Goal: Task Accomplishment & Management: Complete application form

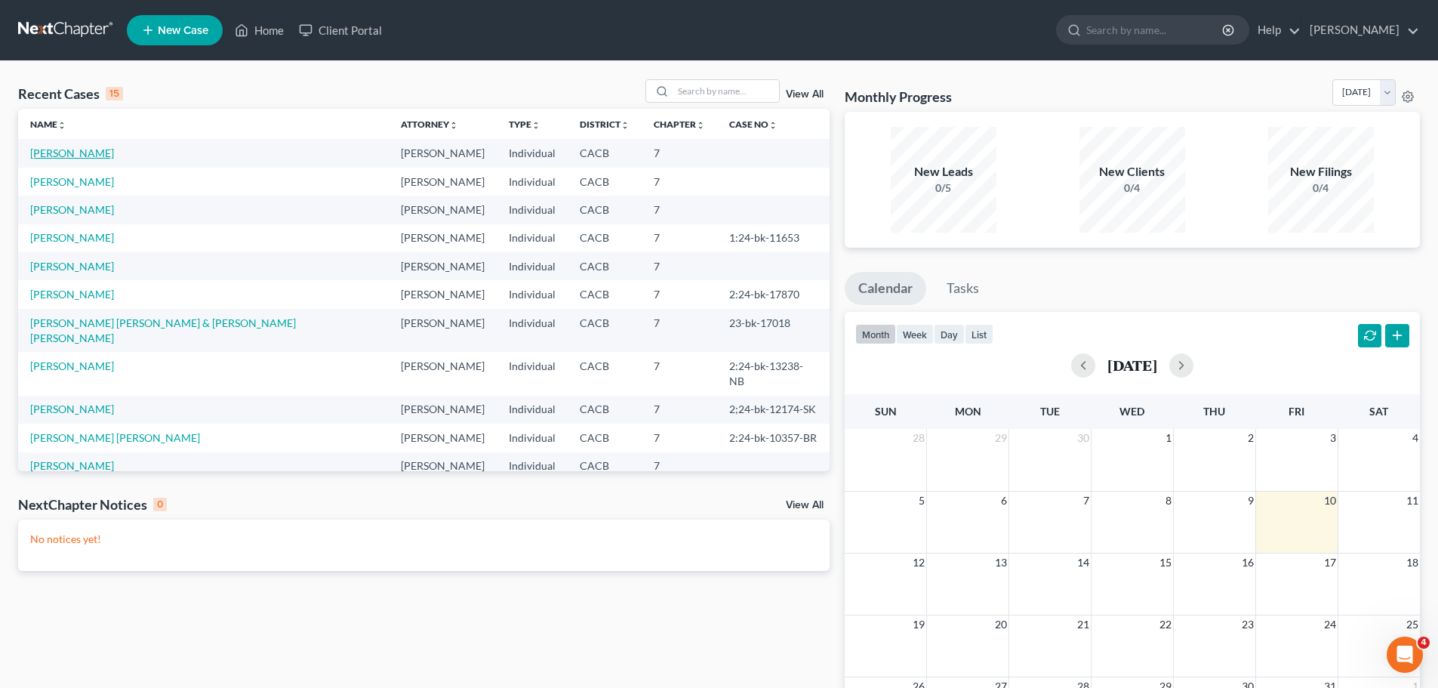
click at [71, 153] on link "[PERSON_NAME]" at bounding box center [72, 152] width 84 height 13
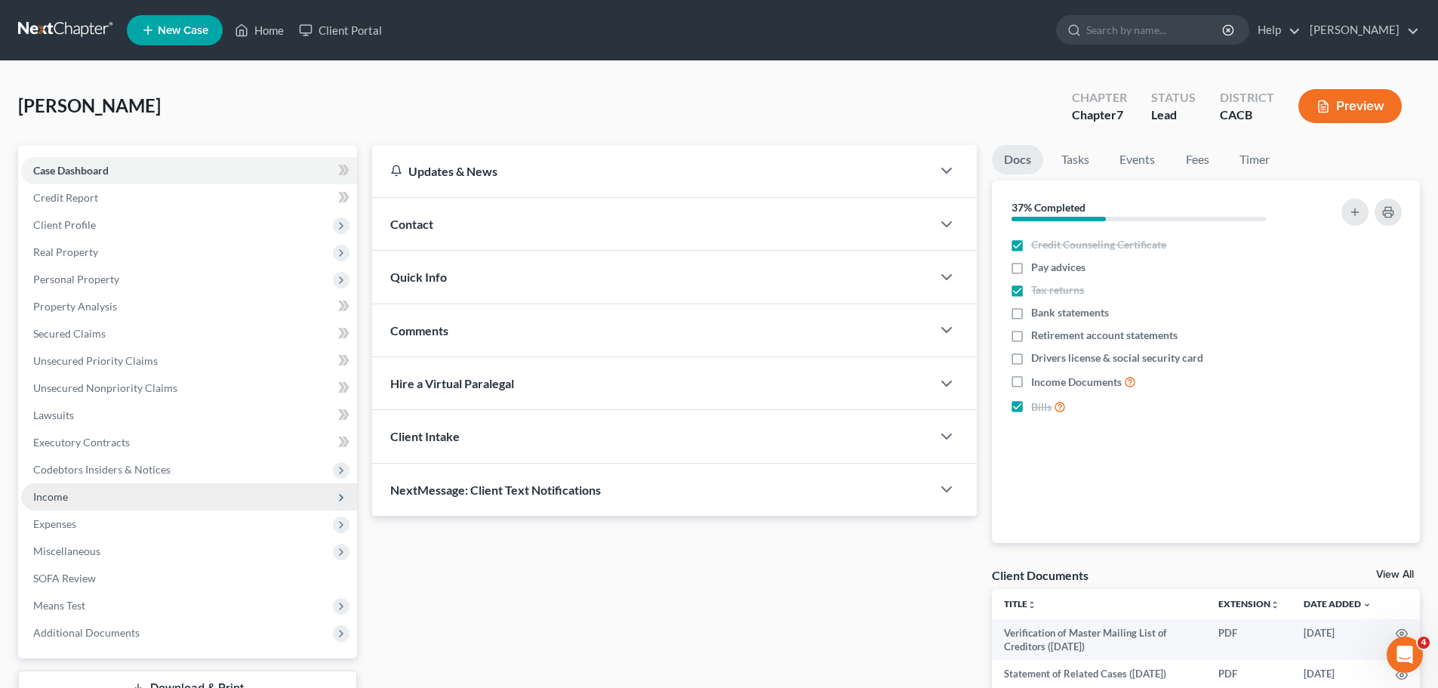
click at [54, 503] on span "Income" at bounding box center [189, 496] width 336 height 27
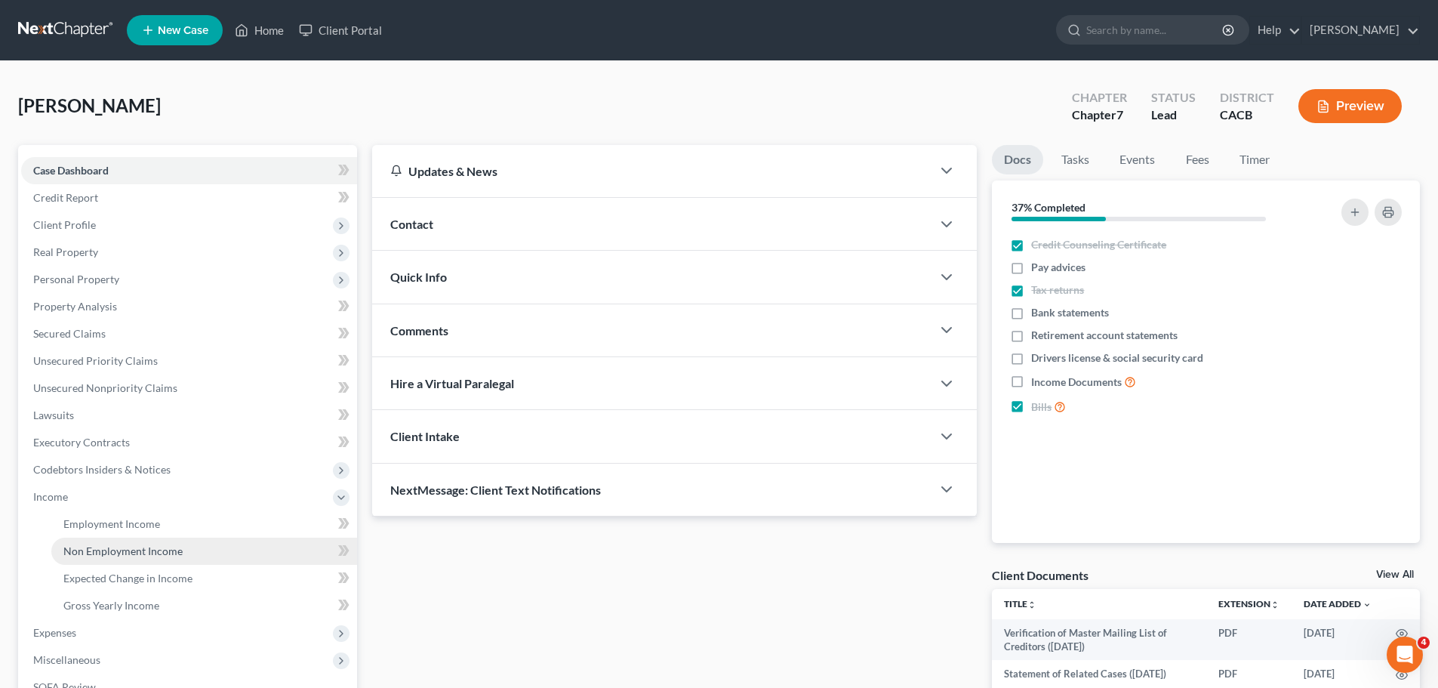
click at [122, 556] on span "Non Employment Income" at bounding box center [122, 550] width 119 height 13
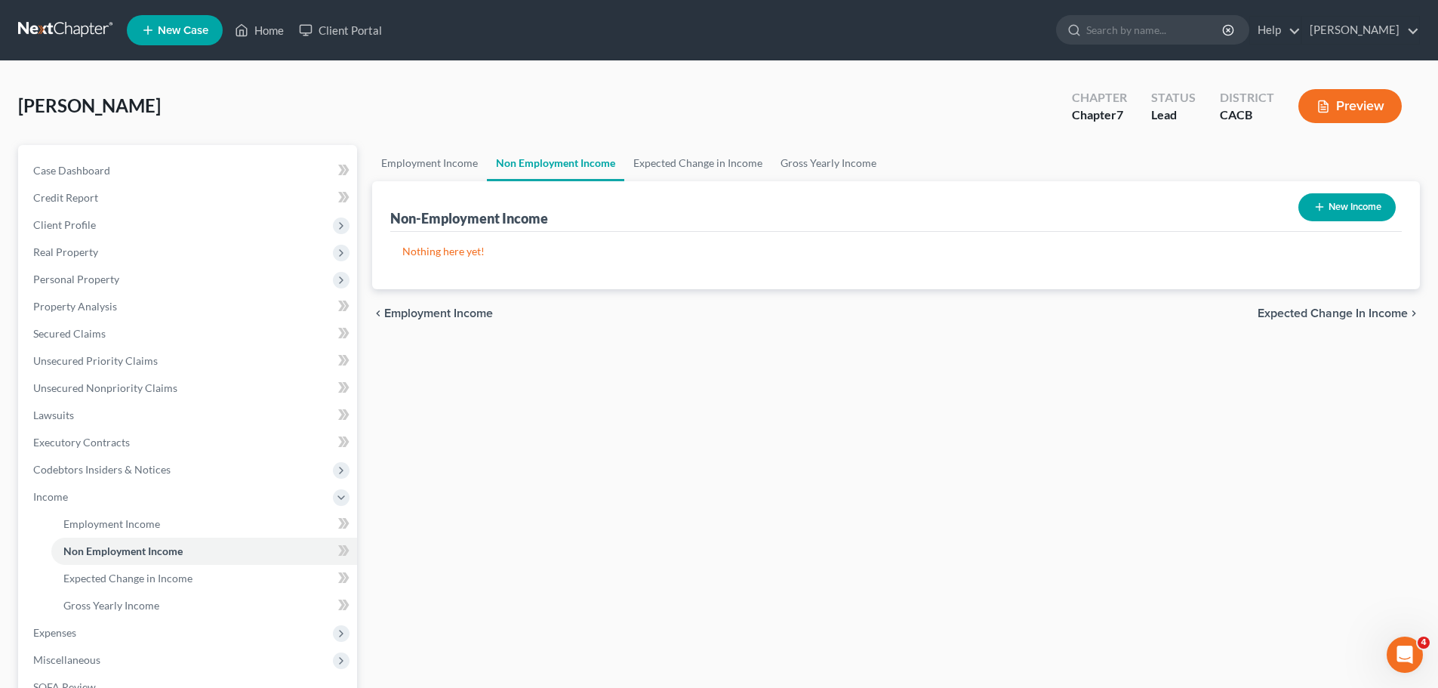
click at [1346, 199] on button "New Income" at bounding box center [1346, 207] width 97 height 28
select select "0"
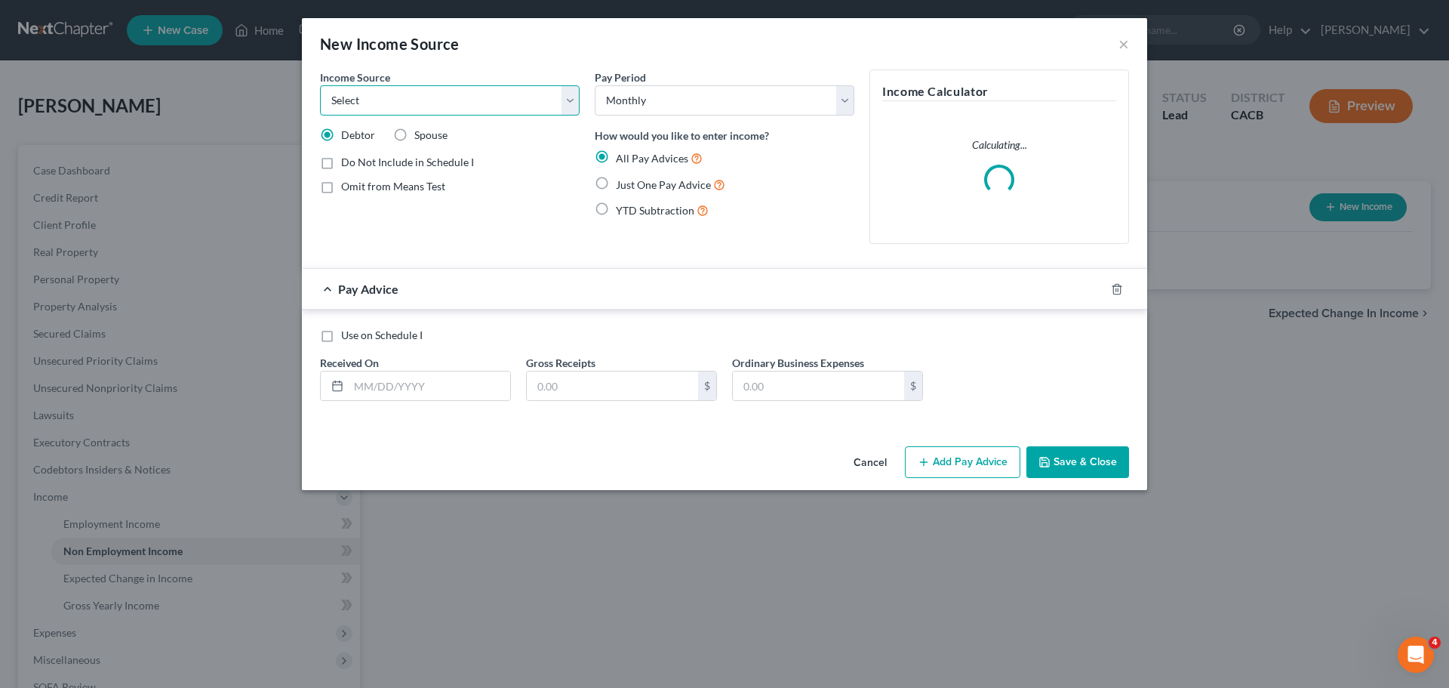
click at [411, 94] on select "Select Unemployment Disability (from employer) Pension Retirement Social Securi…" at bounding box center [450, 100] width 260 height 30
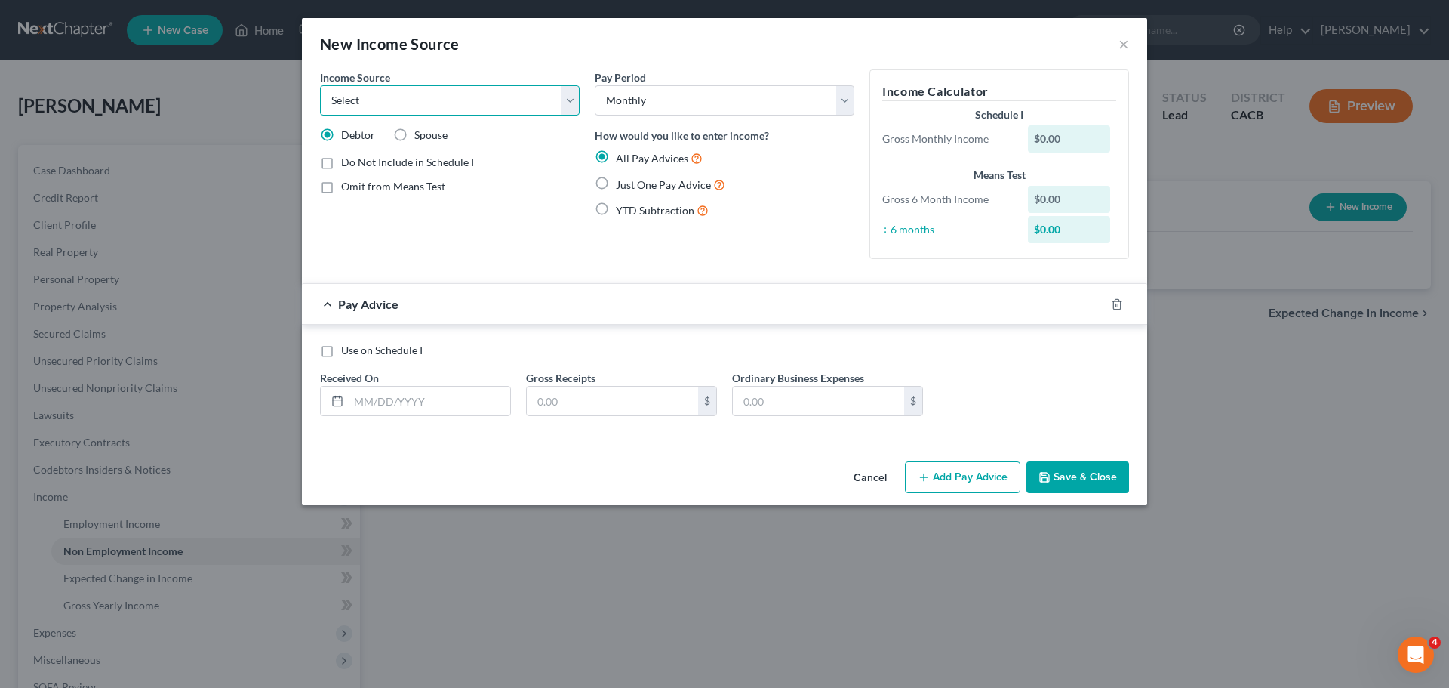
select select "4"
click at [320, 85] on select "Select Unemployment Disability (from employer) Pension Retirement Social Securi…" at bounding box center [450, 100] width 260 height 30
click at [414, 134] on label "Spouse" at bounding box center [430, 135] width 33 height 15
click at [420, 134] on input "Spouse" at bounding box center [425, 133] width 10 height 10
radio input "true"
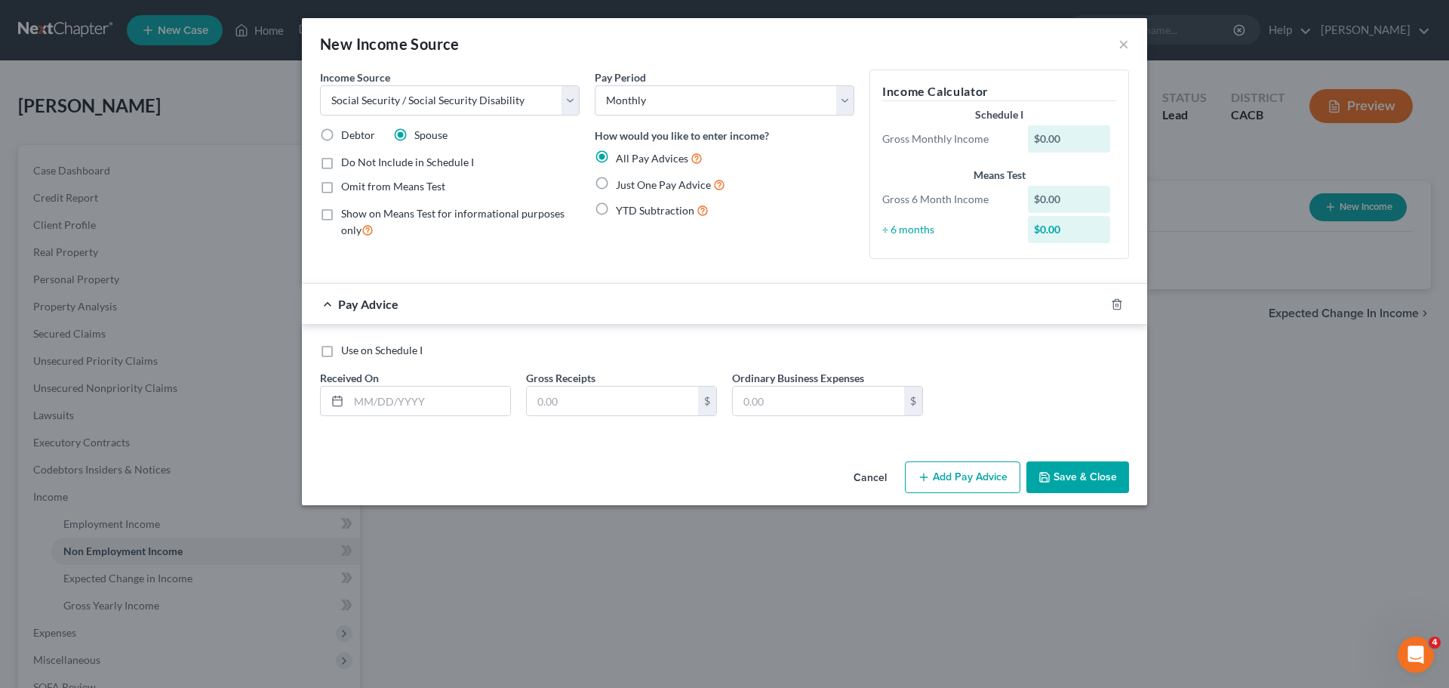
click at [616, 184] on label "Just One Pay Advice" at bounding box center [670, 184] width 109 height 17
click at [622, 184] on input "Just One Pay Advice" at bounding box center [627, 181] width 10 height 10
radio input "true"
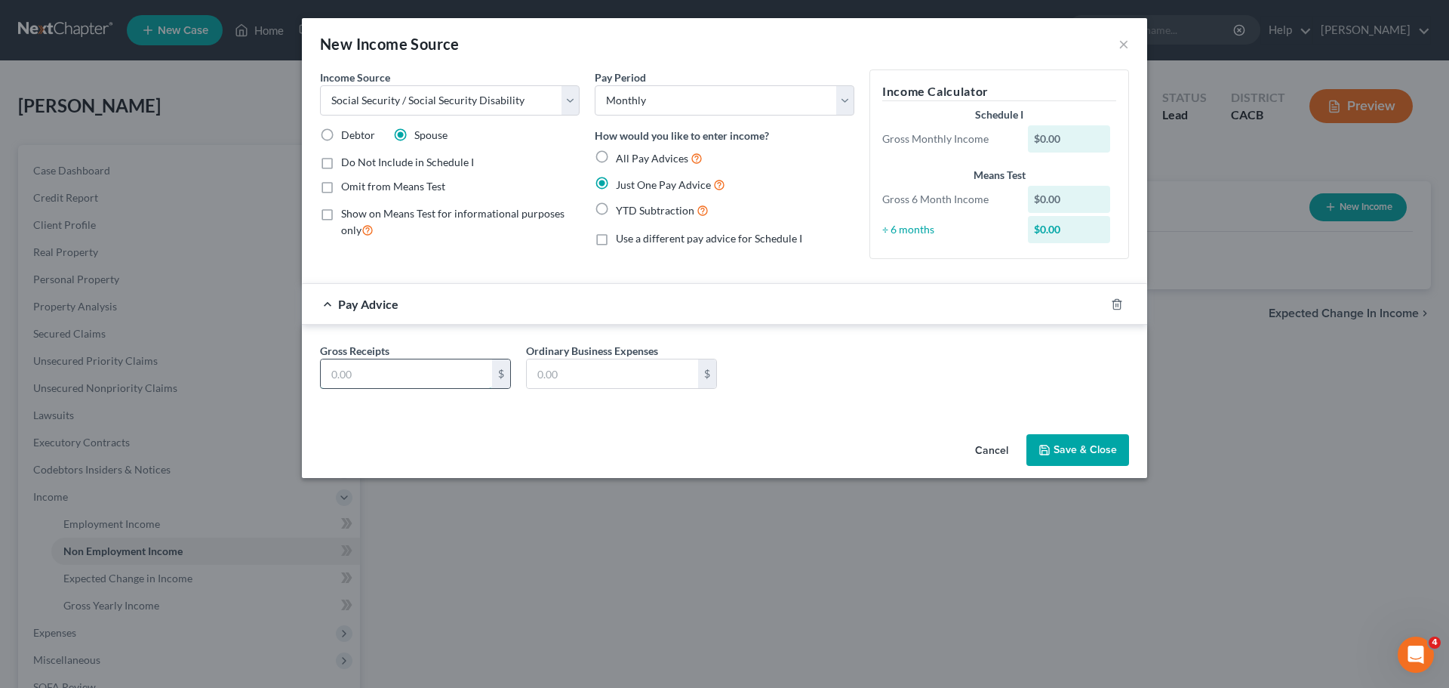
click at [408, 372] on input "text" at bounding box center [406, 373] width 171 height 29
type input "978.00"
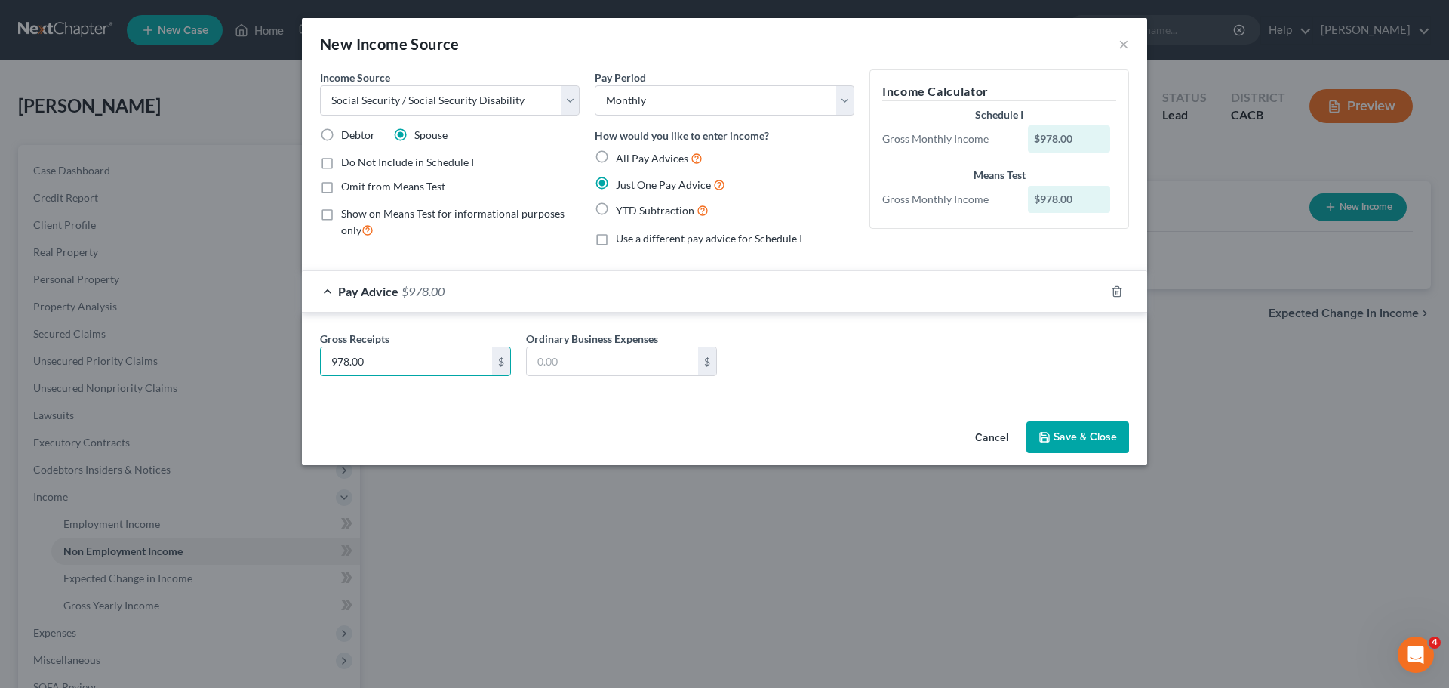
click at [1059, 429] on button "Save & Close" at bounding box center [1078, 437] width 103 height 32
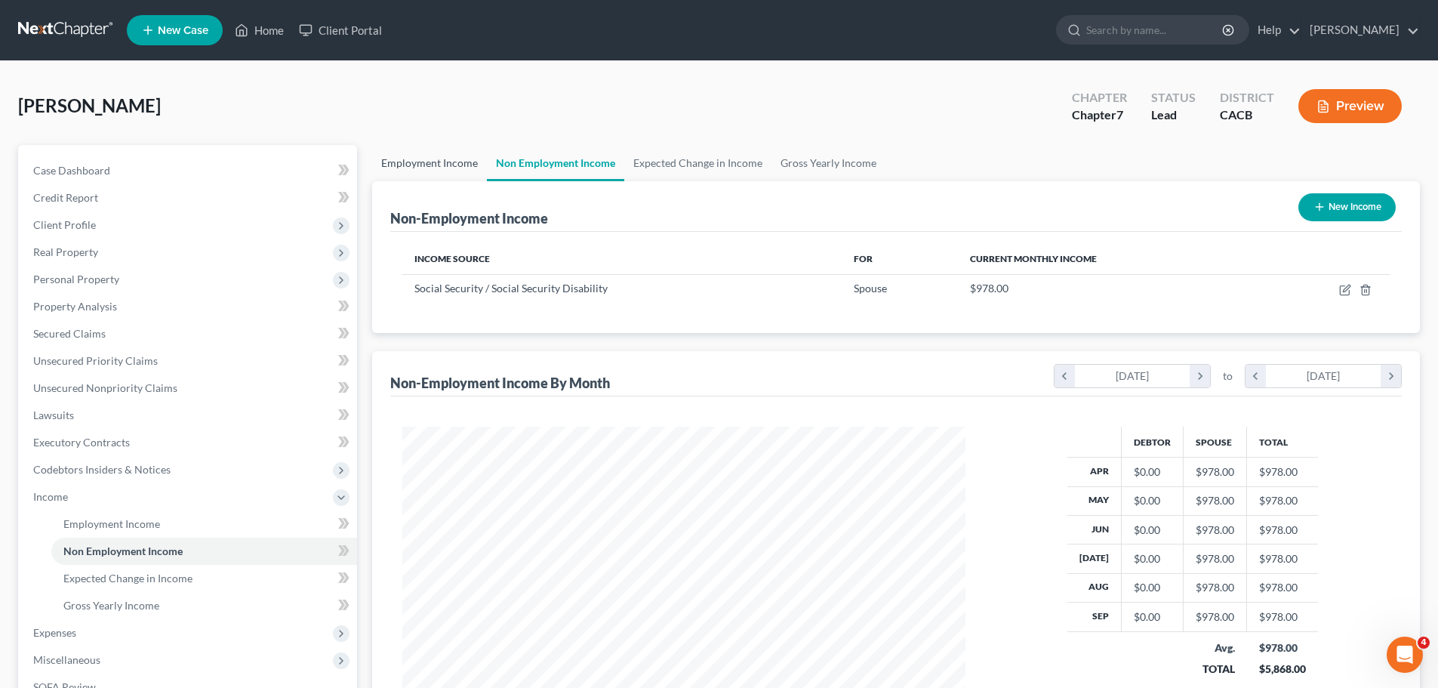
click at [443, 165] on link "Employment Income" at bounding box center [429, 163] width 115 height 36
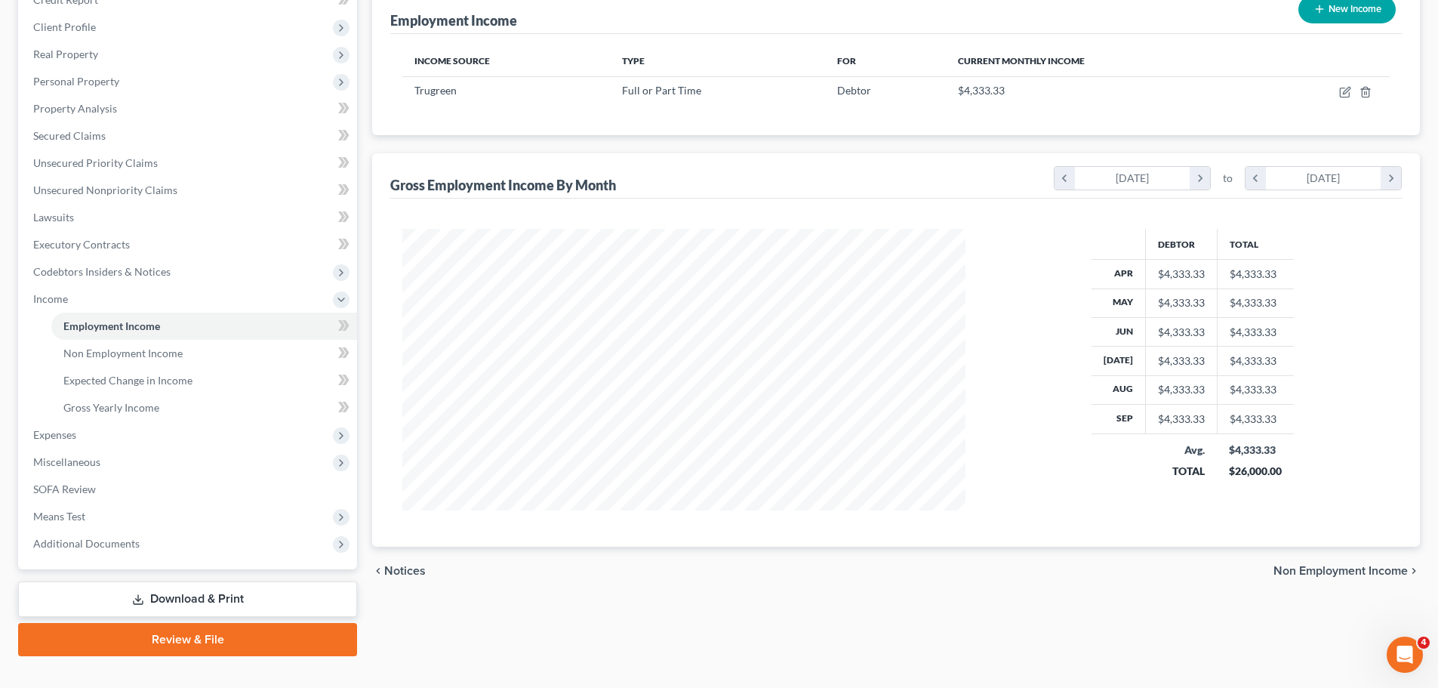
scroll to position [223, 0]
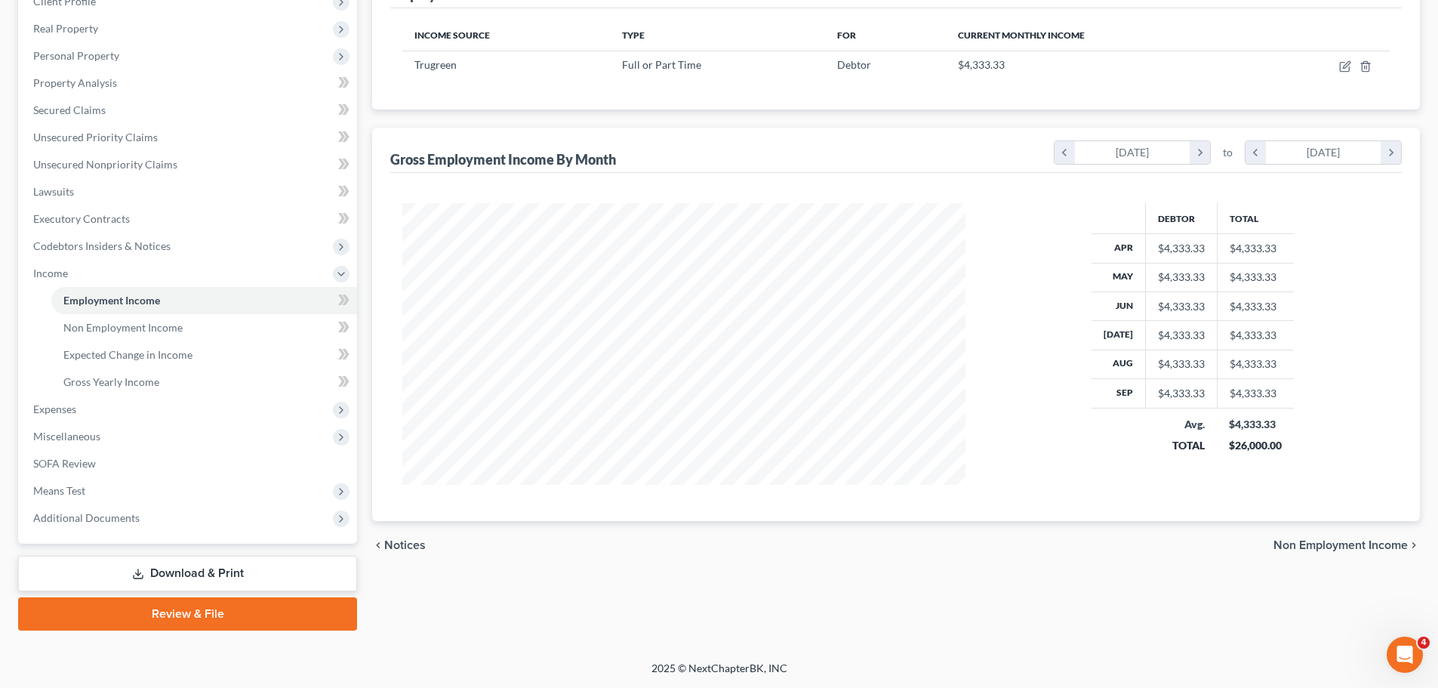
click at [1332, 548] on span "Non Employment Income" at bounding box center [1340, 545] width 134 height 12
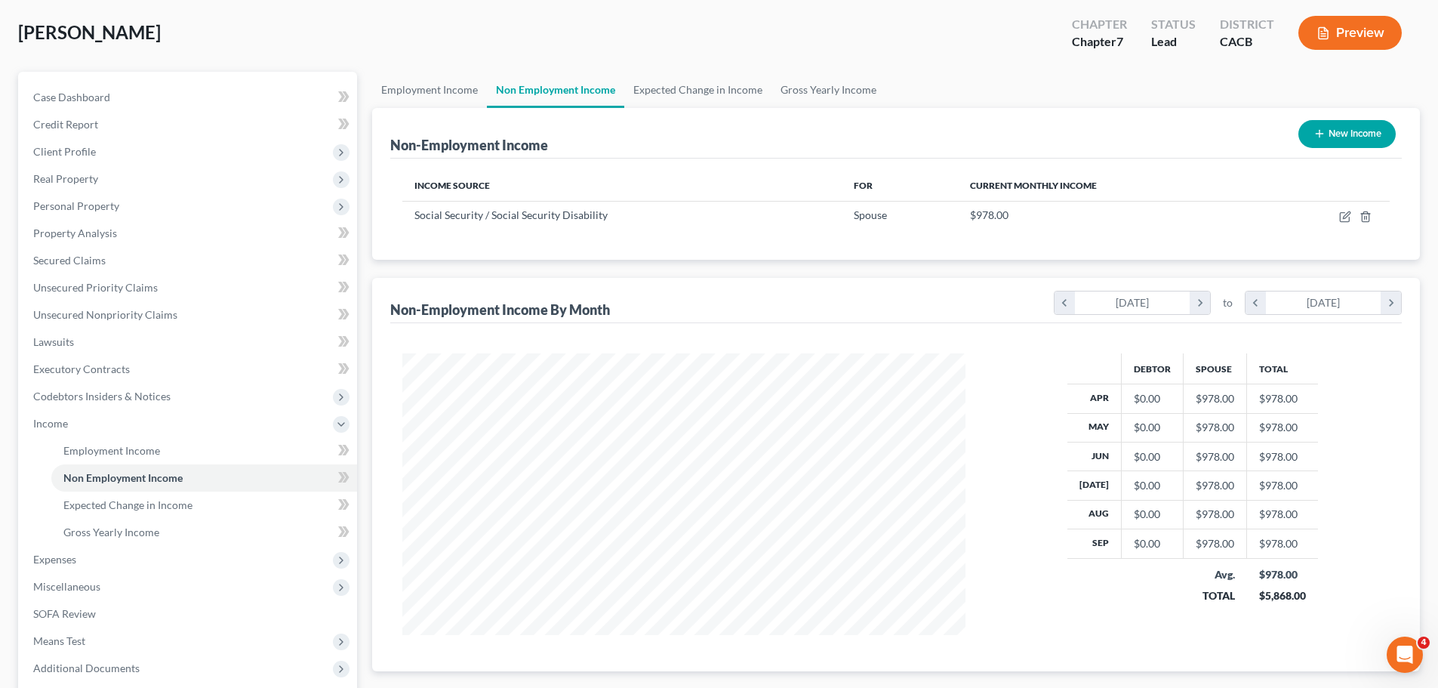
scroll to position [223, 0]
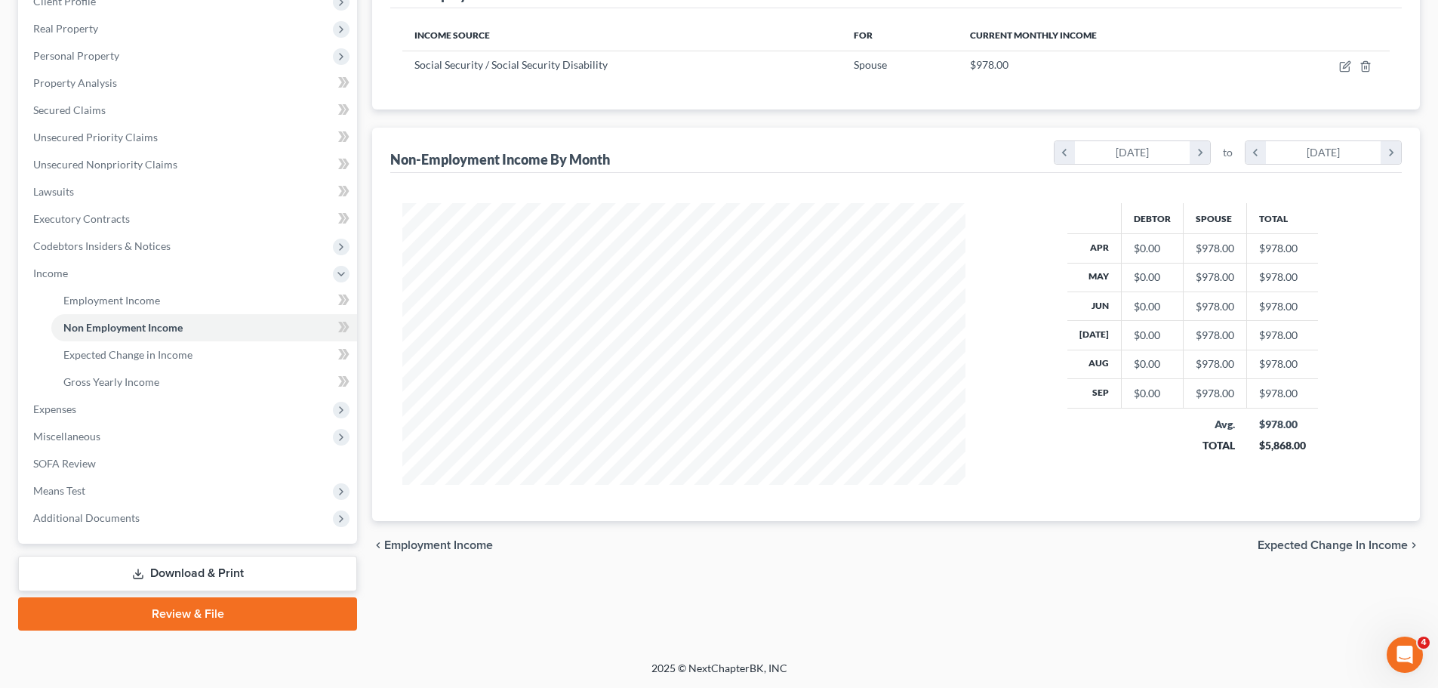
click at [1316, 545] on span "Expected Change in Income" at bounding box center [1333, 545] width 150 height 12
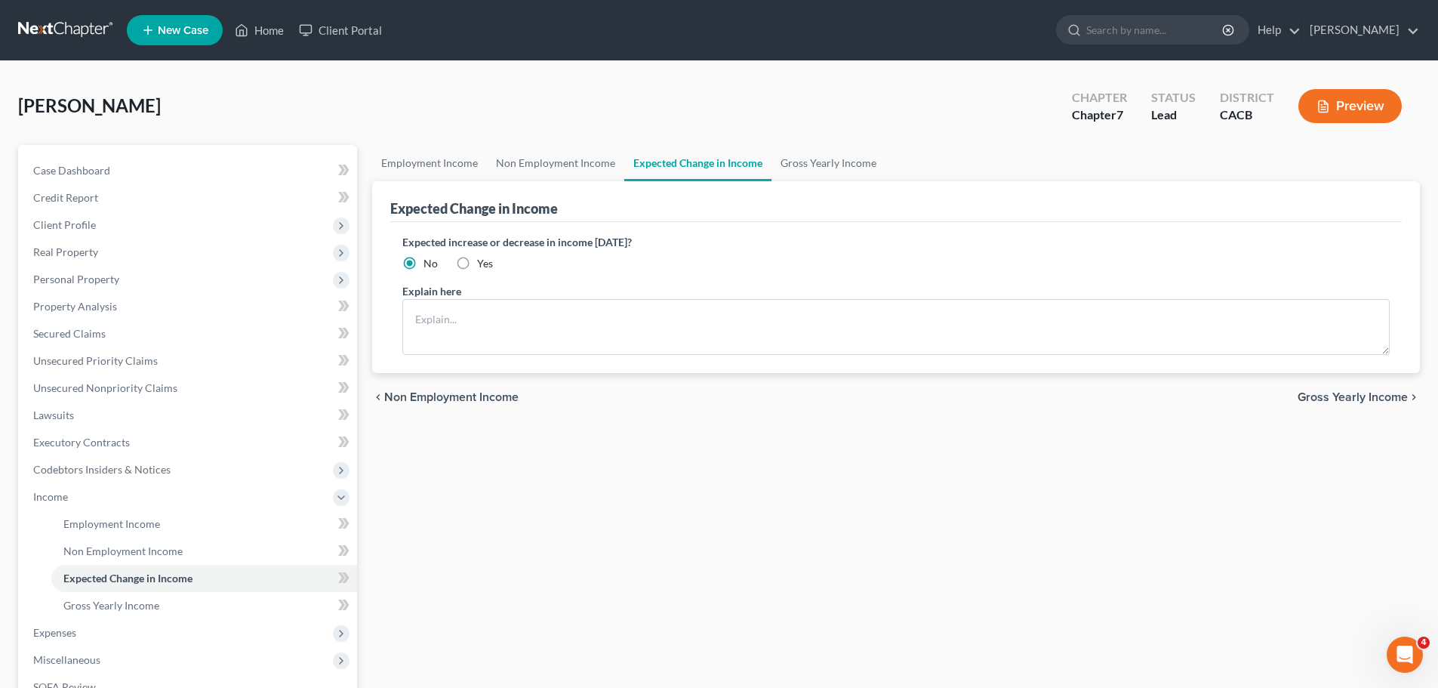
click at [1306, 397] on span "Gross Yearly Income" at bounding box center [1353, 397] width 110 height 12
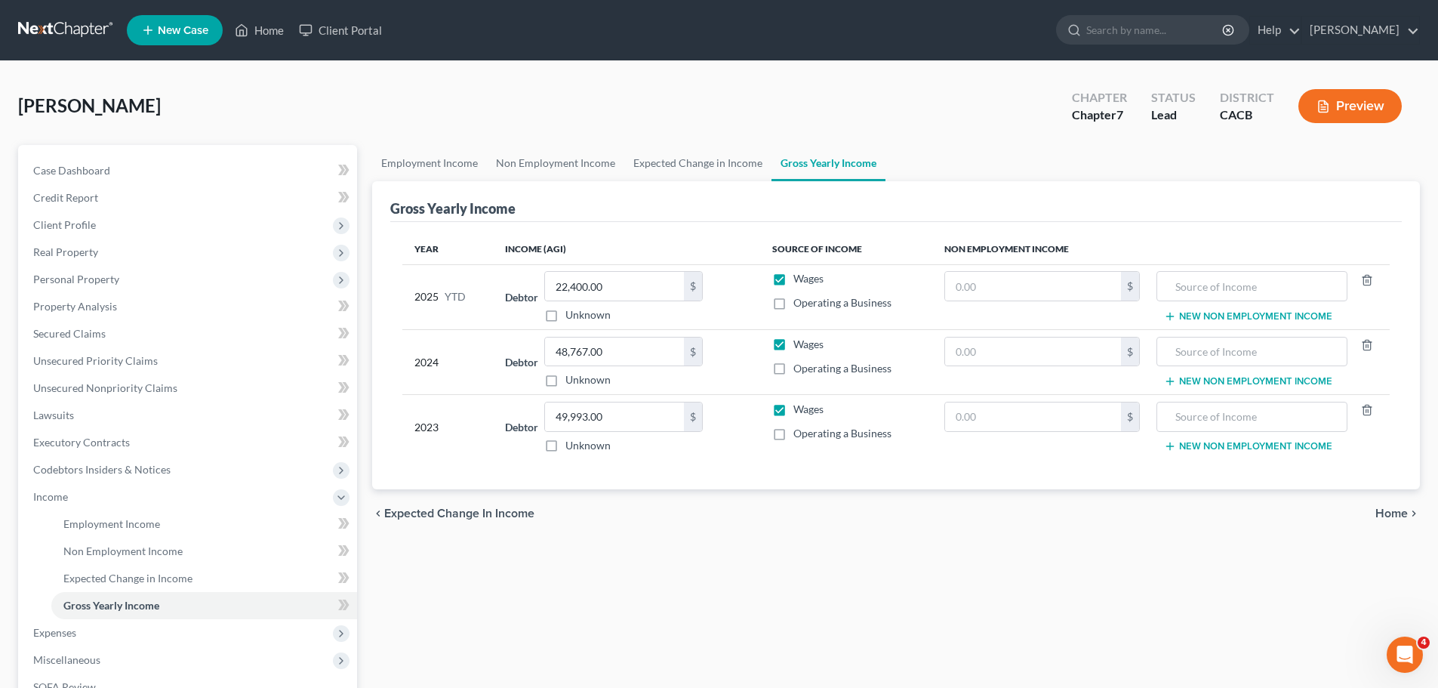
click at [1392, 513] on span "Home" at bounding box center [1391, 513] width 32 height 12
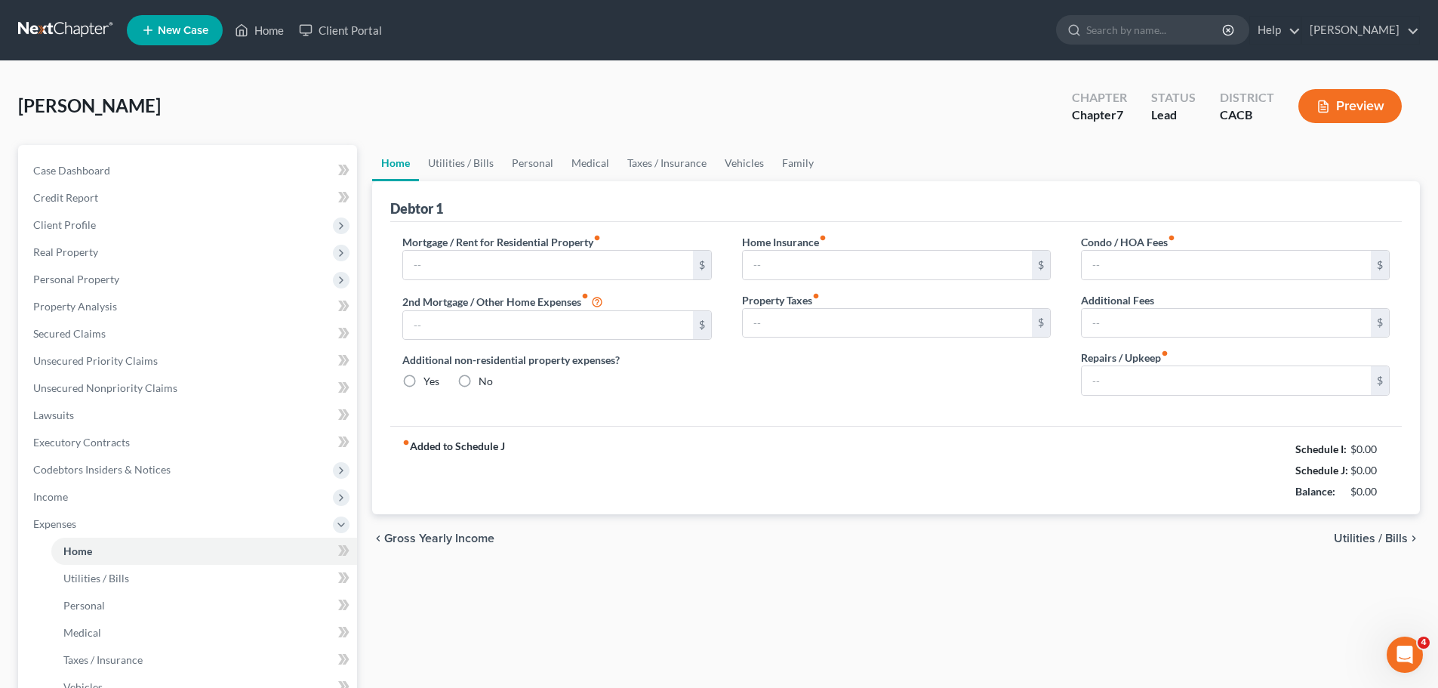
type input "1,600.00"
type input "0.00"
radio input "true"
type input "0.00"
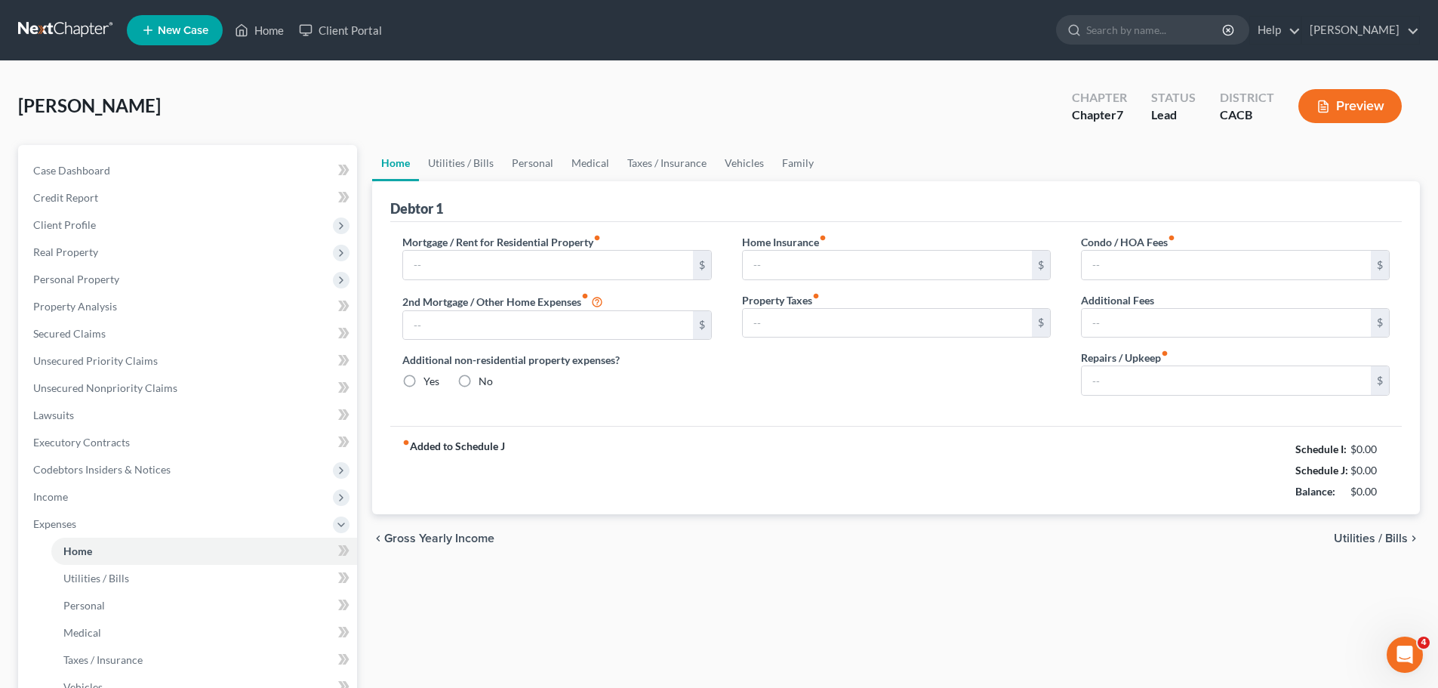
type input "0.00"
click at [1348, 537] on span "Utilities / Bills" at bounding box center [1371, 538] width 74 height 12
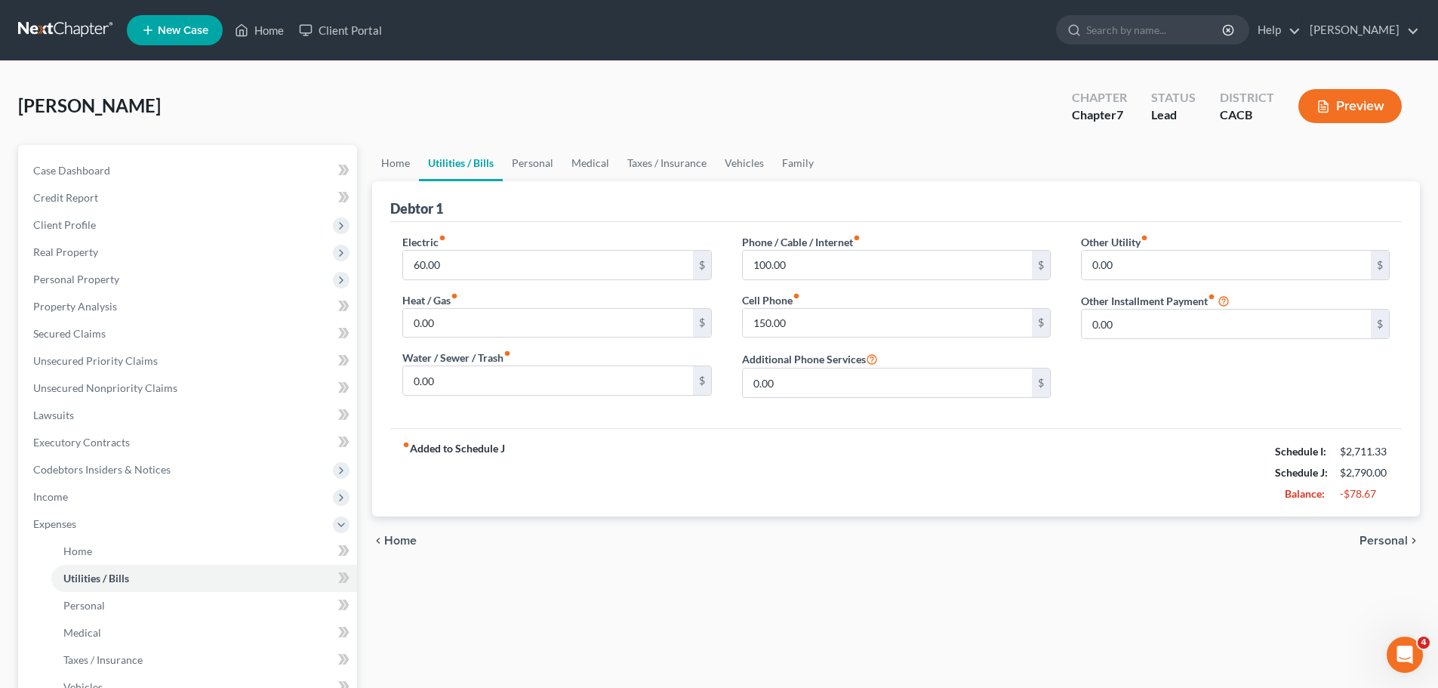
click at [1374, 543] on span "Personal" at bounding box center [1383, 540] width 48 height 12
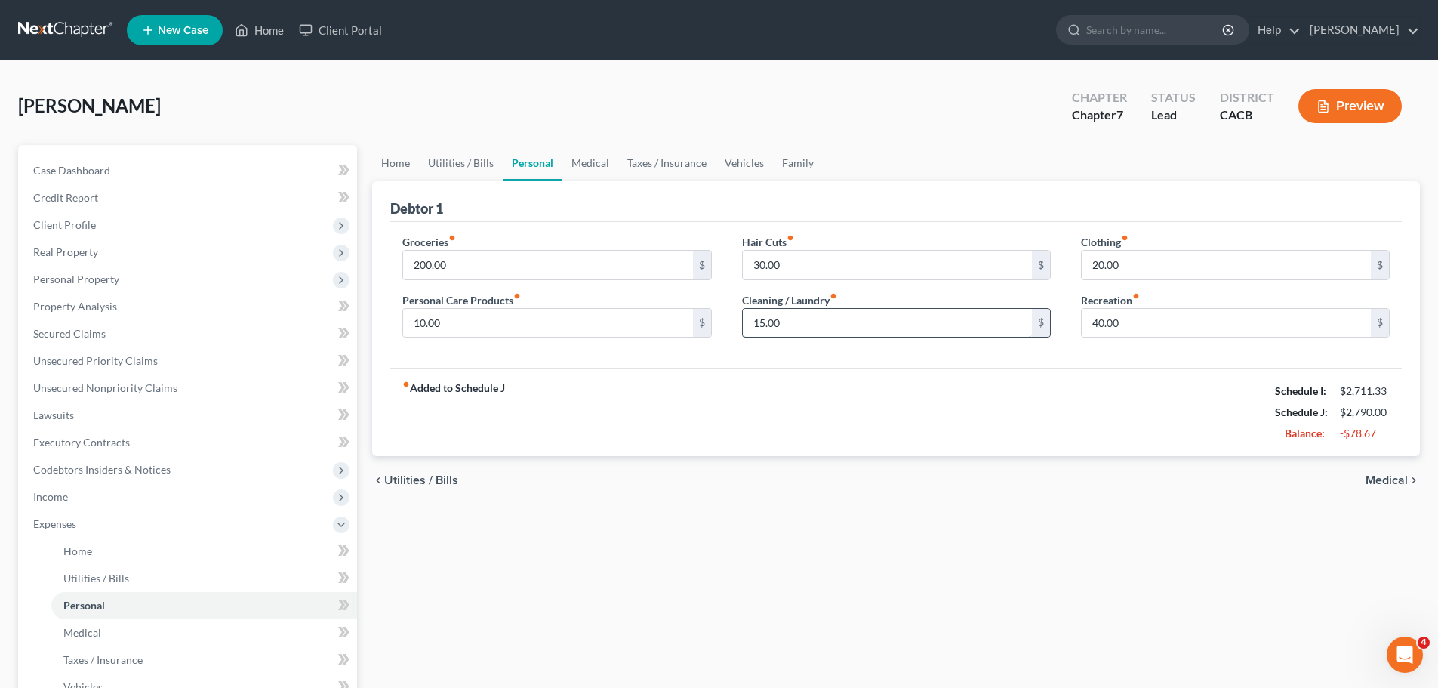
click at [804, 322] on input "15.00" at bounding box center [887, 323] width 289 height 29
type input "0"
click at [602, 331] on input "10.00" at bounding box center [547, 323] width 289 height 29
click at [1008, 511] on div "Home Utilities / Bills Personal Medical Taxes / Insurance Vehicles Family Debto…" at bounding box center [896, 540] width 1063 height 790
drag, startPoint x: 461, startPoint y: 312, endPoint x: 336, endPoint y: 314, distance: 125.3
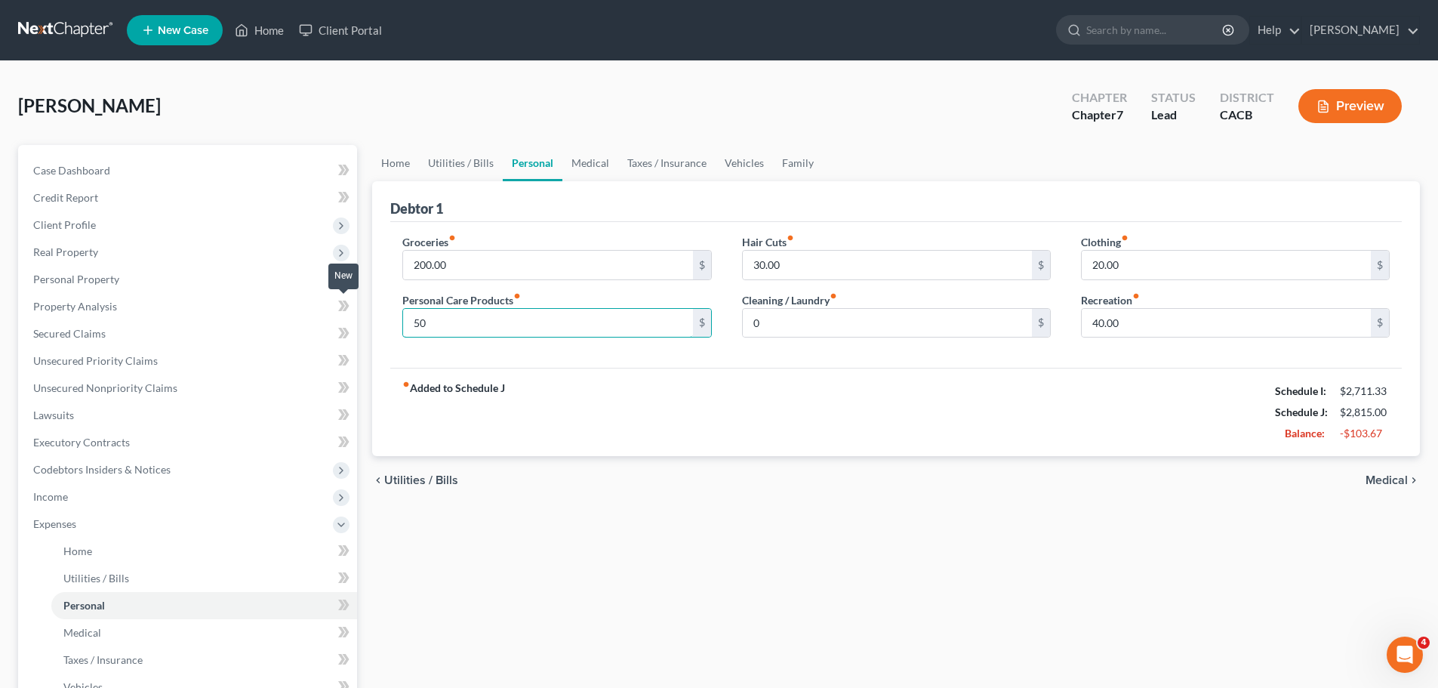
click at [336, 314] on div "Petition Navigation Case Dashboard Payments Invoices Payments Payments Credit R…" at bounding box center [719, 540] width 1417 height 790
type input "20.00"
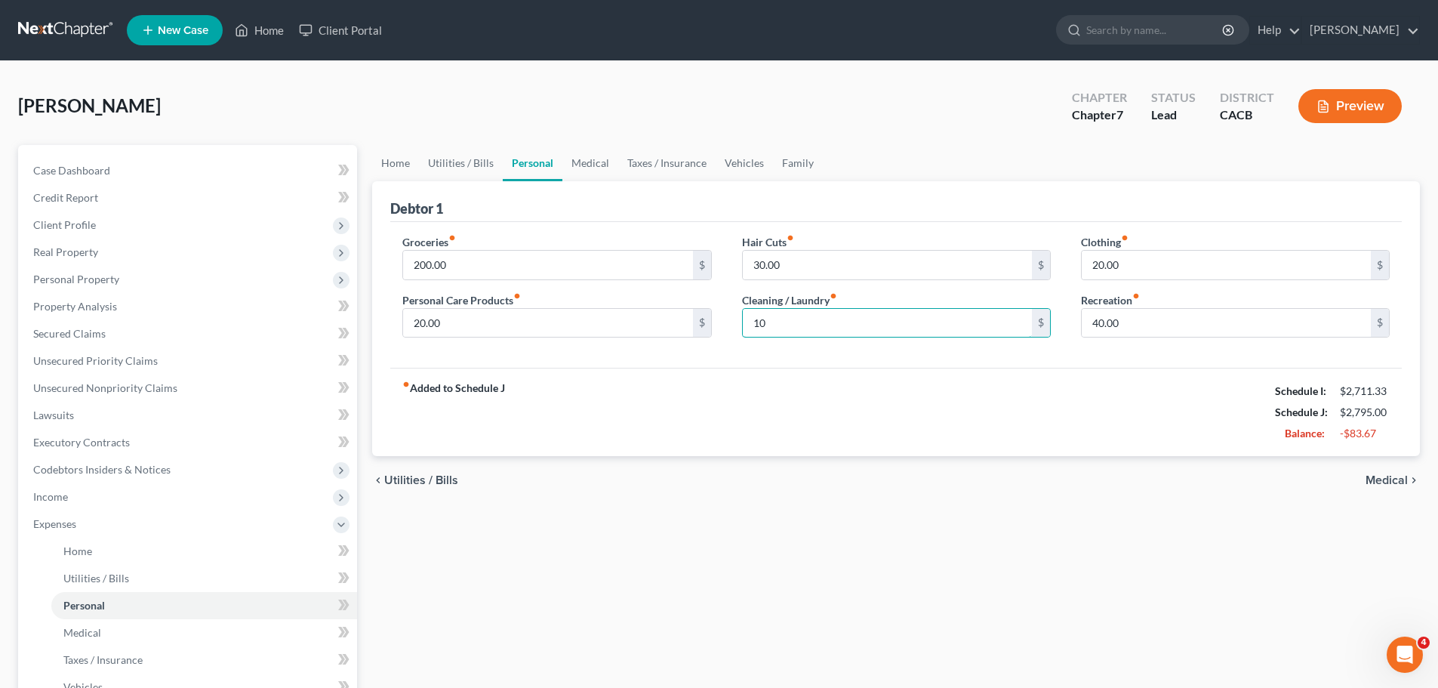
type input "10.00"
click at [935, 451] on div "fiber_manual_record Added to Schedule J Schedule I: $2,711.33 Schedule J: $2,79…" at bounding box center [895, 412] width 1011 height 88
click at [516, 270] on input "200.00" at bounding box center [547, 265] width 289 height 29
type input "300.00"
click at [727, 477] on div "chevron_left Utilities / Bills Medical chevron_right" at bounding box center [896, 480] width 1048 height 48
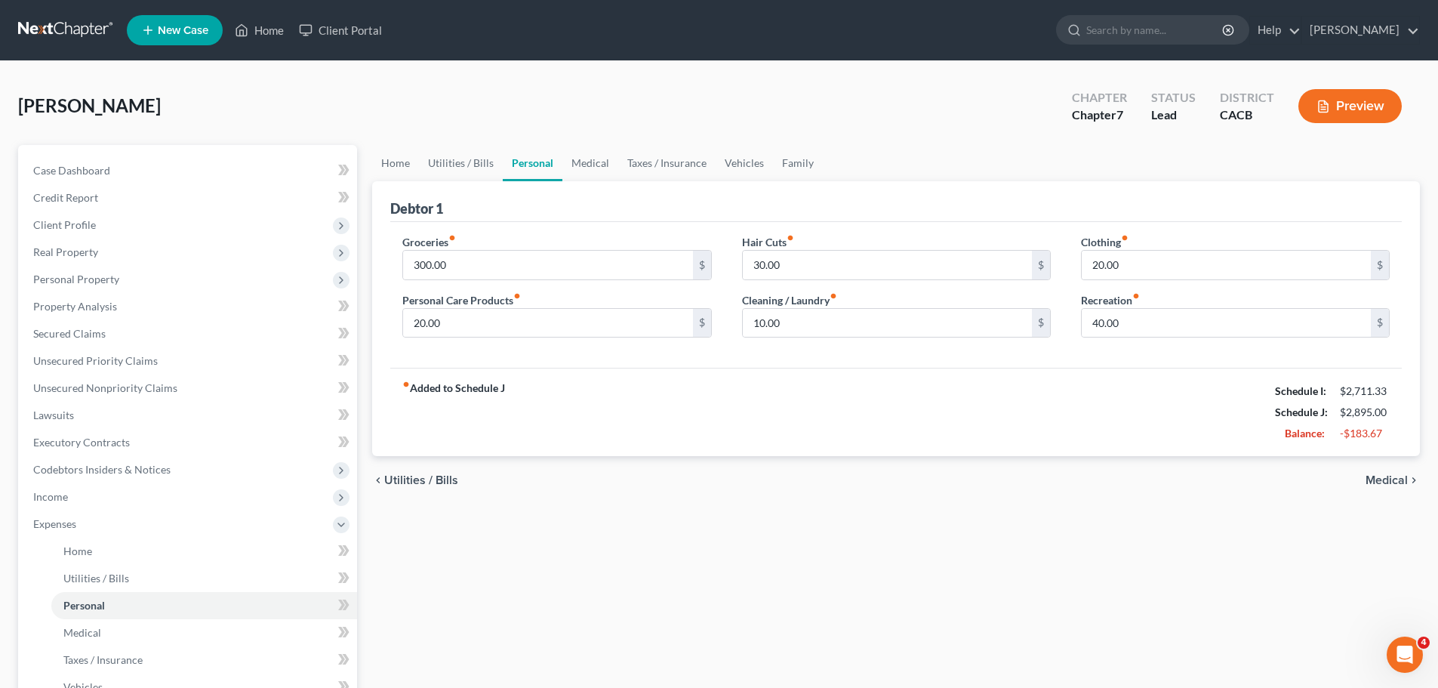
click at [1386, 470] on div "chevron_left Utilities / Bills Medical chevron_right" at bounding box center [896, 480] width 1048 height 48
click at [1391, 479] on span "Medical" at bounding box center [1386, 480] width 42 height 12
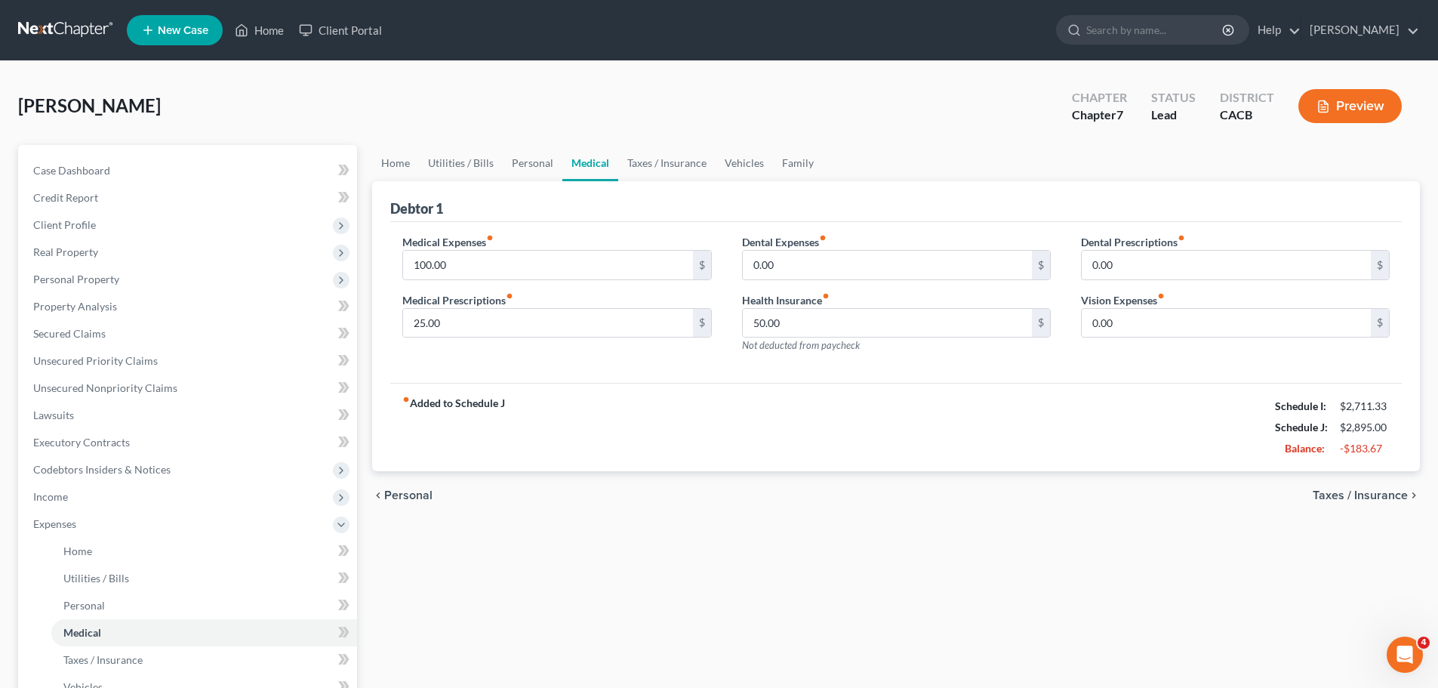
click at [1371, 495] on span "Taxes / Insurance" at bounding box center [1360, 495] width 95 height 12
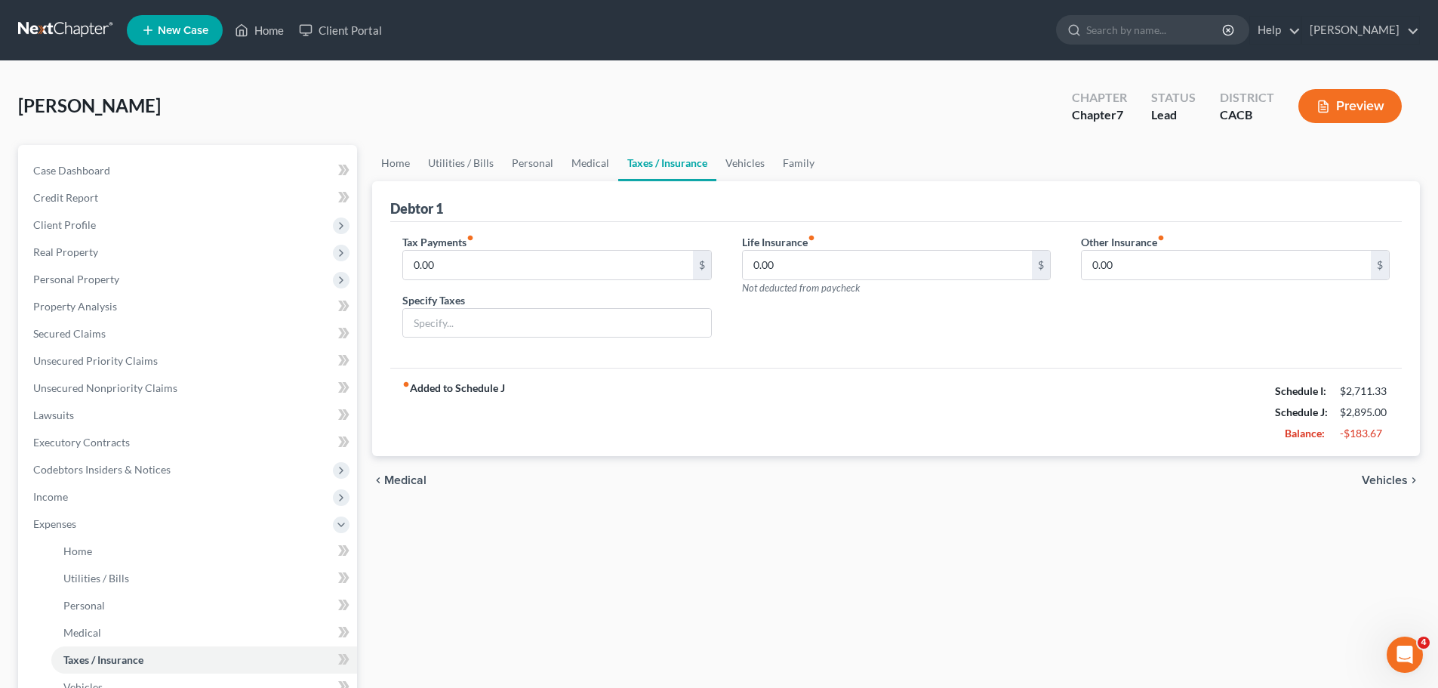
click at [1377, 476] on span "Vehicles" at bounding box center [1385, 480] width 46 height 12
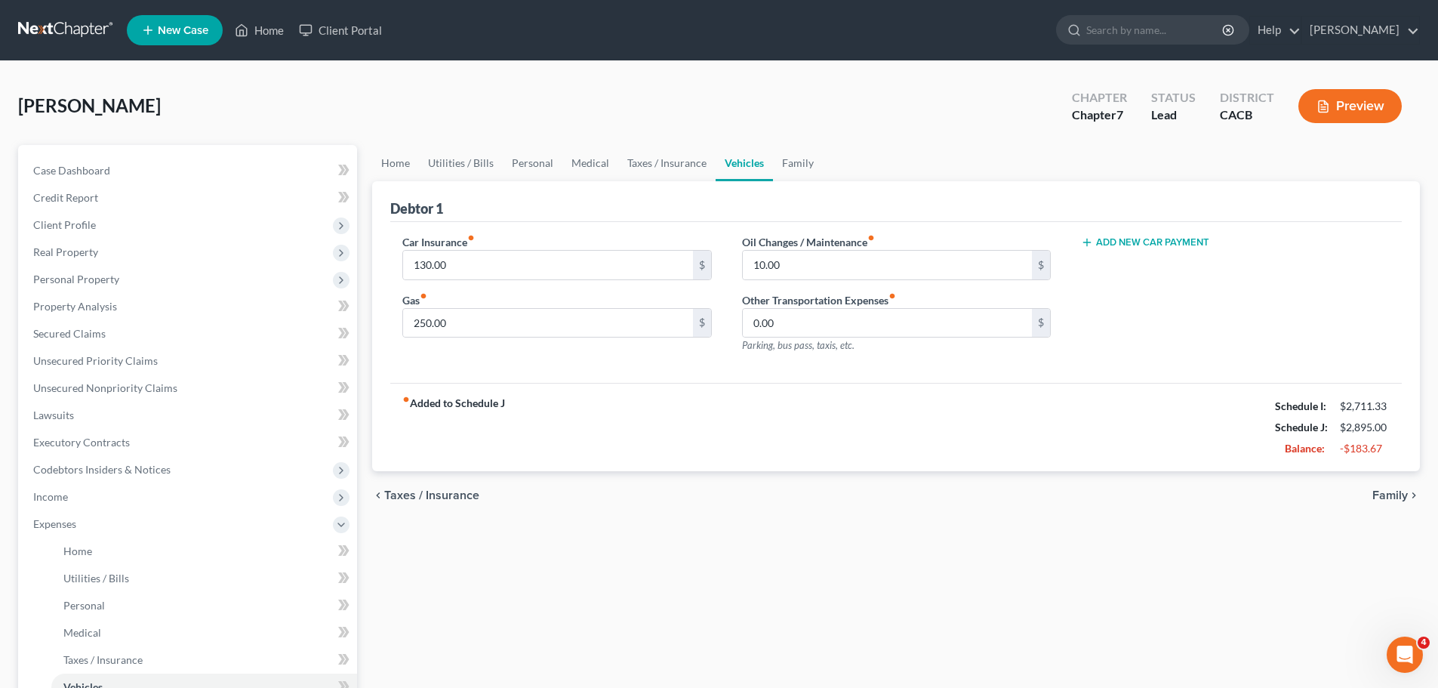
click at [1378, 494] on span "Family" at bounding box center [1389, 495] width 35 height 12
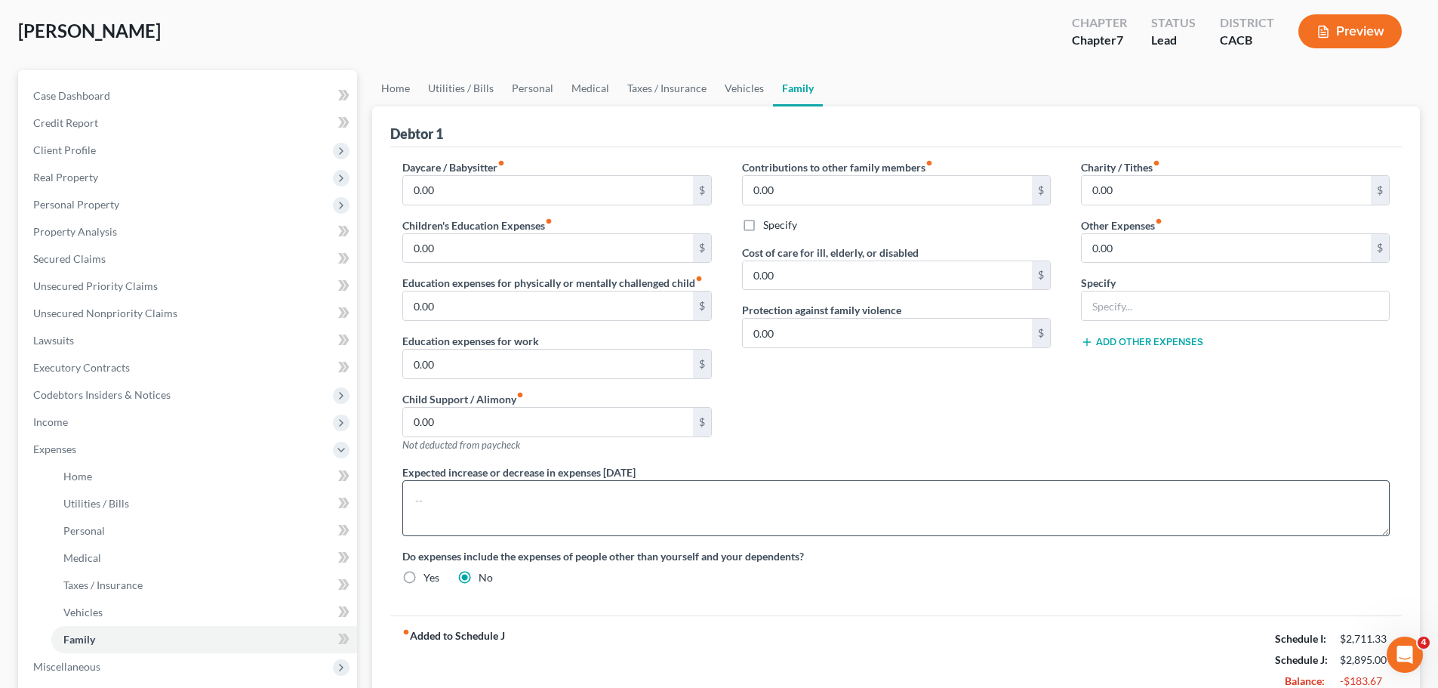
scroll to position [302, 0]
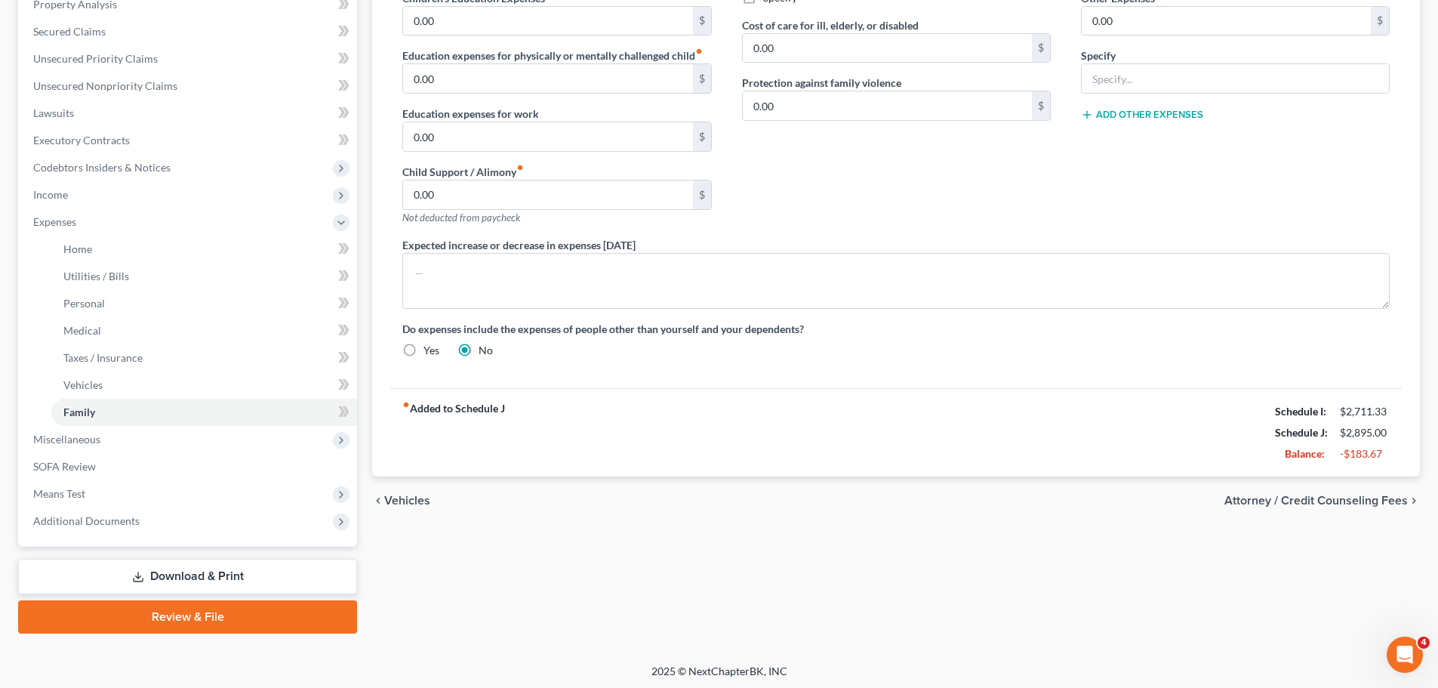
click at [1350, 497] on span "Attorney / Credit Counseling Fees" at bounding box center [1315, 500] width 183 height 12
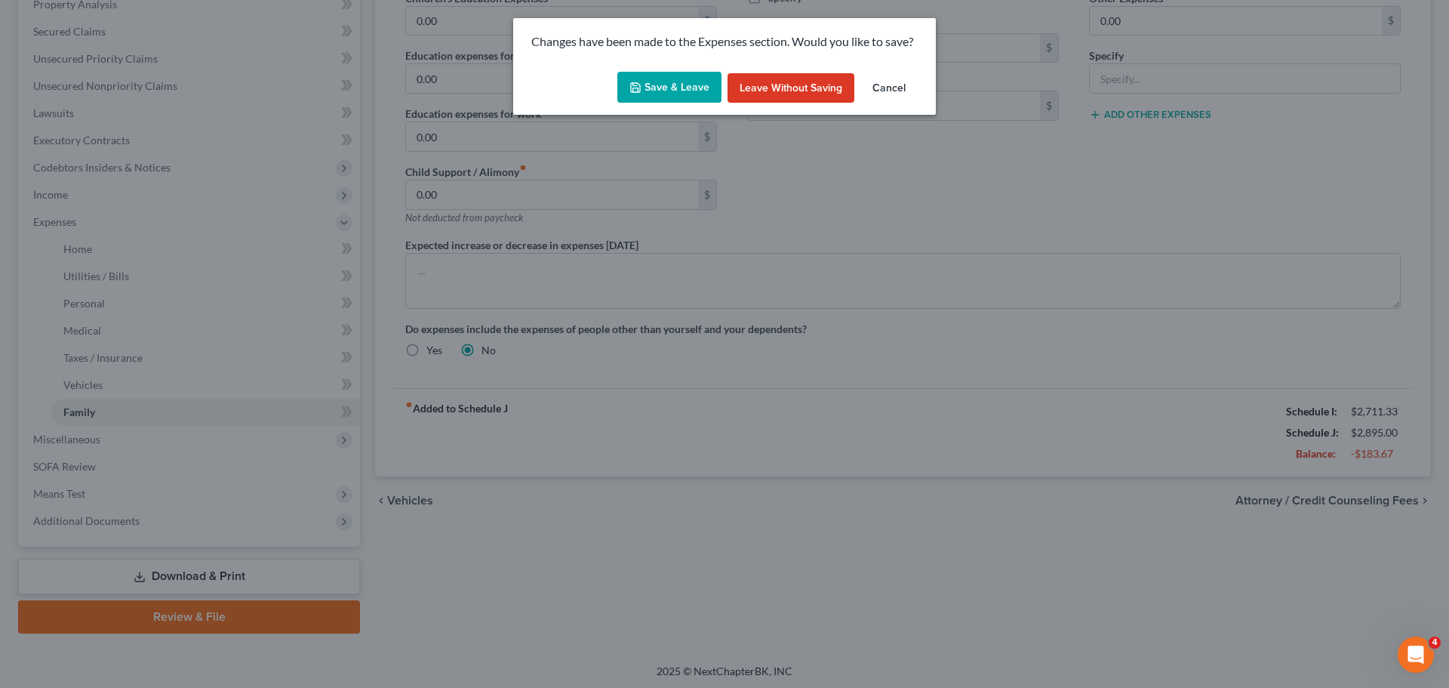
click at [649, 88] on button "Save & Leave" at bounding box center [669, 88] width 104 height 32
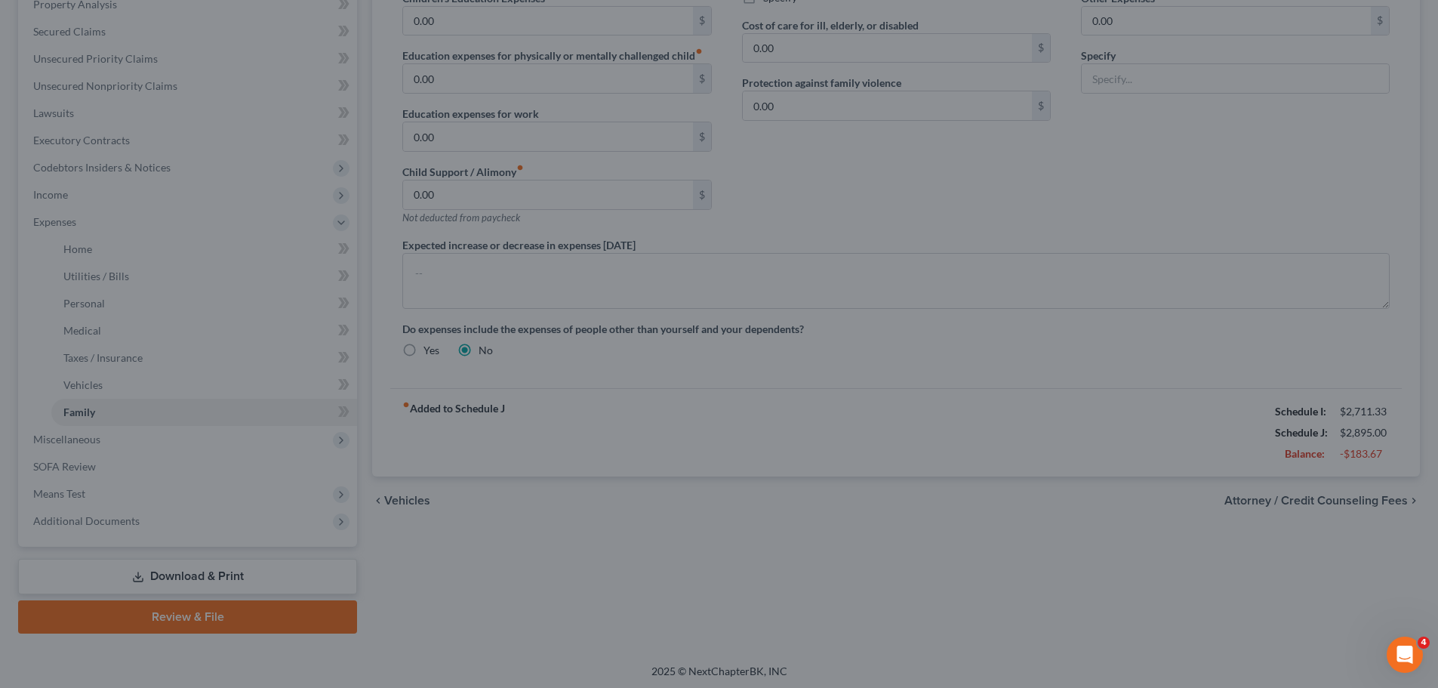
select select "0"
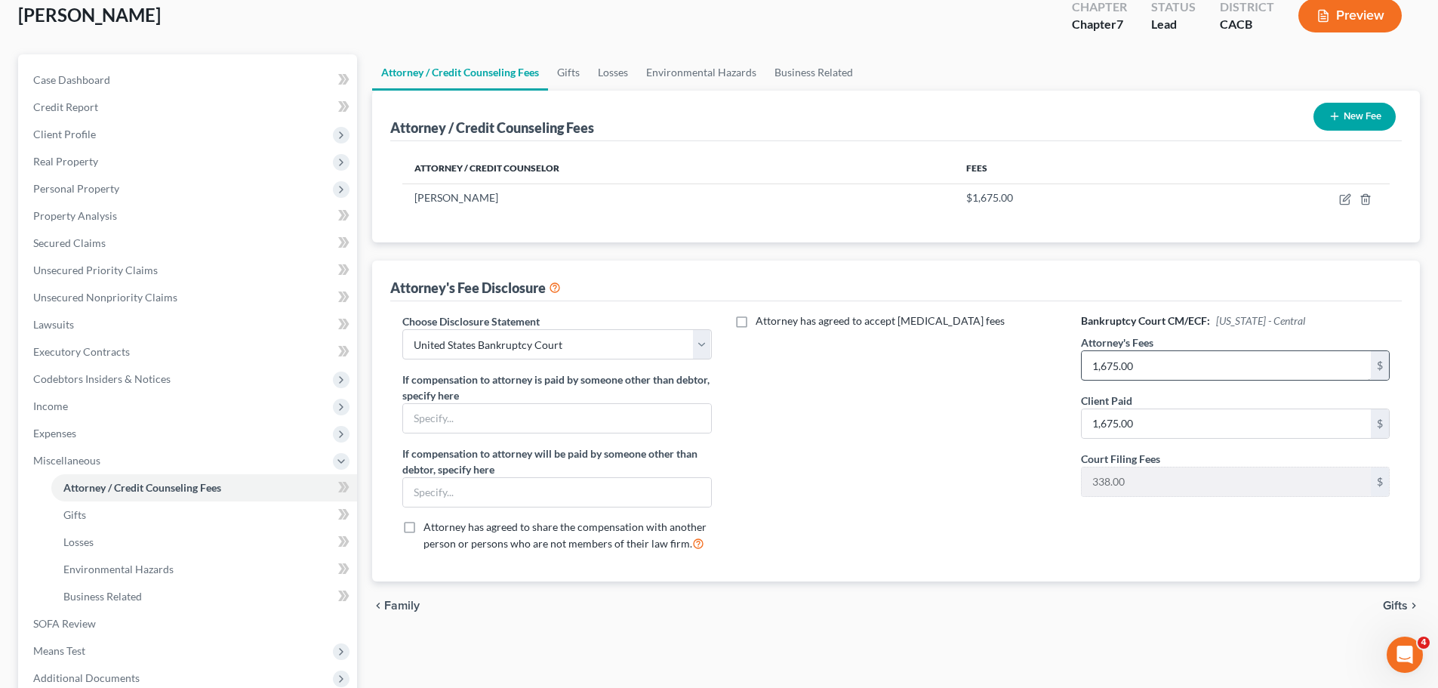
scroll to position [251, 0]
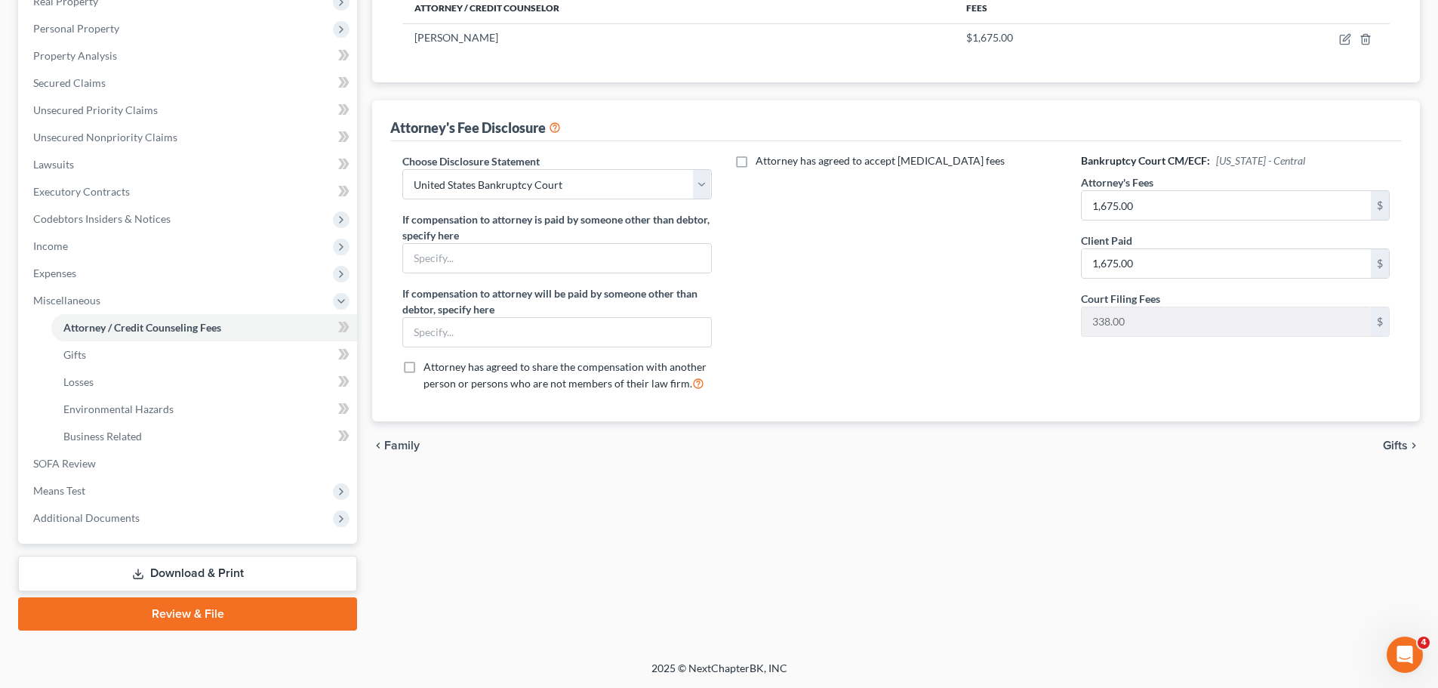
click at [1384, 440] on span "Gifts" at bounding box center [1395, 445] width 25 height 12
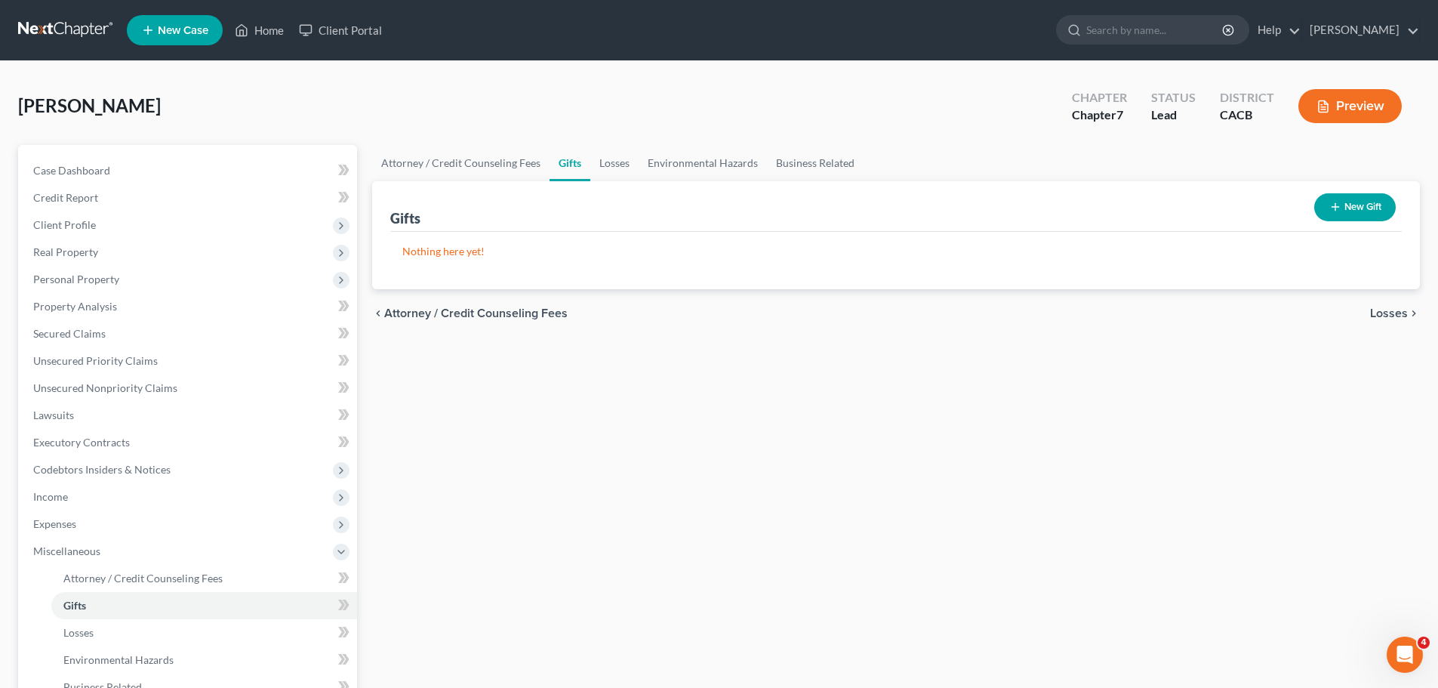
click at [1383, 313] on span "Losses" at bounding box center [1389, 313] width 38 height 12
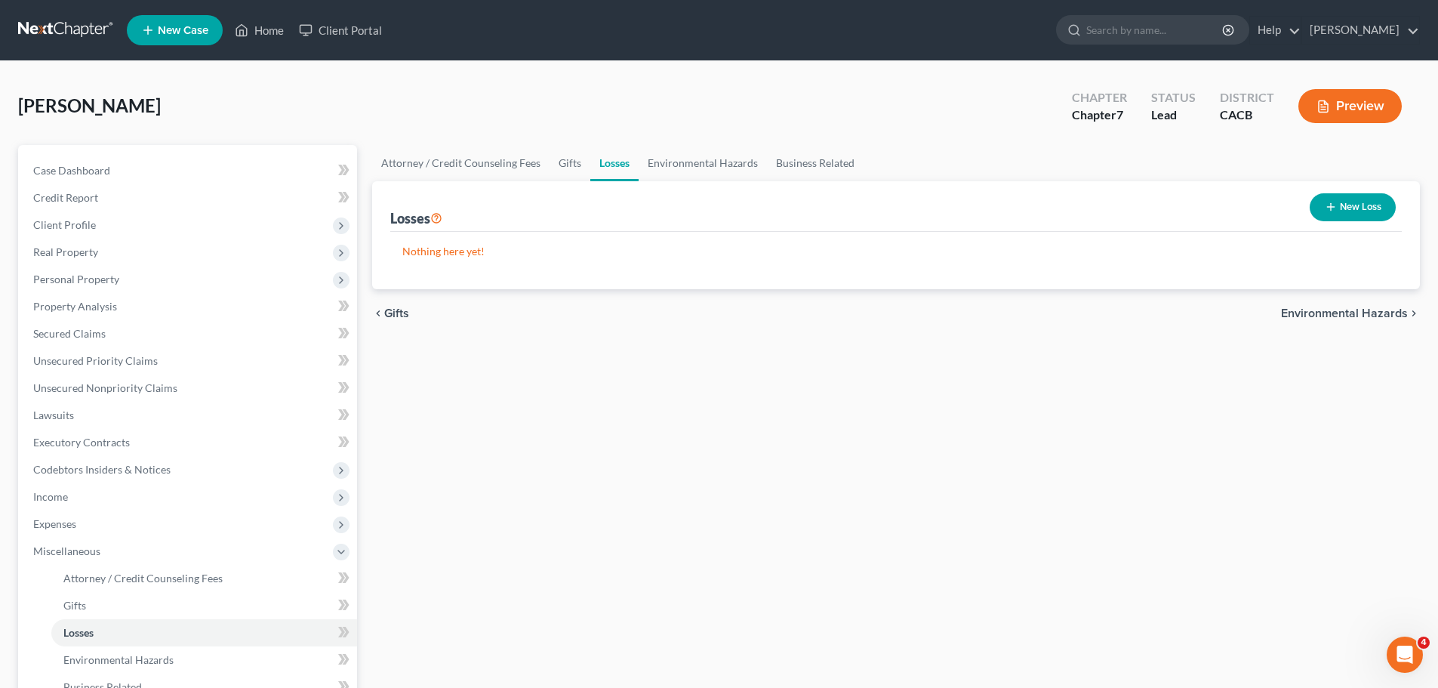
click at [1350, 309] on span "Environmental Hazards" at bounding box center [1344, 313] width 127 height 12
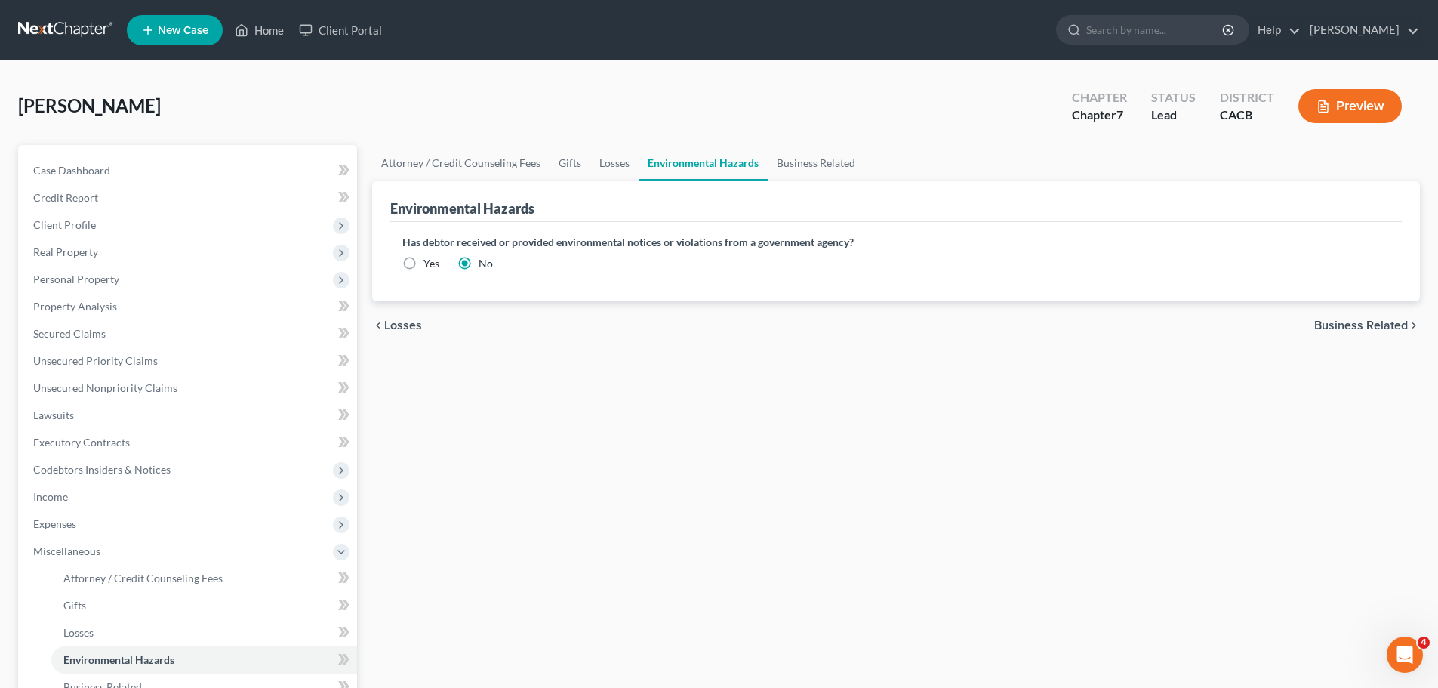
click at [1362, 322] on span "Business Related" at bounding box center [1361, 325] width 94 height 12
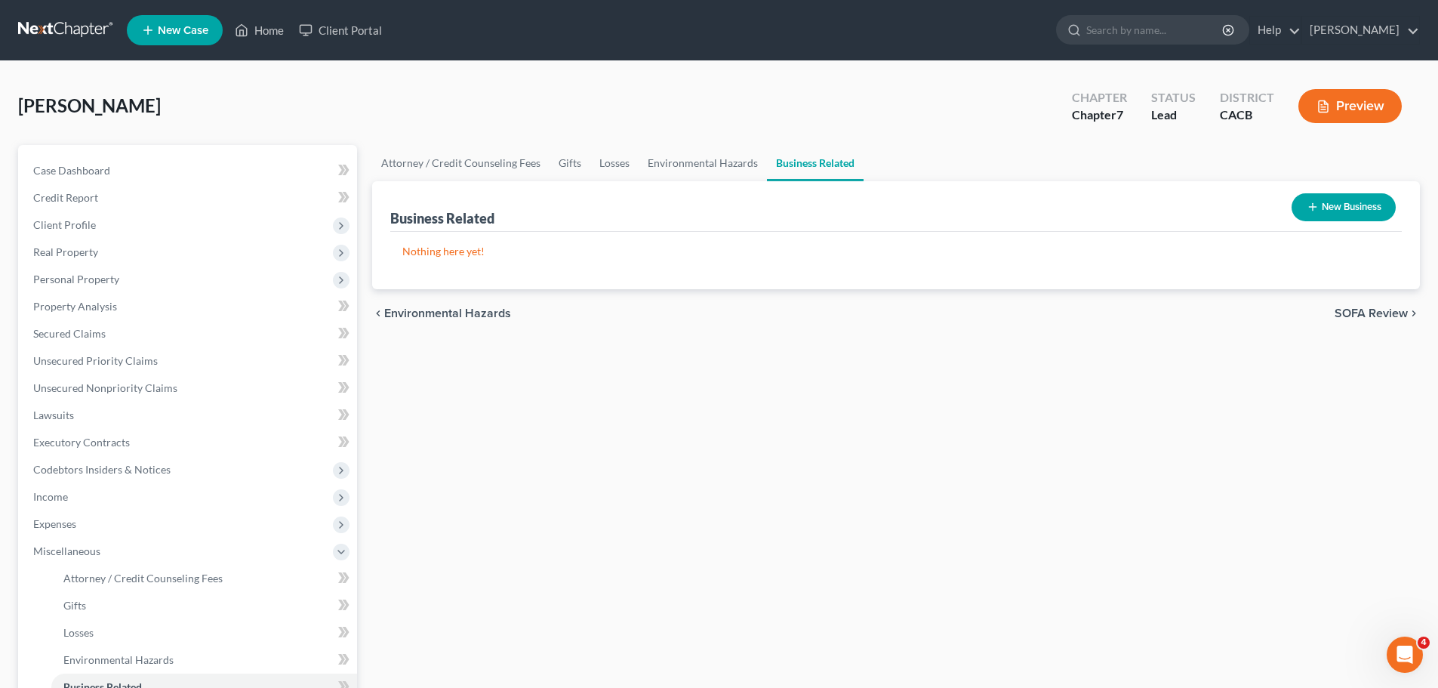
click at [1358, 316] on span "SOFA Review" at bounding box center [1371, 313] width 73 height 12
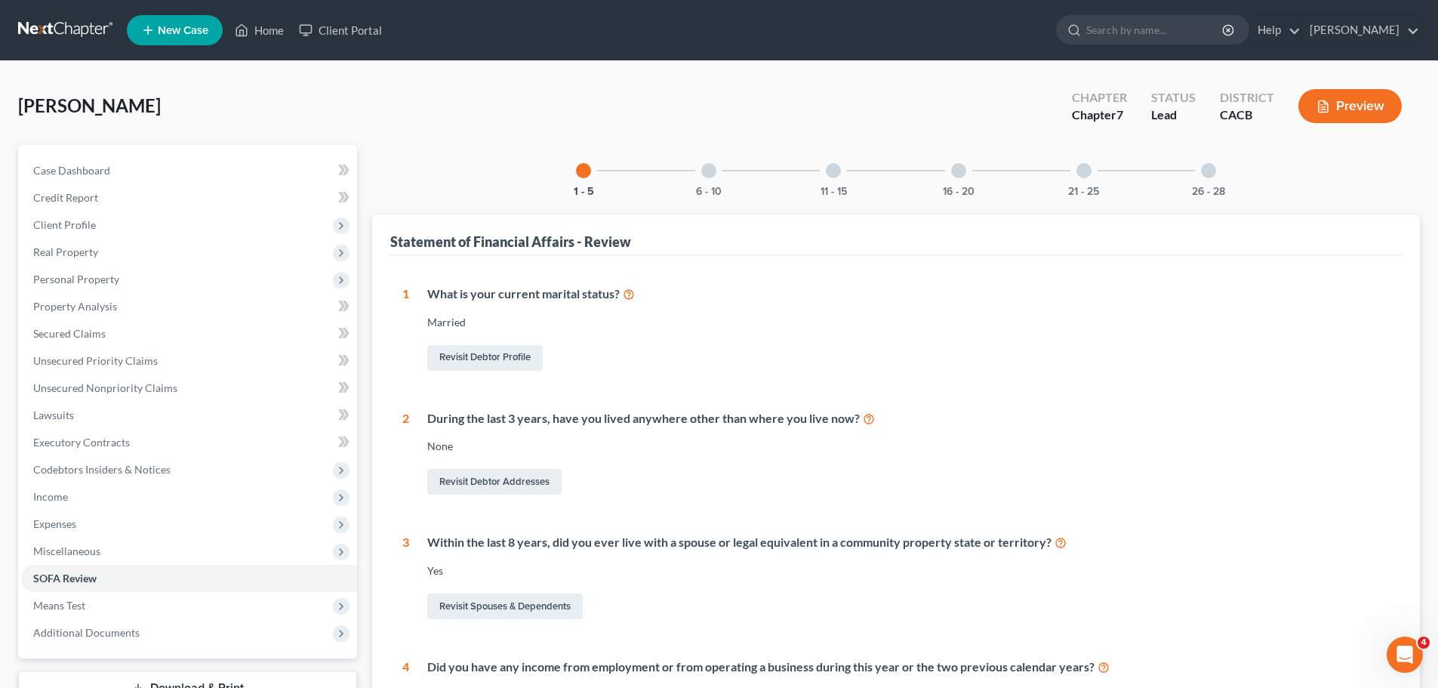
click at [707, 177] on div at bounding box center [708, 170] width 15 height 15
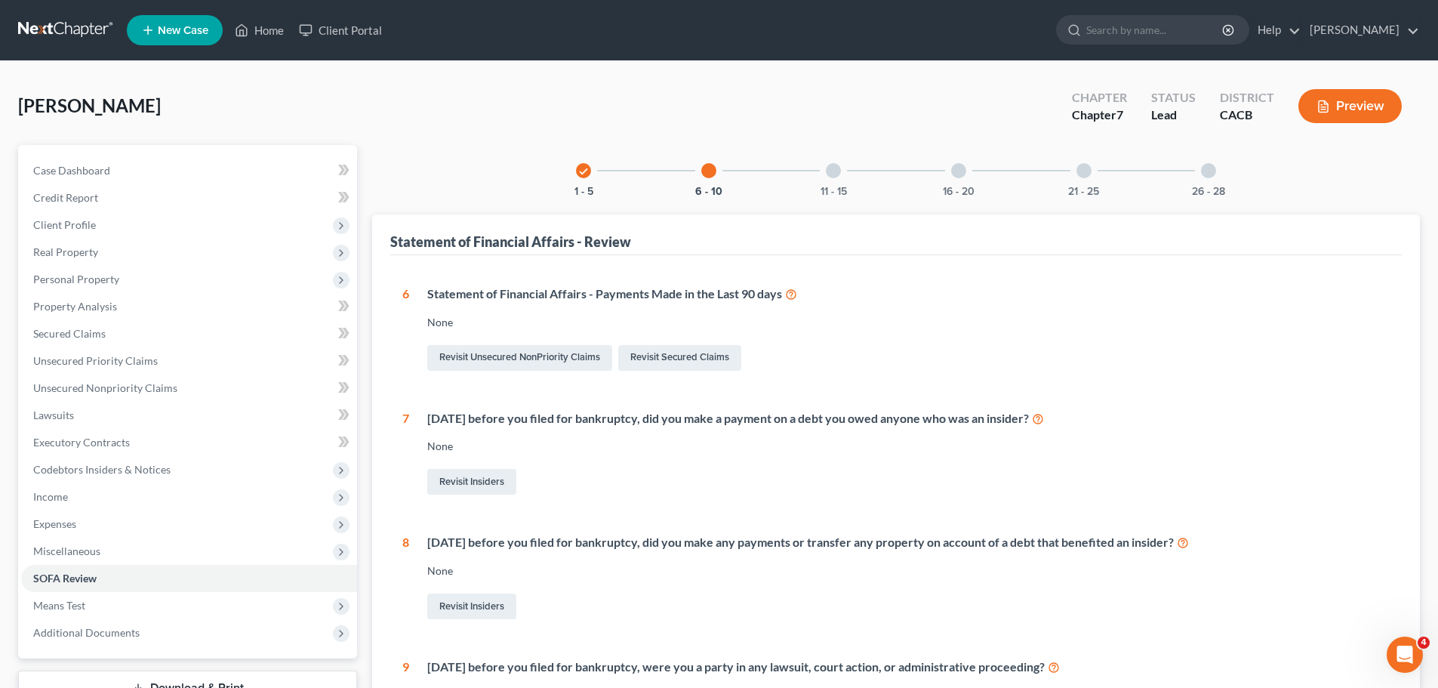
click at [823, 174] on div "11 - 15" at bounding box center [833, 170] width 51 height 51
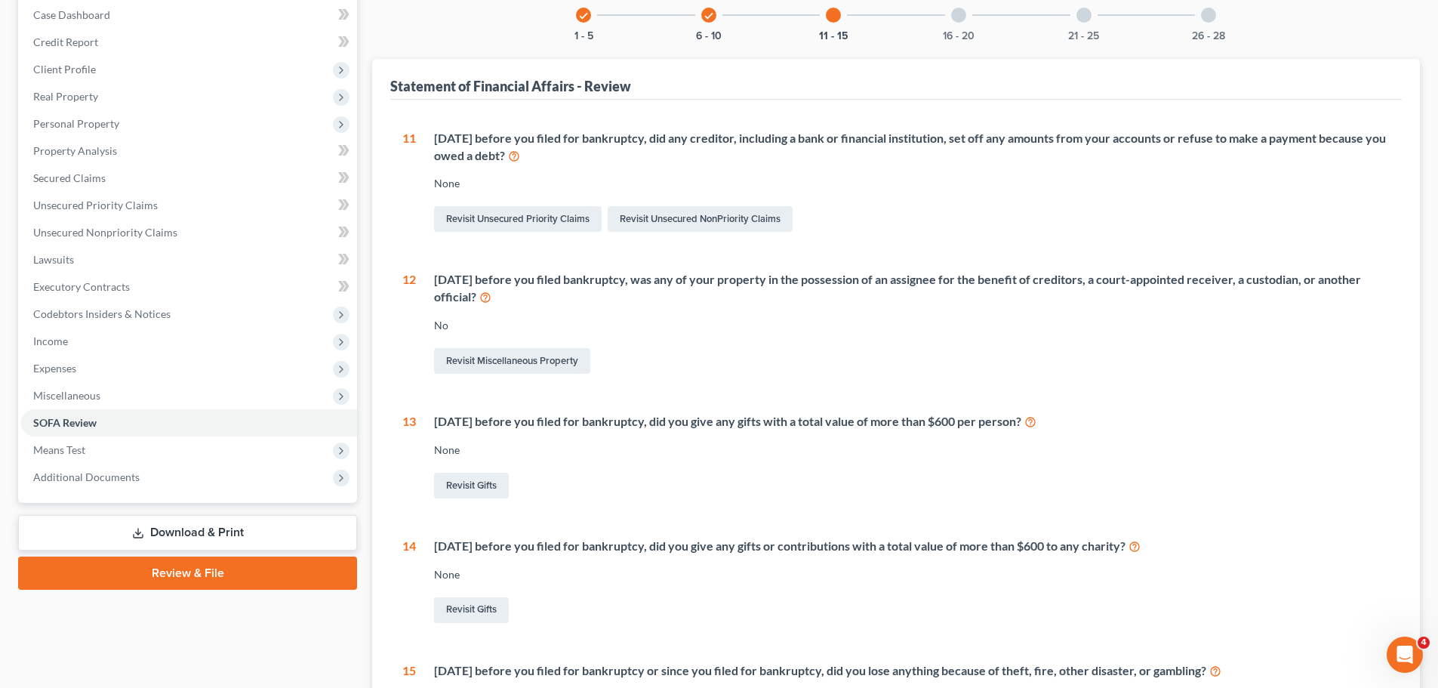
scroll to position [75, 0]
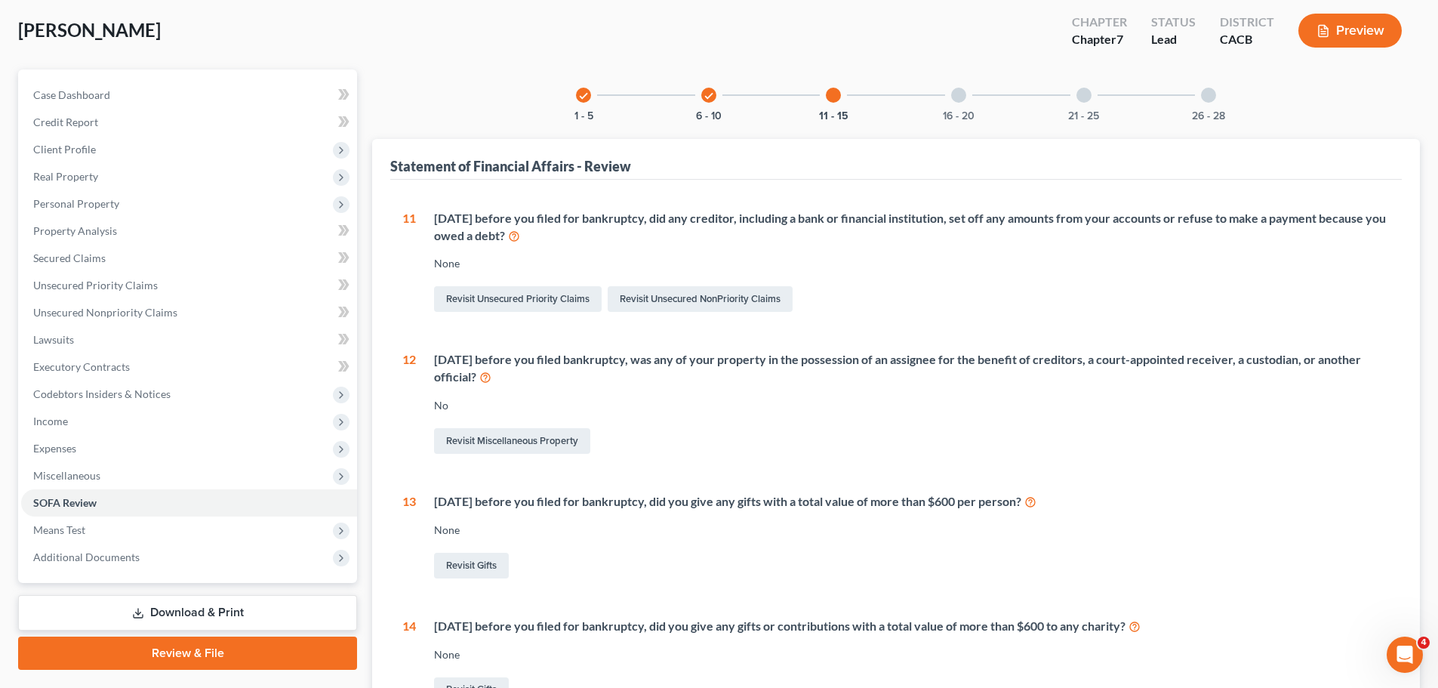
click at [960, 96] on div at bounding box center [958, 95] width 15 height 15
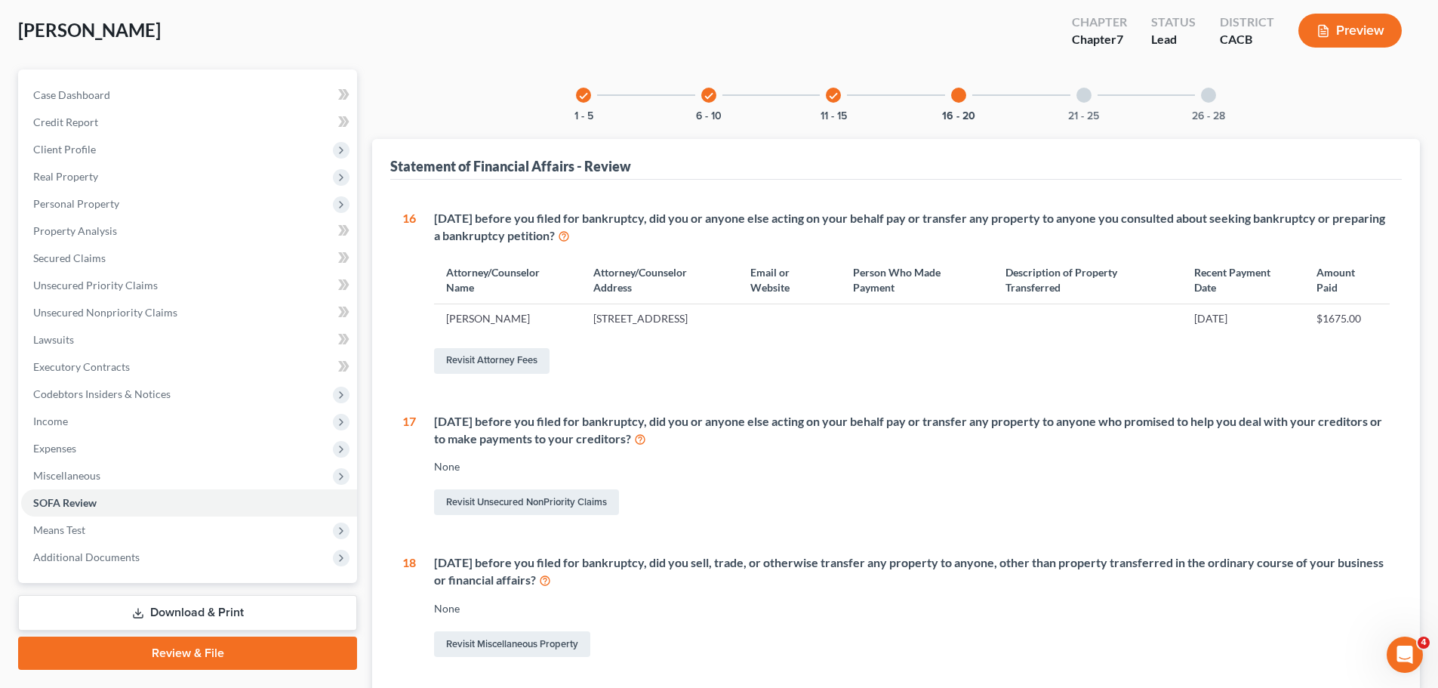
click at [1081, 104] on div "21 - 25" at bounding box center [1083, 94] width 51 height 51
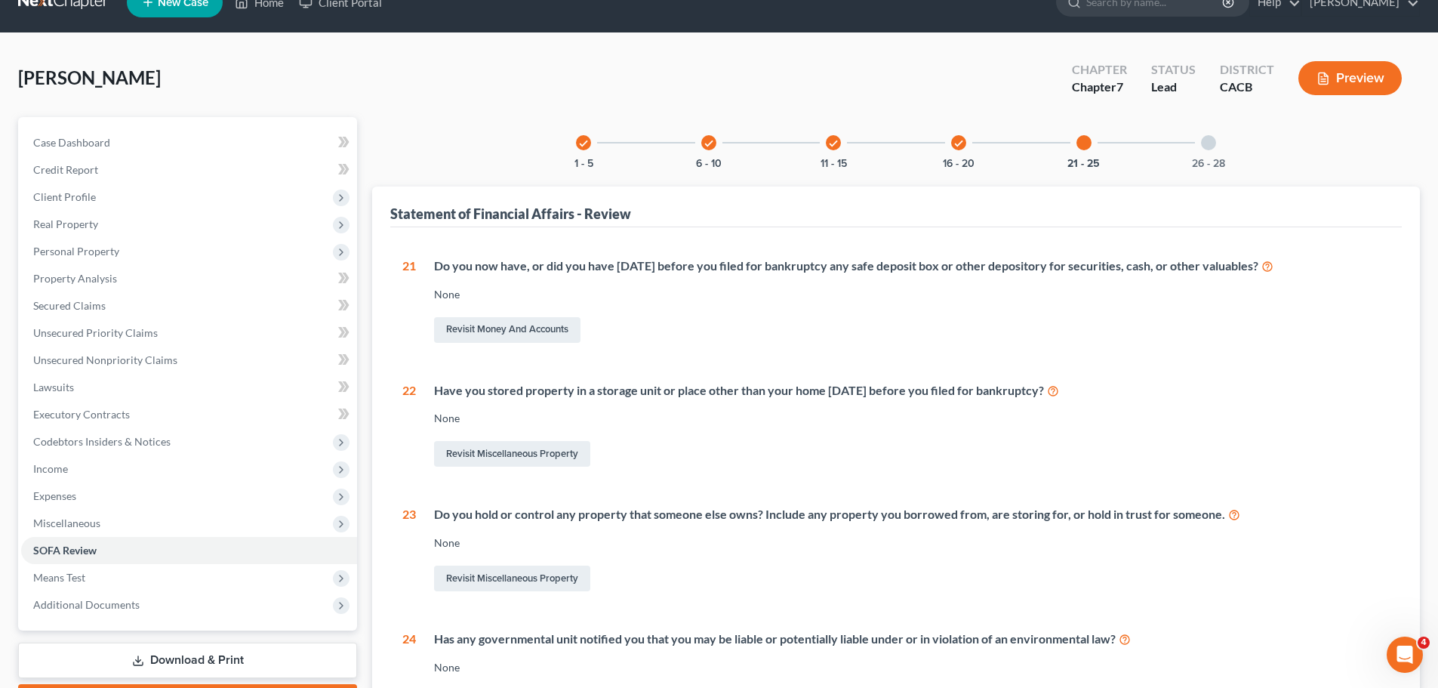
scroll to position [0, 0]
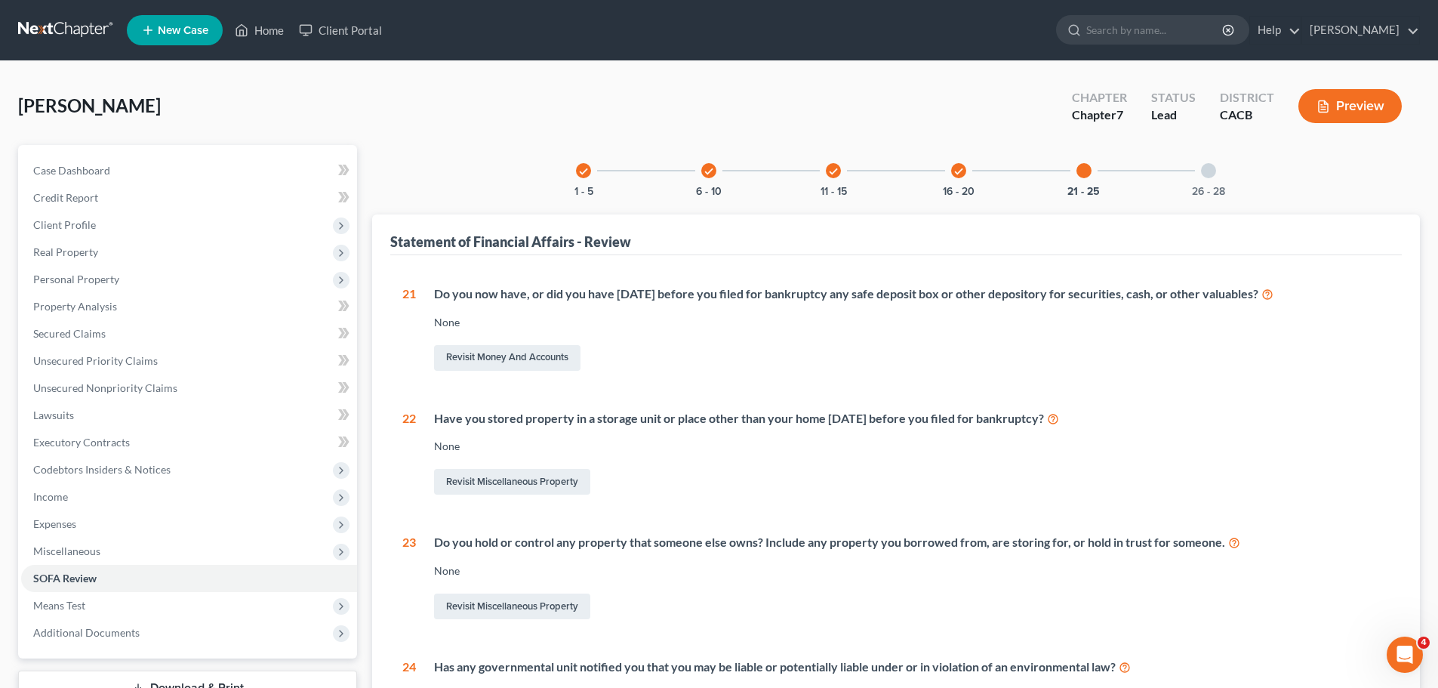
click at [1214, 172] on div at bounding box center [1208, 170] width 15 height 15
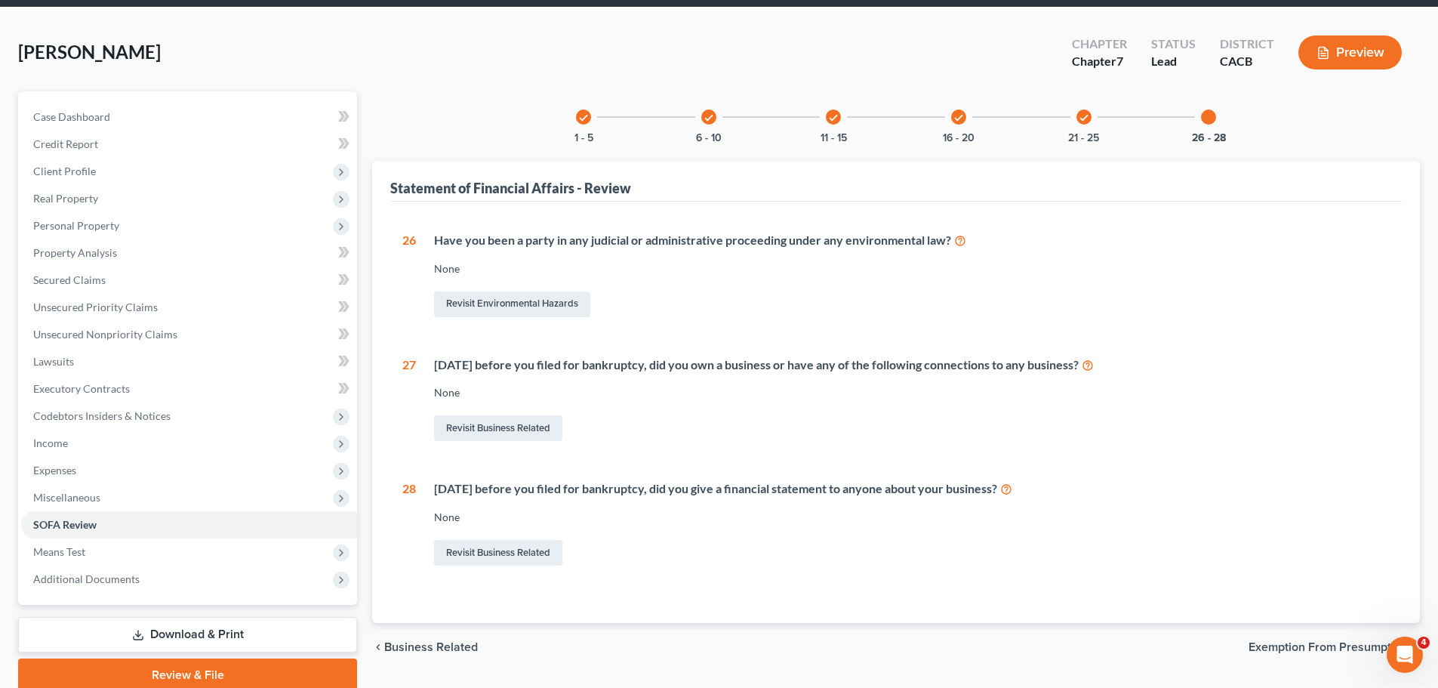
scroll to position [115, 0]
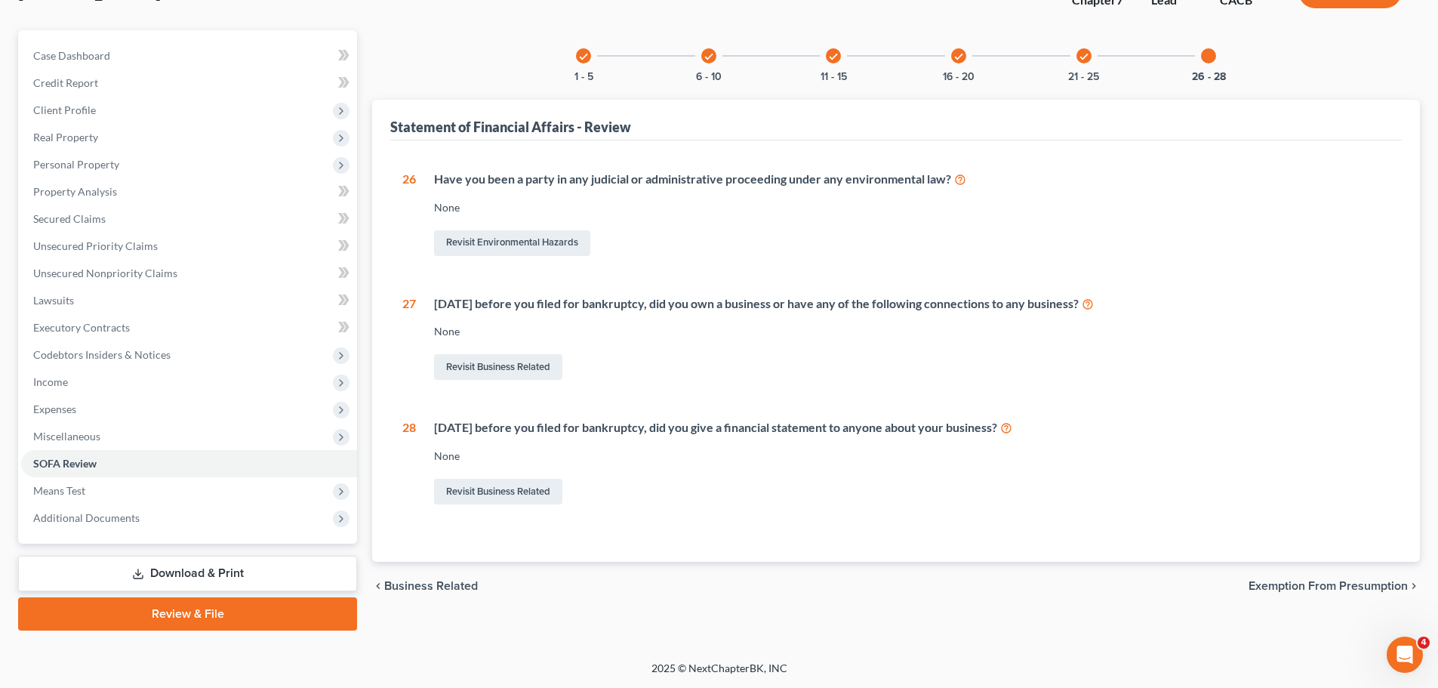
click at [1274, 579] on div "chevron_left Business Related Exemption from Presumption chevron_right" at bounding box center [896, 586] width 1048 height 48
click at [1275, 583] on span "Exemption from Presumption" at bounding box center [1327, 586] width 159 height 12
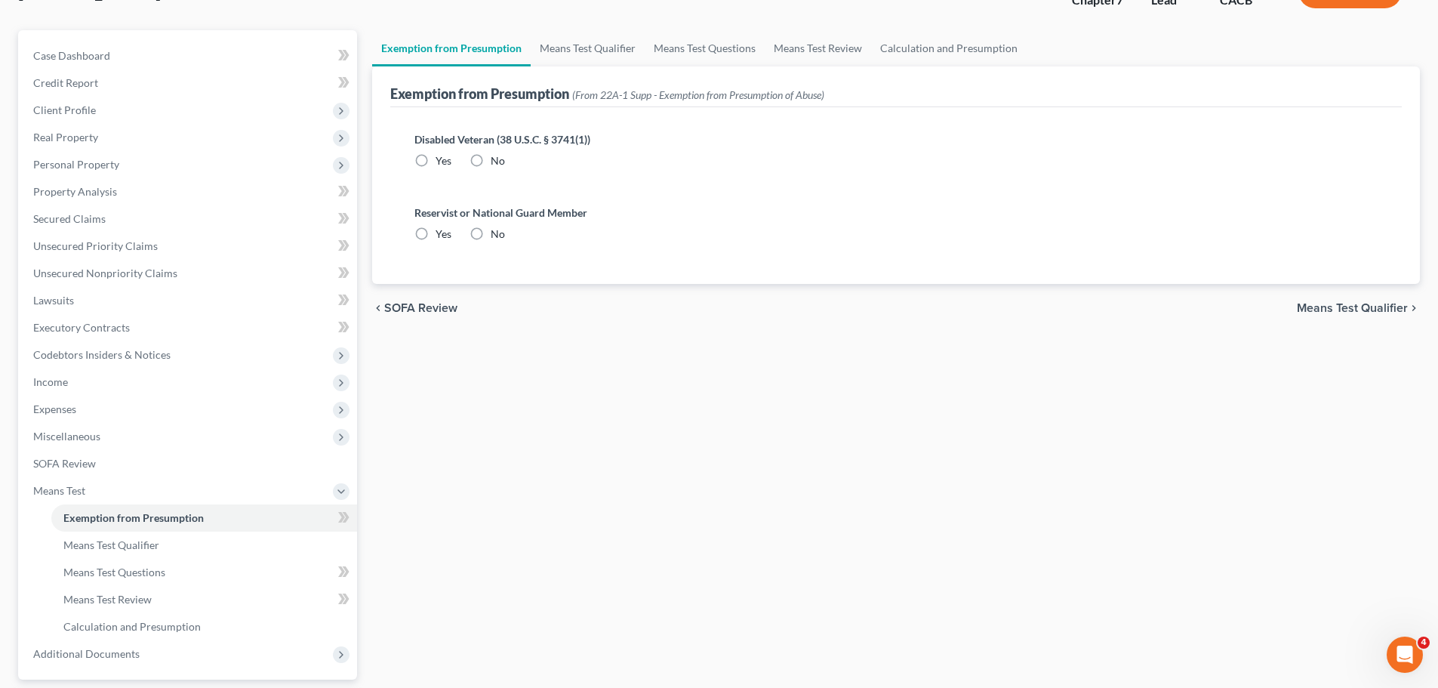
radio input "true"
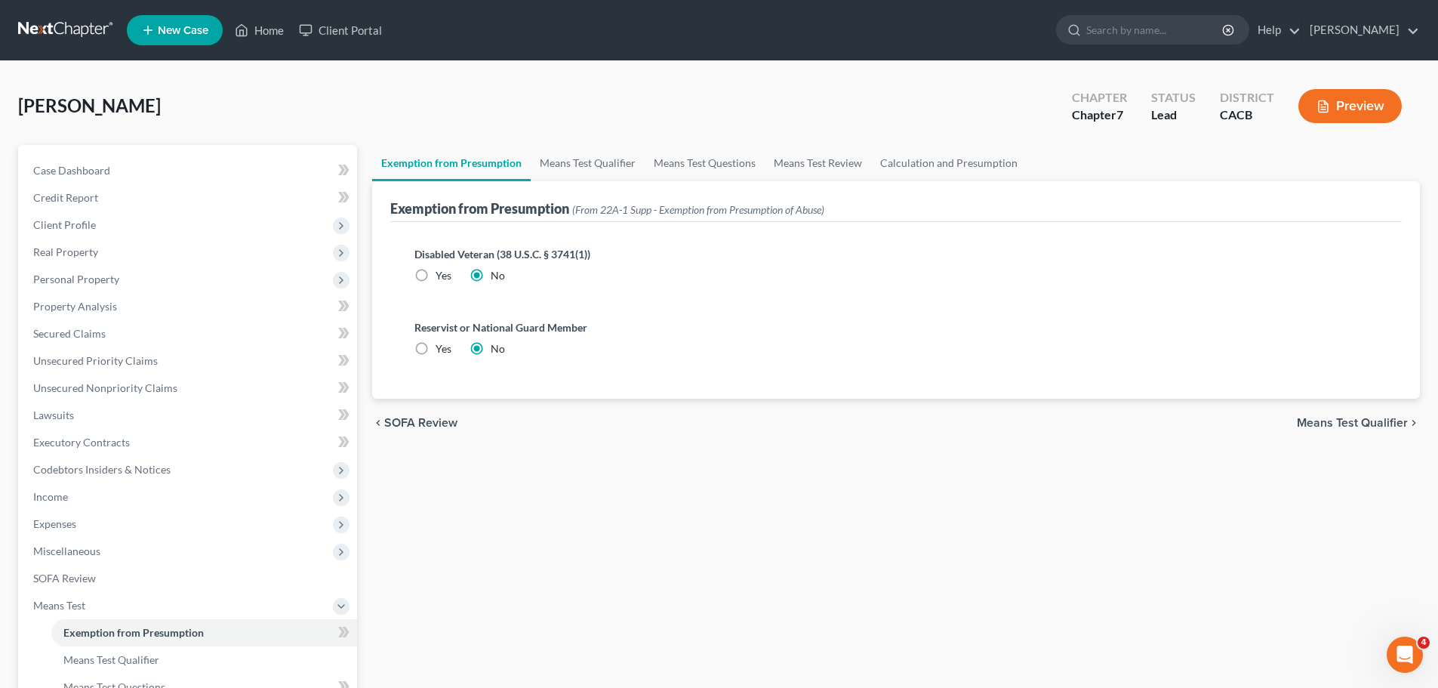
click at [1325, 414] on div "chevron_left SOFA Review Means Test Qualifier chevron_right" at bounding box center [896, 423] width 1048 height 48
click at [1332, 423] on span "Means Test Qualifier" at bounding box center [1352, 423] width 111 height 12
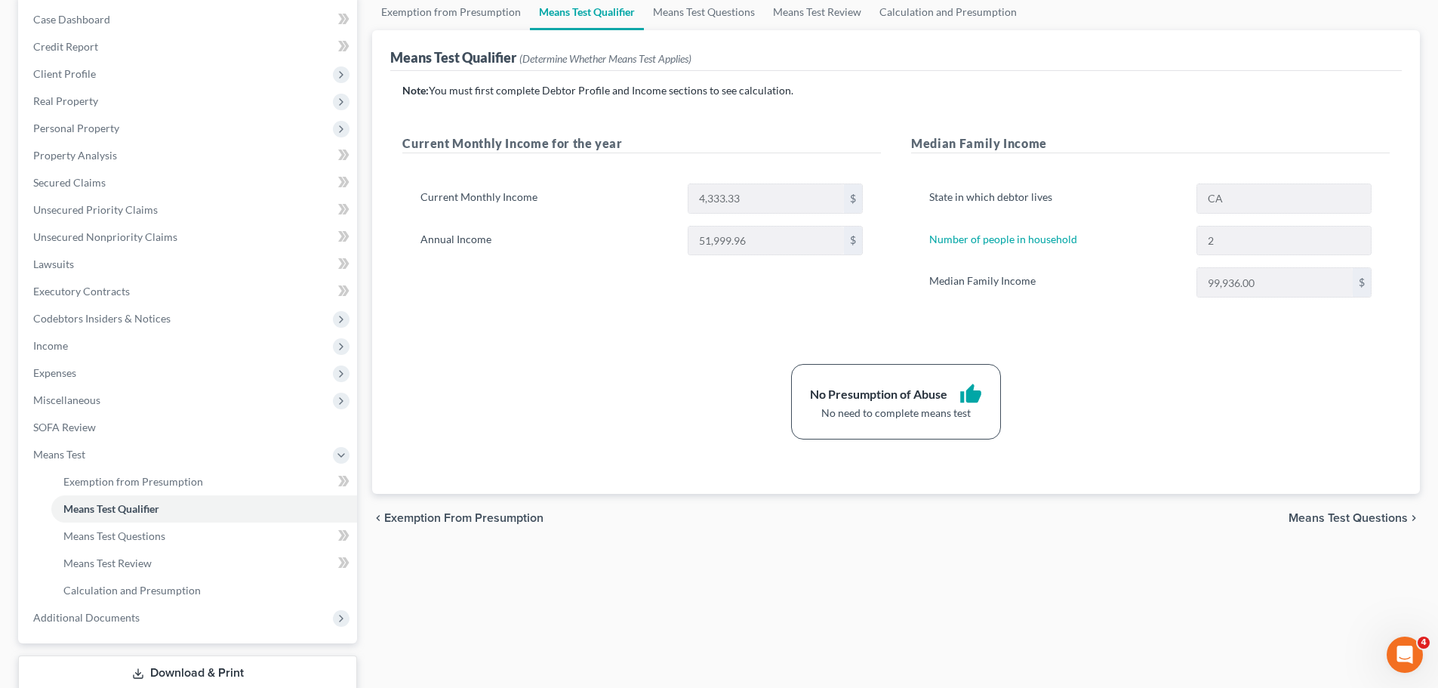
click at [1327, 518] on span "Means Test Questions" at bounding box center [1347, 518] width 119 height 12
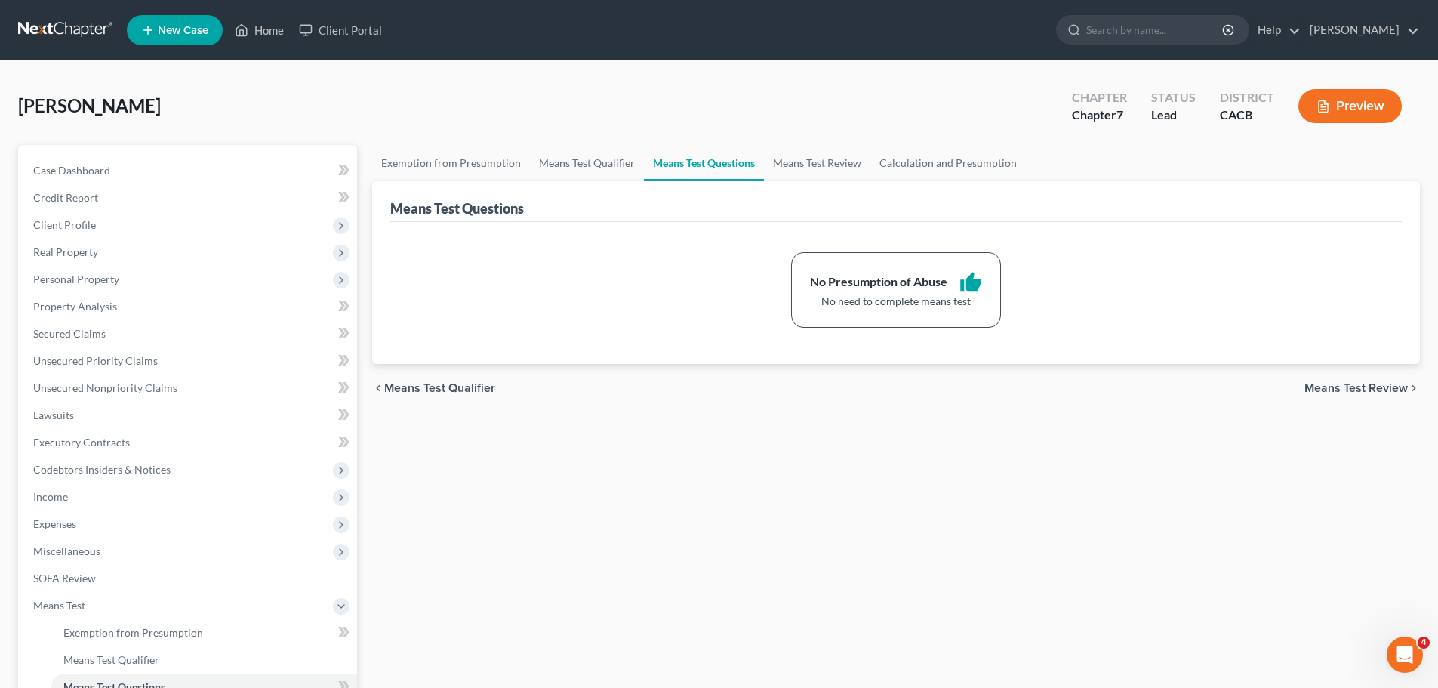
click at [1345, 389] on span "Means Test Review" at bounding box center [1355, 388] width 103 height 12
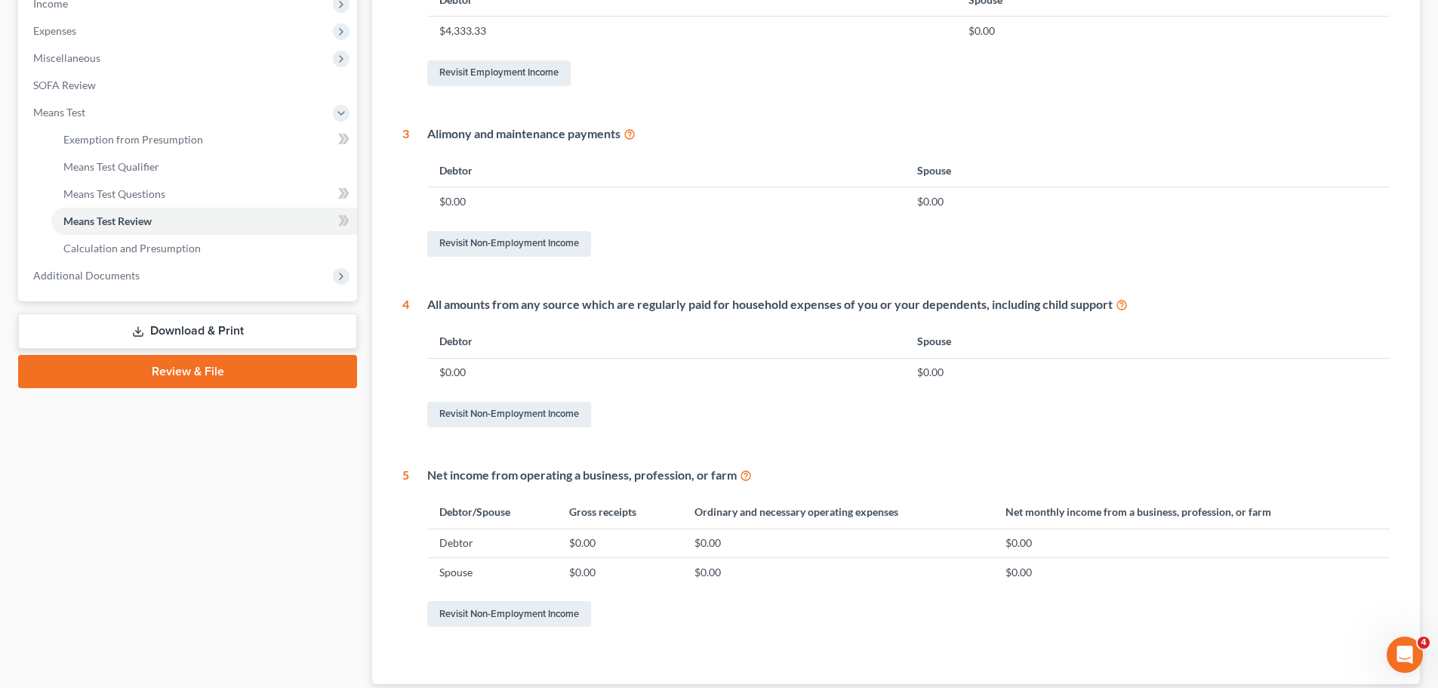
scroll to position [595, 0]
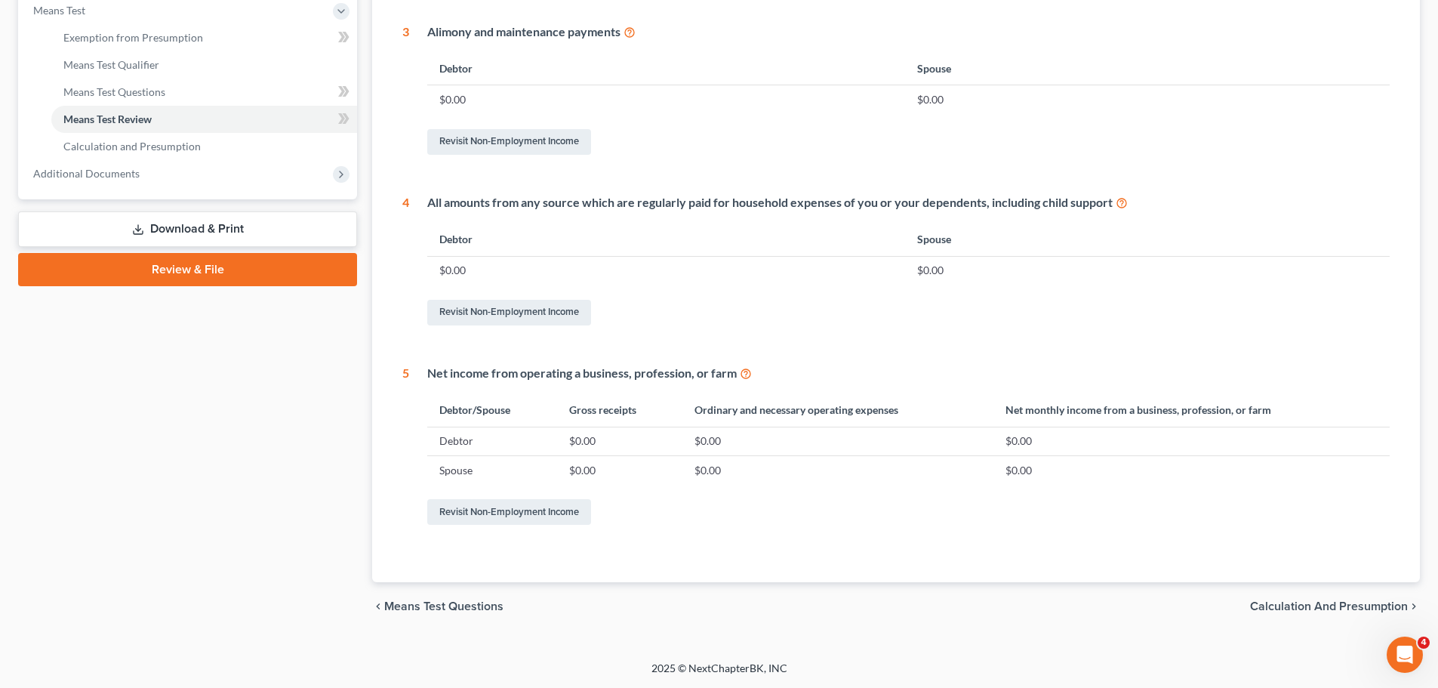
click at [1314, 607] on span "Calculation and Presumption" at bounding box center [1329, 606] width 158 height 12
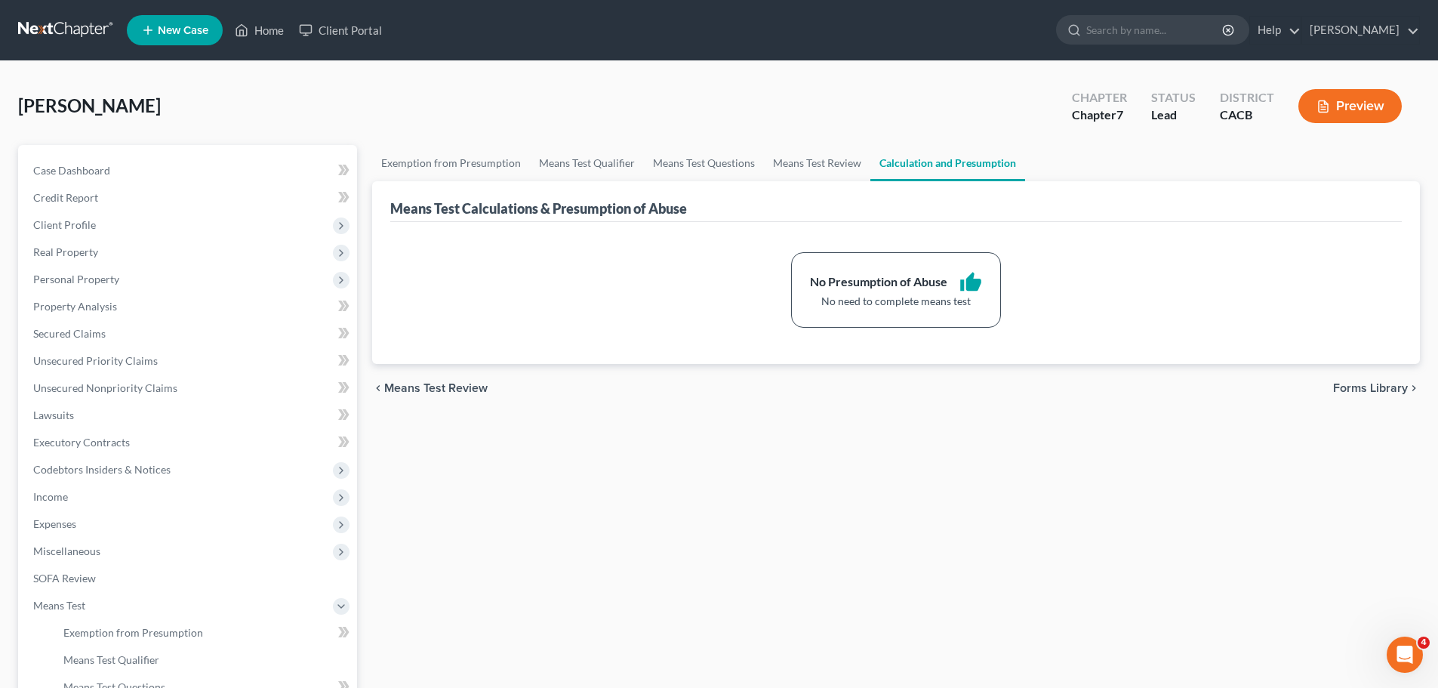
click at [1351, 387] on span "Forms Library" at bounding box center [1370, 388] width 75 height 12
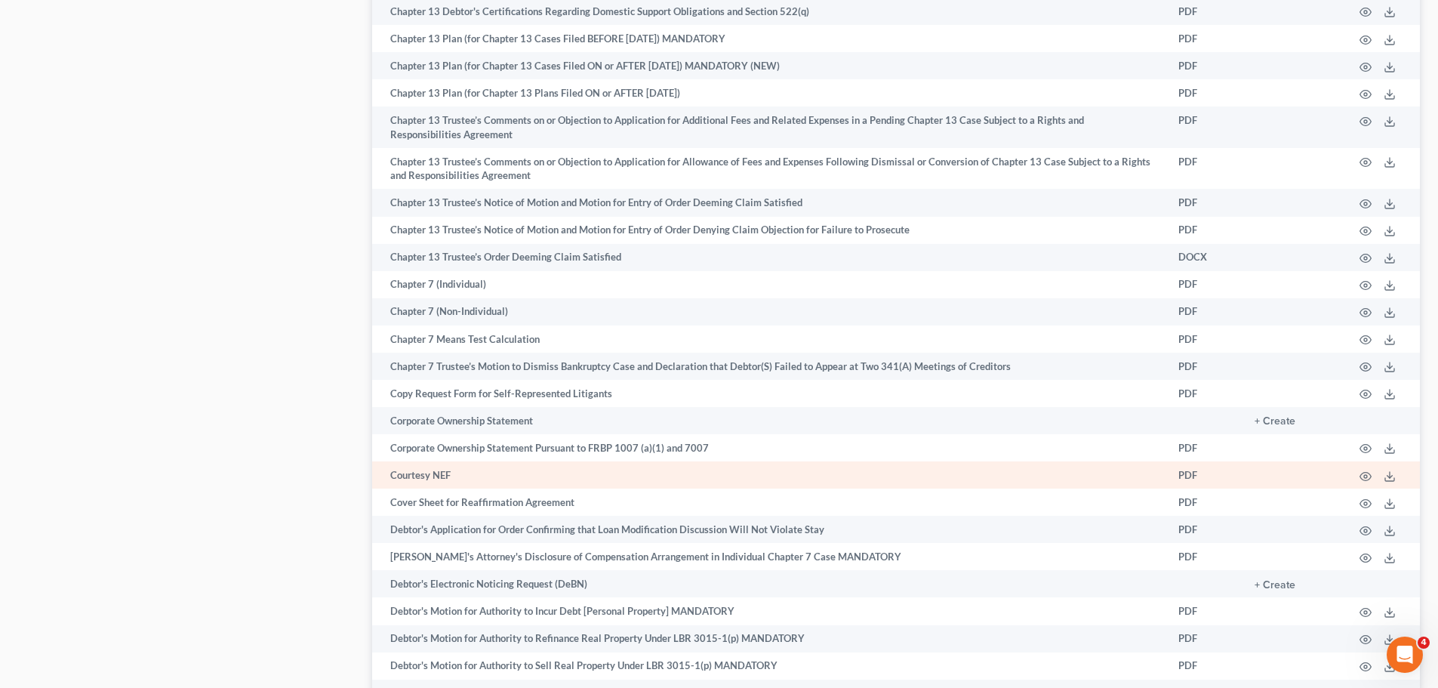
scroll to position [1661, 0]
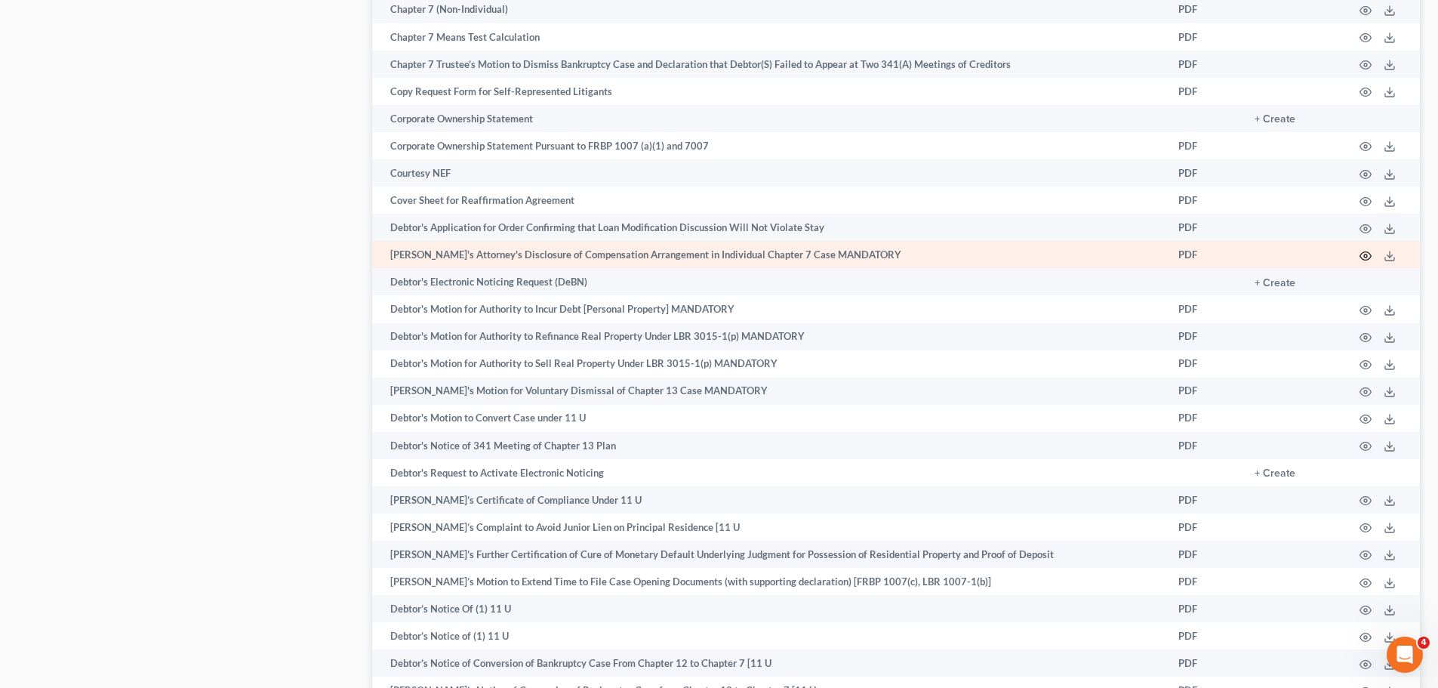
click at [1365, 254] on circle "button" at bounding box center [1365, 255] width 3 height 3
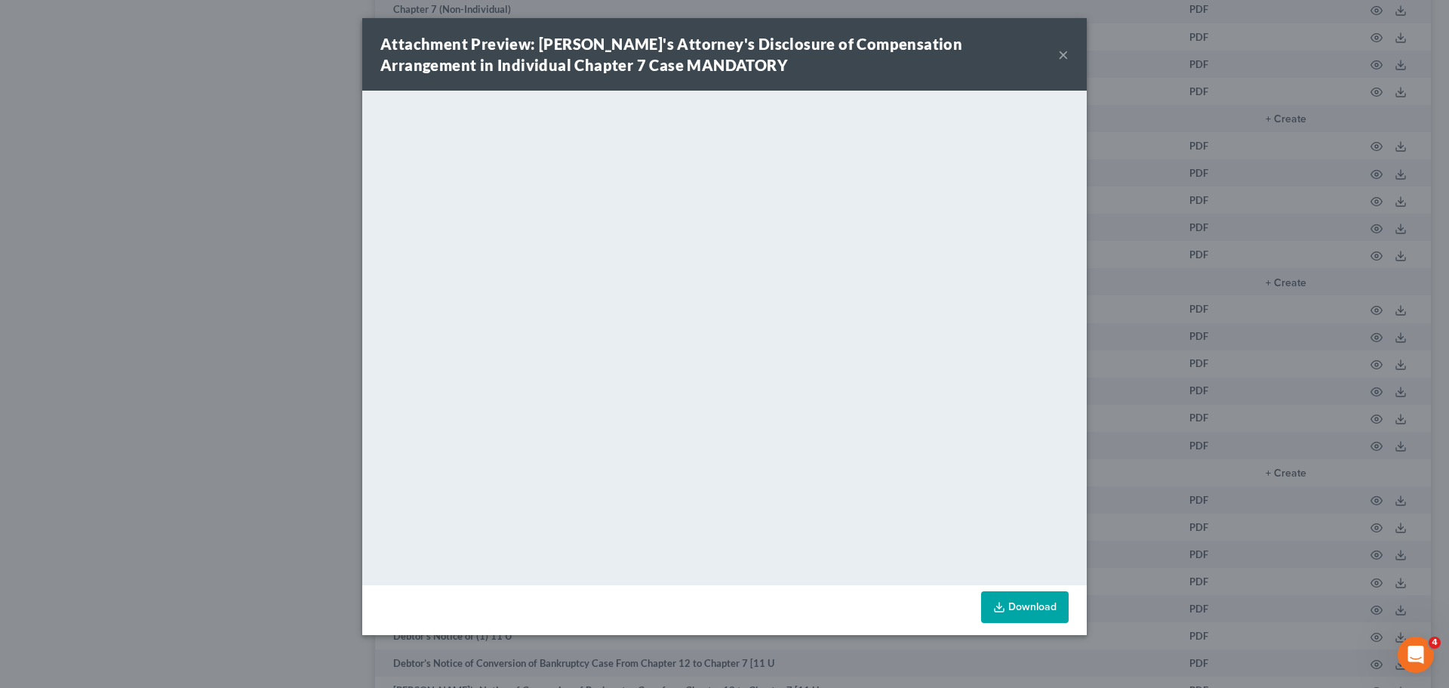
click at [1066, 56] on button "×" at bounding box center [1063, 54] width 11 height 18
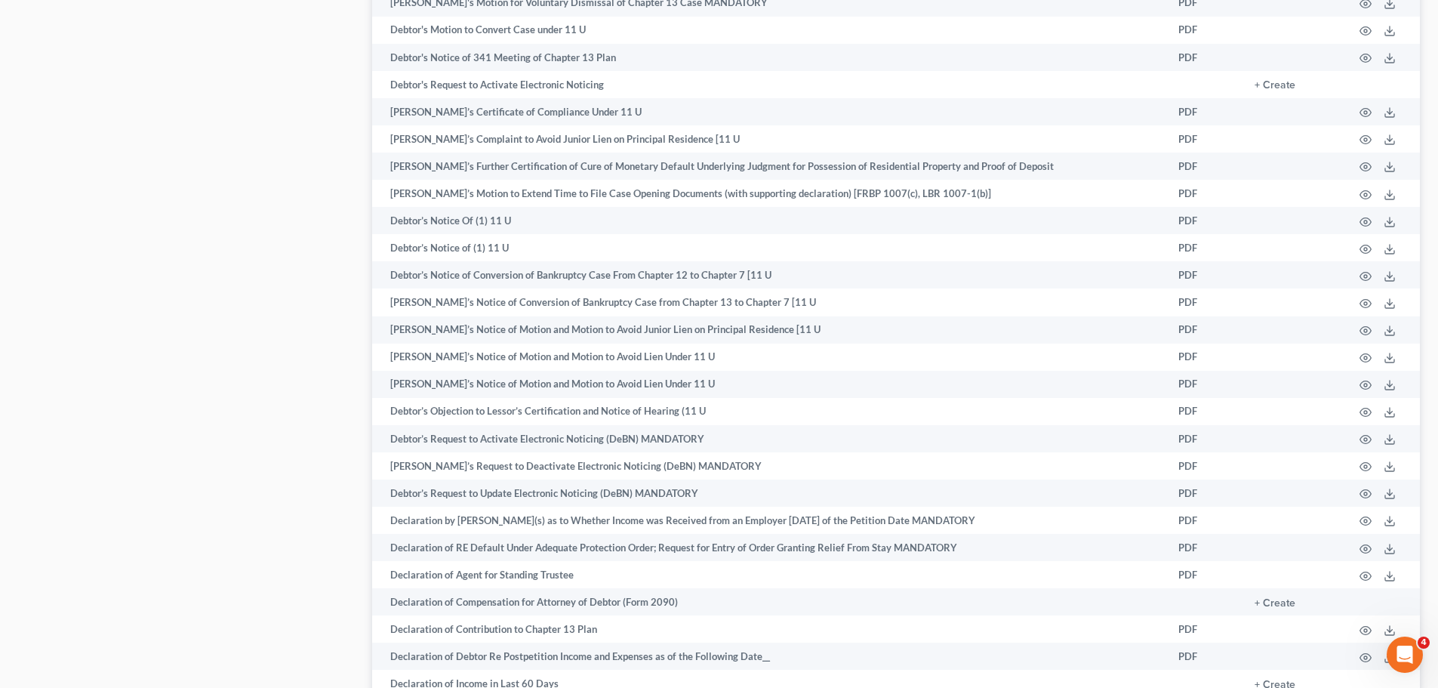
scroll to position [2340, 0]
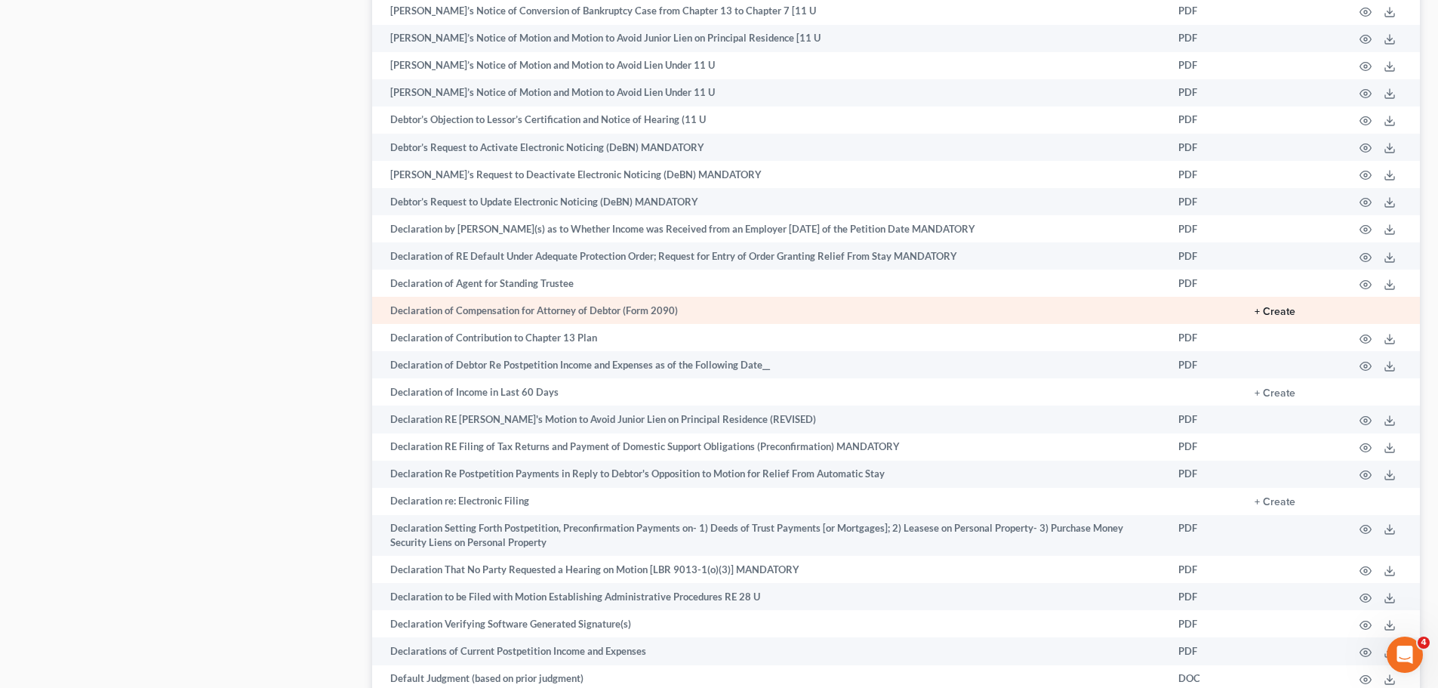
click at [1277, 309] on button "+ Create" at bounding box center [1275, 311] width 41 height 11
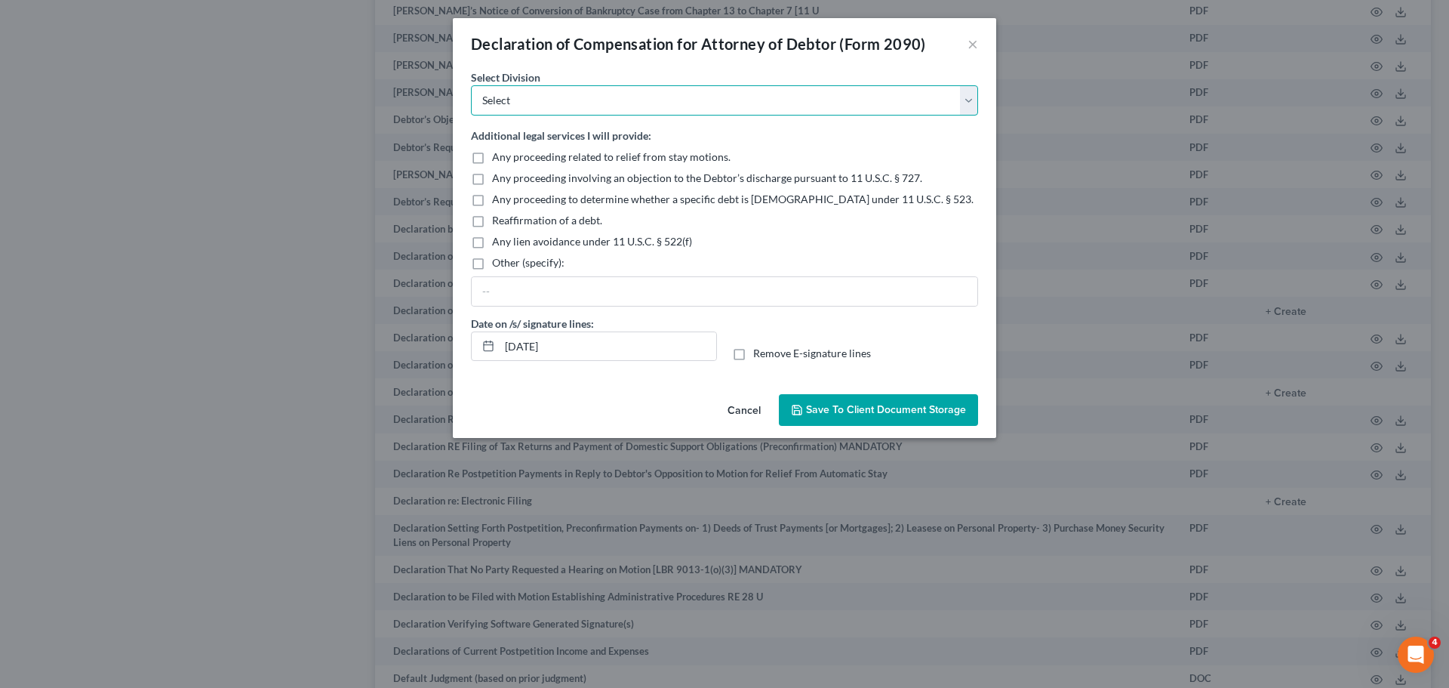
click at [619, 103] on select "Select [GEOGRAPHIC_DATA] [GEOGRAPHIC_DATA] [GEOGRAPHIC_DATA][PERSON_NAME] [GEOG…" at bounding box center [724, 100] width 507 height 30
select select "1"
click at [471, 85] on select "Select [GEOGRAPHIC_DATA] [GEOGRAPHIC_DATA] [GEOGRAPHIC_DATA][PERSON_NAME] [GEOG…" at bounding box center [724, 100] width 507 height 30
click at [753, 356] on label "Remove E-signature lines" at bounding box center [812, 353] width 118 height 15
click at [759, 356] on input "Remove E-signature lines" at bounding box center [764, 351] width 10 height 10
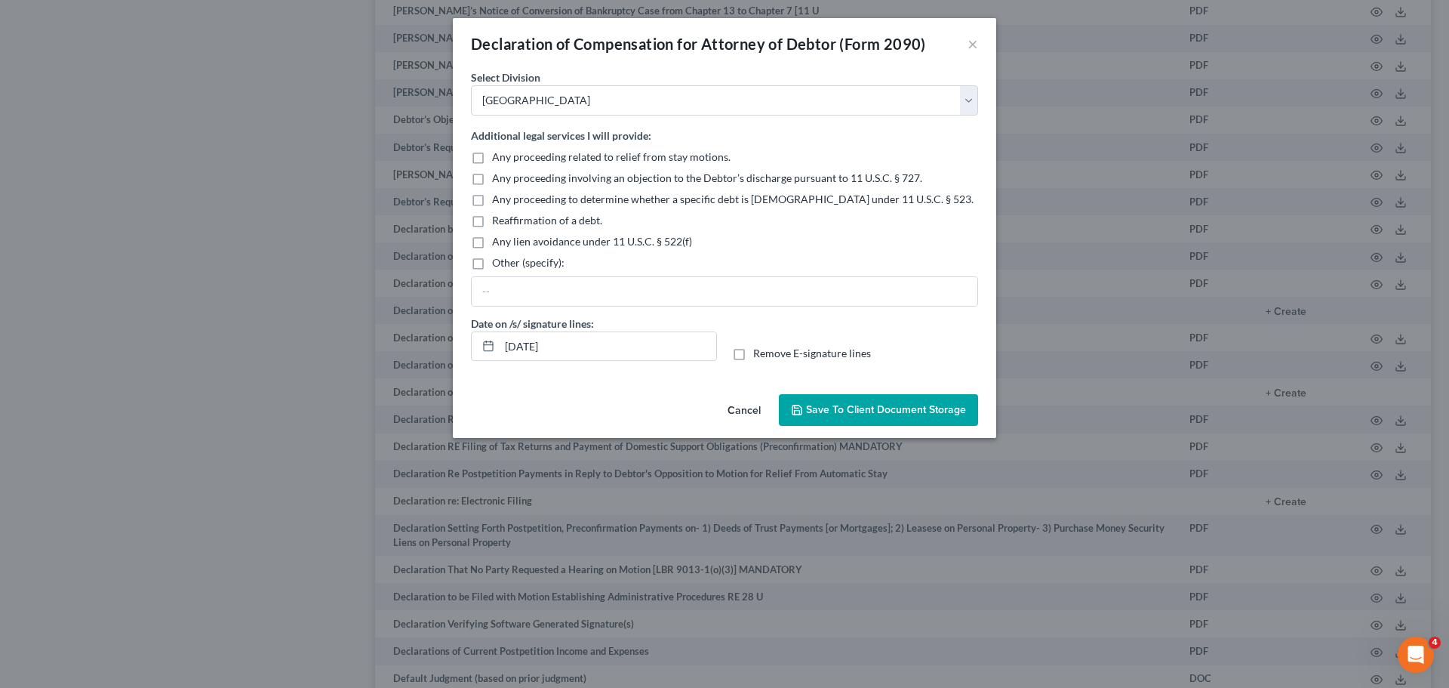
checkbox input "true"
click at [857, 407] on span "Save to Client Document Storage" at bounding box center [886, 409] width 160 height 13
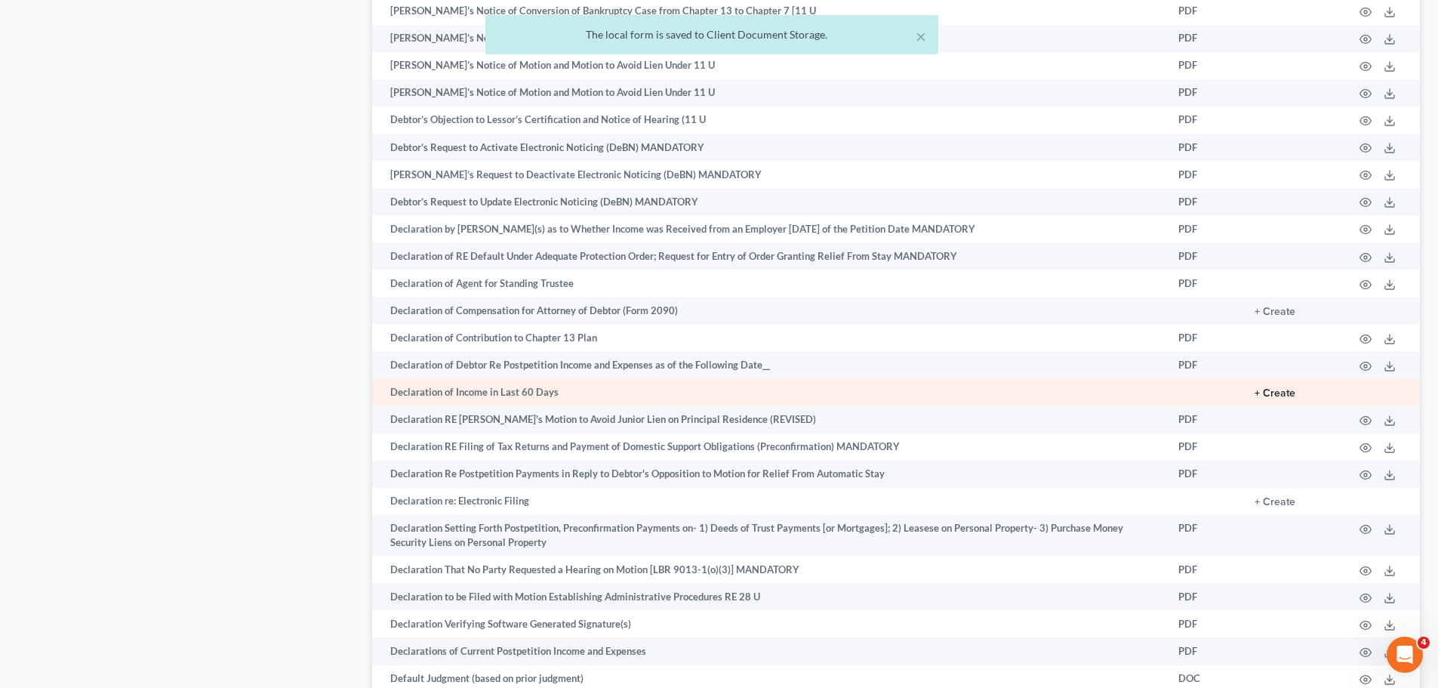
click at [1276, 393] on button "+ Create" at bounding box center [1275, 393] width 41 height 11
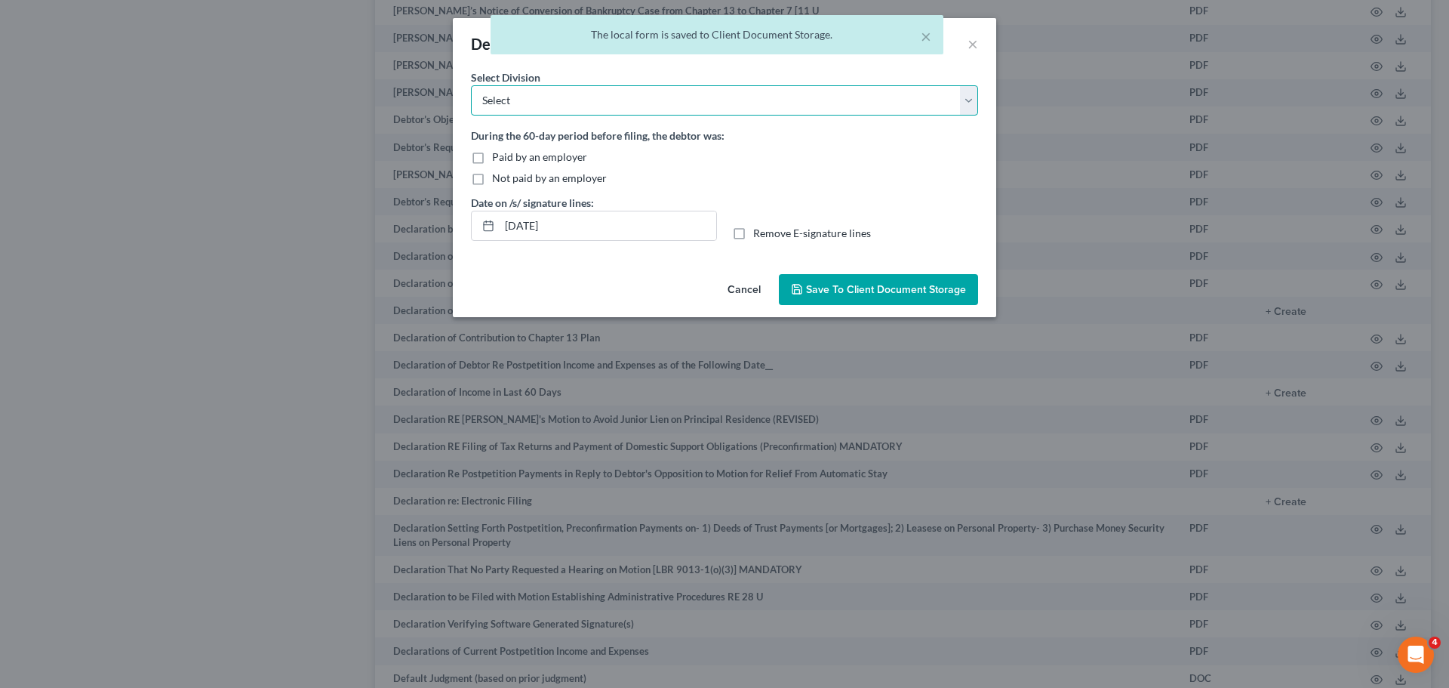
click at [527, 109] on select "Select [GEOGRAPHIC_DATA] [GEOGRAPHIC_DATA] [GEOGRAPHIC_DATA][PERSON_NAME] [GEOG…" at bounding box center [724, 100] width 507 height 30
select select "1"
click at [471, 85] on select "Select [GEOGRAPHIC_DATA] [GEOGRAPHIC_DATA] [GEOGRAPHIC_DATA][PERSON_NAME] [GEOG…" at bounding box center [724, 100] width 507 height 30
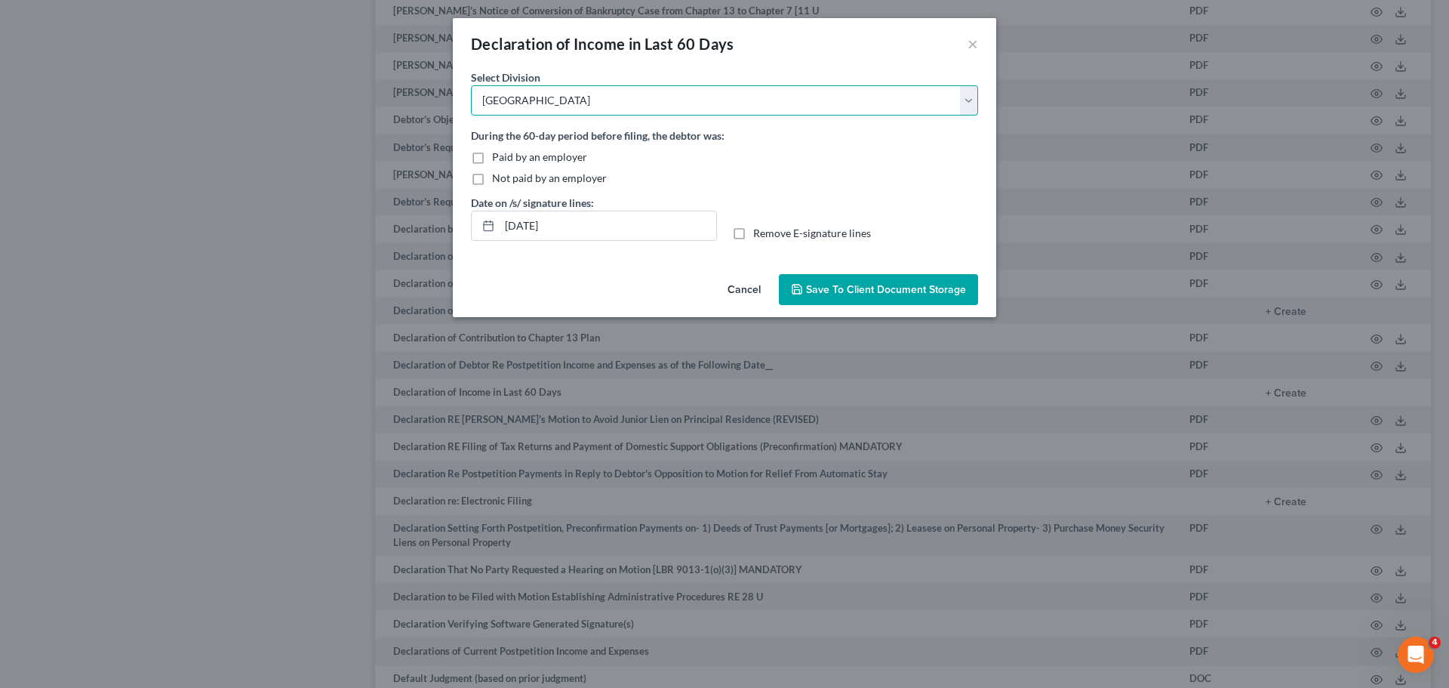
click at [524, 109] on select "Select [GEOGRAPHIC_DATA] [GEOGRAPHIC_DATA] [GEOGRAPHIC_DATA][PERSON_NAME] [GEOG…" at bounding box center [724, 100] width 507 height 30
click at [471, 85] on select "Select [GEOGRAPHIC_DATA] [GEOGRAPHIC_DATA] [GEOGRAPHIC_DATA][PERSON_NAME] [GEOG…" at bounding box center [724, 100] width 507 height 30
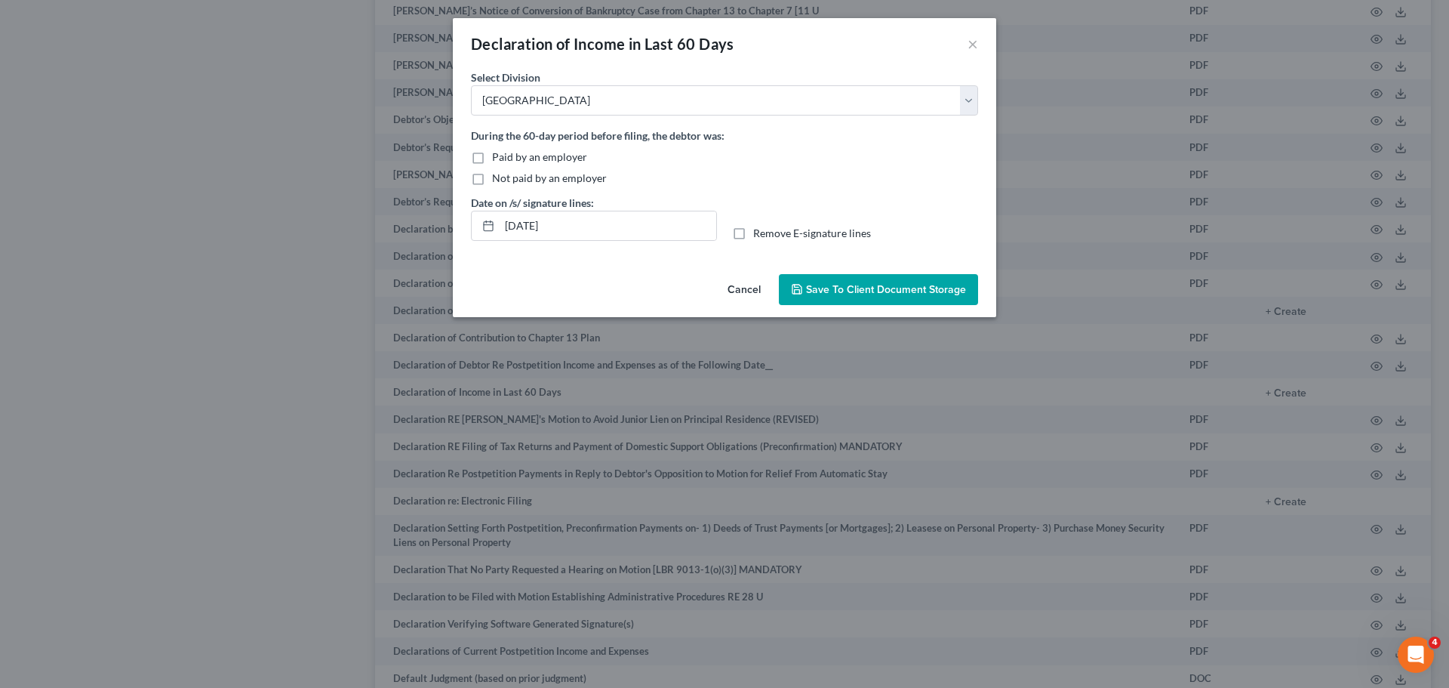
click at [492, 156] on label "Paid by an employer" at bounding box center [539, 156] width 95 height 15
click at [498, 156] on input "Paid by an employer" at bounding box center [503, 154] width 10 height 10
checkbox input "true"
click at [753, 233] on label "Remove E-signature lines" at bounding box center [812, 233] width 118 height 15
click at [759, 233] on input "Remove E-signature lines" at bounding box center [764, 231] width 10 height 10
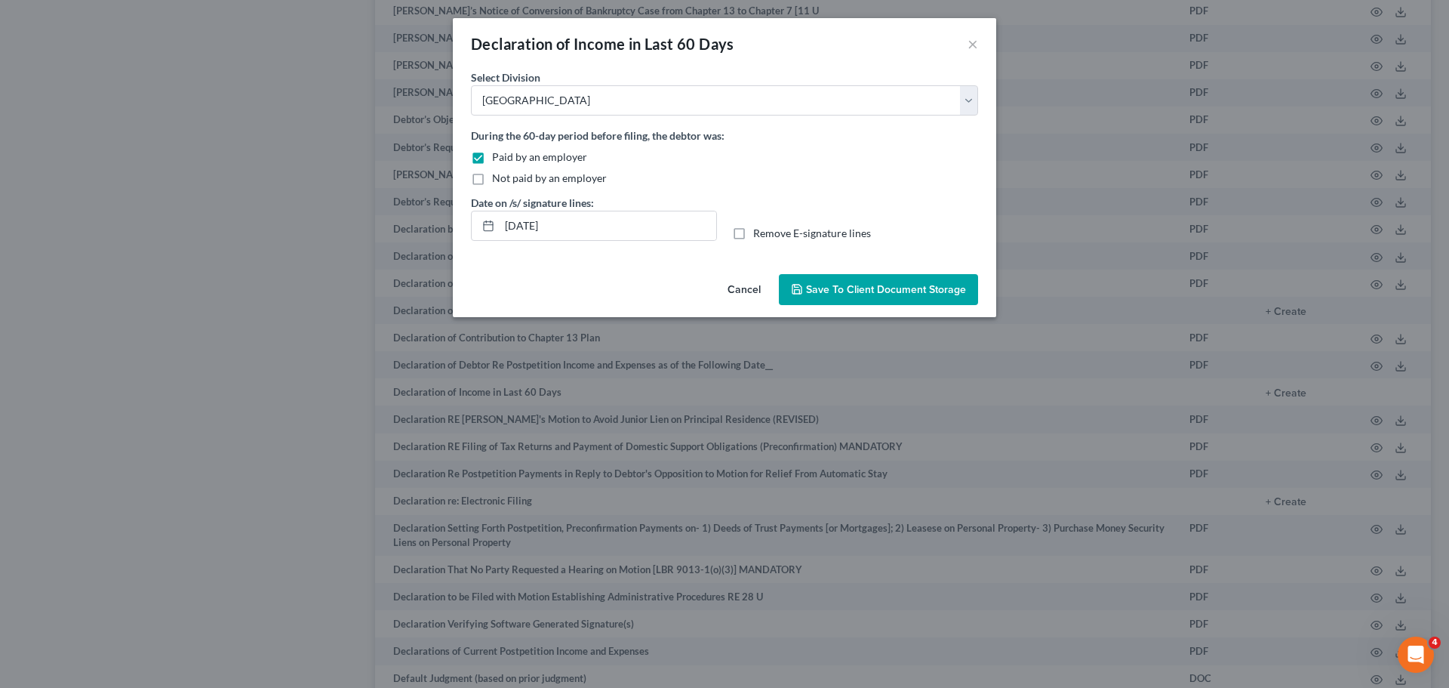
checkbox input "true"
click at [875, 285] on span "Save to Client Document Storage" at bounding box center [886, 289] width 160 height 13
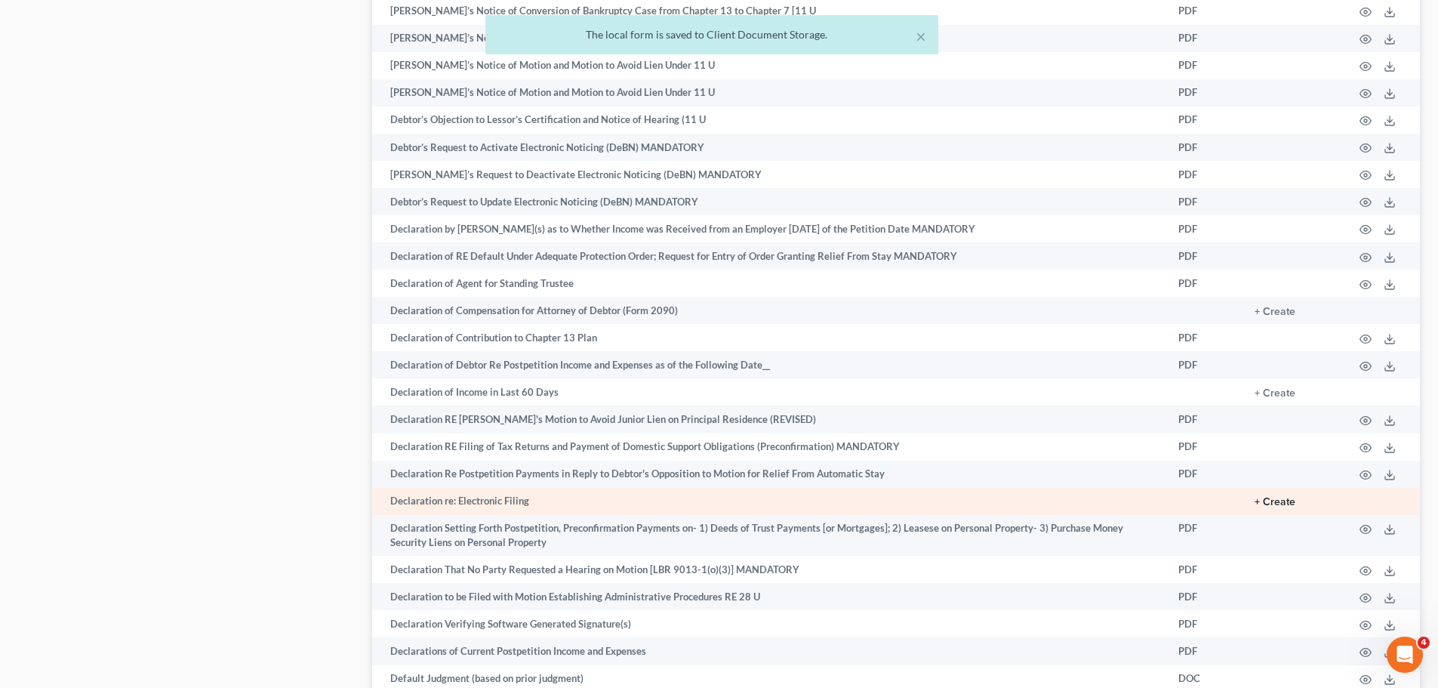
click at [1288, 499] on button "+ Create" at bounding box center [1275, 502] width 41 height 11
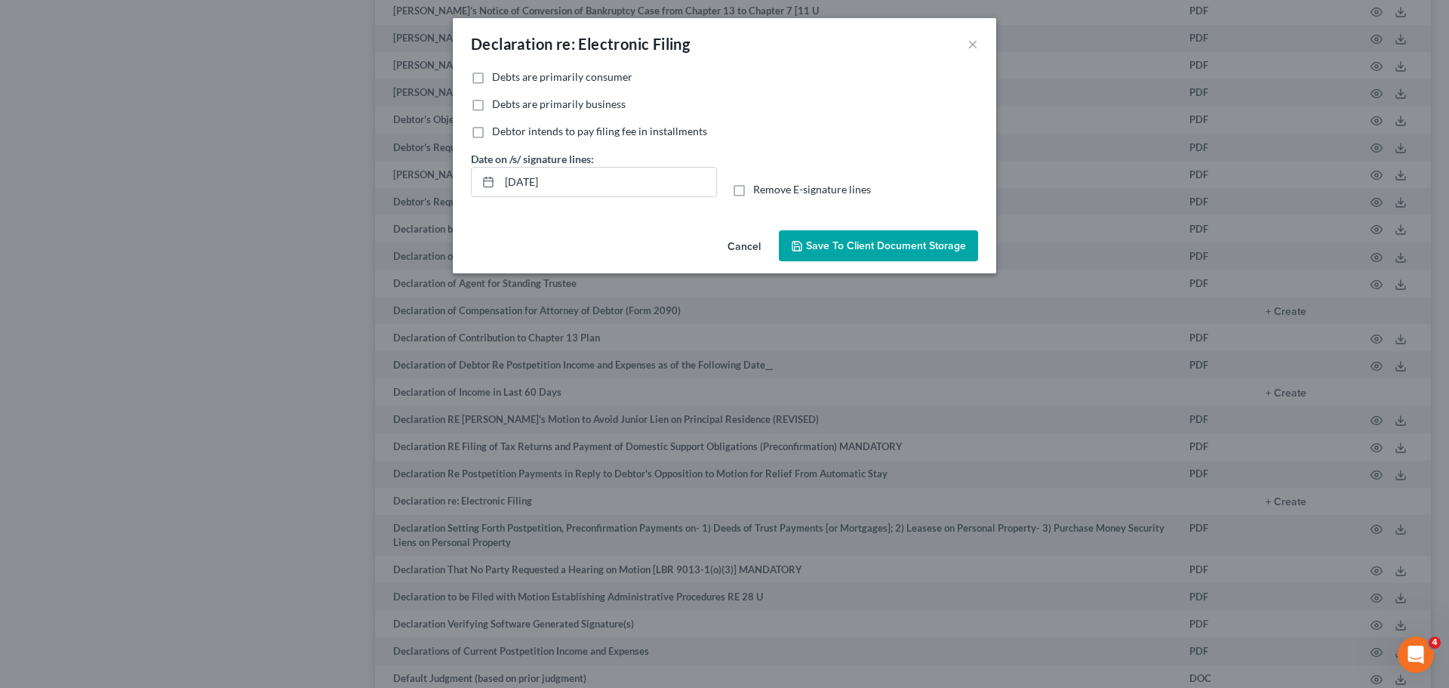
click at [510, 80] on span "Debts are primarily consumer" at bounding box center [562, 76] width 140 height 13
click at [508, 79] on input "Debts are primarily consumer" at bounding box center [503, 74] width 10 height 10
checkbox input "true"
click at [753, 190] on label "Remove E-signature lines" at bounding box center [812, 189] width 118 height 15
click at [759, 190] on input "Remove E-signature lines" at bounding box center [764, 187] width 10 height 10
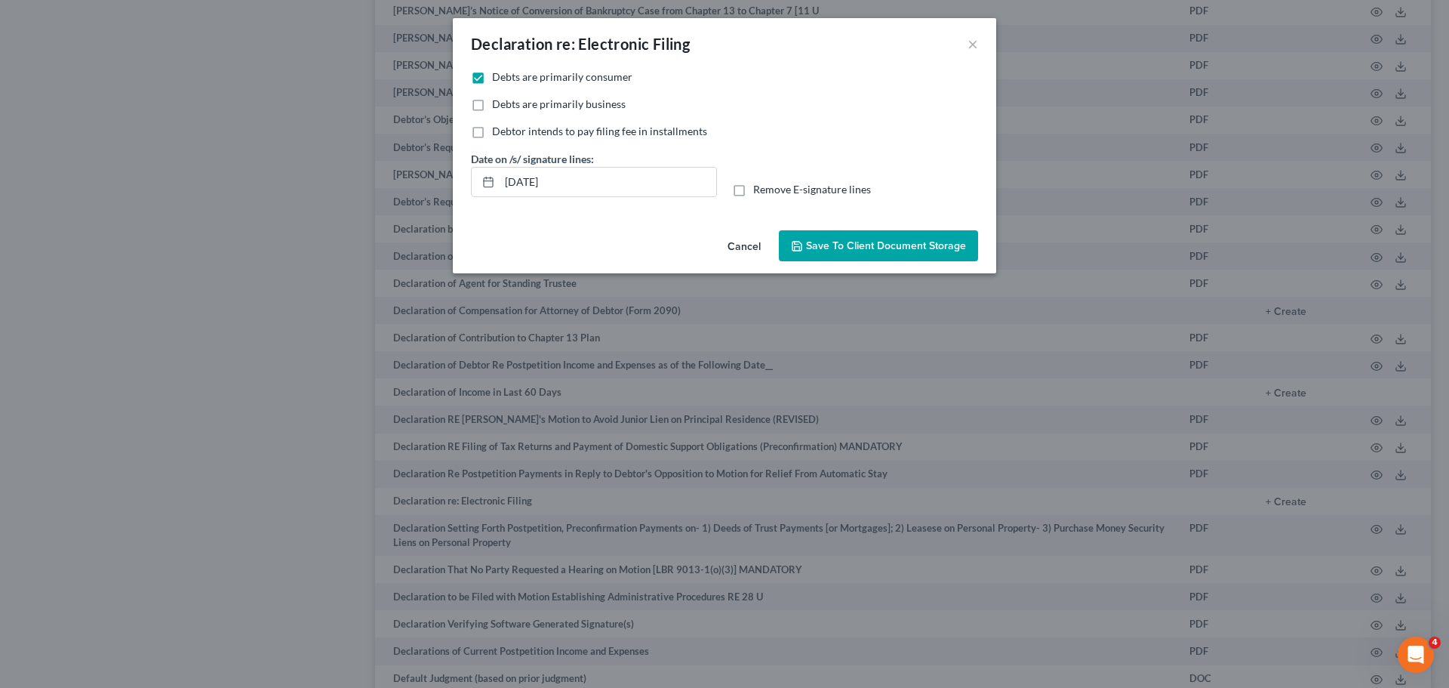
checkbox input "true"
click at [894, 239] on span "Save to Client Document Storage" at bounding box center [886, 245] width 160 height 13
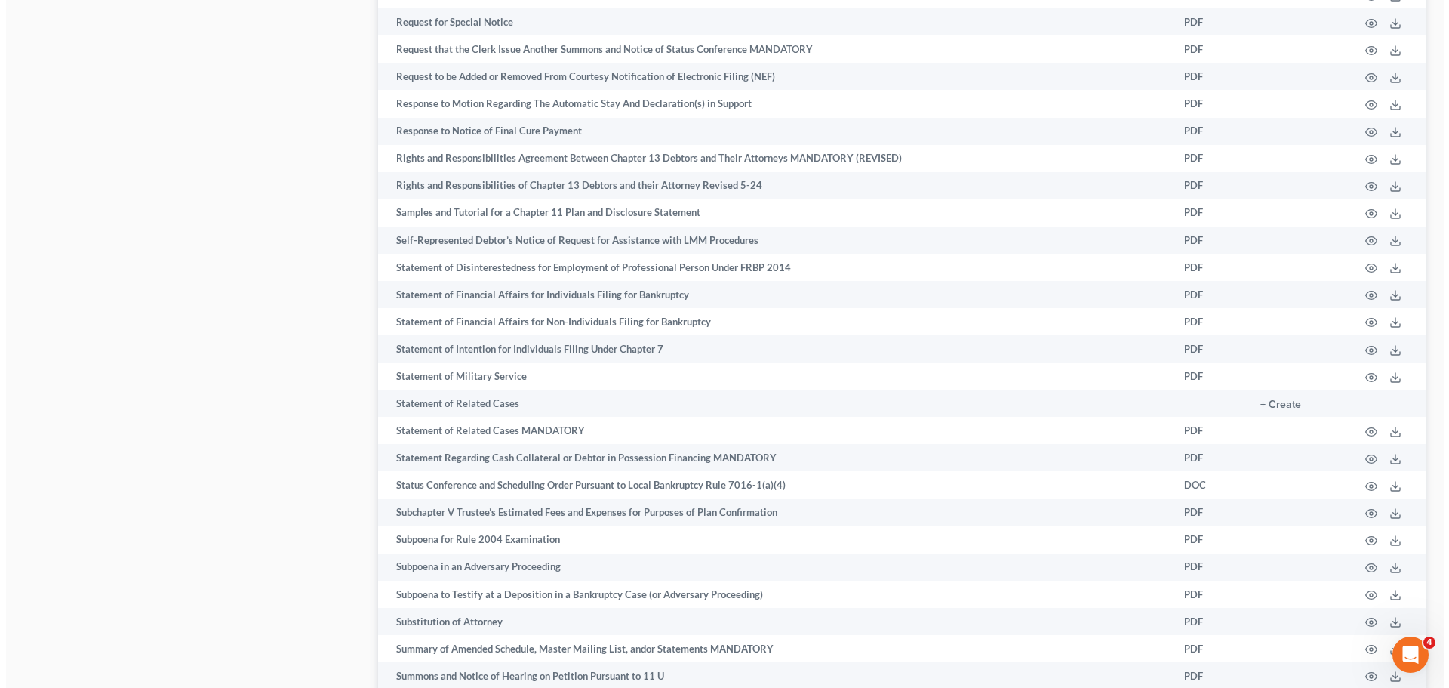
scroll to position [7246, 0]
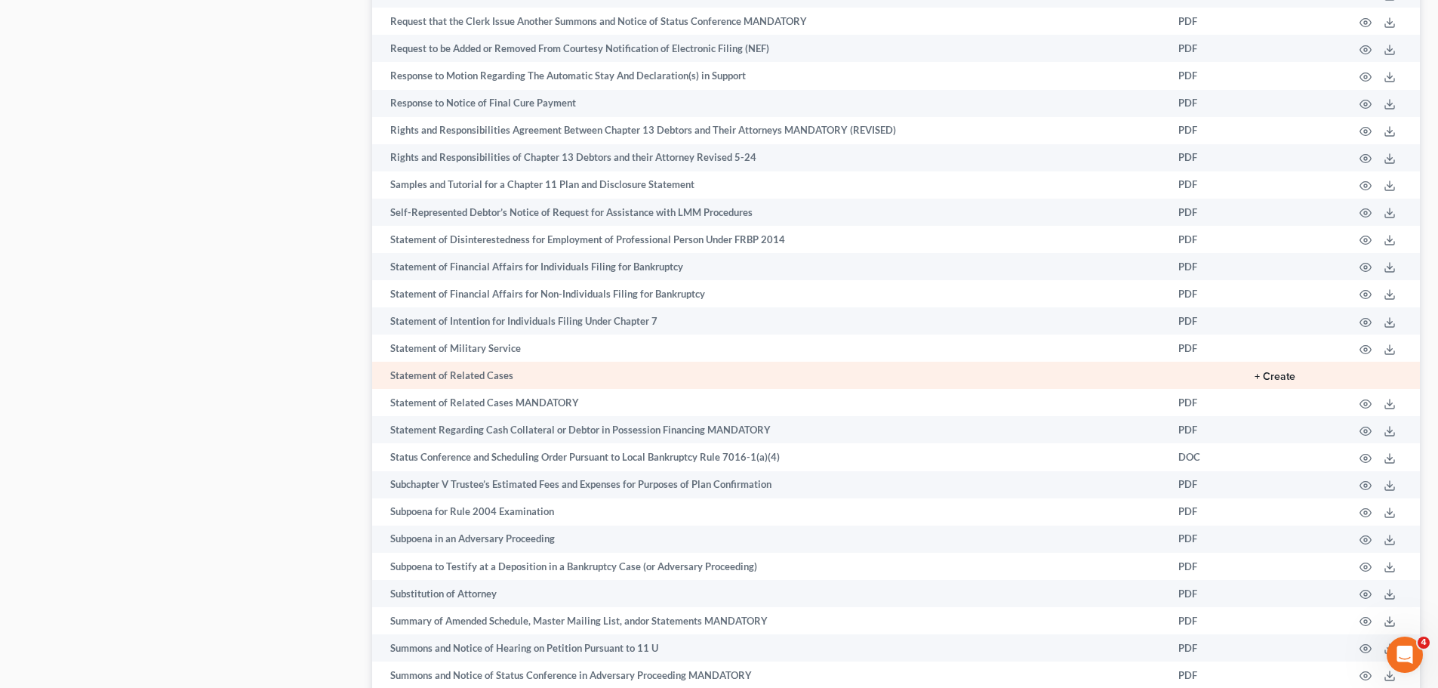
click at [1261, 376] on button "+ Create" at bounding box center [1275, 376] width 41 height 11
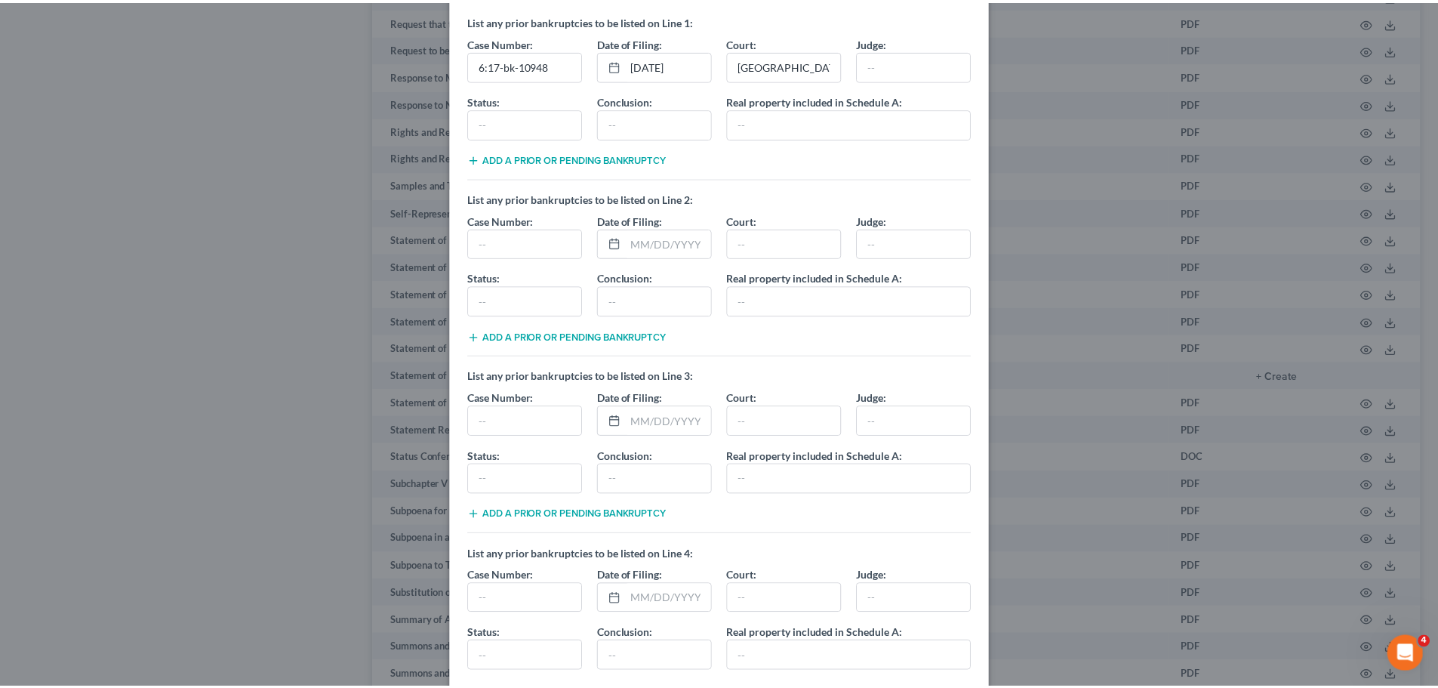
scroll to position [291, 0]
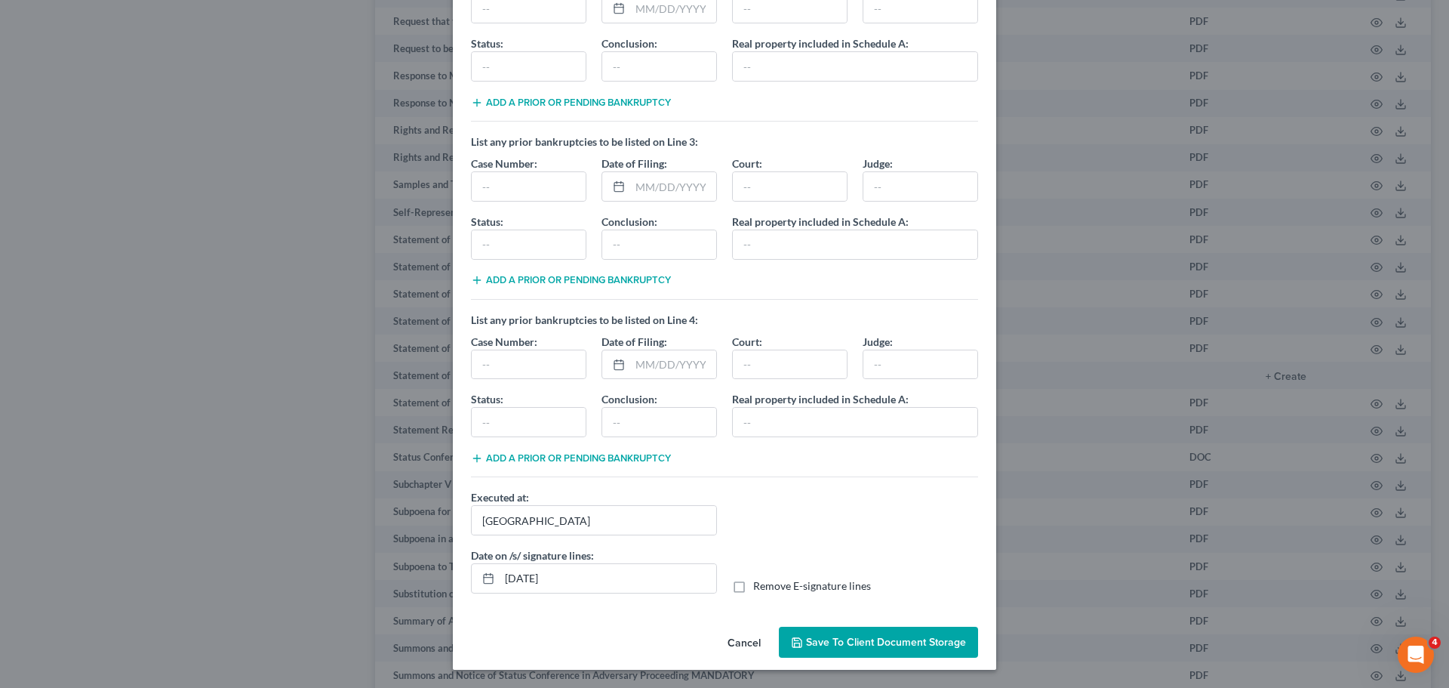
click at [753, 583] on label "Remove E-signature lines" at bounding box center [812, 585] width 118 height 15
click at [759, 583] on input "Remove E-signature lines" at bounding box center [764, 583] width 10 height 10
checkbox input "true"
click at [848, 636] on span "Save to Client Document Storage" at bounding box center [886, 642] width 160 height 13
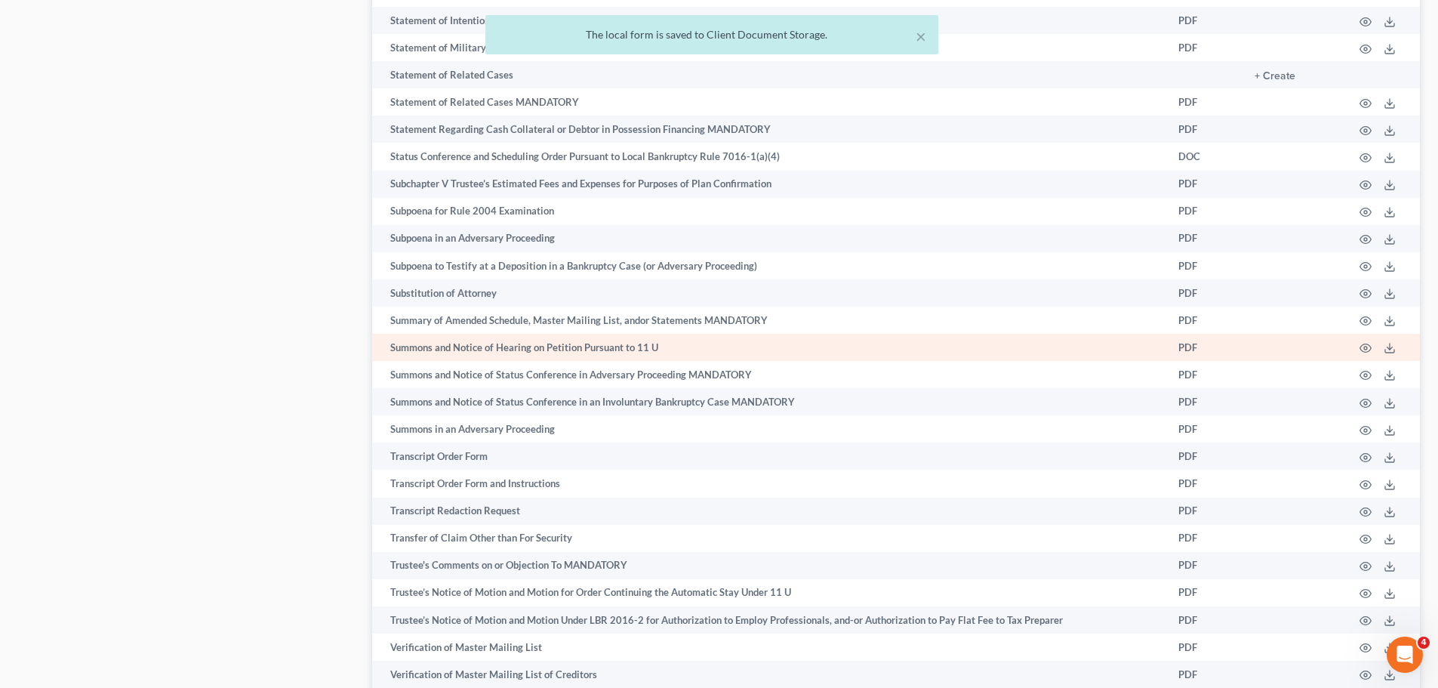
scroll to position [7764, 0]
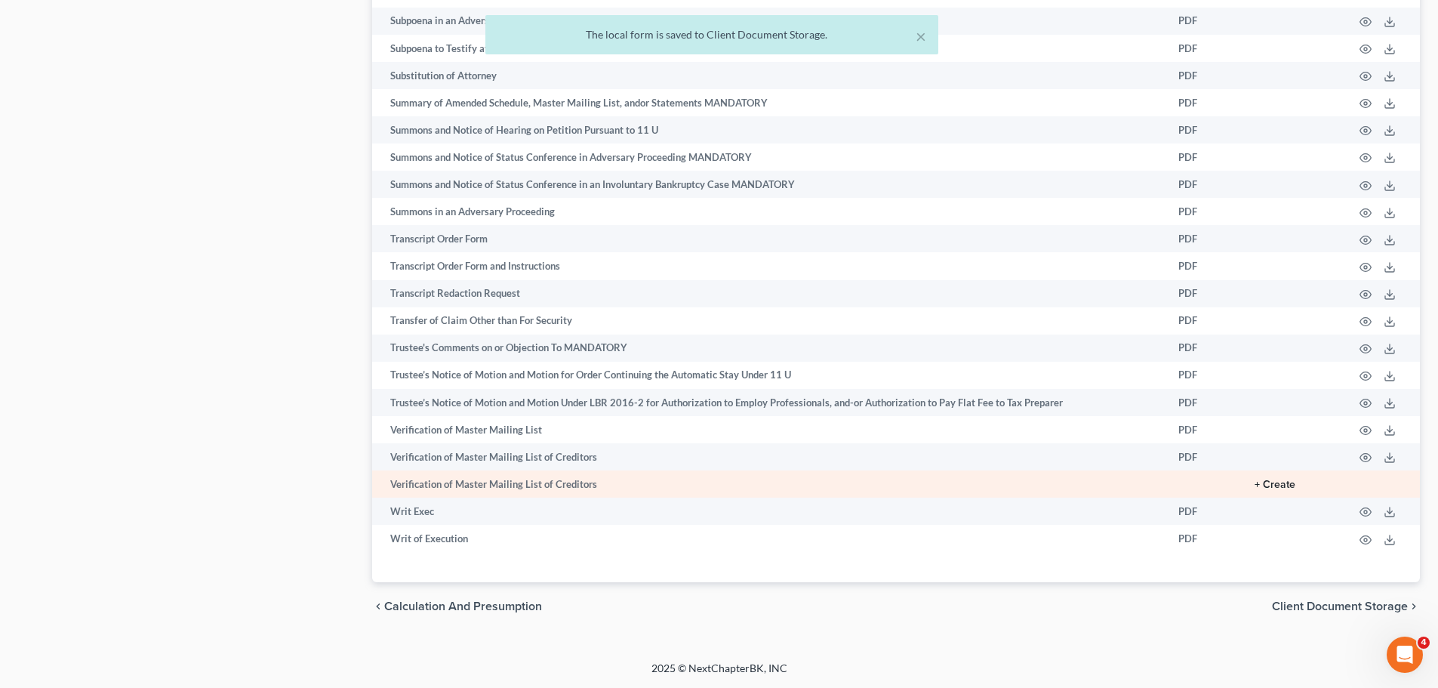
click at [1265, 485] on button "+ Create" at bounding box center [1275, 484] width 41 height 11
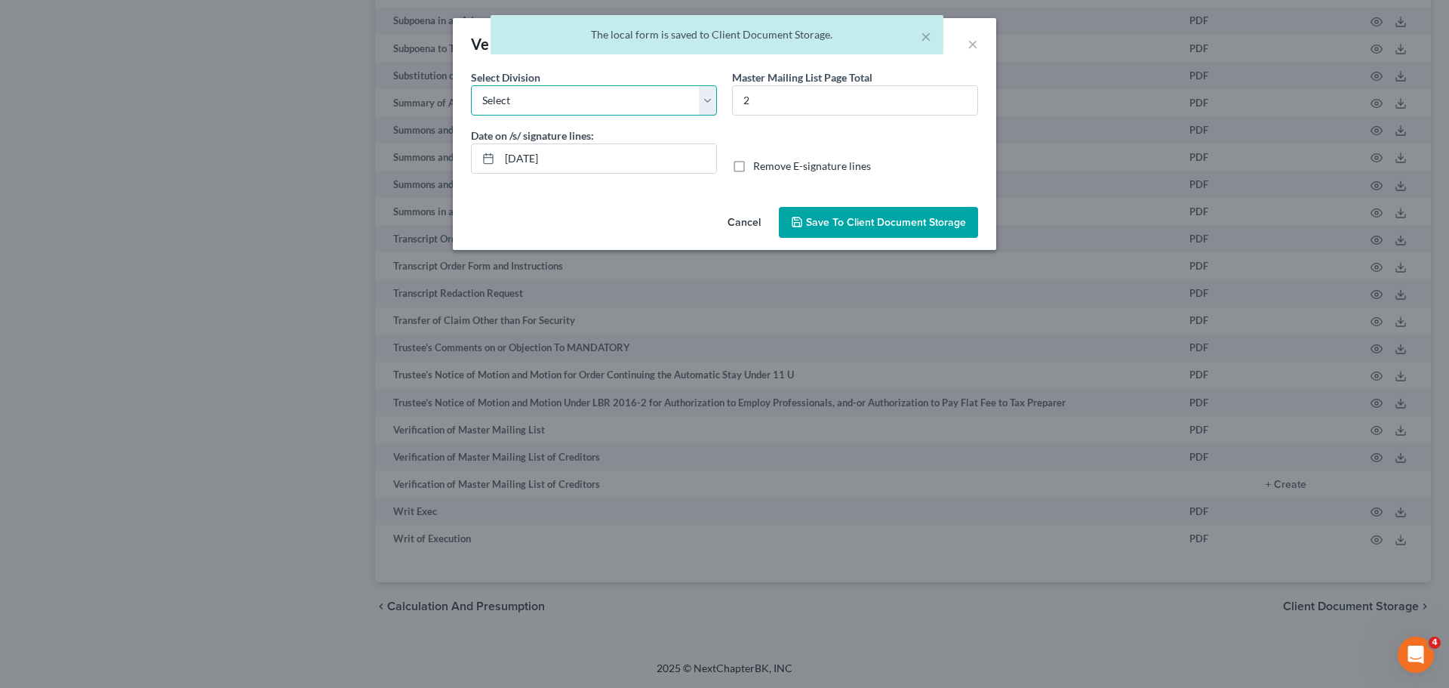
click at [643, 97] on select "Select [GEOGRAPHIC_DATA] [GEOGRAPHIC_DATA] [GEOGRAPHIC_DATA][PERSON_NAME] [GEOG…" at bounding box center [594, 100] width 246 height 30
select select "1"
click at [471, 85] on select "Select [GEOGRAPHIC_DATA] [GEOGRAPHIC_DATA] [GEOGRAPHIC_DATA][PERSON_NAME] [GEOG…" at bounding box center [594, 100] width 246 height 30
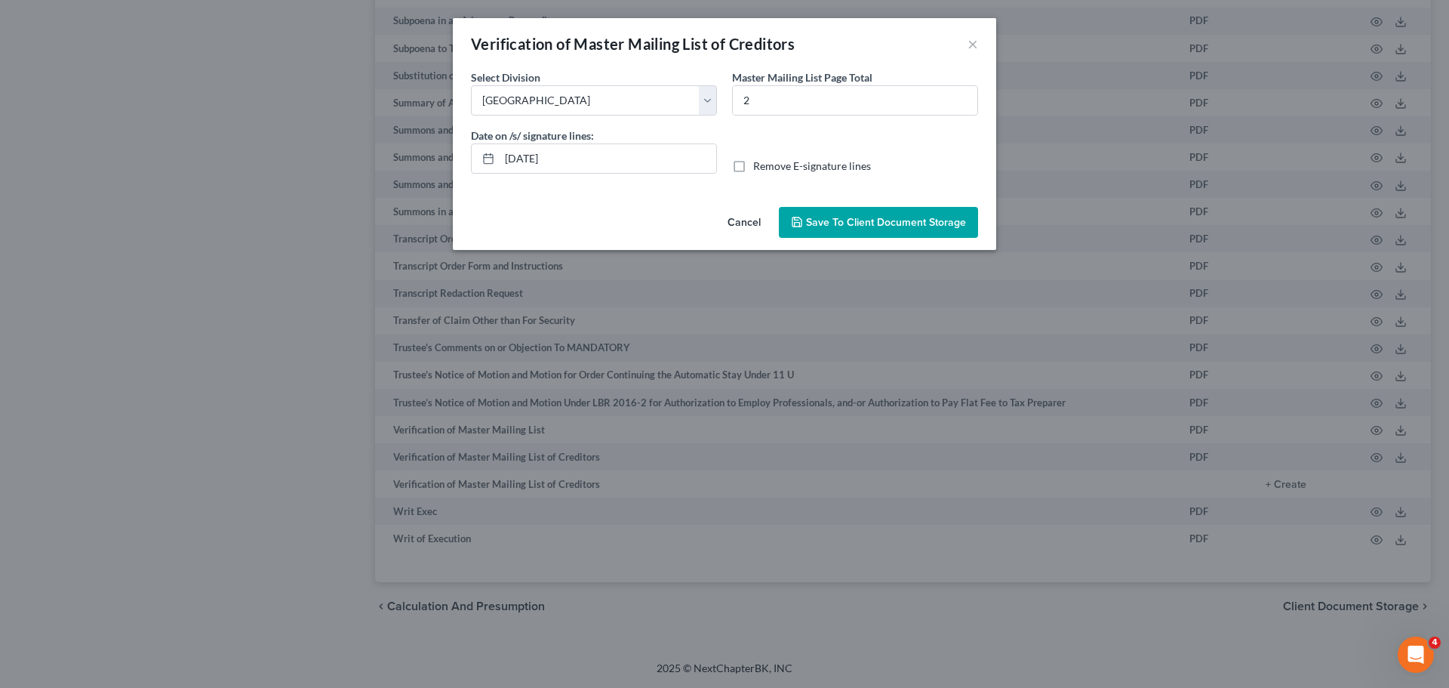
click at [753, 165] on label "Remove E-signature lines" at bounding box center [812, 166] width 118 height 15
click at [759, 165] on input "Remove E-signature lines" at bounding box center [764, 164] width 10 height 10
checkbox input "true"
click at [883, 214] on button "Save to Client Document Storage" at bounding box center [878, 223] width 199 height 32
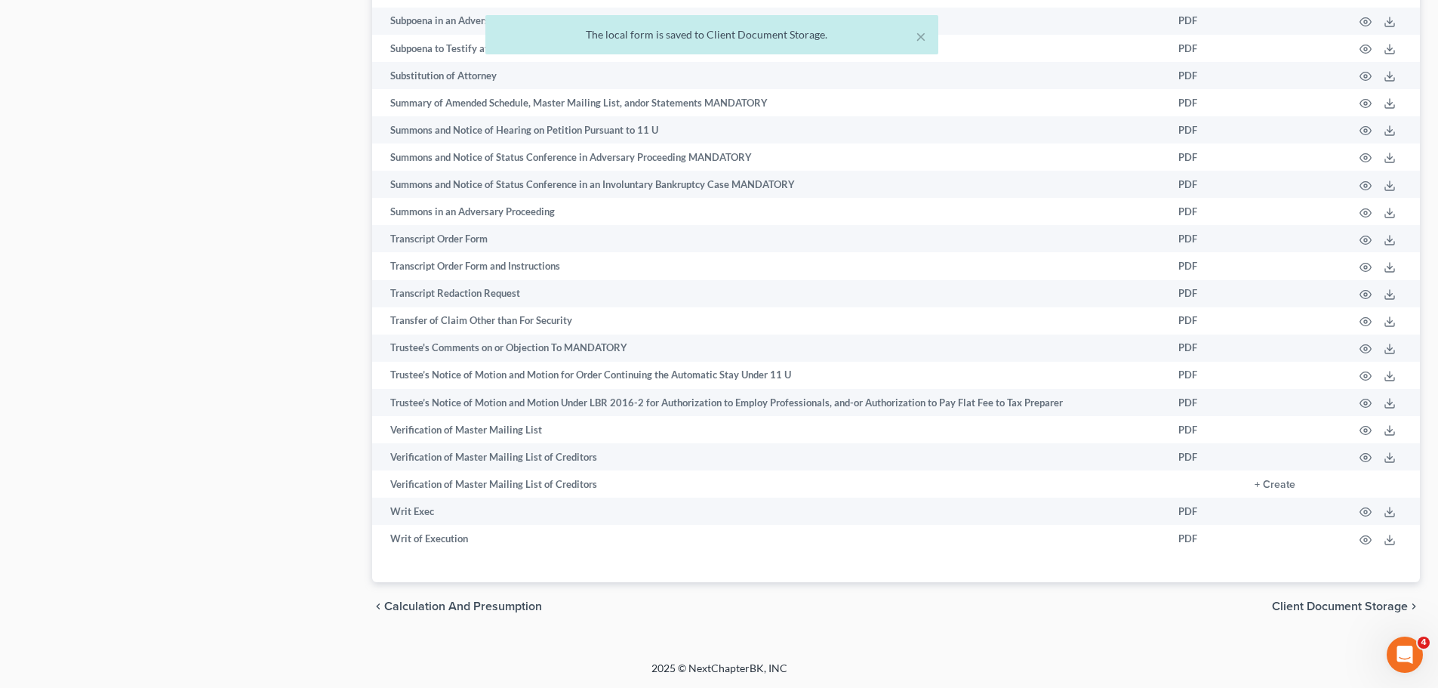
click at [1286, 607] on span "Client Document Storage" at bounding box center [1340, 606] width 136 height 12
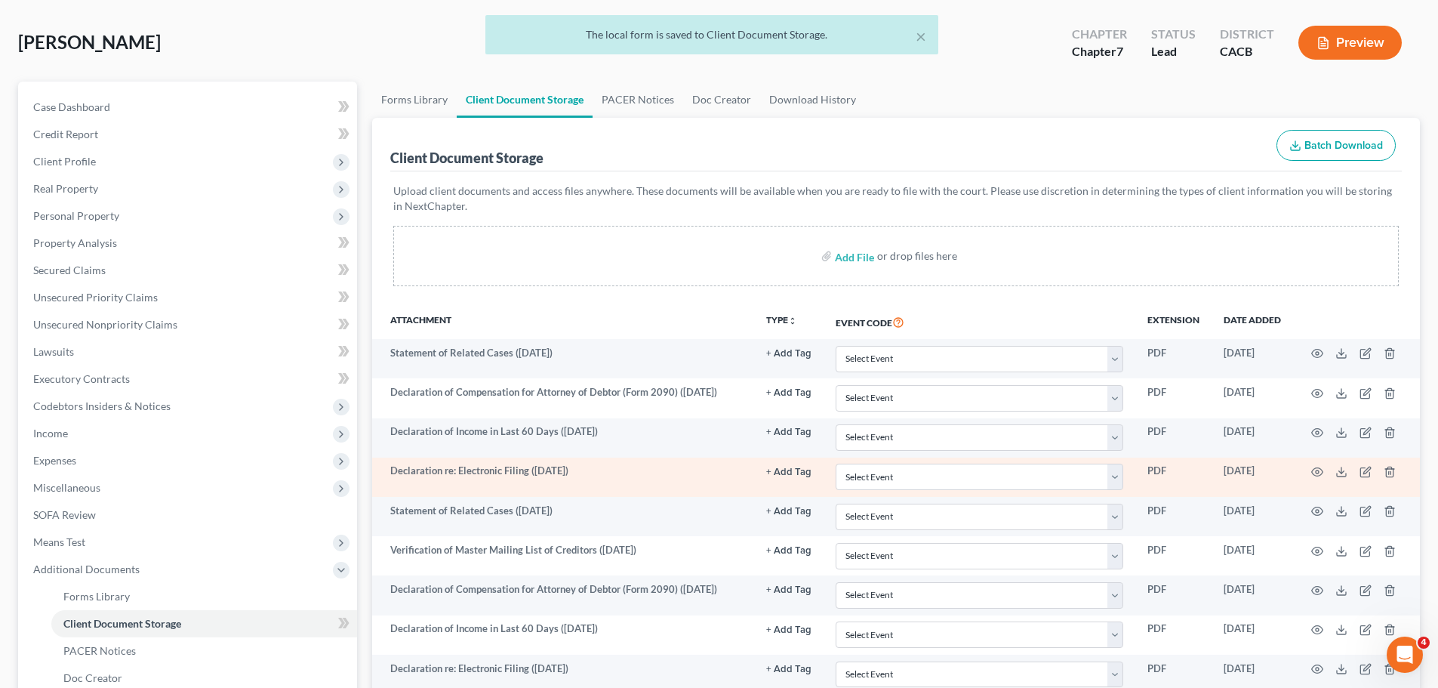
scroll to position [151, 0]
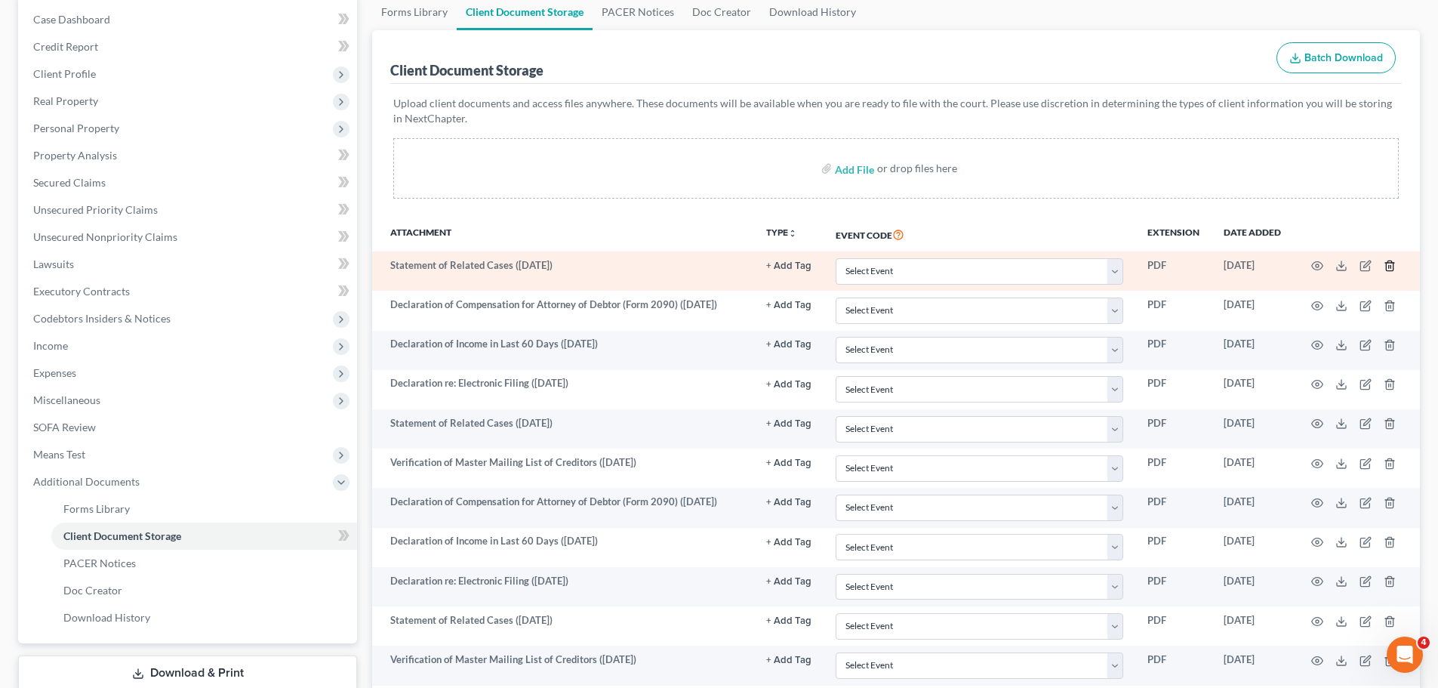
click at [1386, 263] on icon "button" at bounding box center [1389, 266] width 7 height 10
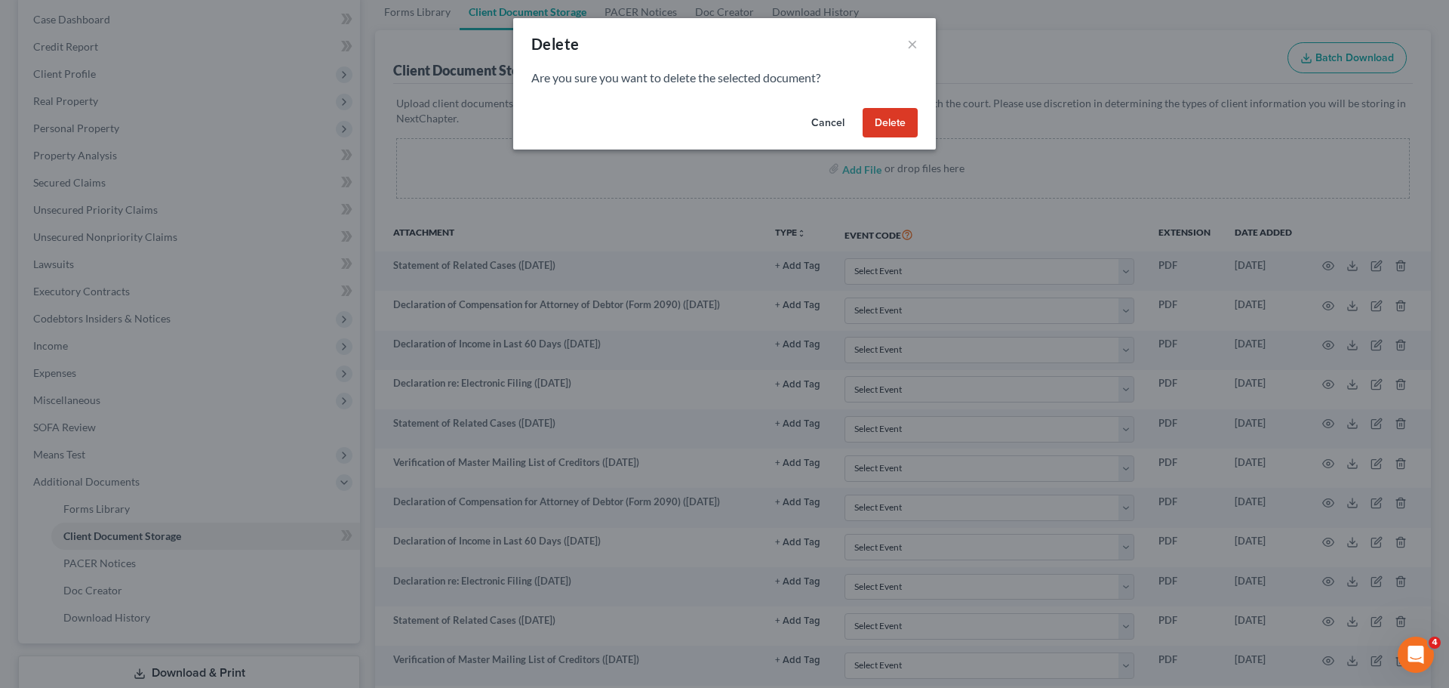
click at [883, 116] on button "Delete" at bounding box center [890, 123] width 55 height 30
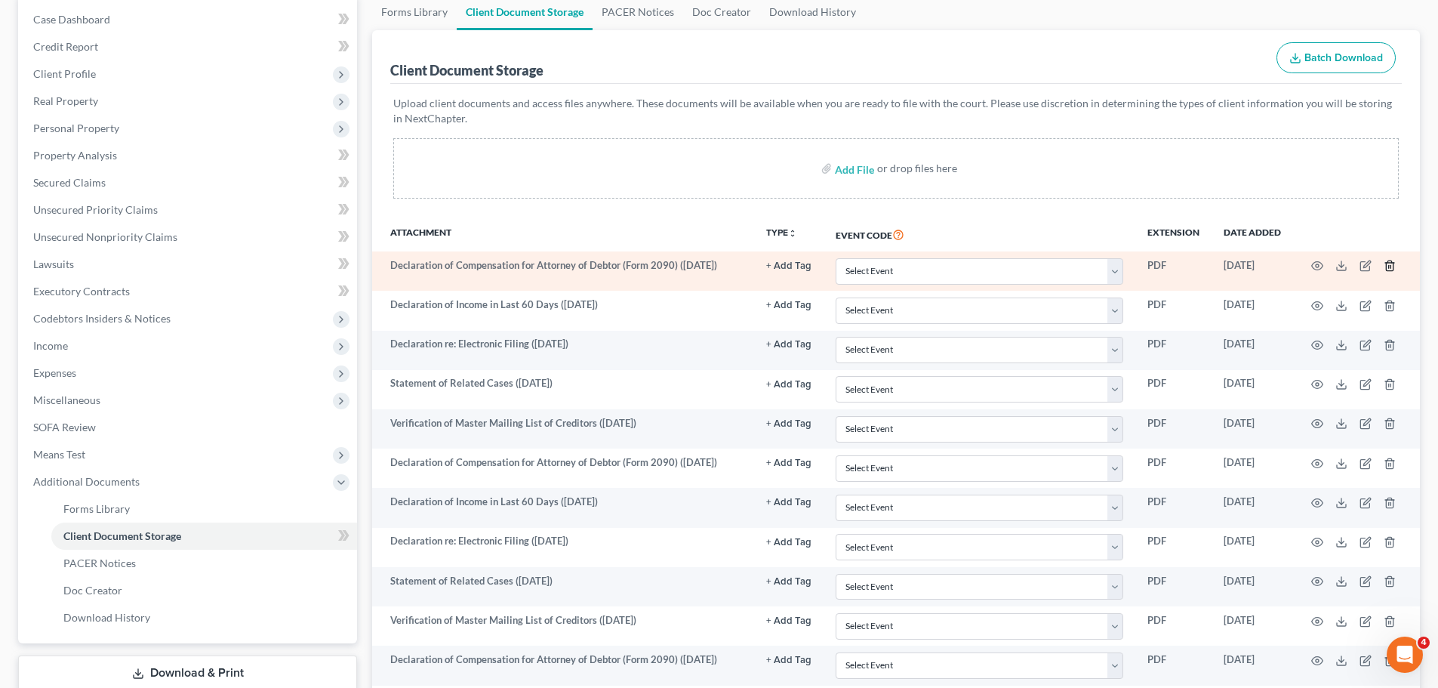
click at [1389, 264] on icon "button" at bounding box center [1390, 266] width 12 height 12
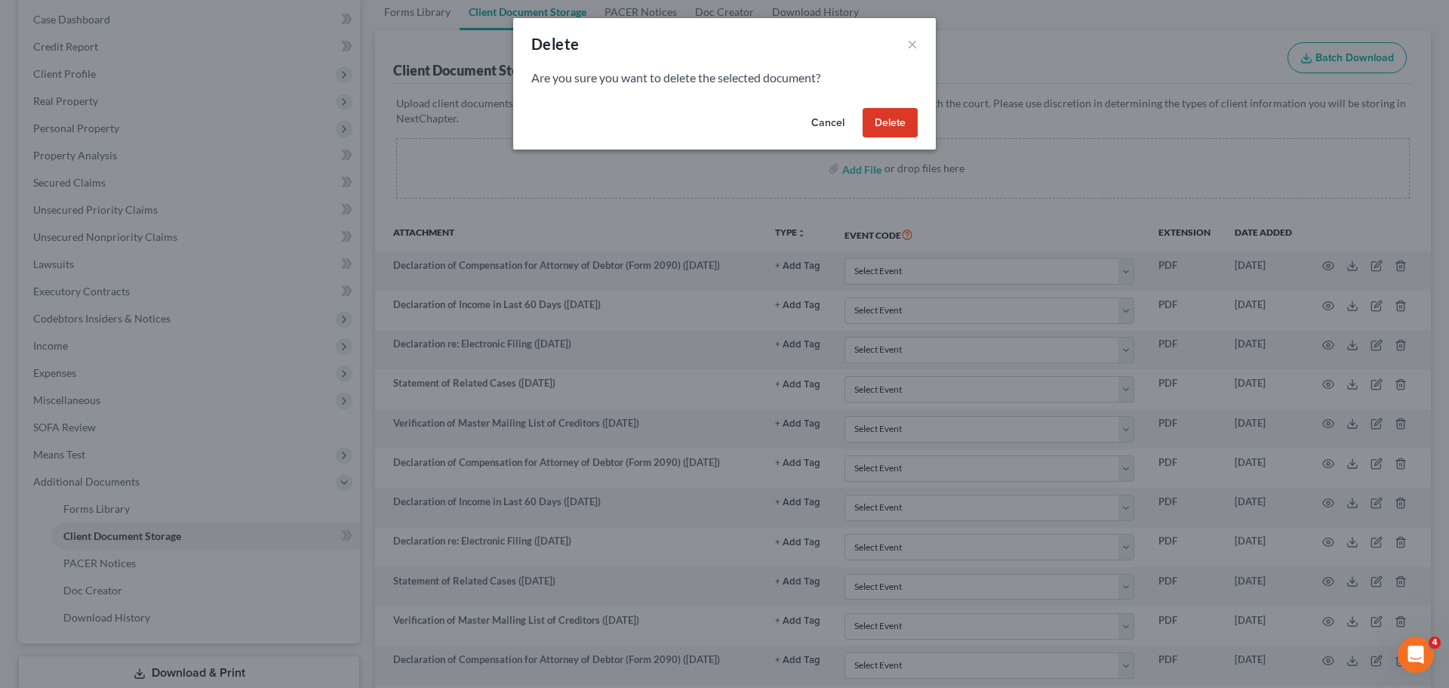
click at [891, 119] on button "Delete" at bounding box center [890, 123] width 55 height 30
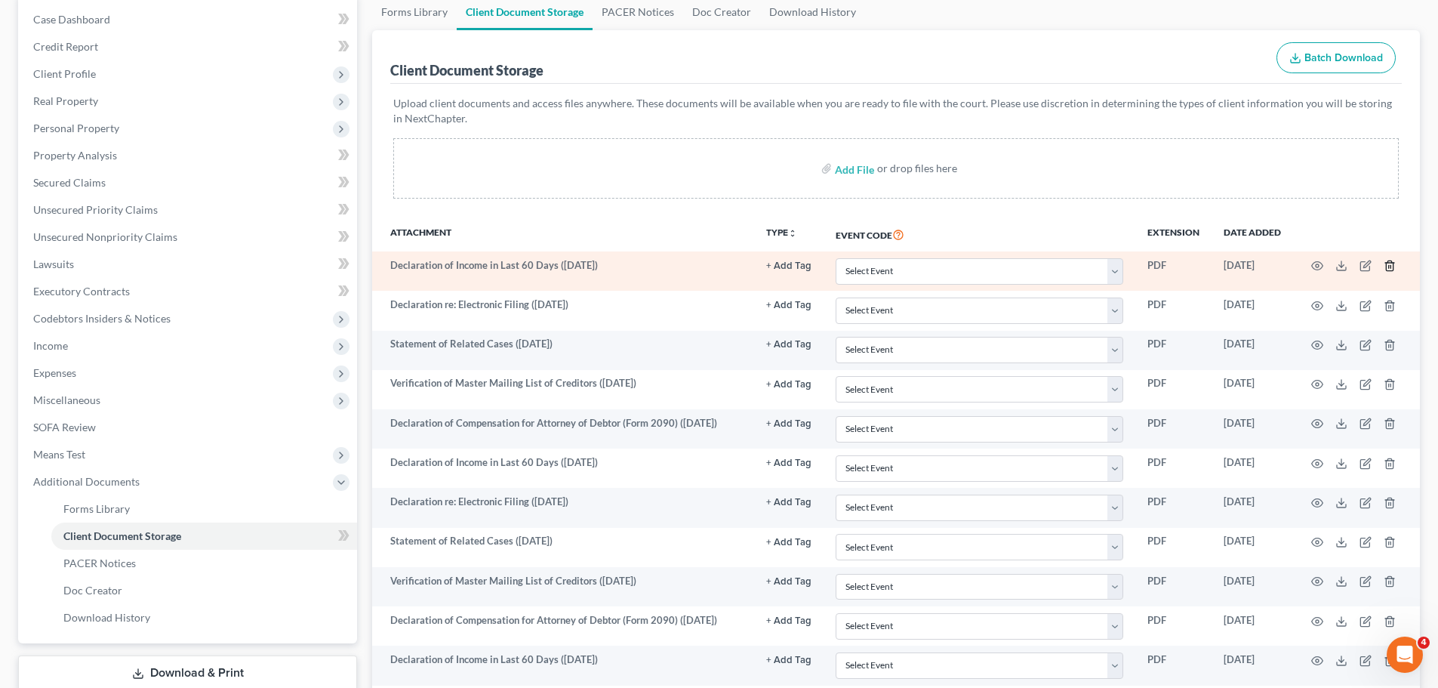
click at [1388, 265] on icon "button" at bounding box center [1390, 266] width 12 height 12
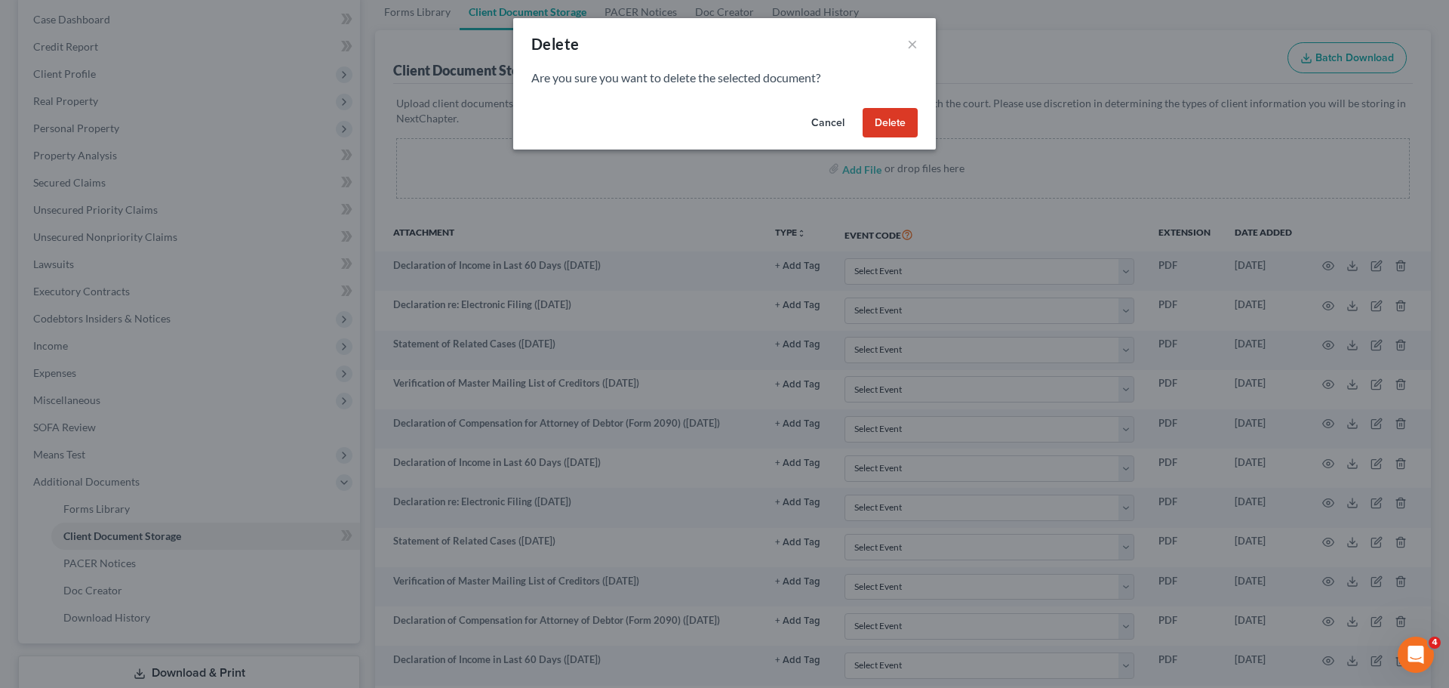
click at [897, 127] on button "Delete" at bounding box center [890, 123] width 55 height 30
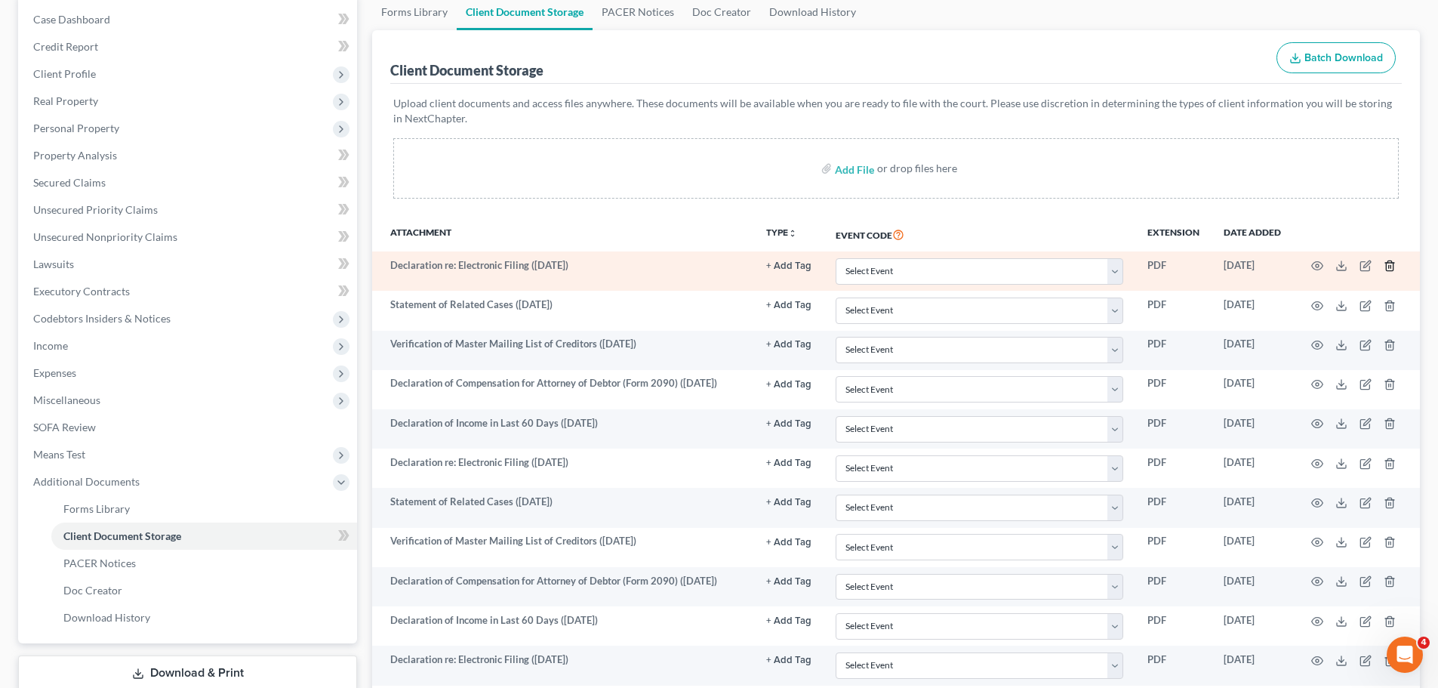
click at [1387, 266] on icon "button" at bounding box center [1390, 266] width 12 height 12
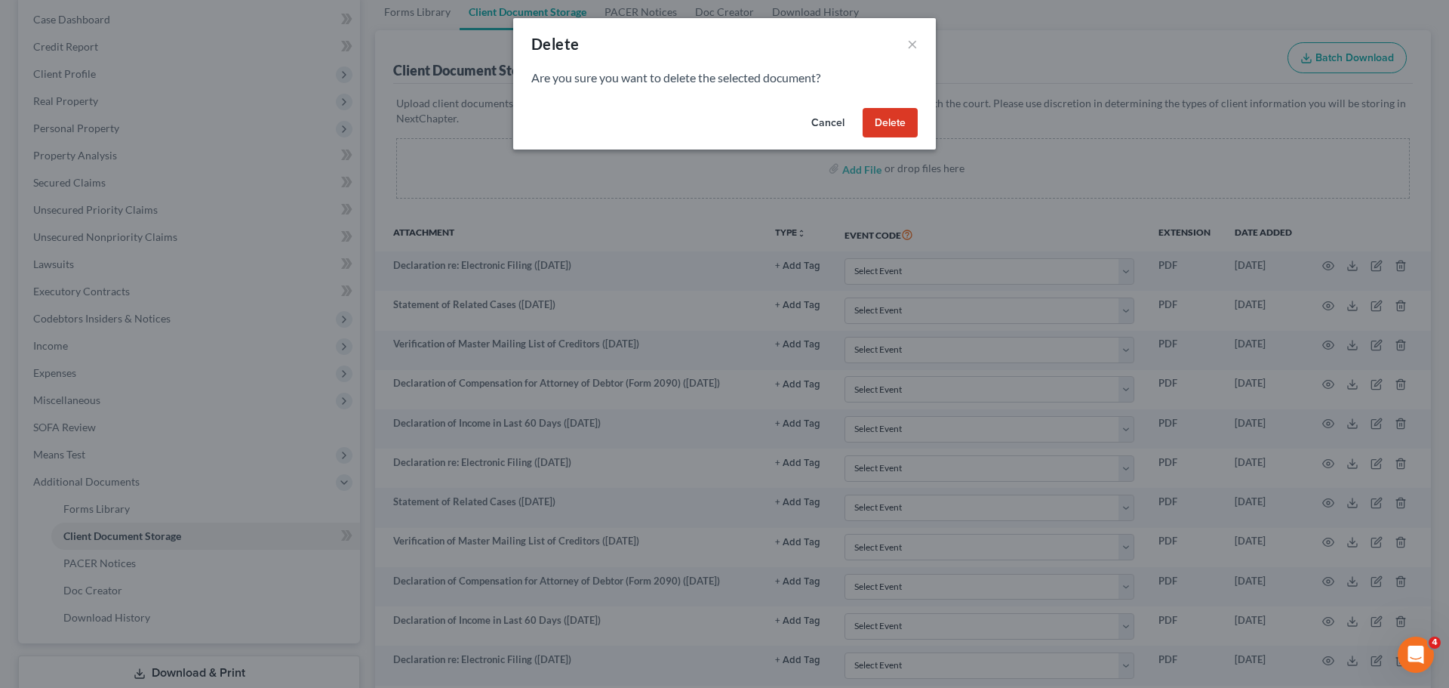
click at [904, 121] on button "Delete" at bounding box center [890, 123] width 55 height 30
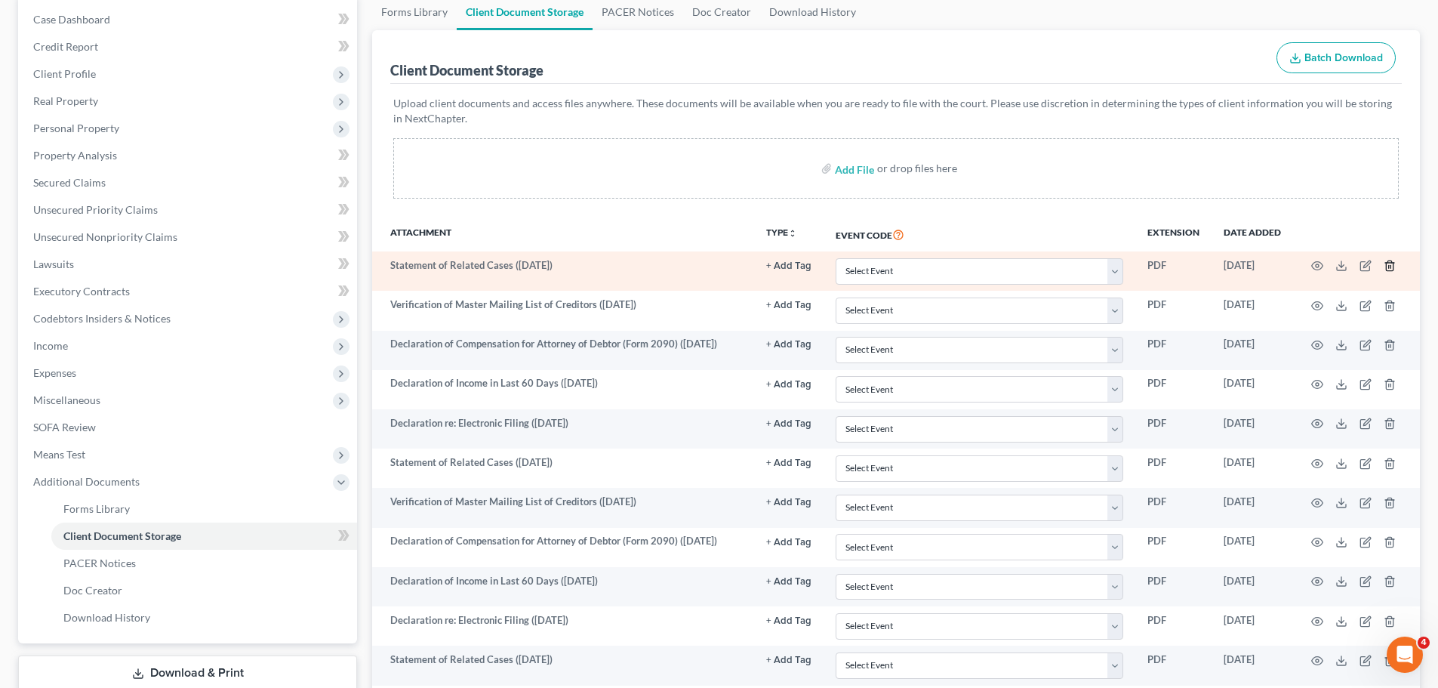
click at [1389, 264] on icon "button" at bounding box center [1390, 266] width 12 height 12
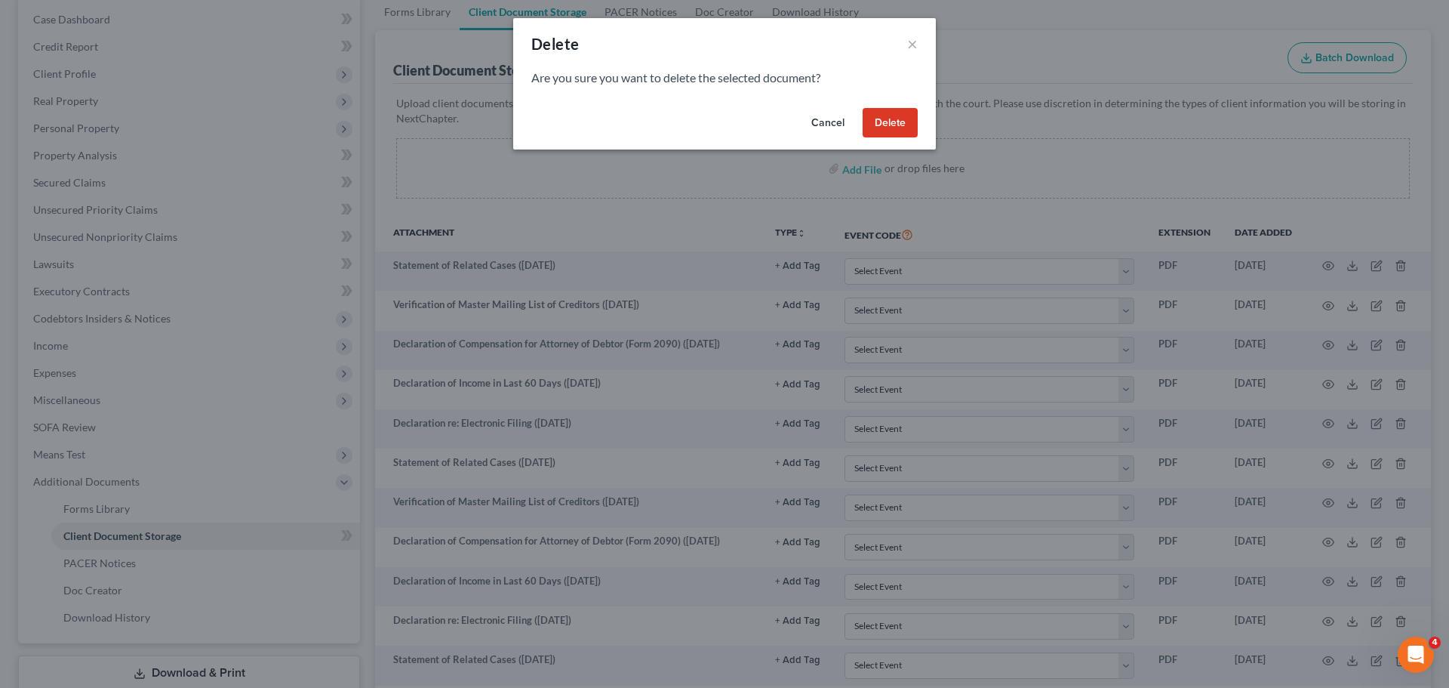
click at [903, 127] on button "Delete" at bounding box center [890, 123] width 55 height 30
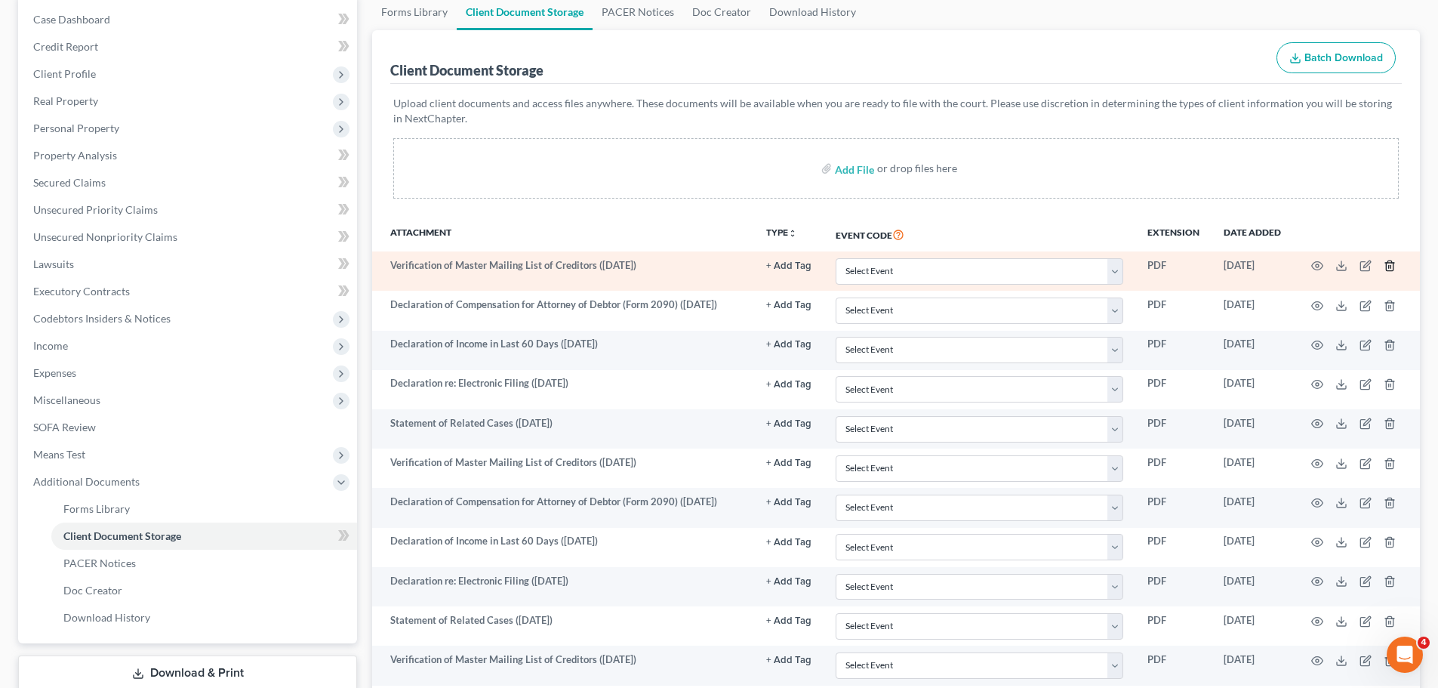
click at [1395, 268] on icon "button" at bounding box center [1390, 266] width 12 height 12
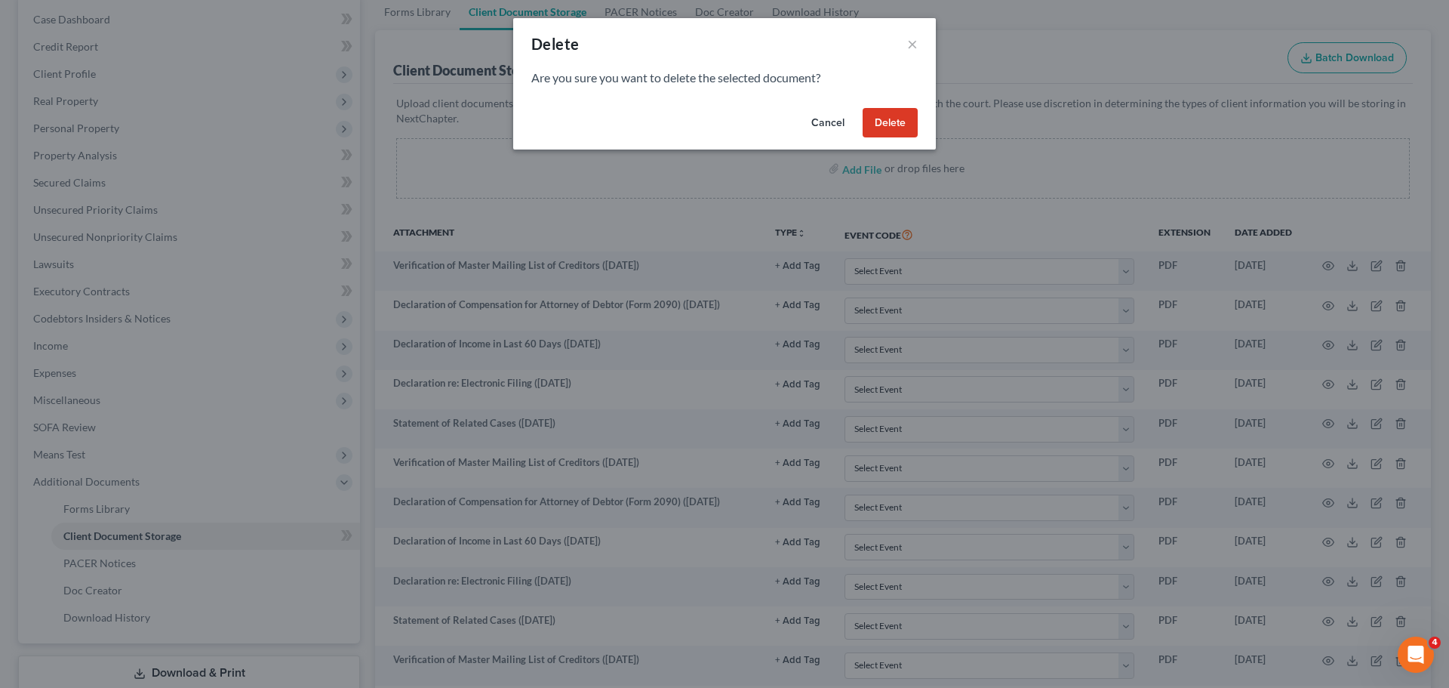
click at [895, 118] on button "Delete" at bounding box center [890, 123] width 55 height 30
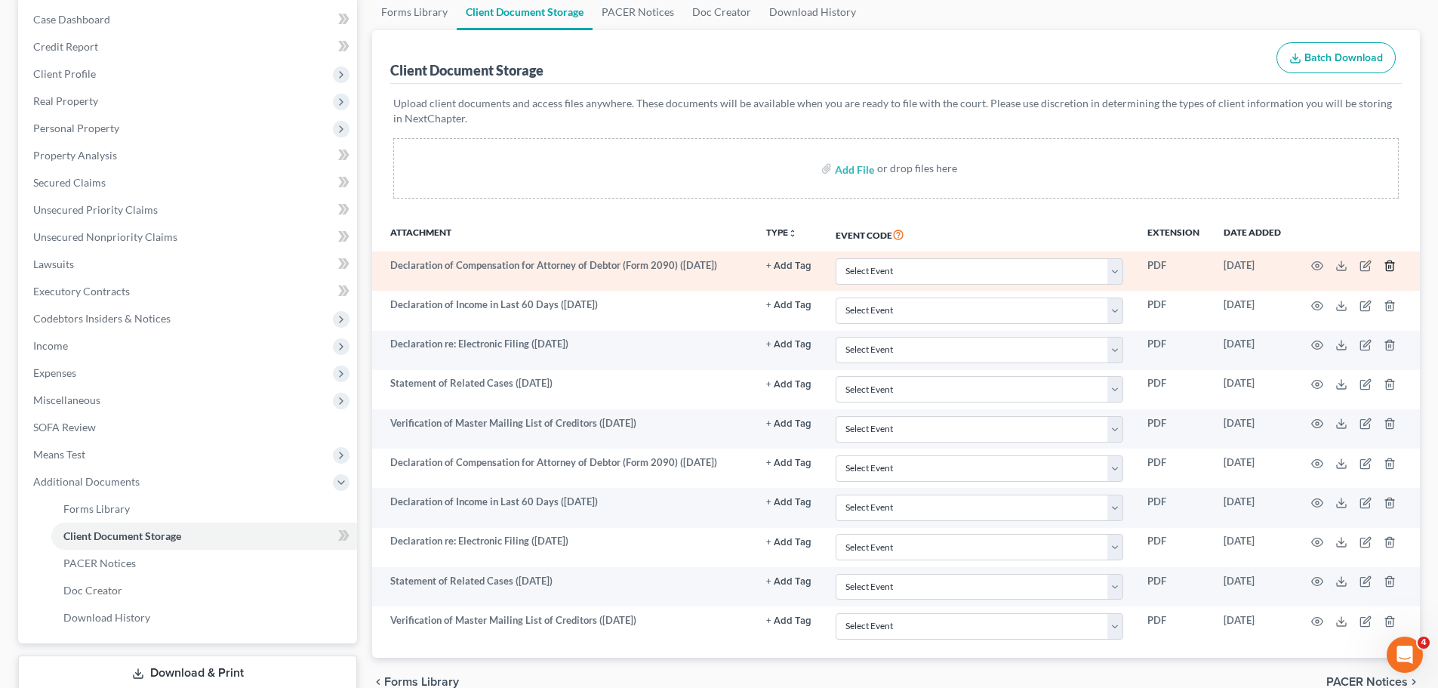
click at [1390, 264] on icon "button" at bounding box center [1390, 266] width 12 height 12
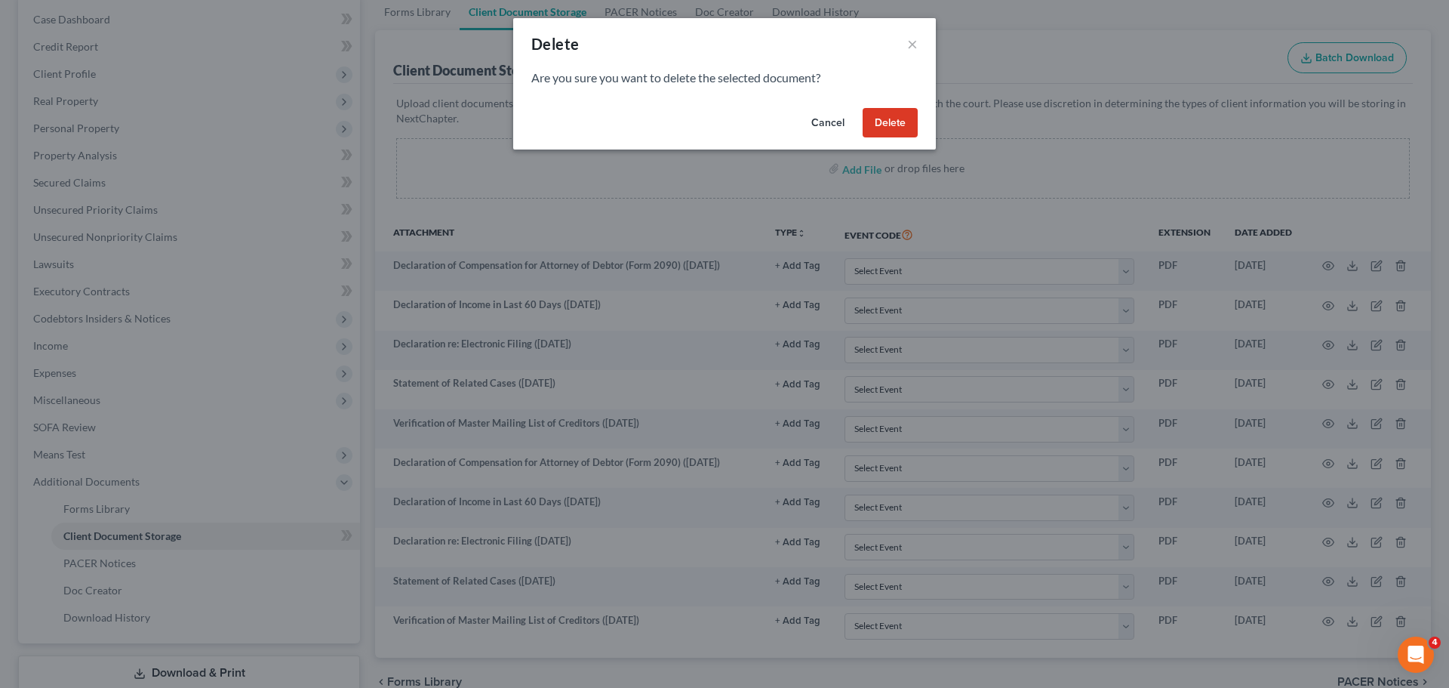
click at [888, 114] on button "Delete" at bounding box center [890, 123] width 55 height 30
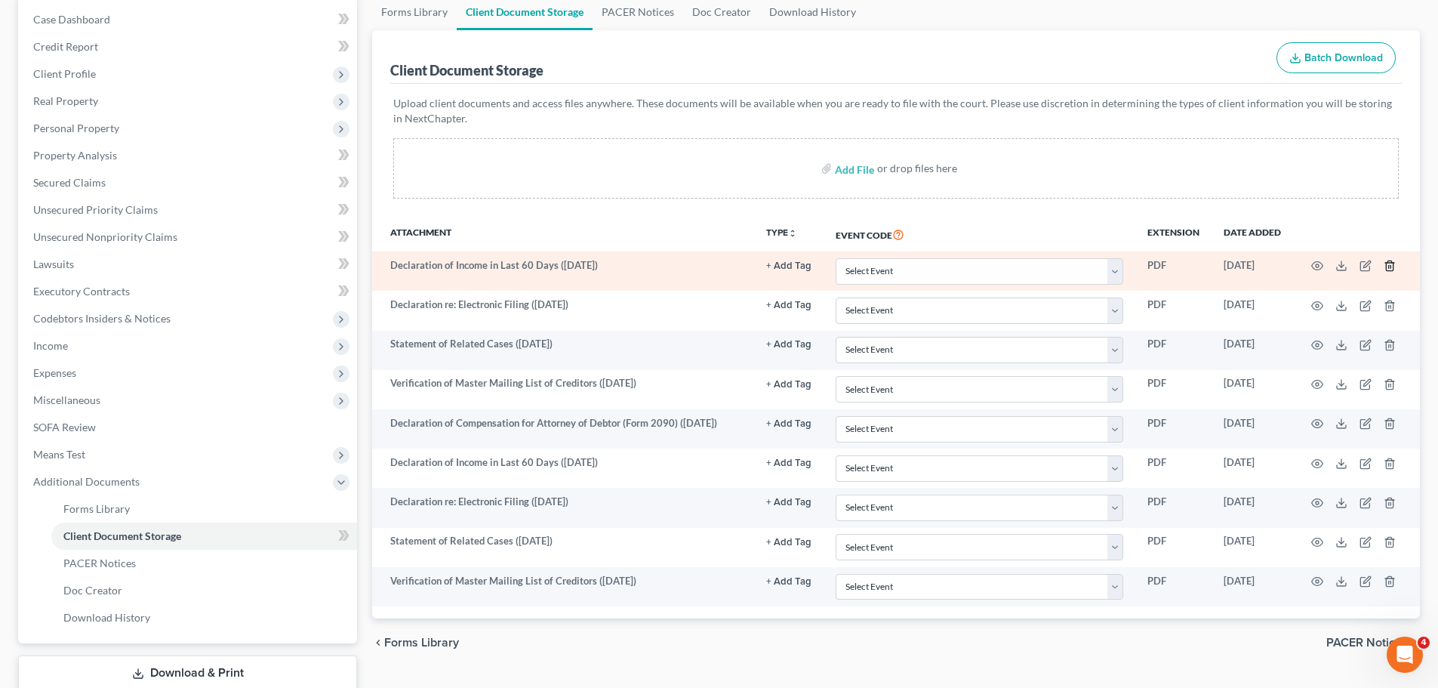
click at [1387, 266] on icon "button" at bounding box center [1389, 266] width 7 height 10
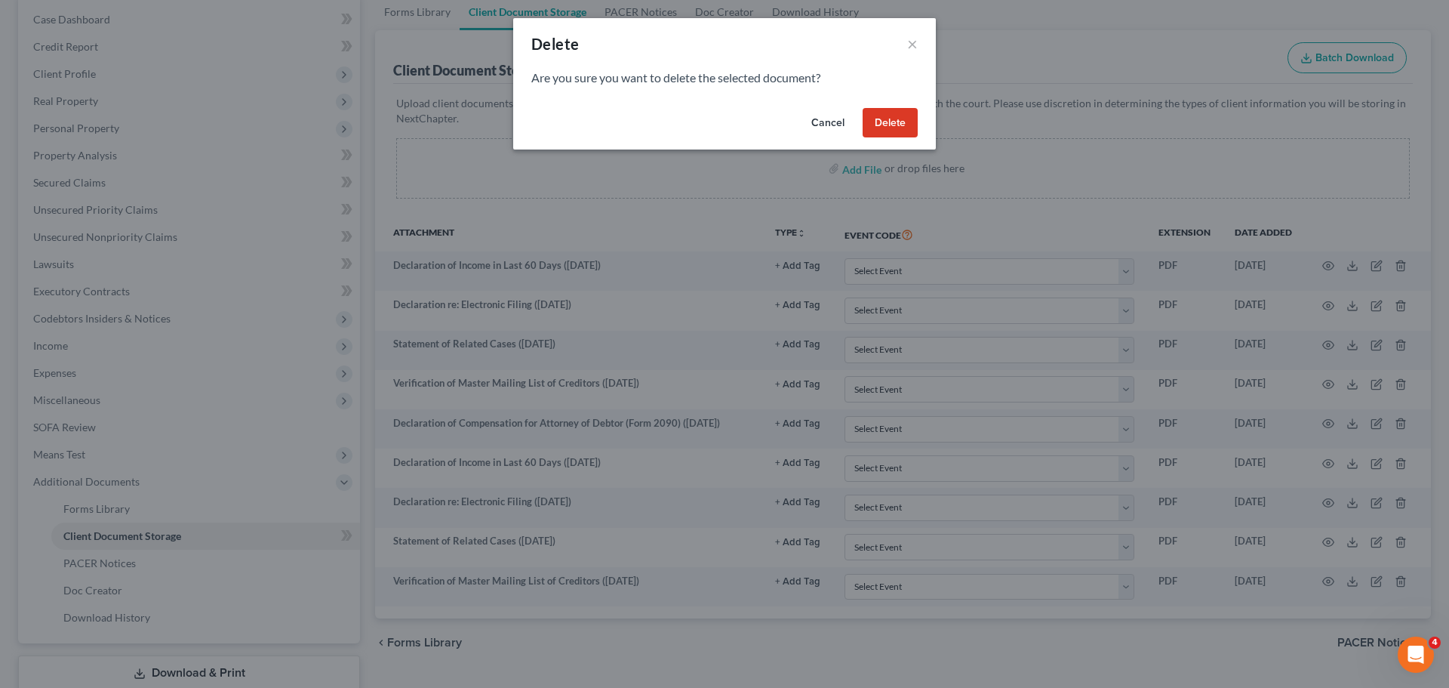
click at [890, 130] on button "Delete" at bounding box center [890, 123] width 55 height 30
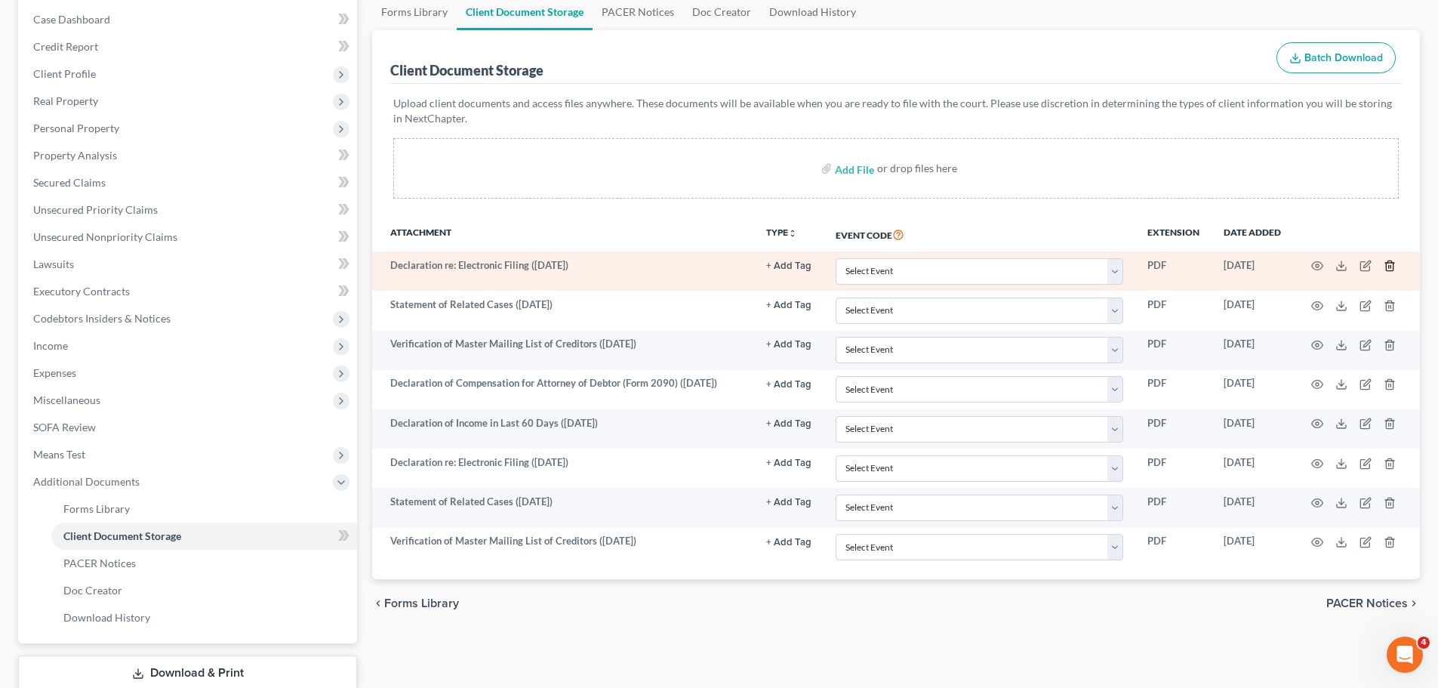
click at [1392, 267] on icon "button" at bounding box center [1390, 266] width 12 height 12
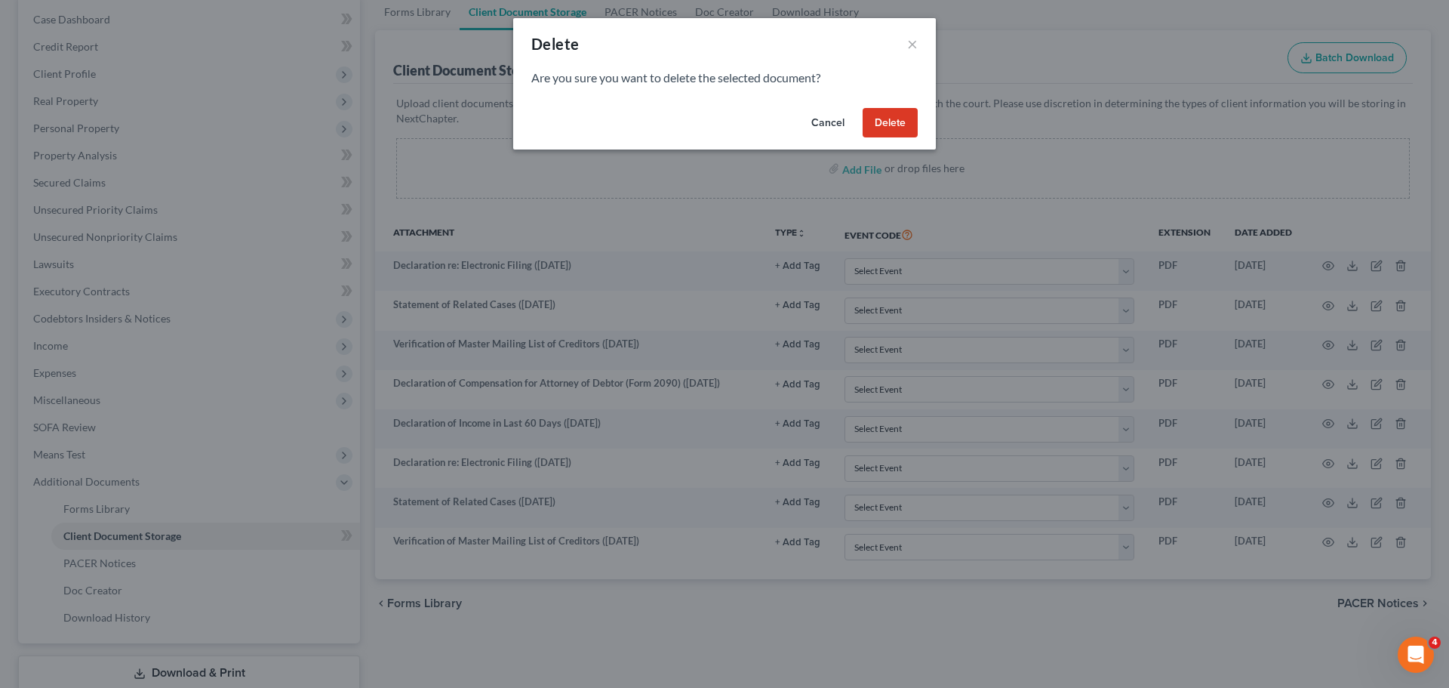
click at [897, 123] on button "Delete" at bounding box center [890, 123] width 55 height 30
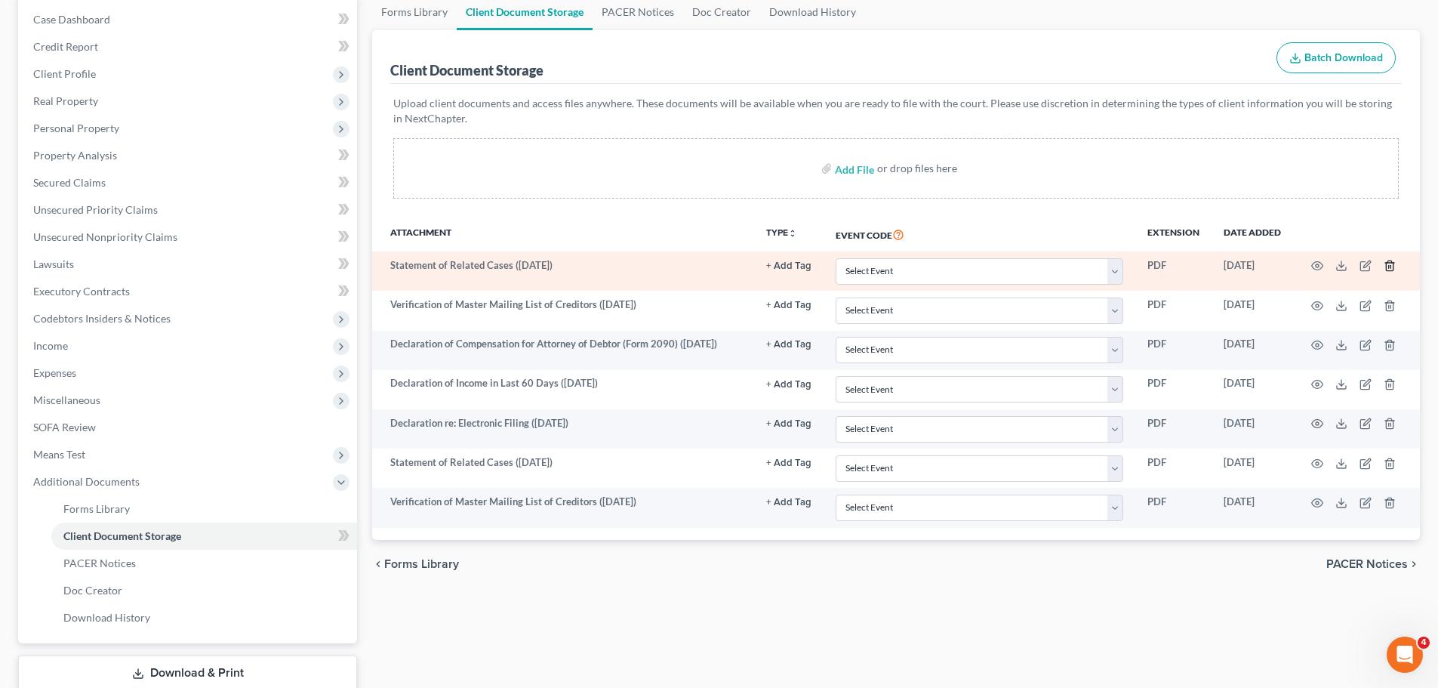
click at [1390, 261] on icon "button" at bounding box center [1389, 266] width 7 height 10
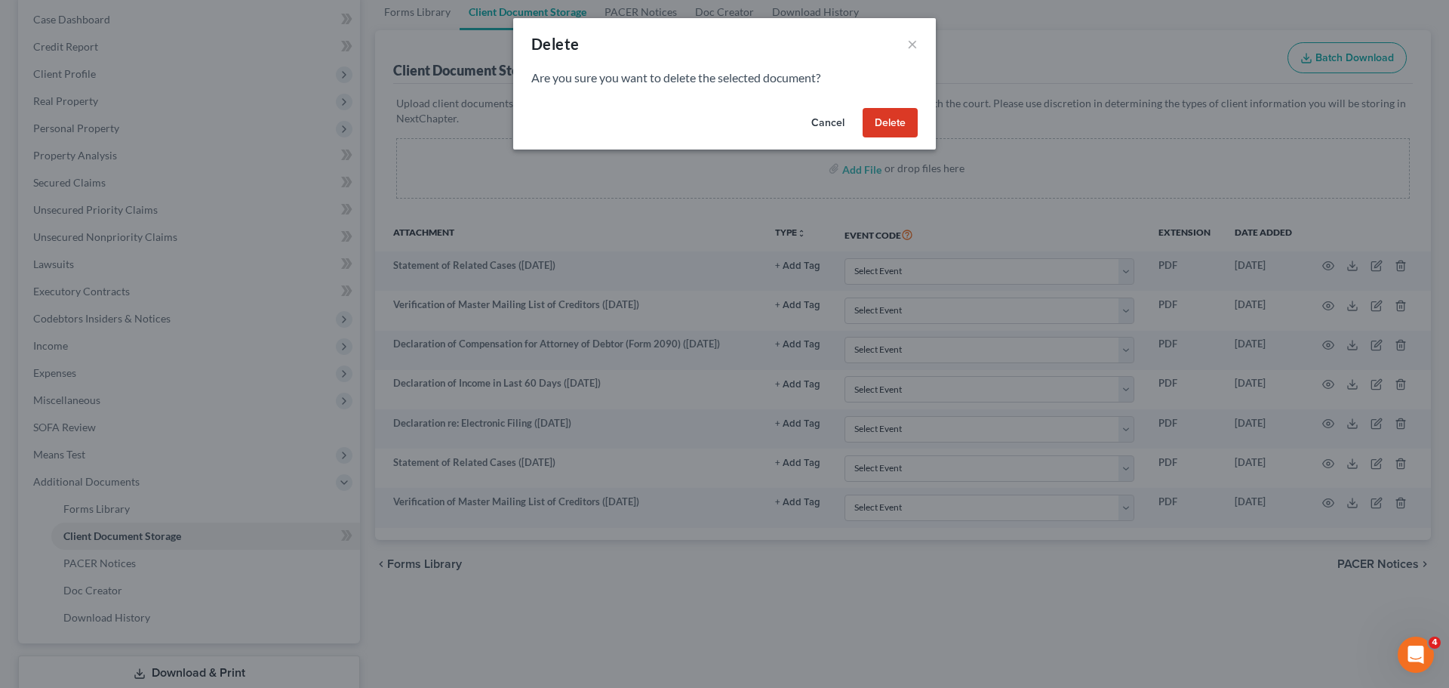
click at [883, 128] on button "Delete" at bounding box center [890, 123] width 55 height 30
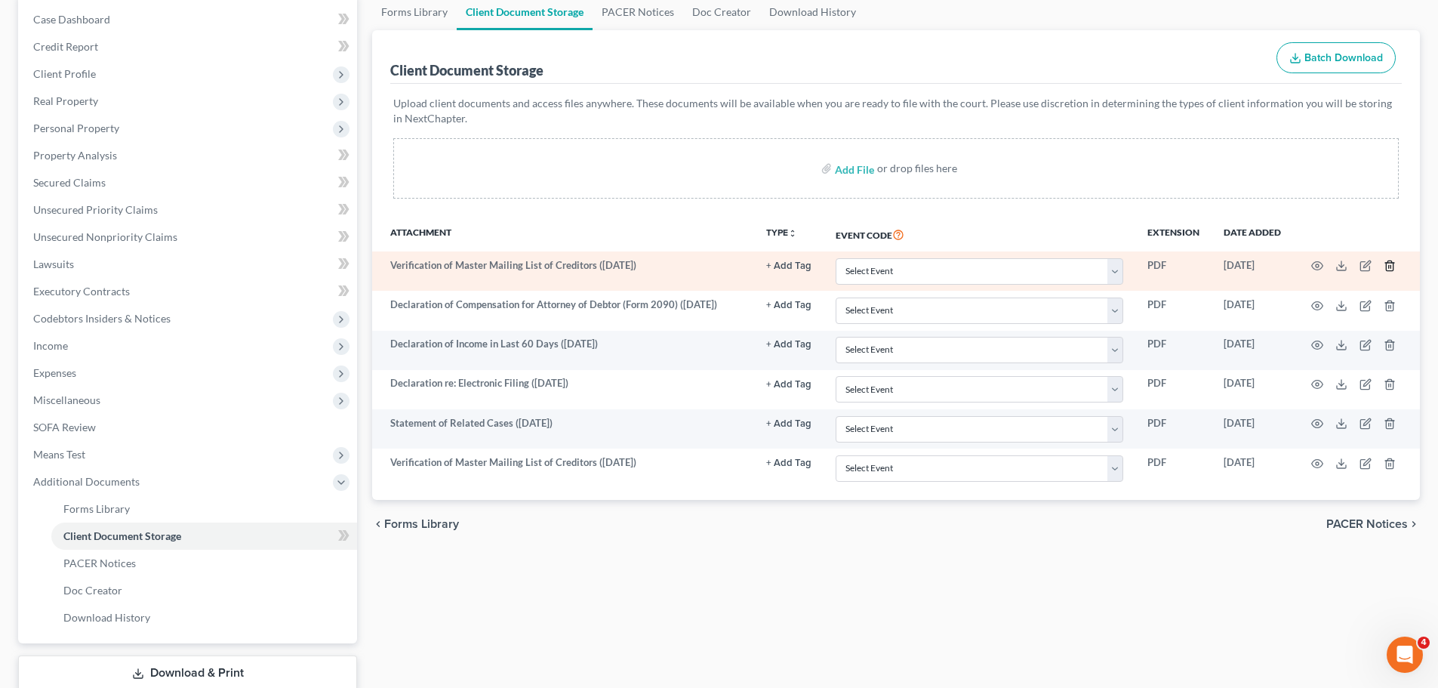
click at [1390, 268] on icon "button" at bounding box center [1390, 266] width 12 height 12
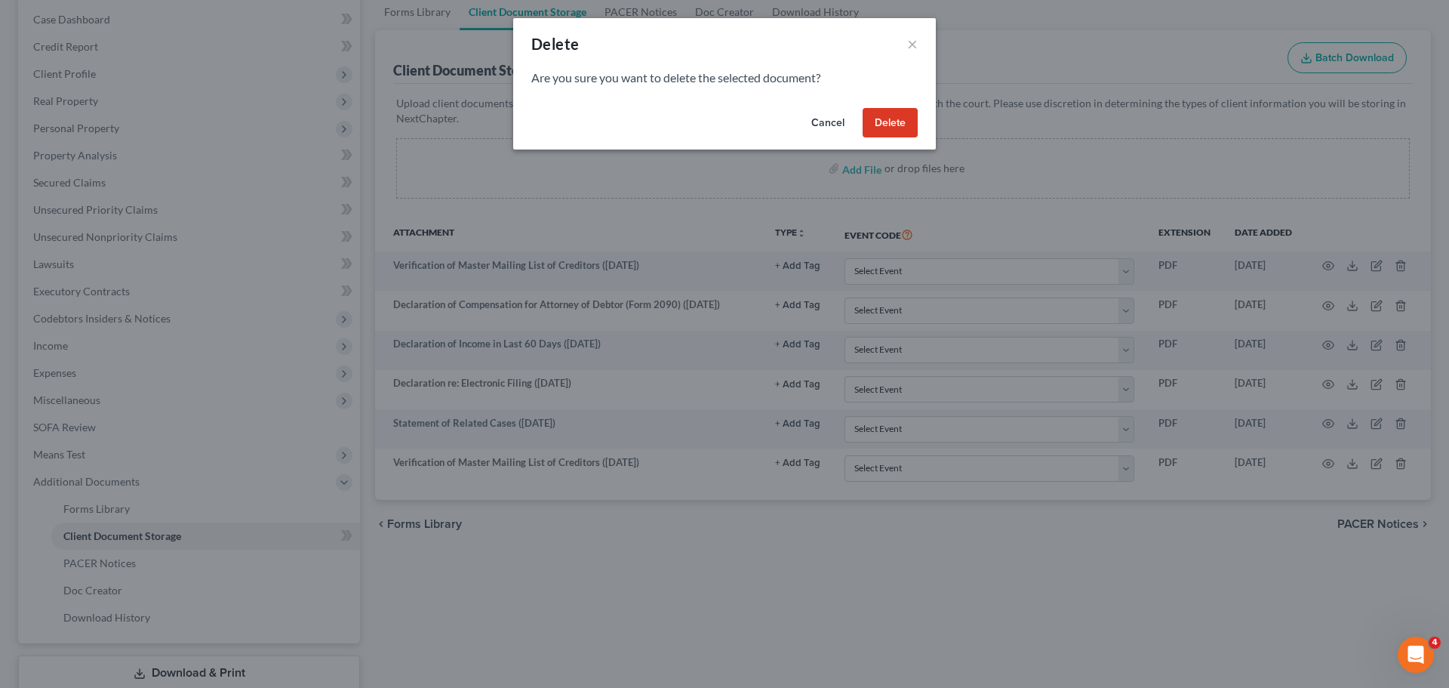
click at [902, 121] on button "Delete" at bounding box center [890, 123] width 55 height 30
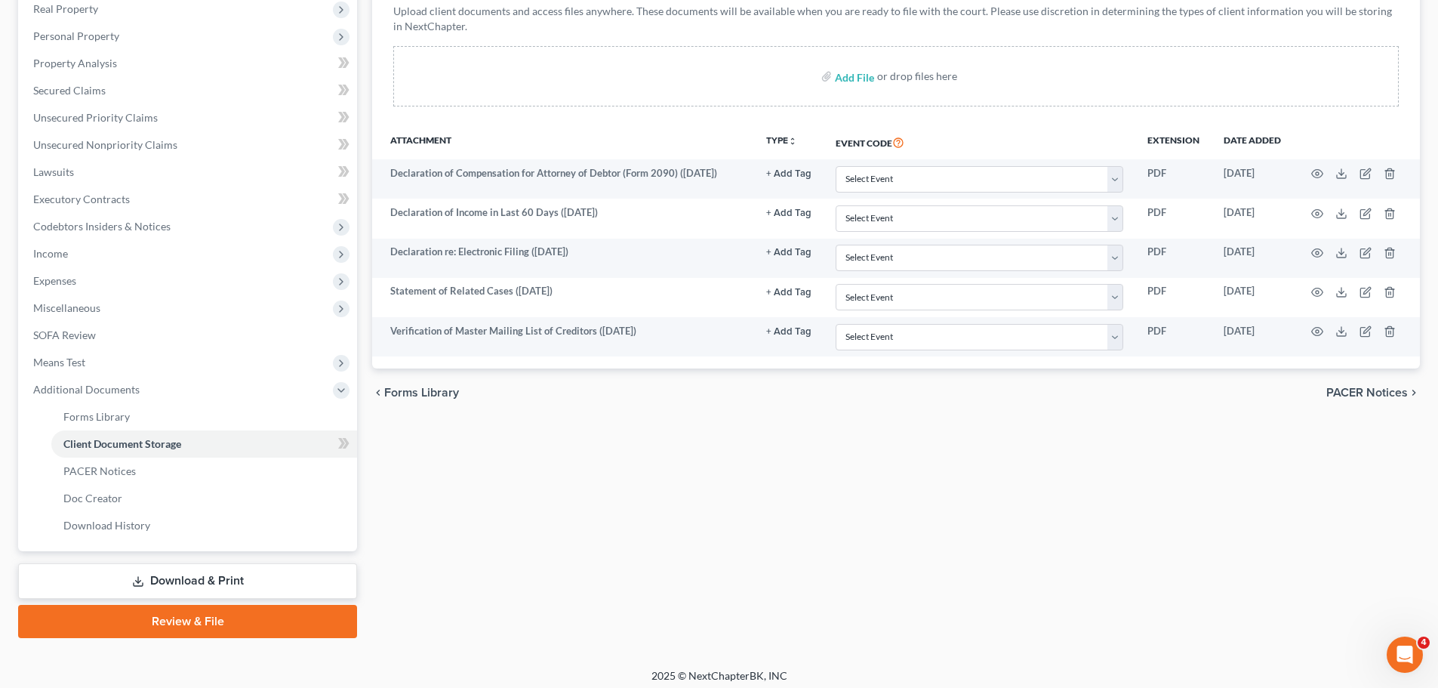
scroll to position [251, 0]
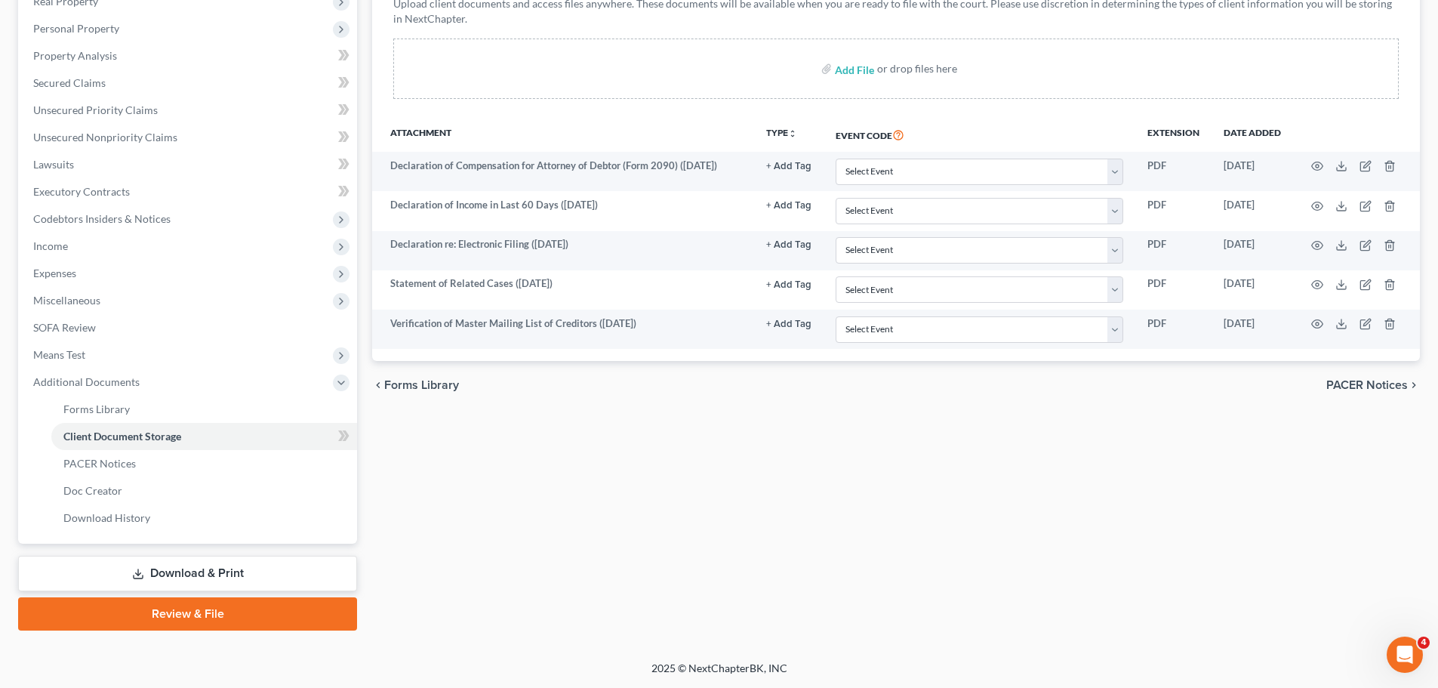
click at [204, 580] on link "Download & Print" at bounding box center [187, 573] width 339 height 35
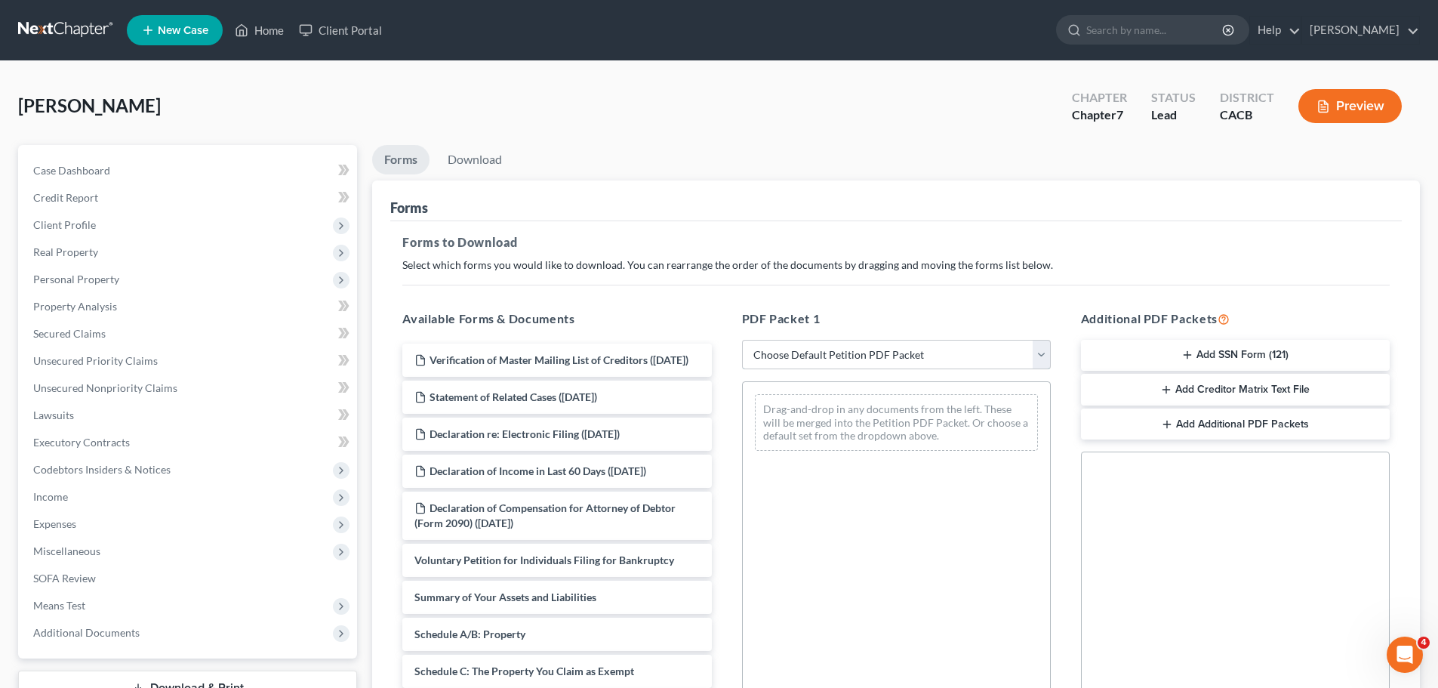
click at [784, 358] on select "Choose Default Petition PDF Packet Complete Bankruptcy Petition (all forms and …" at bounding box center [896, 355] width 309 height 30
select select "0"
click at [742, 340] on select "Choose Default Petition PDF Packet Complete Bankruptcy Petition (all forms and …" at bounding box center [896, 355] width 309 height 30
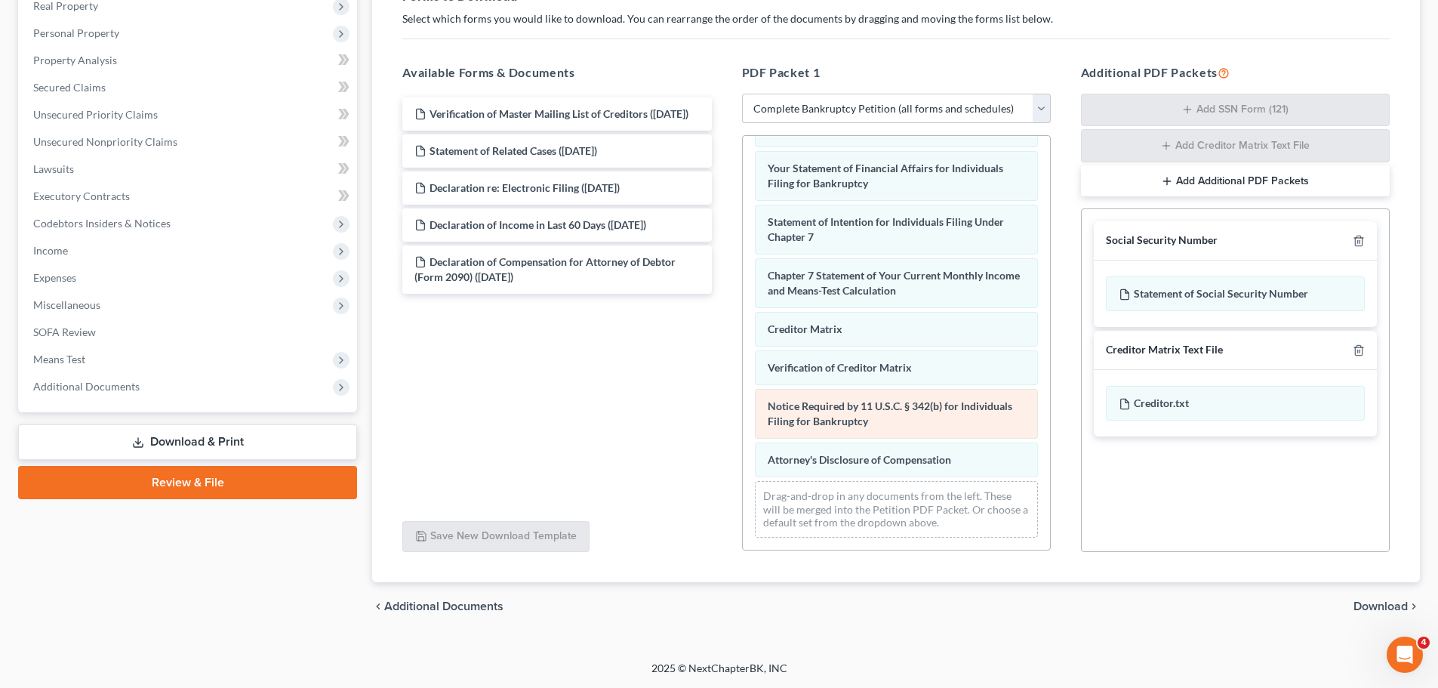
scroll to position [481, 0]
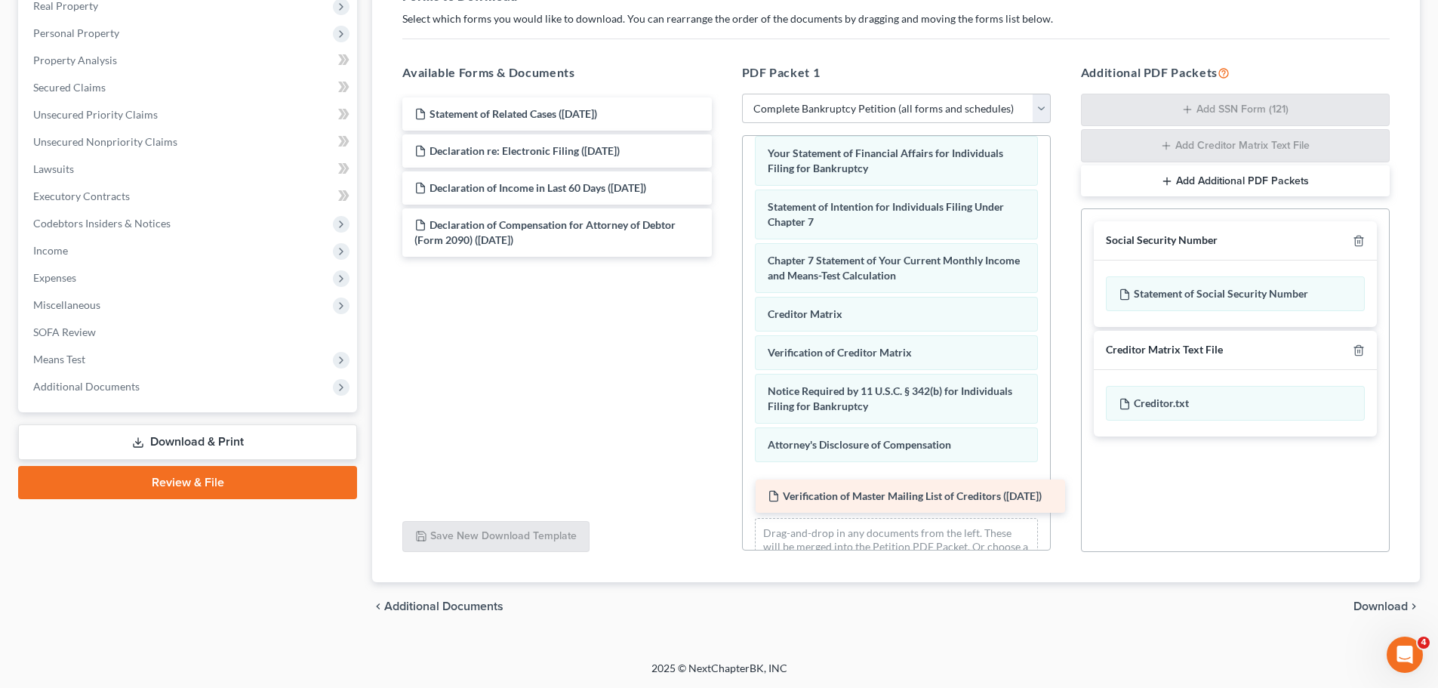
drag, startPoint x: 466, startPoint y: 121, endPoint x: 822, endPoint y: 498, distance: 518.5
click at [723, 257] on div "Verification of Master Mailing List of Creditors ([DATE]) Verification of Maste…" at bounding box center [556, 176] width 333 height 159
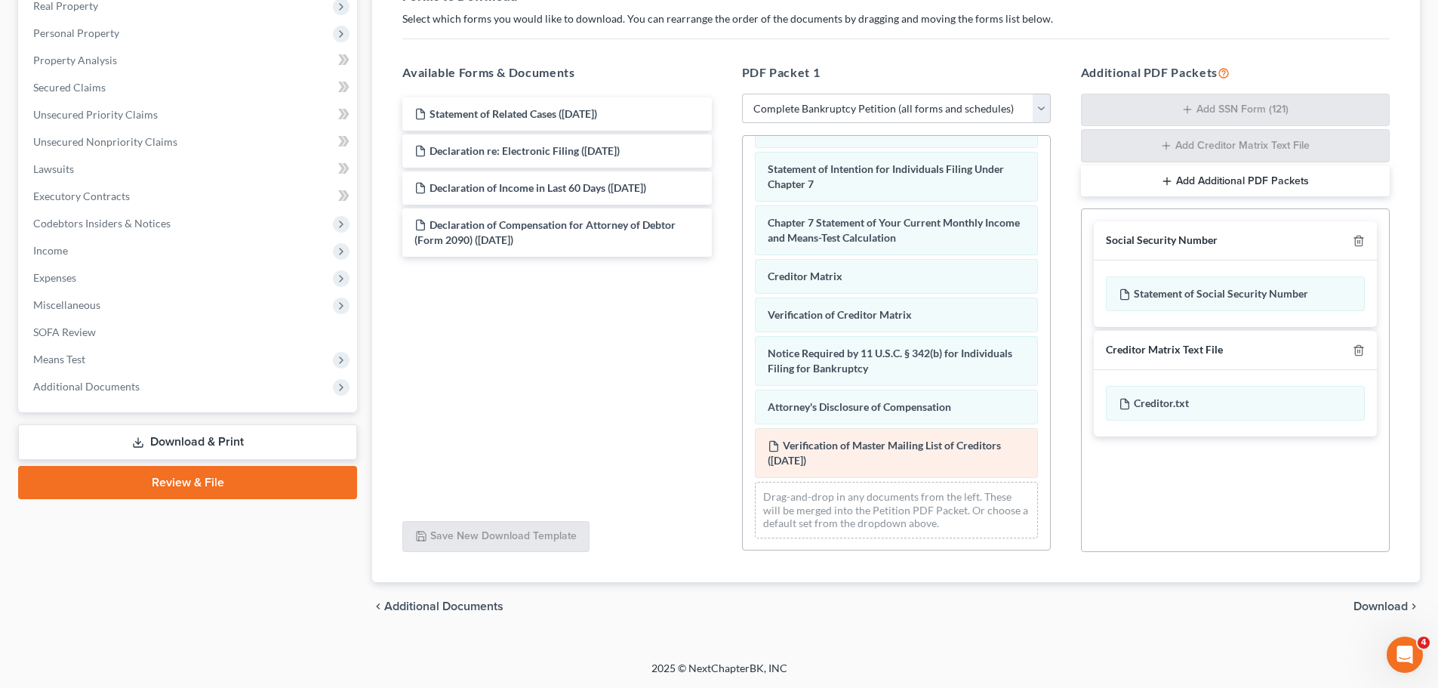
scroll to position [534, 0]
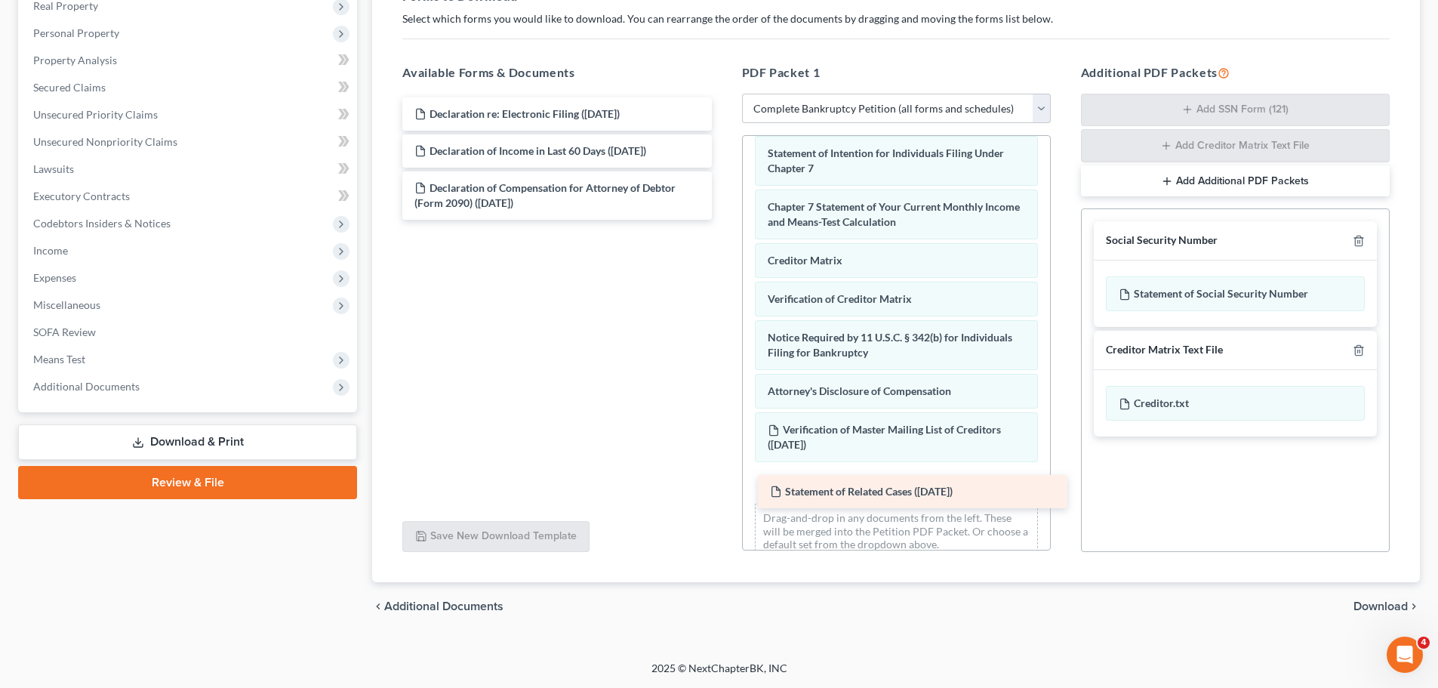
drag, startPoint x: 492, startPoint y: 116, endPoint x: 848, endPoint y: 494, distance: 518.5
click at [723, 220] on div "Statement of Related Cases ([DATE]) Statement of Related Cases ([DATE]) Declara…" at bounding box center [556, 158] width 333 height 122
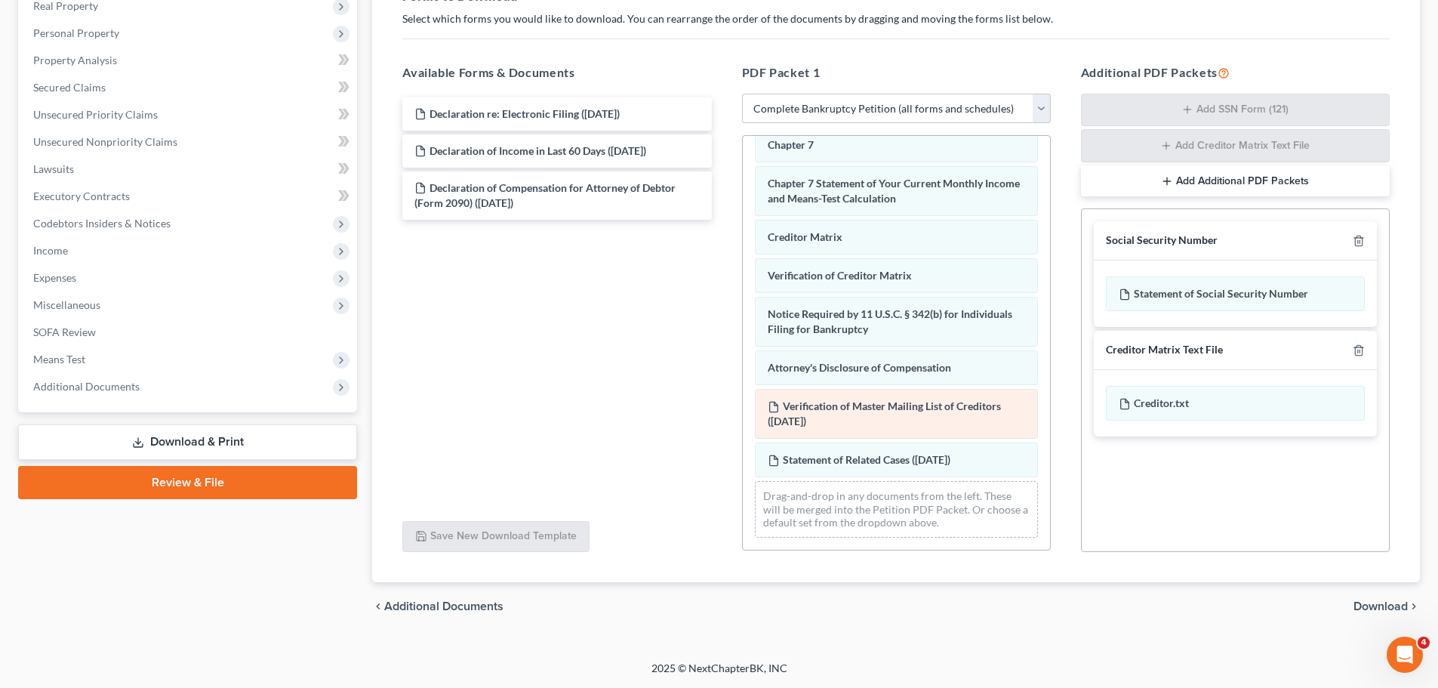
scroll to position [573, 0]
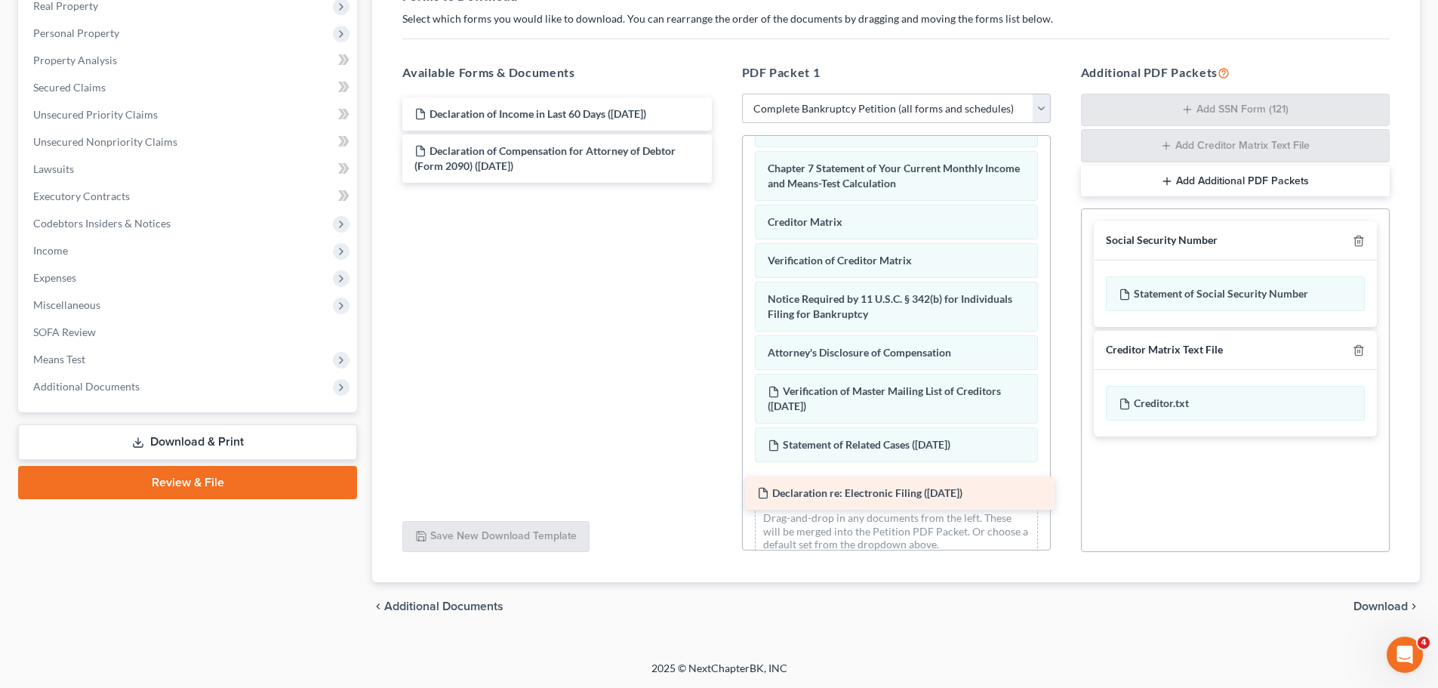
drag, startPoint x: 531, startPoint y: 115, endPoint x: 873, endPoint y: 491, distance: 508.2
click at [723, 183] on div "Declaration re: Electronic Filing ([DATE]) Declaration re: Electronic Filing ([…" at bounding box center [556, 139] width 333 height 85
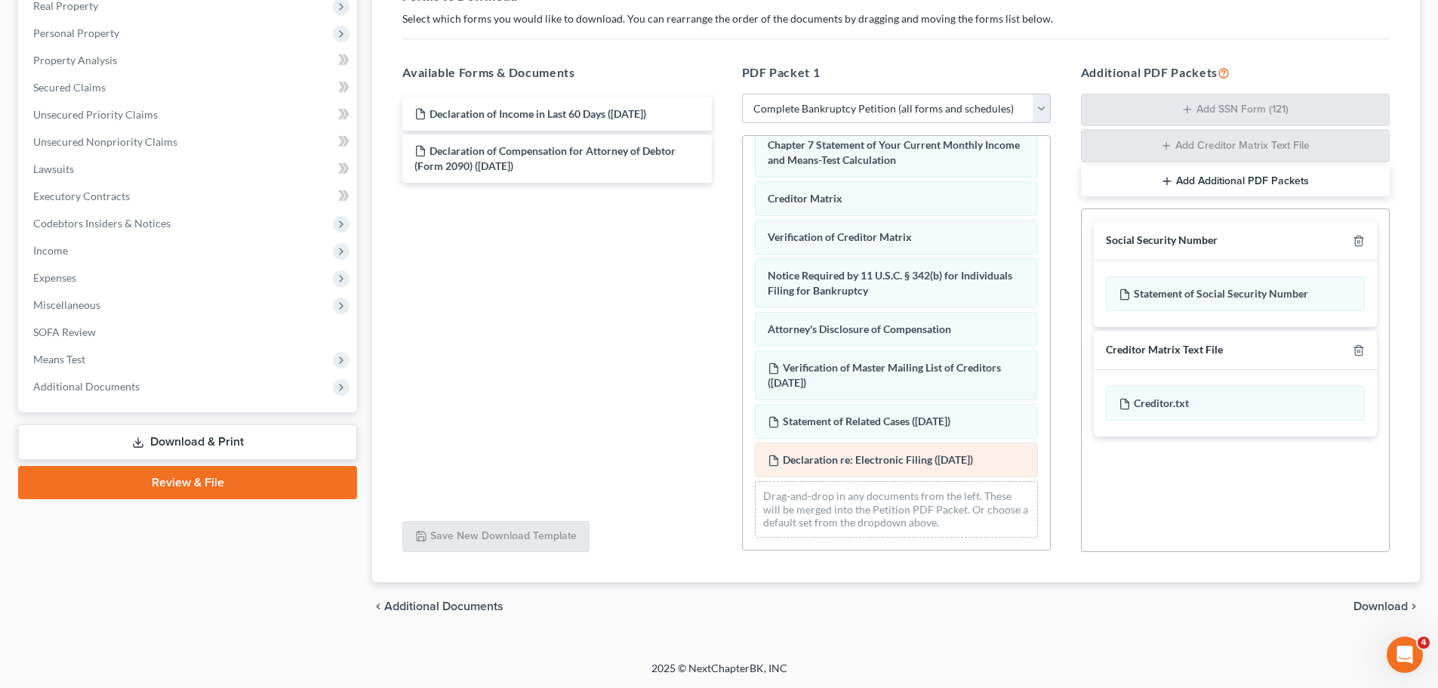
scroll to position [611, 0]
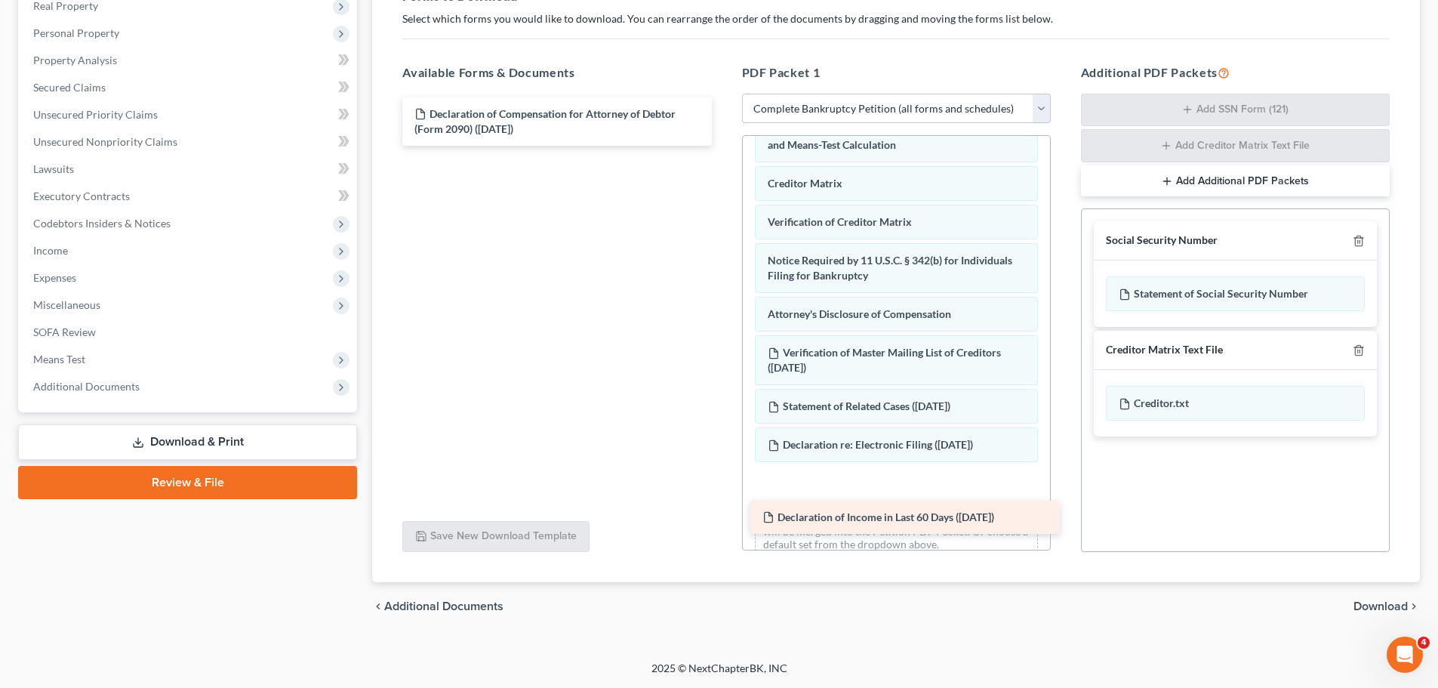
drag, startPoint x: 558, startPoint y: 112, endPoint x: 900, endPoint y: 508, distance: 522.8
click at [723, 146] on div "Declaration of Income in Last 60 Days ([DATE]) Declaration of Income in Last 60…" at bounding box center [556, 121] width 333 height 48
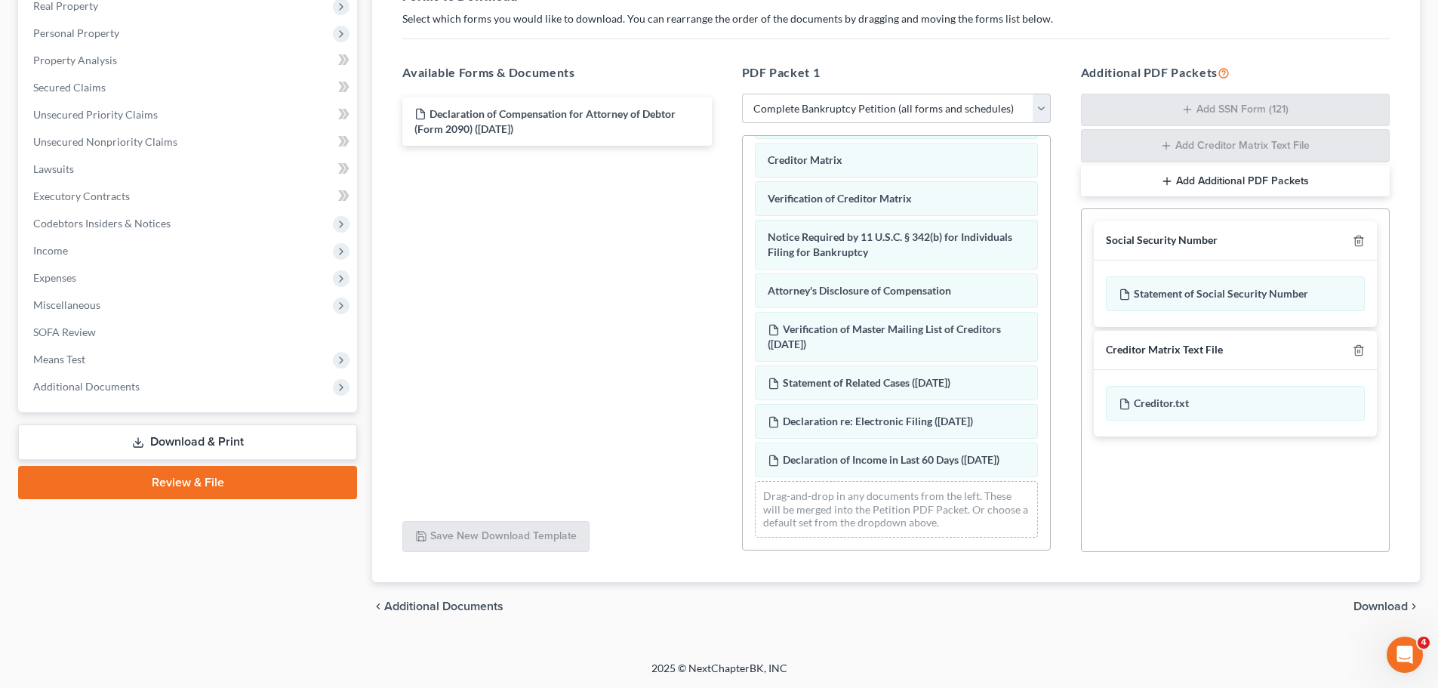
scroll to position [665, 0]
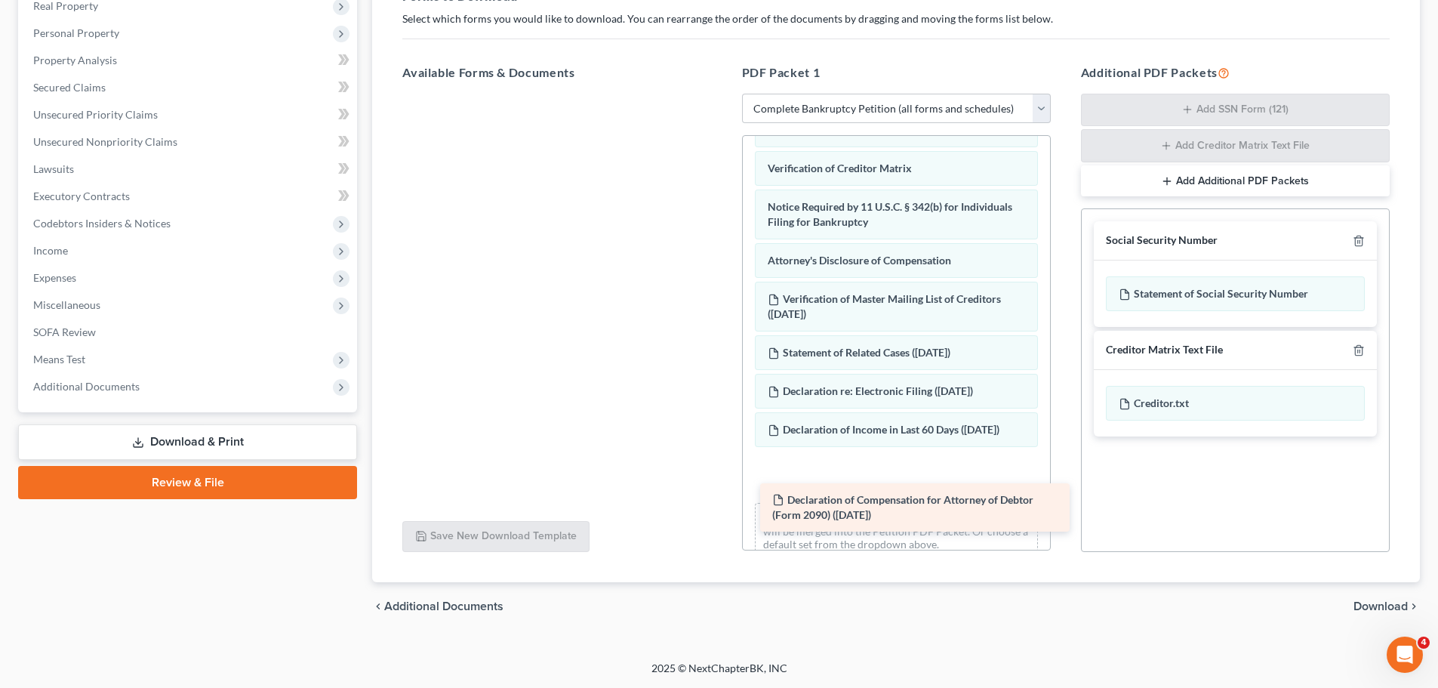
drag, startPoint x: 543, startPoint y: 123, endPoint x: 896, endPoint y: 510, distance: 523.6
click at [723, 94] on div "Declaration of Compensation for Attorney of Debtor (Form 2090) ([DATE]) Declara…" at bounding box center [556, 94] width 333 height 0
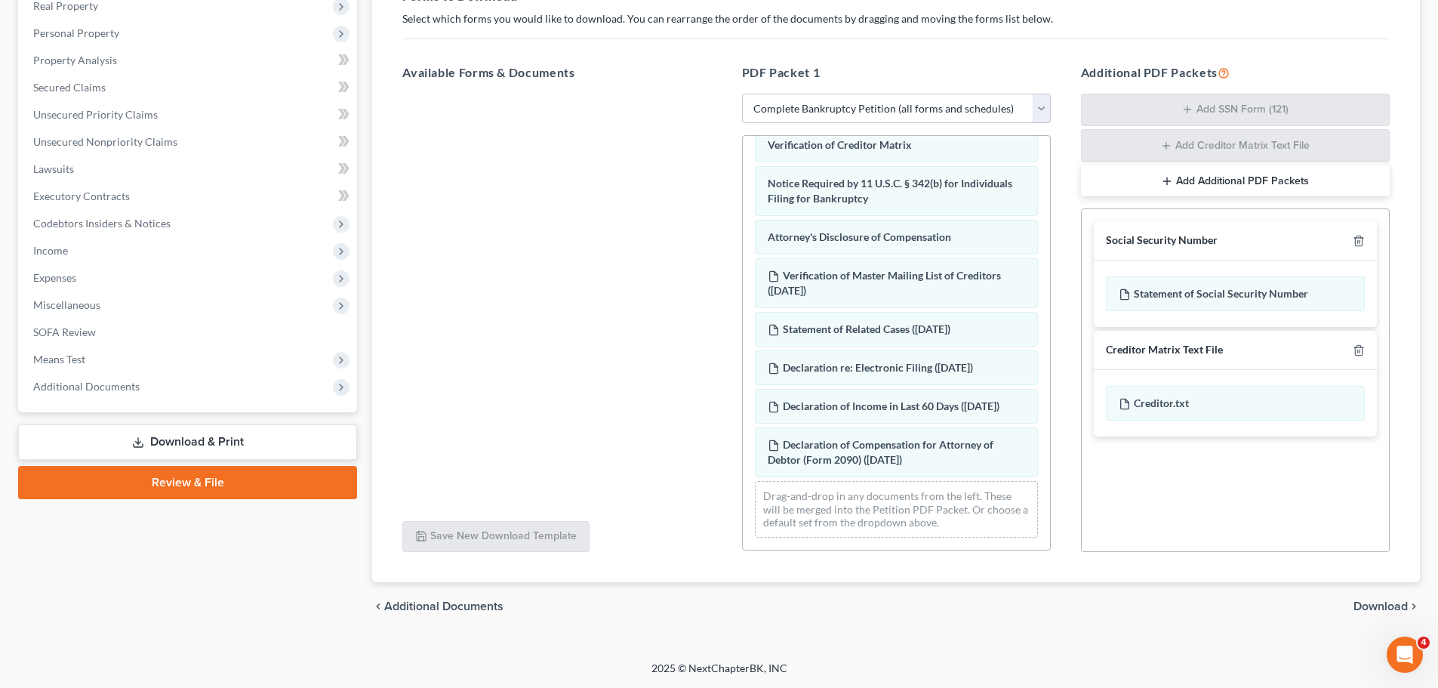
scroll to position [719, 0]
click at [1368, 602] on span "Download" at bounding box center [1380, 606] width 54 height 12
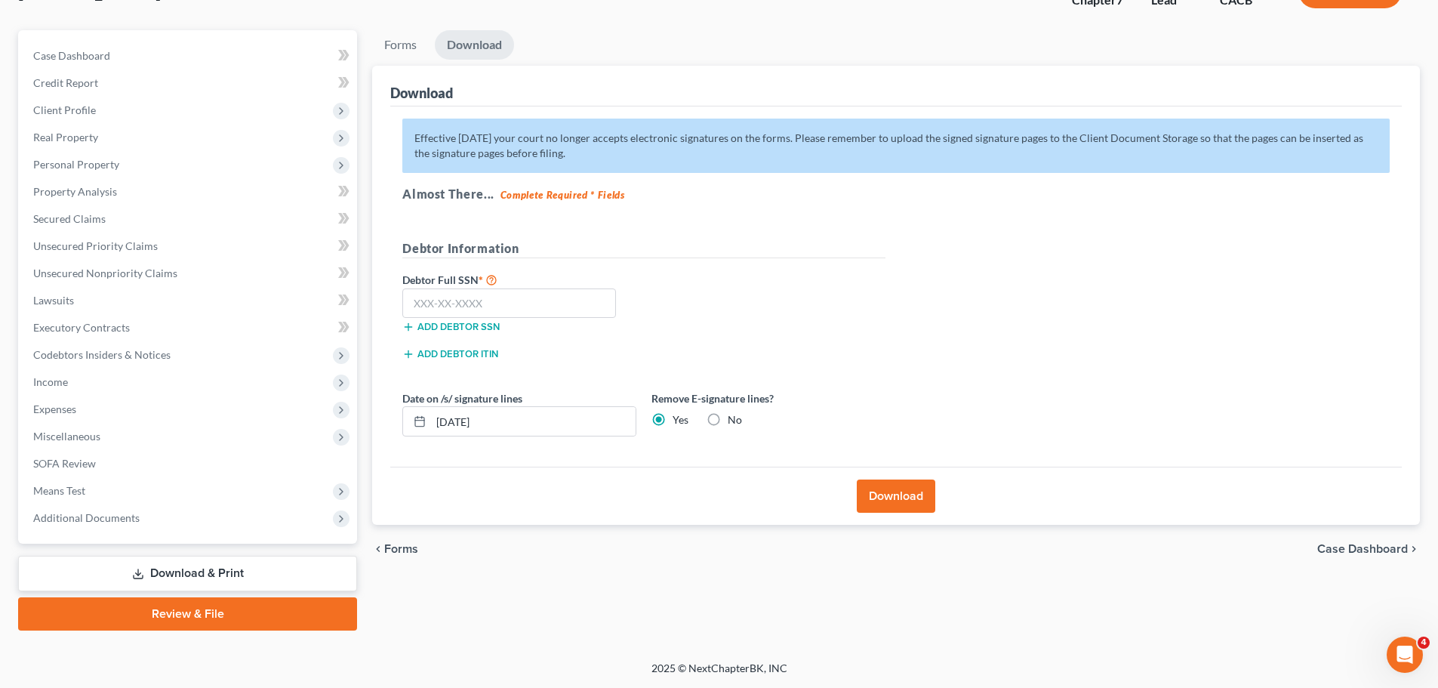
scroll to position [115, 0]
click at [416, 305] on input "text" at bounding box center [509, 303] width 214 height 30
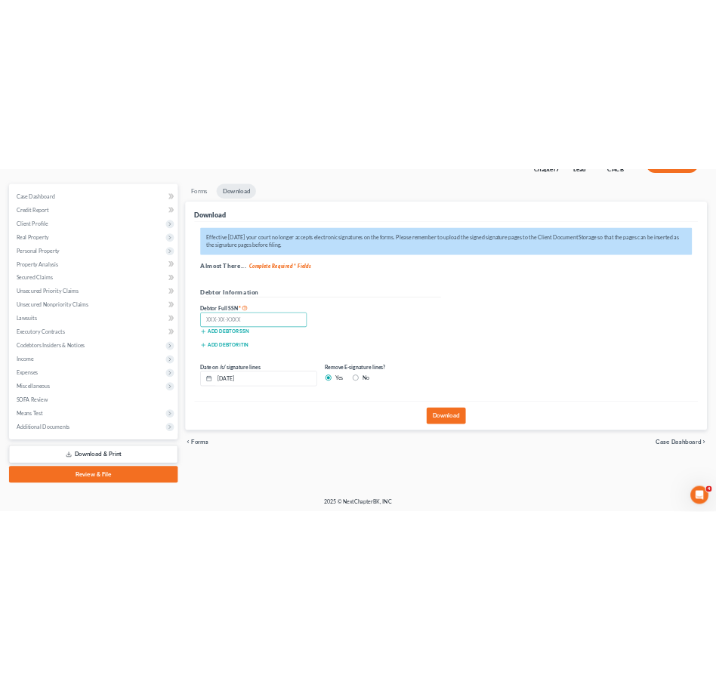
scroll to position [111, 0]
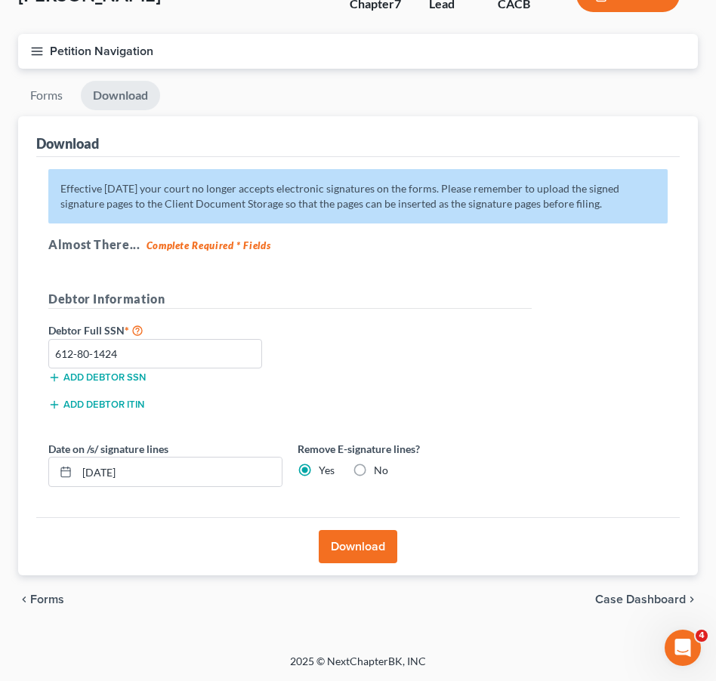
click at [339, 548] on button "Download" at bounding box center [358, 546] width 79 height 33
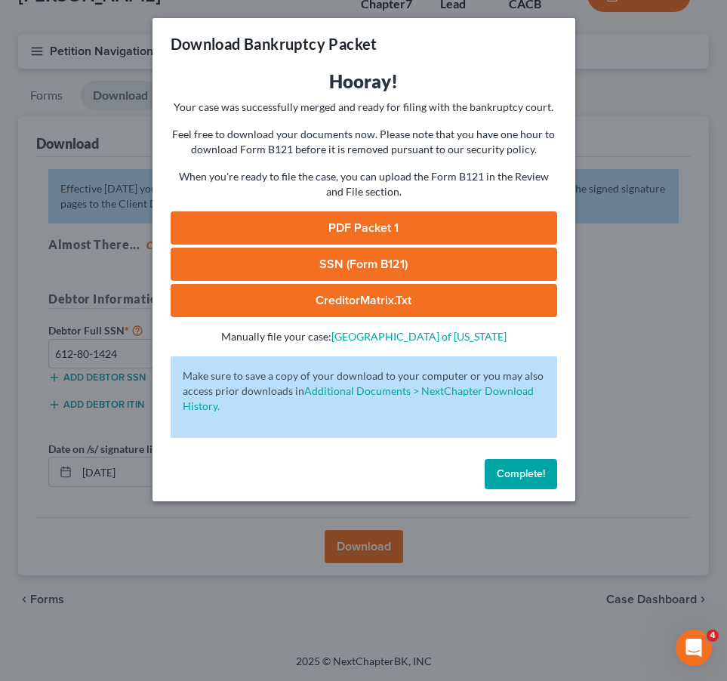
click at [583, 675] on div "Download Bankruptcy Packet Hooray! Your case was successfully merged and ready …" at bounding box center [363, 340] width 727 height 681
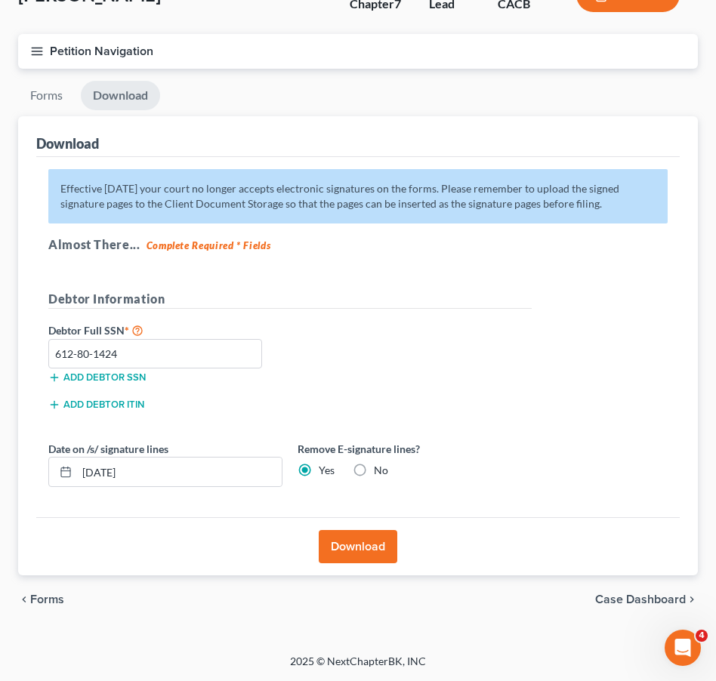
click at [348, 547] on button "Download" at bounding box center [358, 546] width 79 height 33
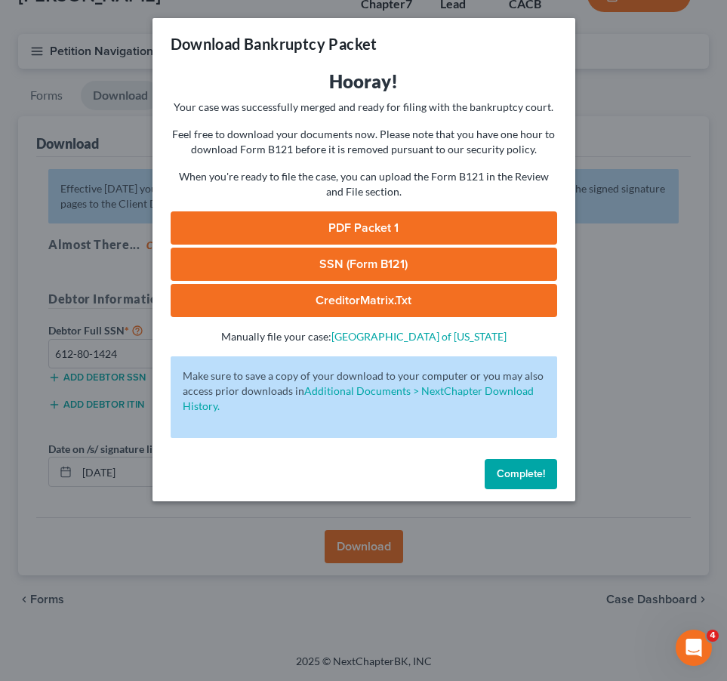
click at [352, 227] on link "PDF Packet 1" at bounding box center [364, 227] width 386 height 33
click at [365, 267] on link "SSN (Form B121)" at bounding box center [364, 264] width 386 height 33
click at [525, 476] on span "Complete!" at bounding box center [521, 473] width 48 height 13
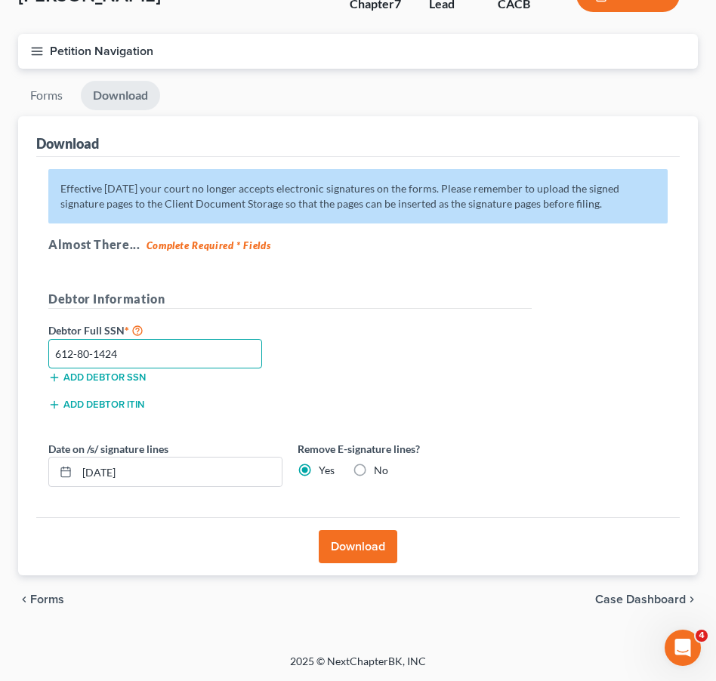
click at [82, 348] on input "612-80-1424" at bounding box center [155, 354] width 214 height 30
type input "6"
click at [57, 347] on input "text" at bounding box center [155, 354] width 214 height 30
type input "612-30-1424"
click at [347, 543] on button "Download" at bounding box center [358, 546] width 79 height 33
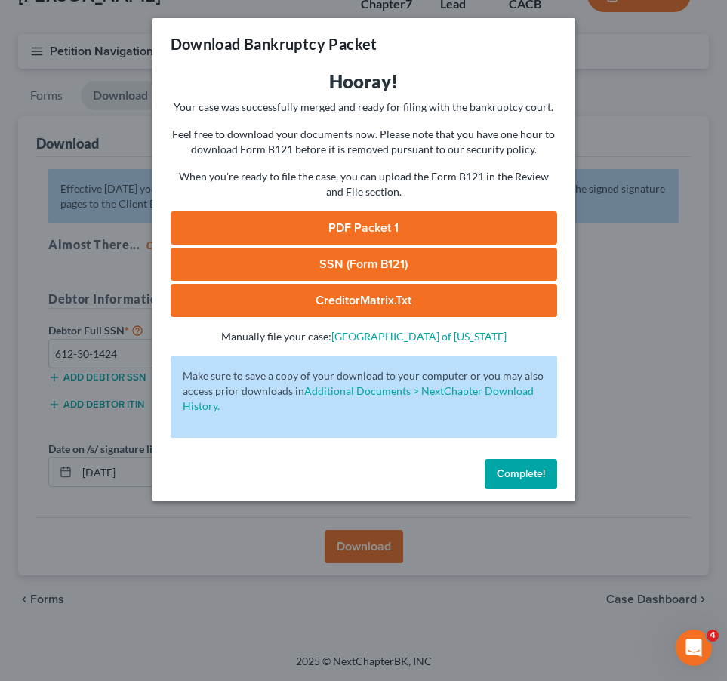
click at [412, 270] on link "SSN (Form B121)" at bounding box center [364, 264] width 386 height 33
click at [350, 222] on link "PDF Packet 1" at bounding box center [364, 227] width 386 height 33
click at [502, 475] on span "Complete!" at bounding box center [521, 473] width 48 height 13
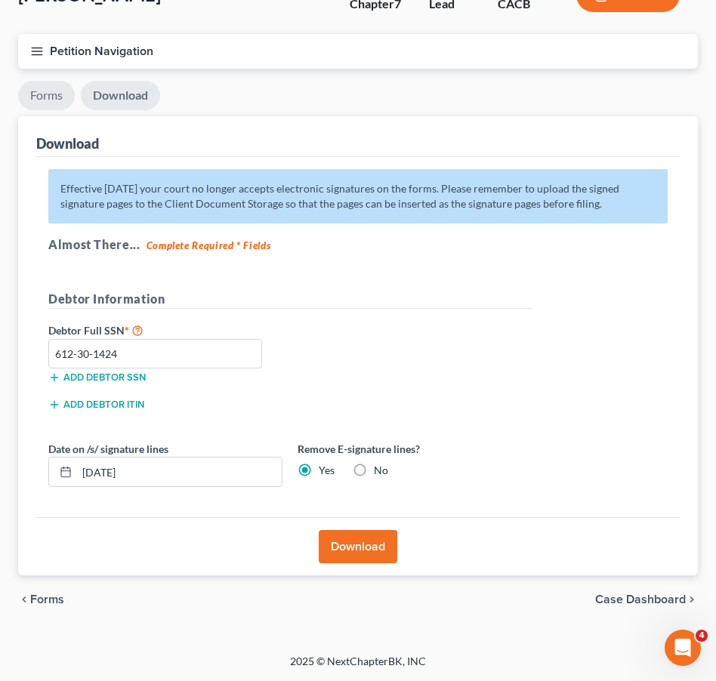
click at [50, 101] on link "Forms" at bounding box center [46, 95] width 57 height 29
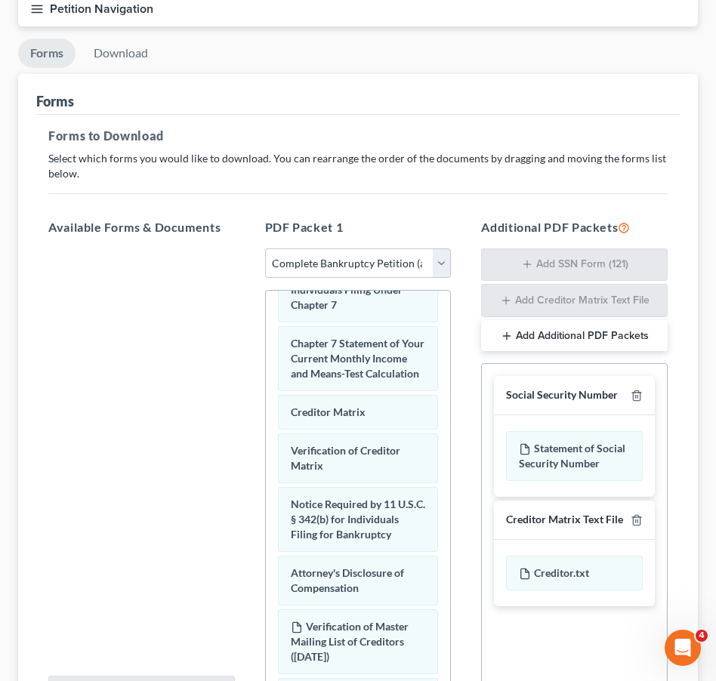
scroll to position [35, 0]
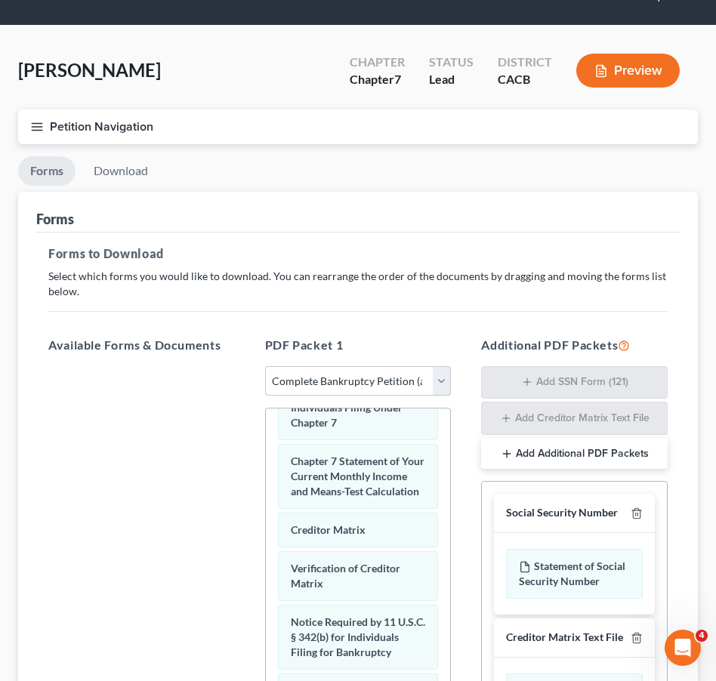
click at [324, 380] on select "Choose Default Petition PDF Packet Complete Bankruptcy Petition (all forms and …" at bounding box center [358, 381] width 186 height 30
click at [109, 171] on link "Download" at bounding box center [121, 170] width 79 height 29
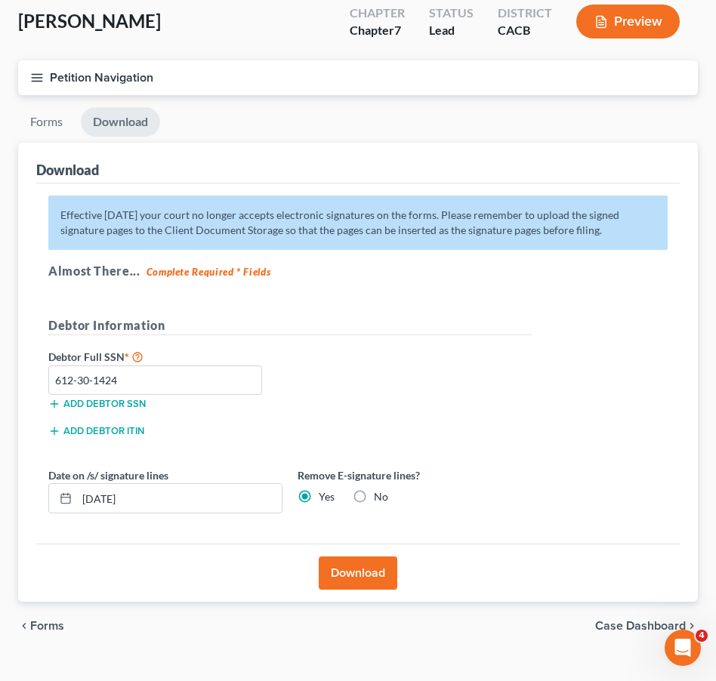
scroll to position [111, 0]
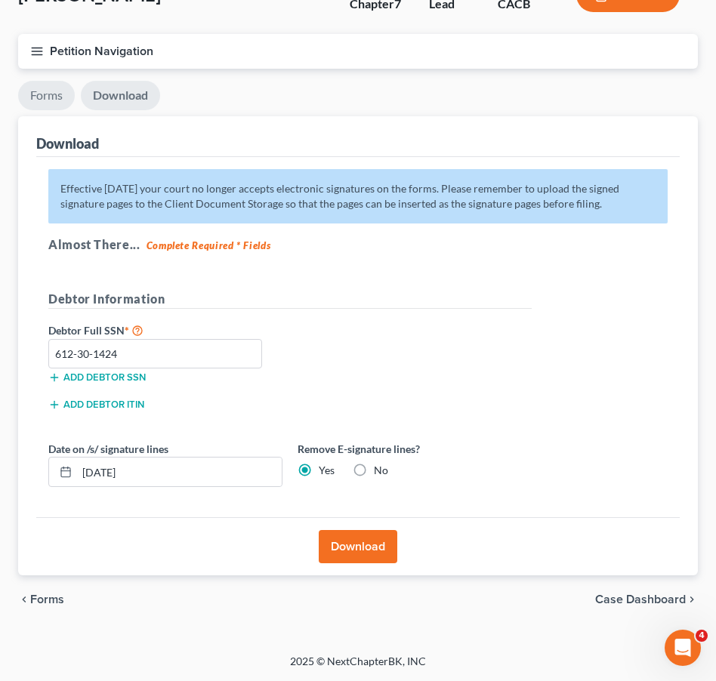
drag, startPoint x: 35, startPoint y: 91, endPoint x: 79, endPoint y: 97, distance: 43.3
click at [36, 92] on link "Forms" at bounding box center [46, 95] width 57 height 29
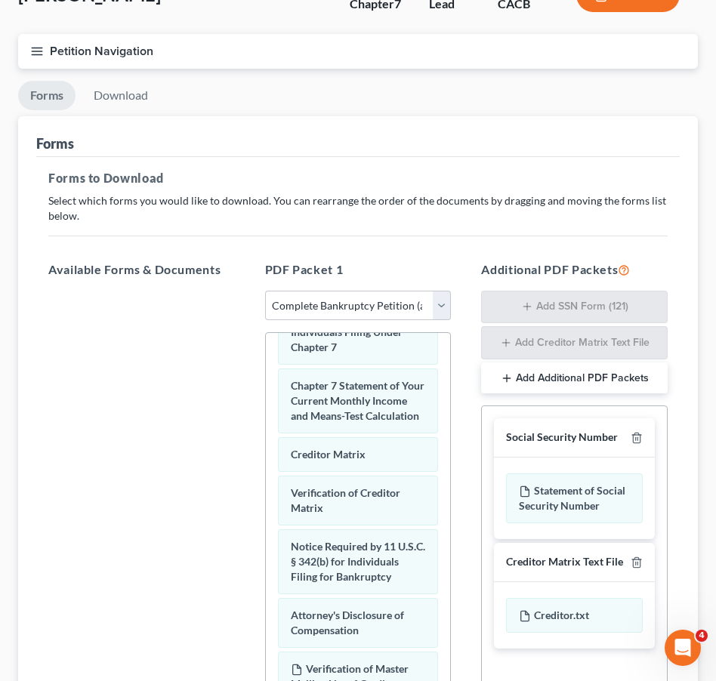
scroll to position [315, 0]
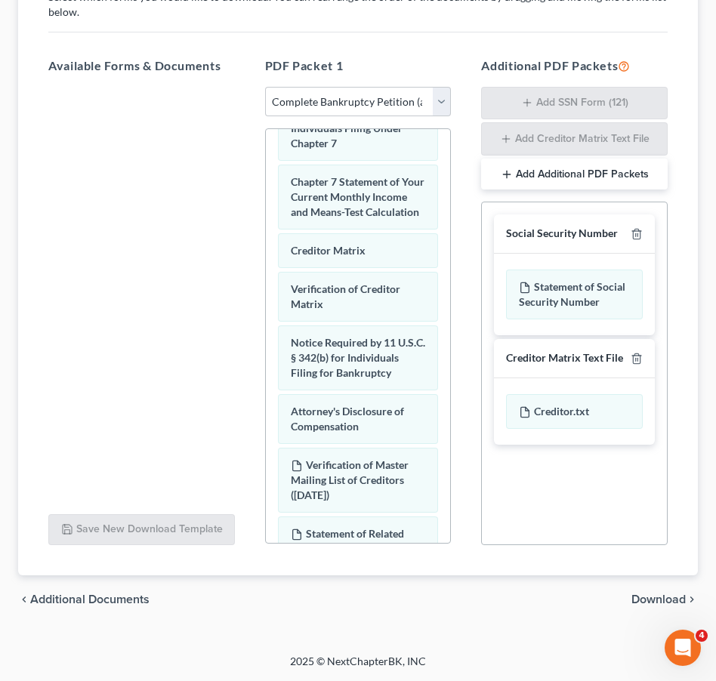
click at [95, 593] on span "Additional Documents" at bounding box center [89, 599] width 119 height 12
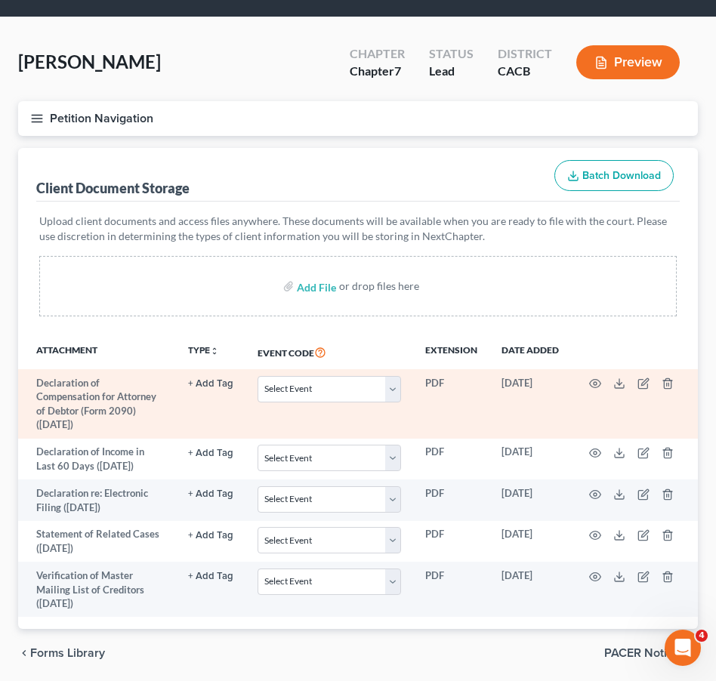
scroll to position [84, 0]
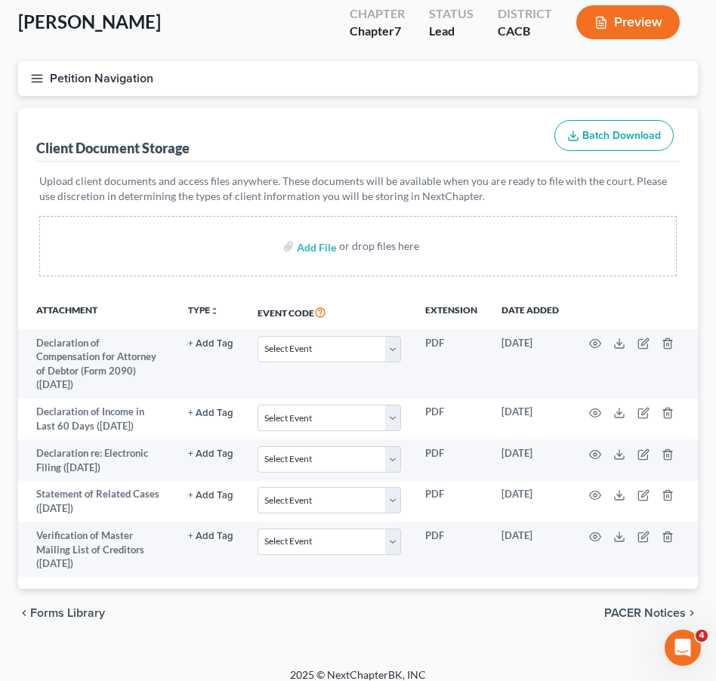
click at [32, 79] on line "button" at bounding box center [37, 79] width 11 height 0
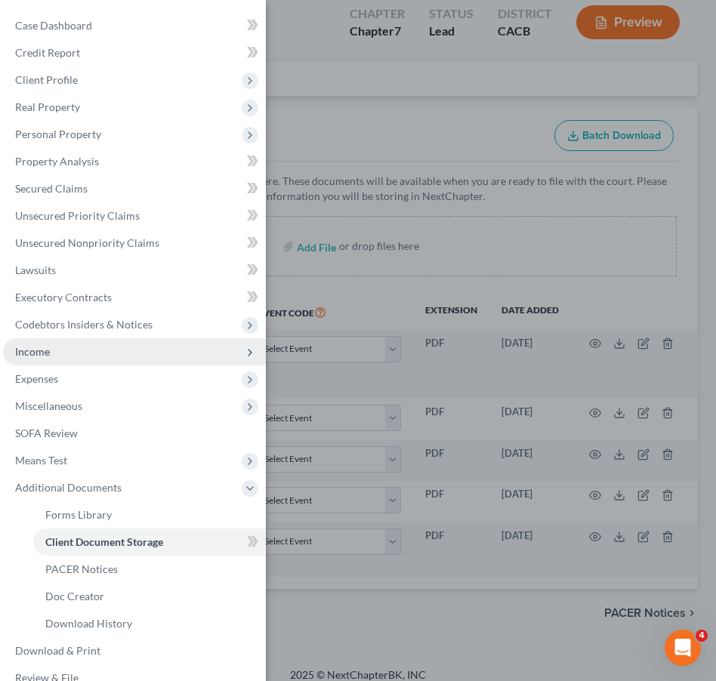
click at [41, 348] on span "Income" at bounding box center [32, 351] width 35 height 13
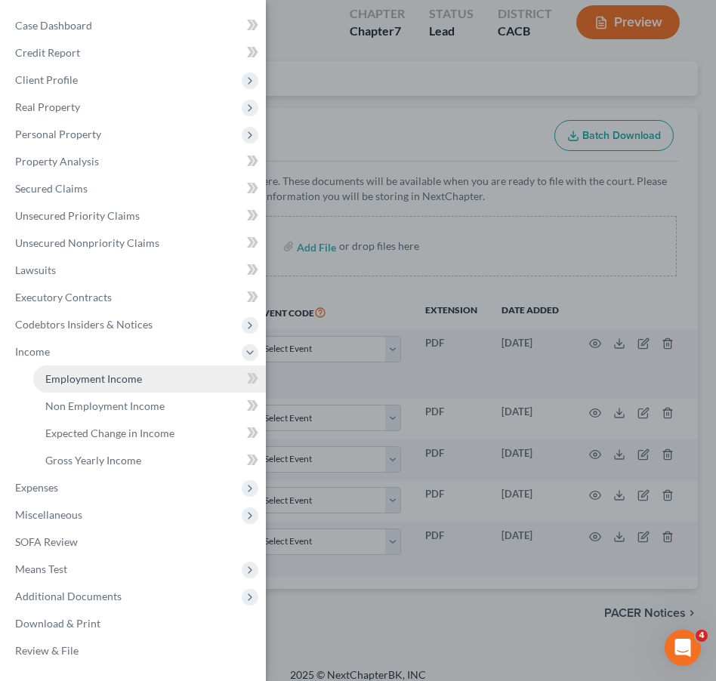
click at [118, 374] on span "Employment Income" at bounding box center [93, 378] width 97 height 13
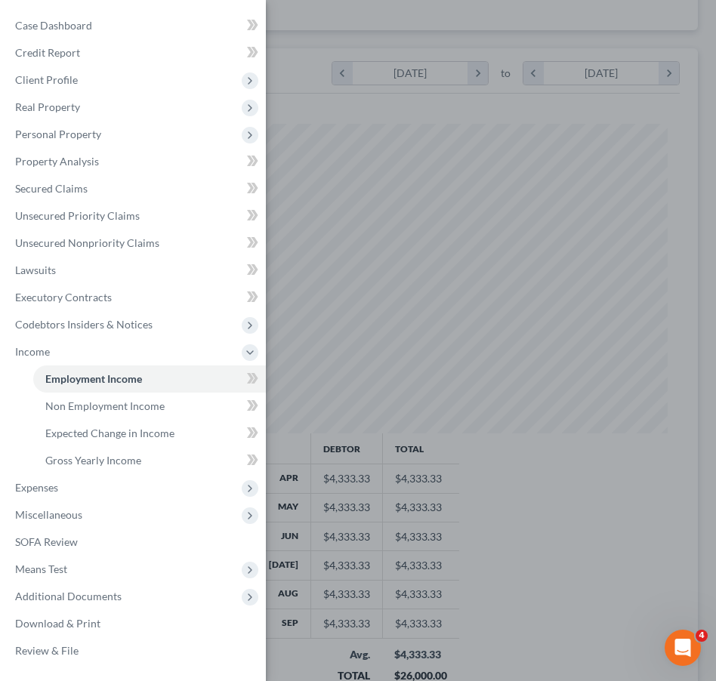
scroll to position [478, 0]
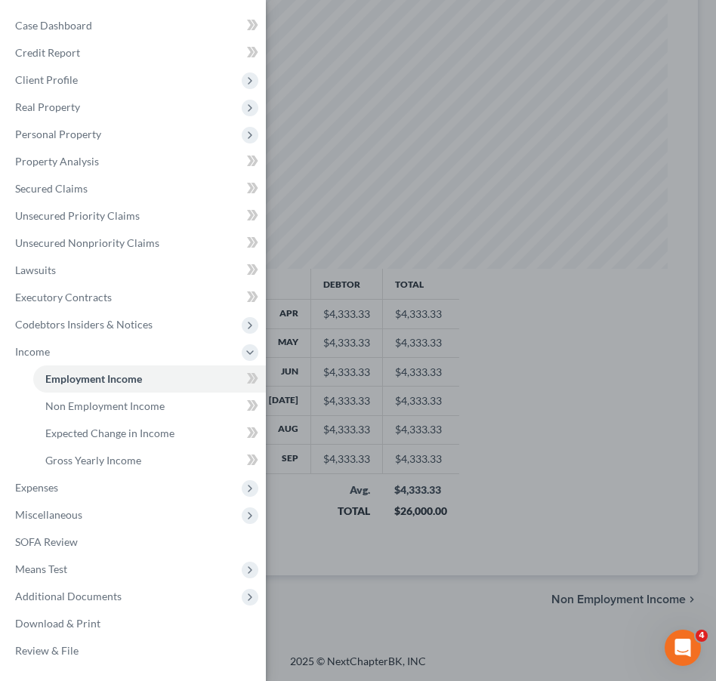
click at [486, 494] on div "Case Dashboard Payments Invoices Payments Payments Credit Report Client Profile" at bounding box center [358, 340] width 716 height 681
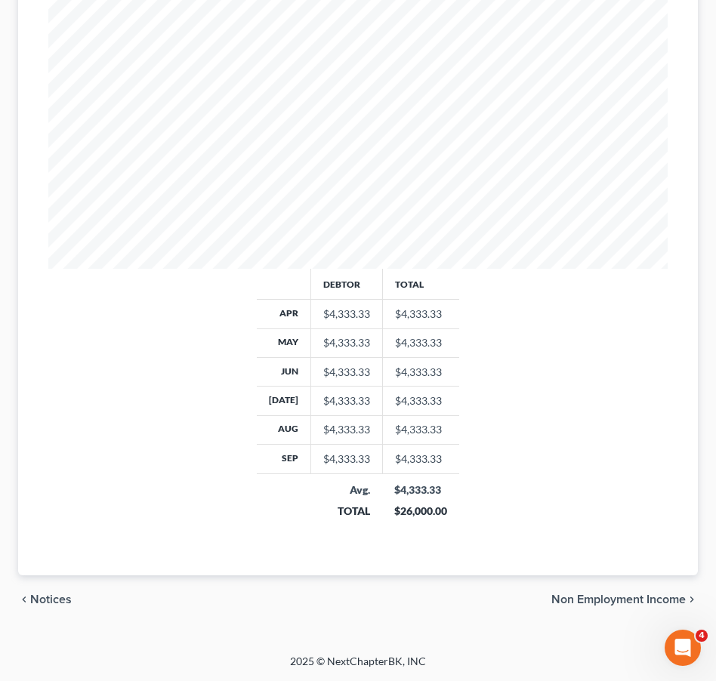
click at [571, 599] on span "Non Employment Income" at bounding box center [618, 599] width 134 height 12
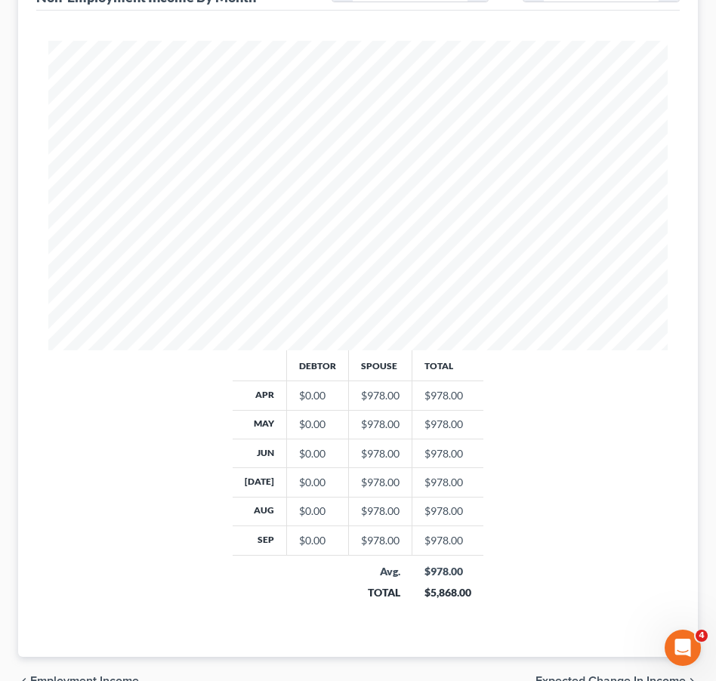
scroll to position [478, 0]
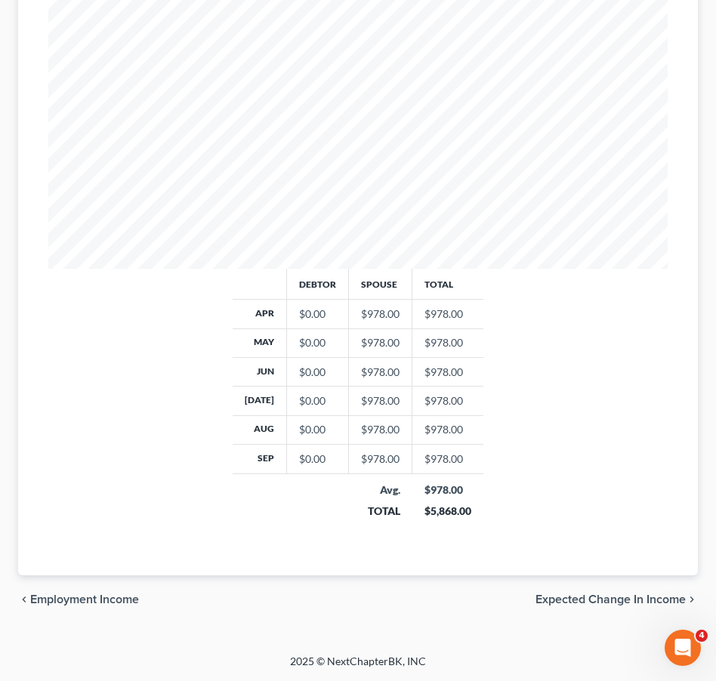
click at [604, 598] on span "Expected Change in Income" at bounding box center [610, 599] width 150 height 12
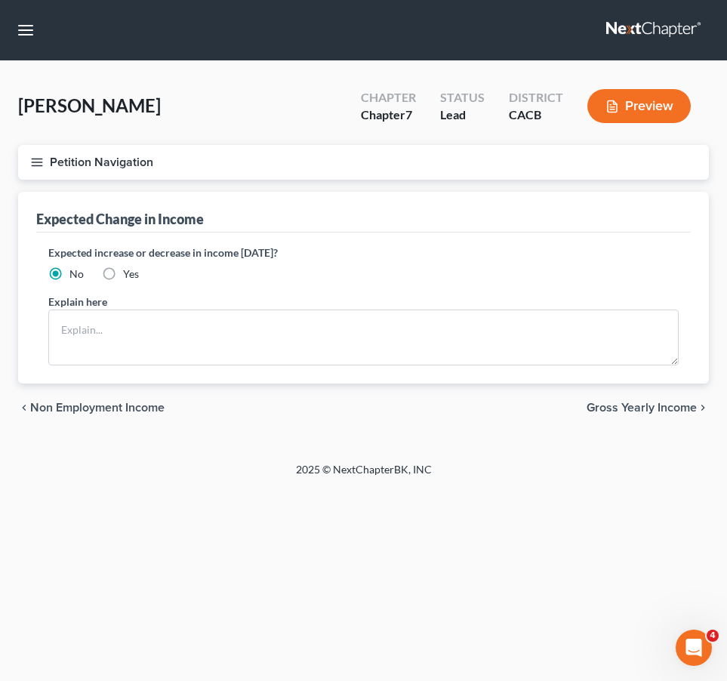
click at [614, 409] on span "Gross Yearly Income" at bounding box center [641, 408] width 110 height 12
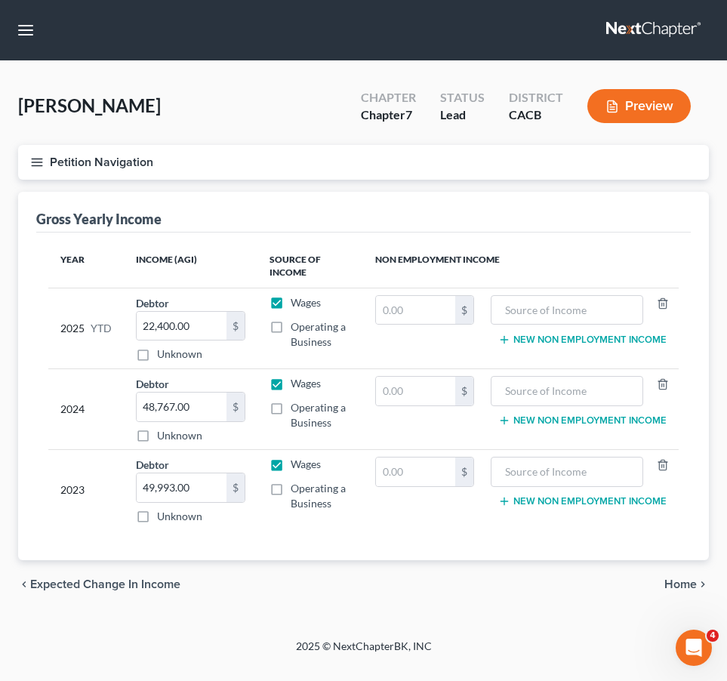
click at [674, 585] on span "Home" at bounding box center [680, 584] width 32 height 12
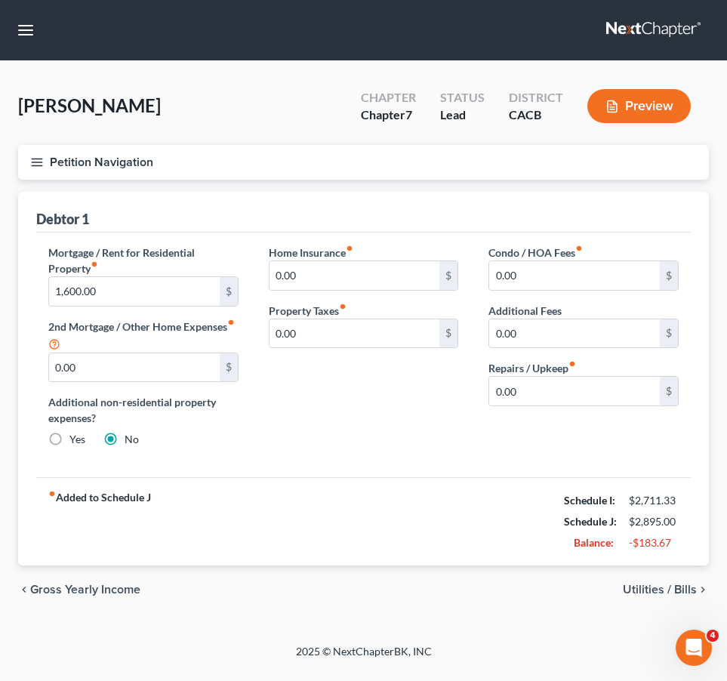
click at [674, 588] on span "Utilities / Bills" at bounding box center [660, 589] width 74 height 12
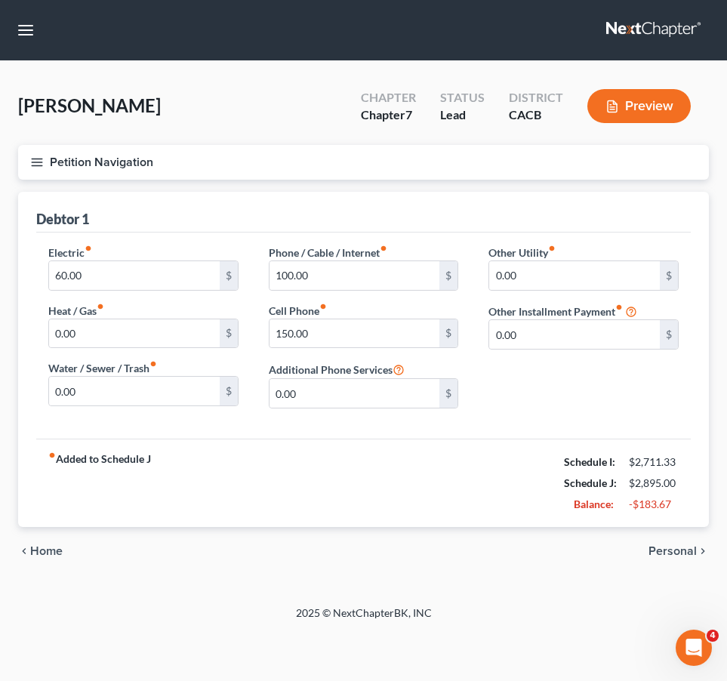
click at [668, 553] on span "Personal" at bounding box center [672, 551] width 48 height 12
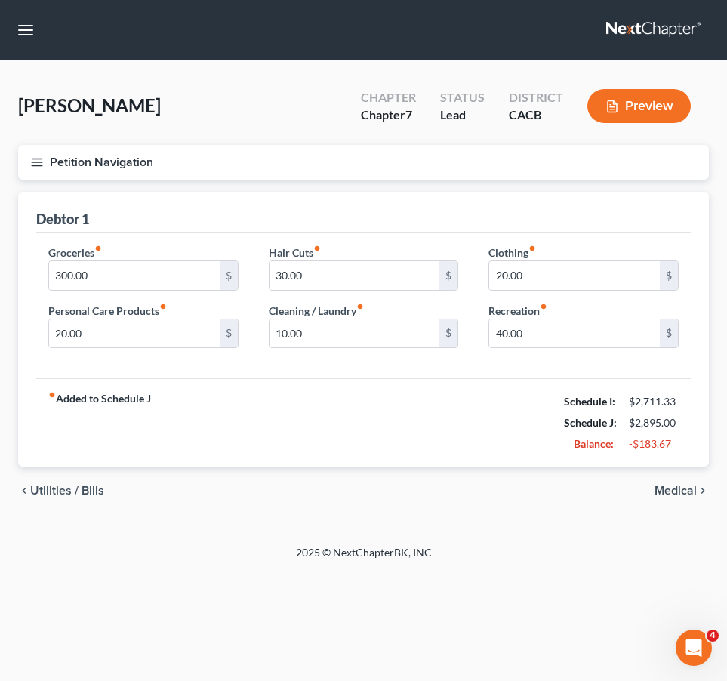
click at [667, 495] on span "Medical" at bounding box center [675, 491] width 42 height 12
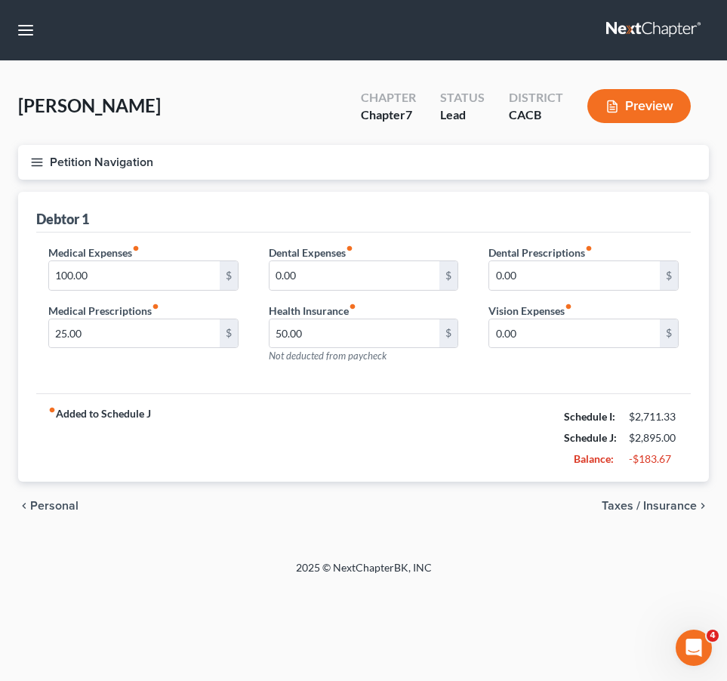
click at [667, 502] on span "Taxes / Insurance" at bounding box center [649, 506] width 95 height 12
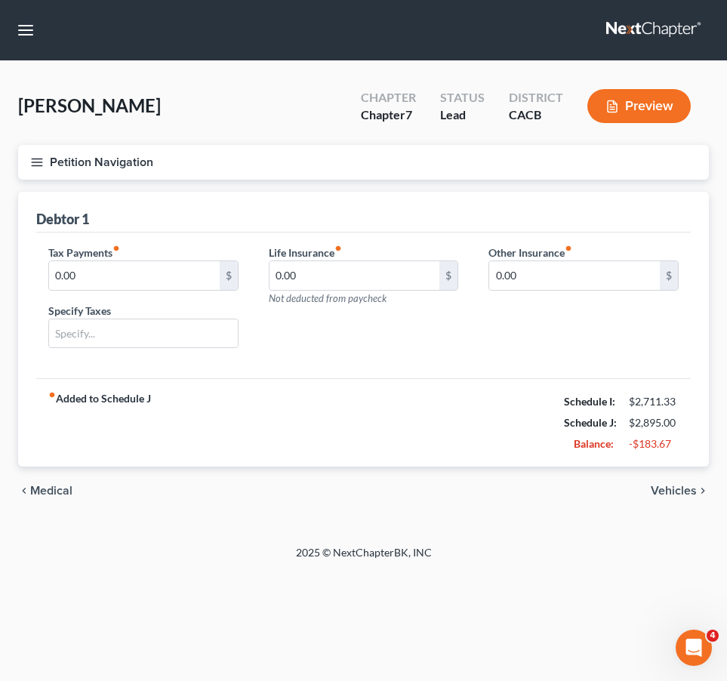
click at [665, 493] on span "Vehicles" at bounding box center [674, 491] width 46 height 12
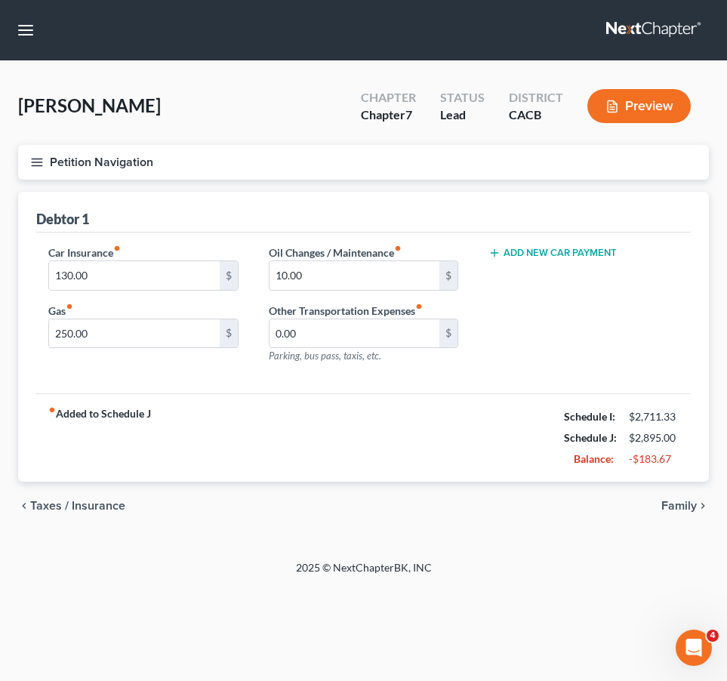
click at [667, 501] on span "Family" at bounding box center [678, 506] width 35 height 12
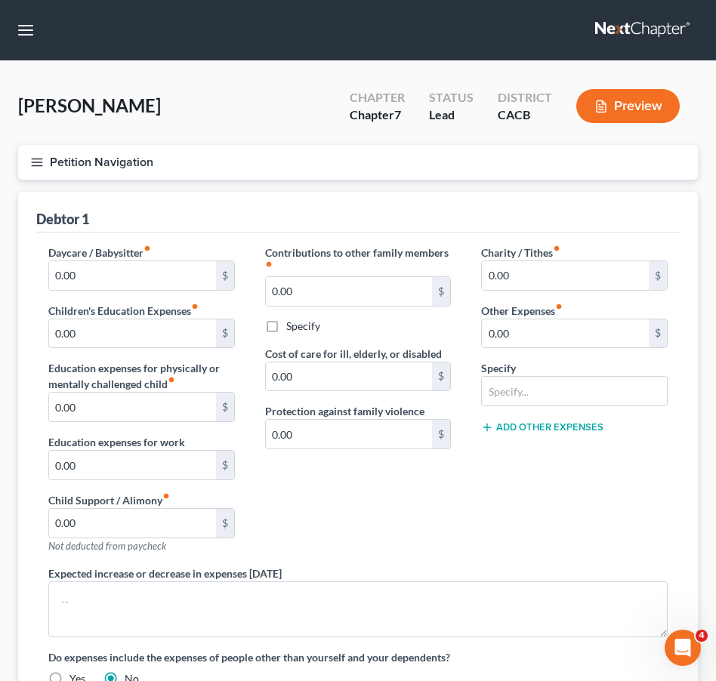
scroll to position [229, 0]
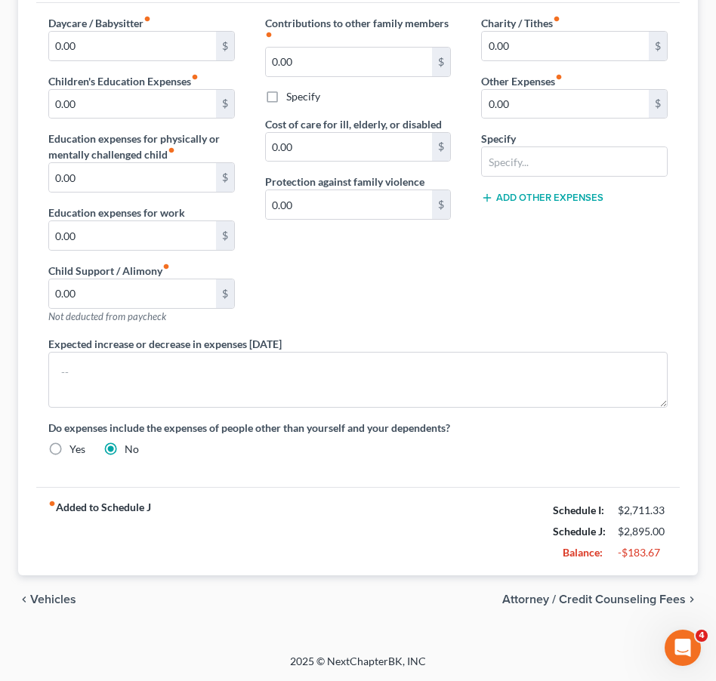
click at [597, 605] on span "Attorney / Credit Counseling Fees" at bounding box center [593, 599] width 183 height 12
select select "0"
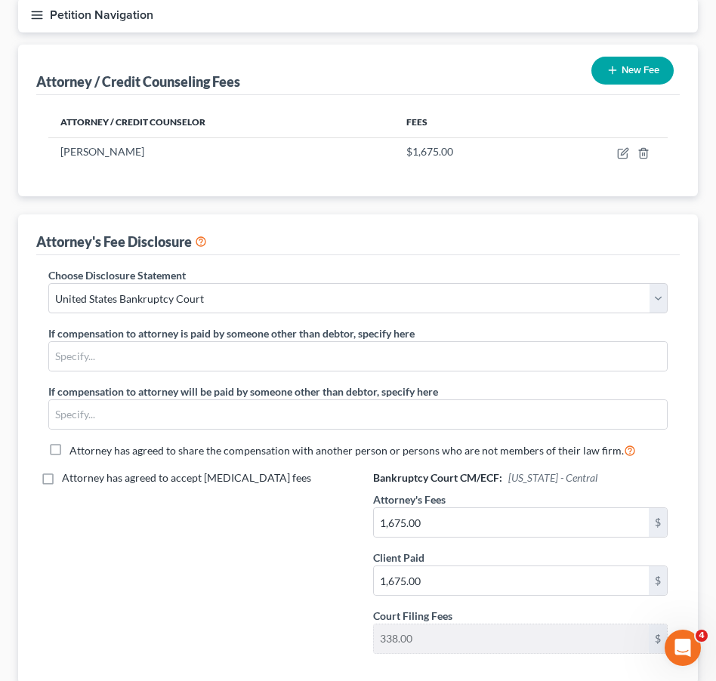
scroll to position [256, 0]
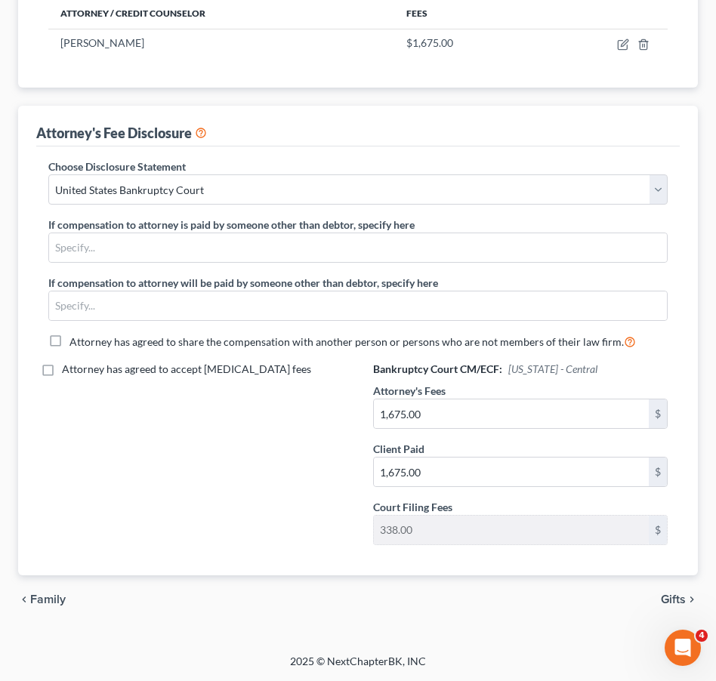
click at [673, 602] on span "Gifts" at bounding box center [672, 599] width 25 height 12
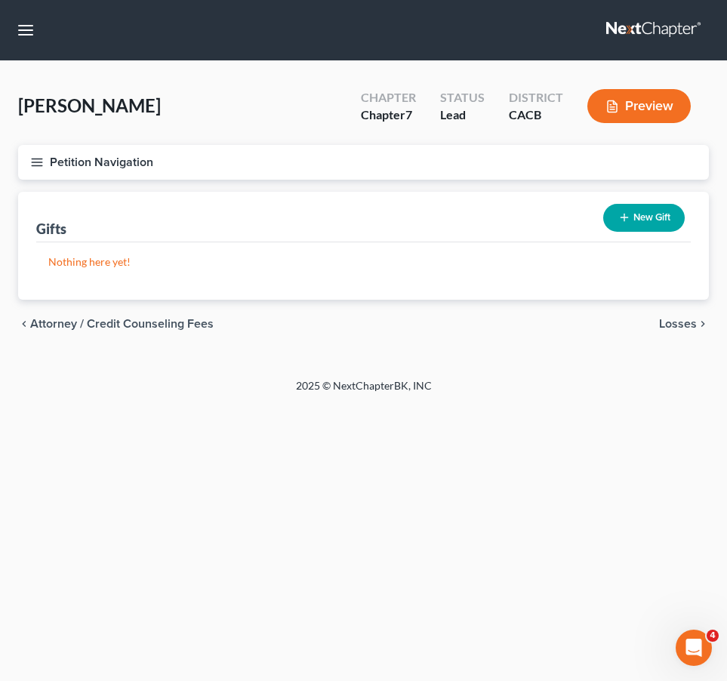
click at [676, 330] on span "Losses" at bounding box center [678, 324] width 38 height 12
click at [635, 319] on span "Environmental Hazards" at bounding box center [633, 324] width 127 height 12
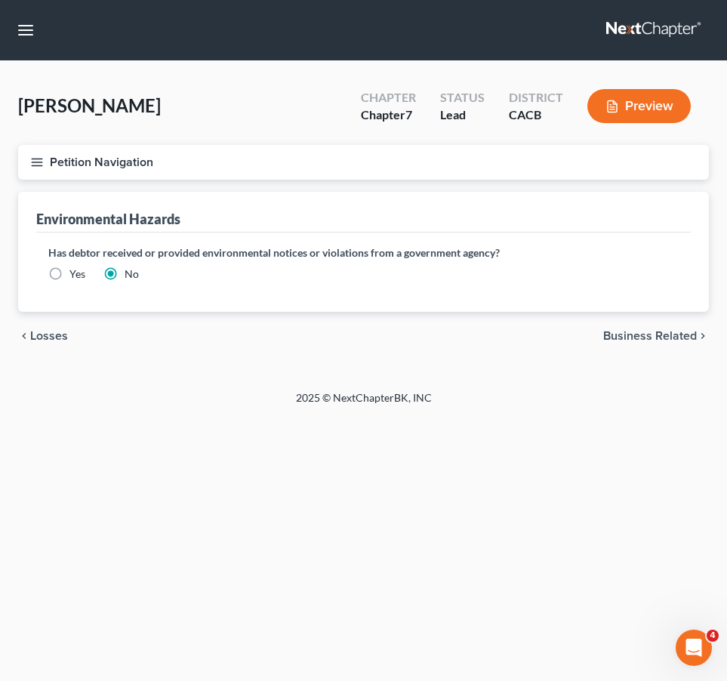
click at [642, 334] on span "Business Related" at bounding box center [650, 336] width 94 height 12
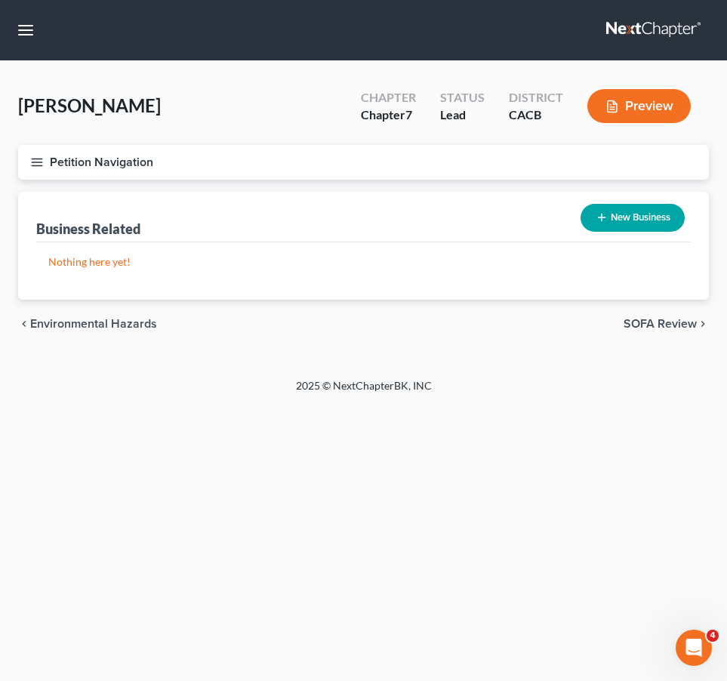
click at [644, 325] on span "SOFA Review" at bounding box center [659, 324] width 73 height 12
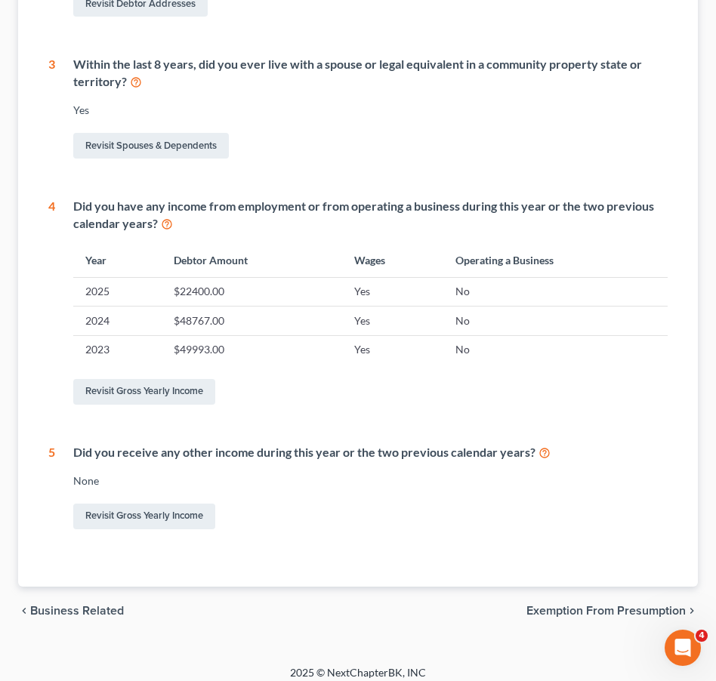
scroll to position [536, 0]
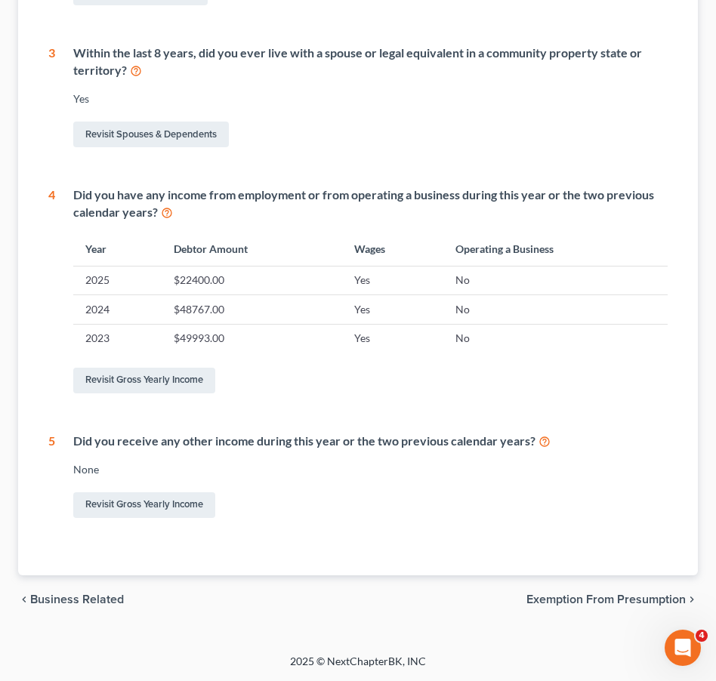
click at [613, 600] on span "Exemption from Presumption" at bounding box center [605, 599] width 159 height 12
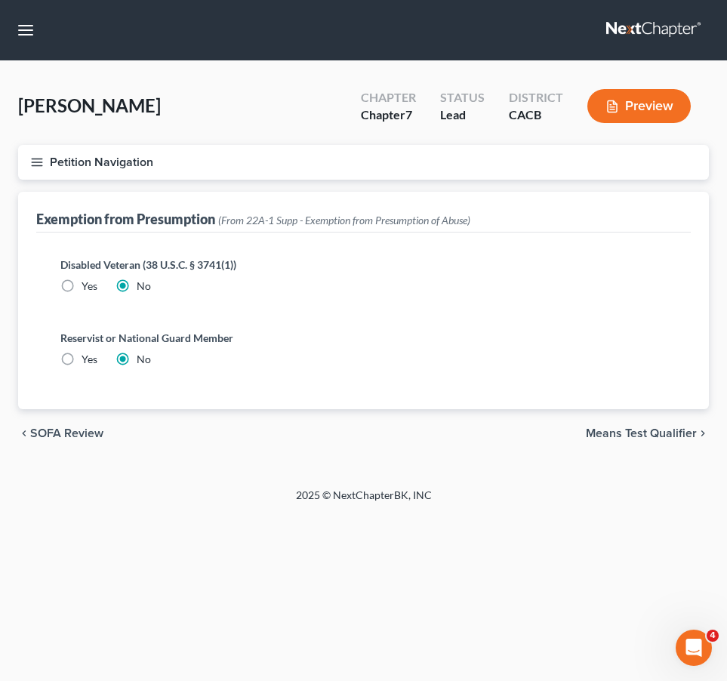
click at [615, 424] on div "chevron_left SOFA Review Means Test Qualifier chevron_right" at bounding box center [363, 433] width 691 height 48
click at [615, 430] on span "Means Test Qualifier" at bounding box center [641, 433] width 111 height 12
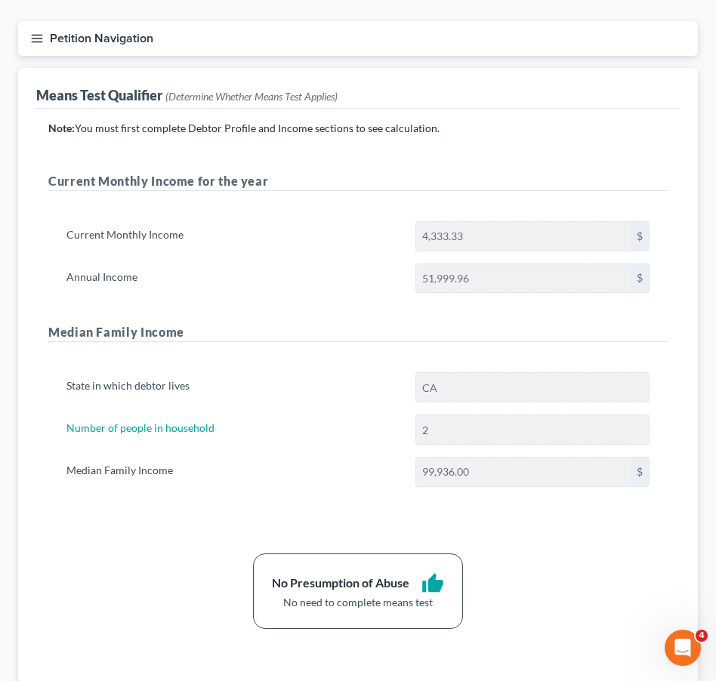
scroll to position [232, 0]
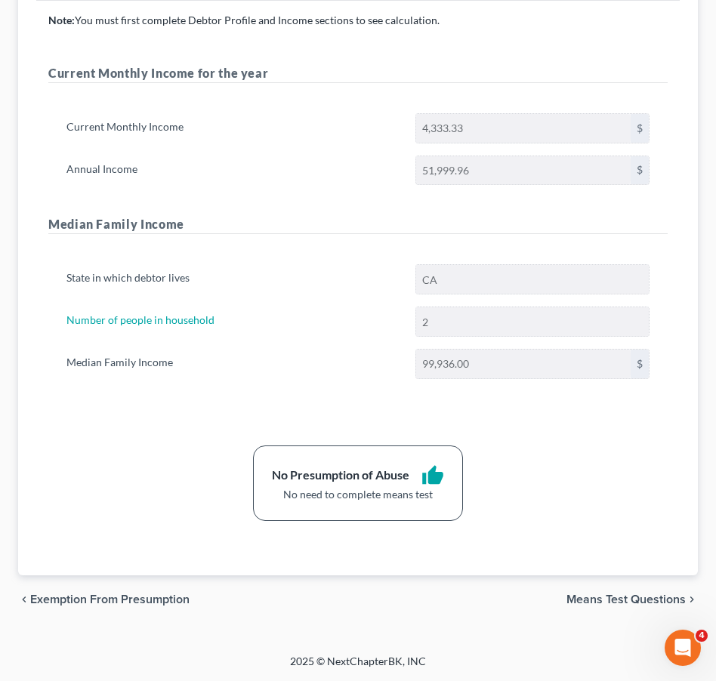
click at [620, 596] on span "Means Test Questions" at bounding box center [625, 599] width 119 height 12
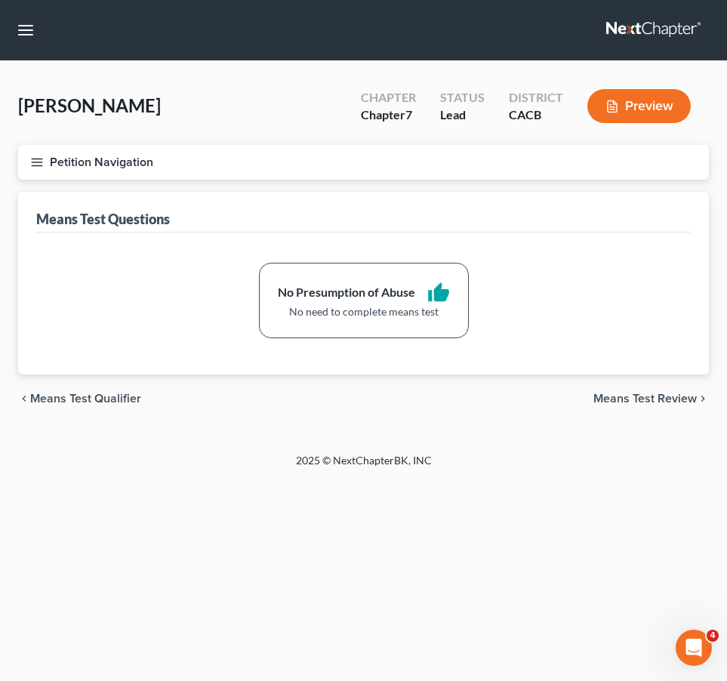
click at [620, 402] on span "Means Test Review" at bounding box center [644, 399] width 103 height 12
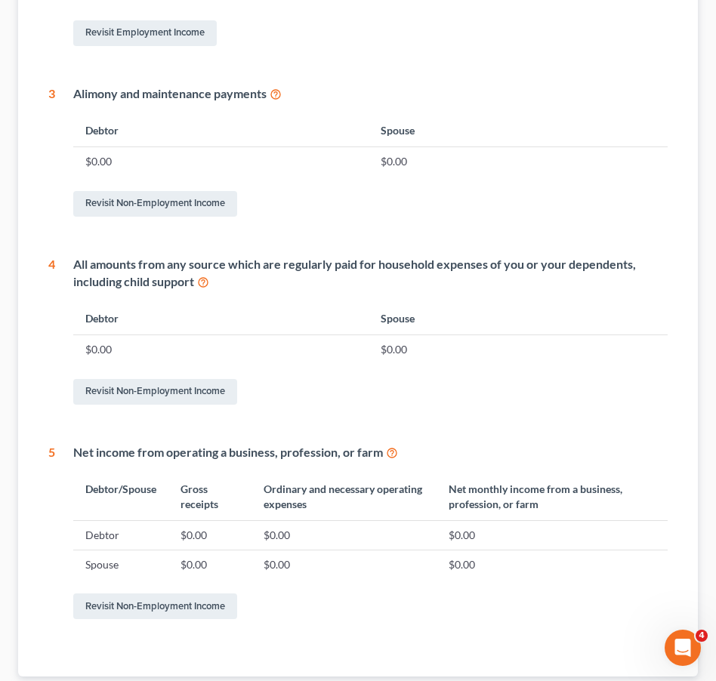
scroll to position [645, 0]
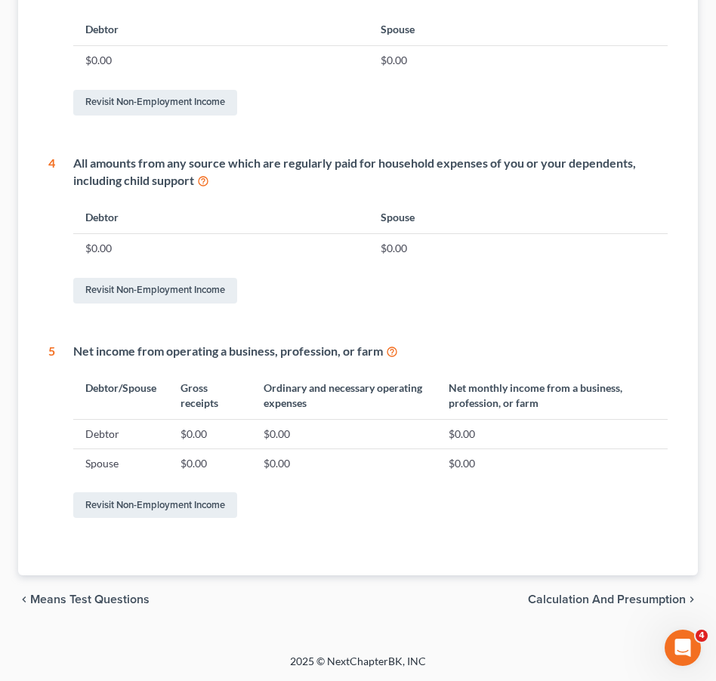
click at [604, 600] on span "Calculation and Presumption" at bounding box center [607, 599] width 158 height 12
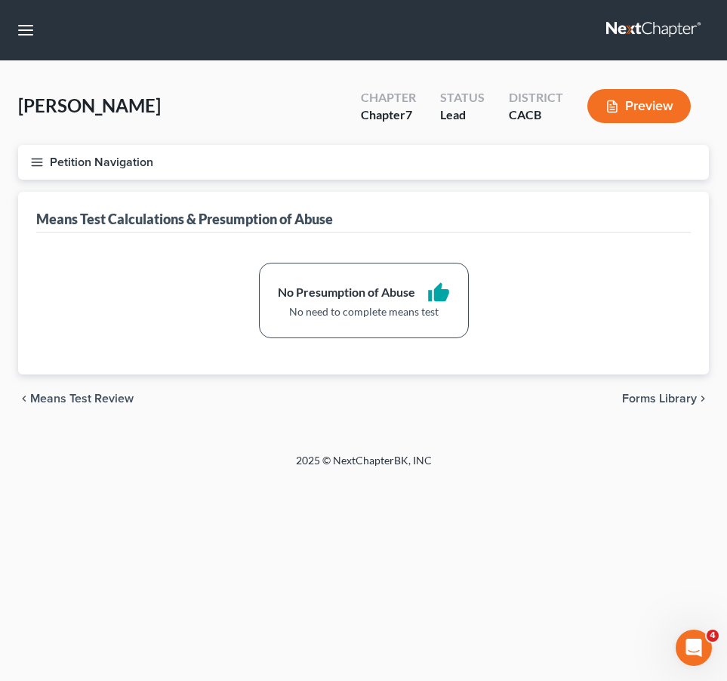
click at [632, 401] on span "Forms Library" at bounding box center [659, 399] width 75 height 12
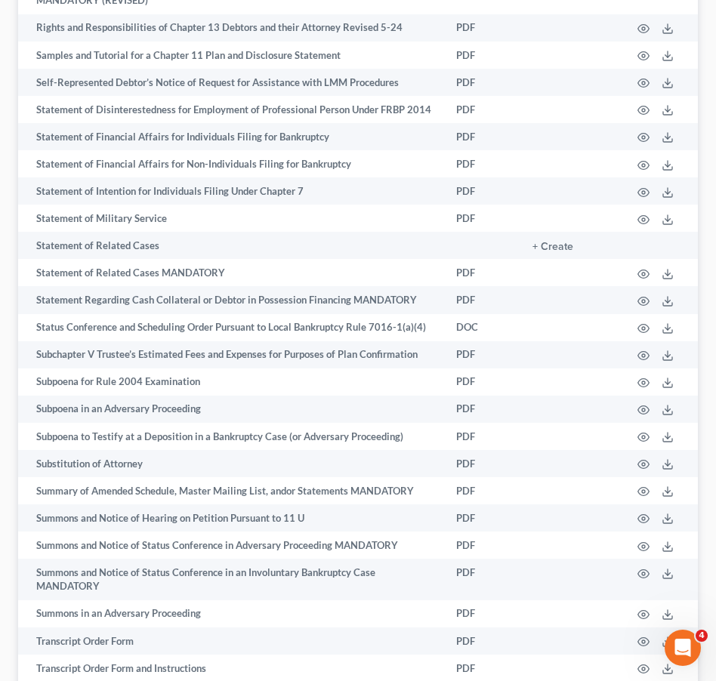
scroll to position [8924, 0]
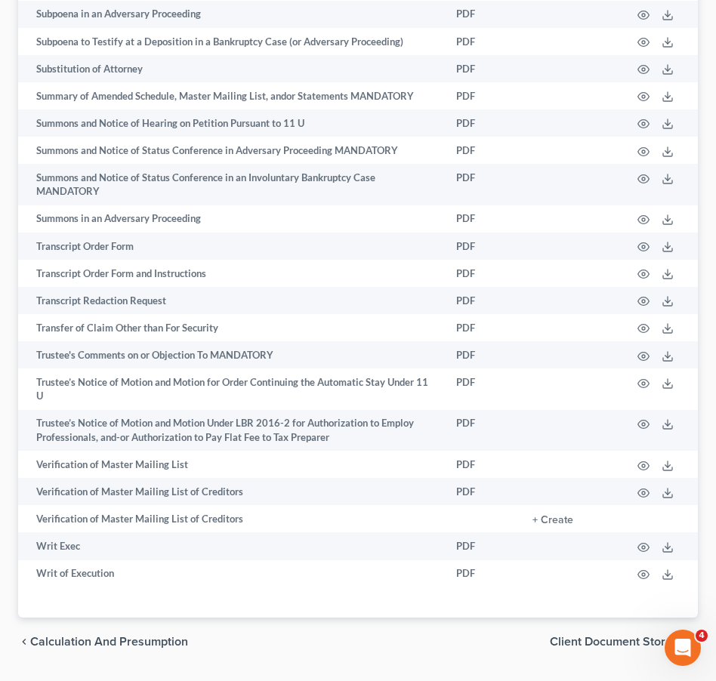
click at [560, 636] on span "Client Document Storage" at bounding box center [618, 642] width 136 height 12
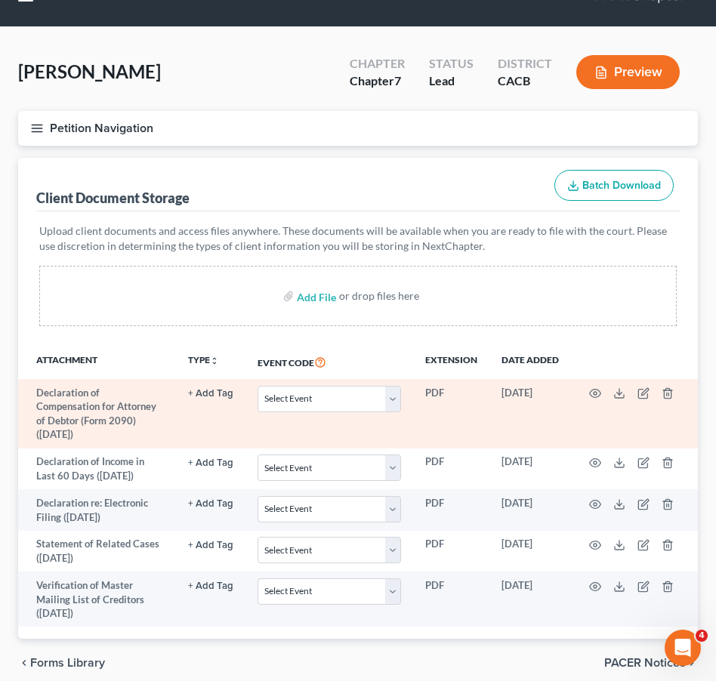
scroll to position [84, 0]
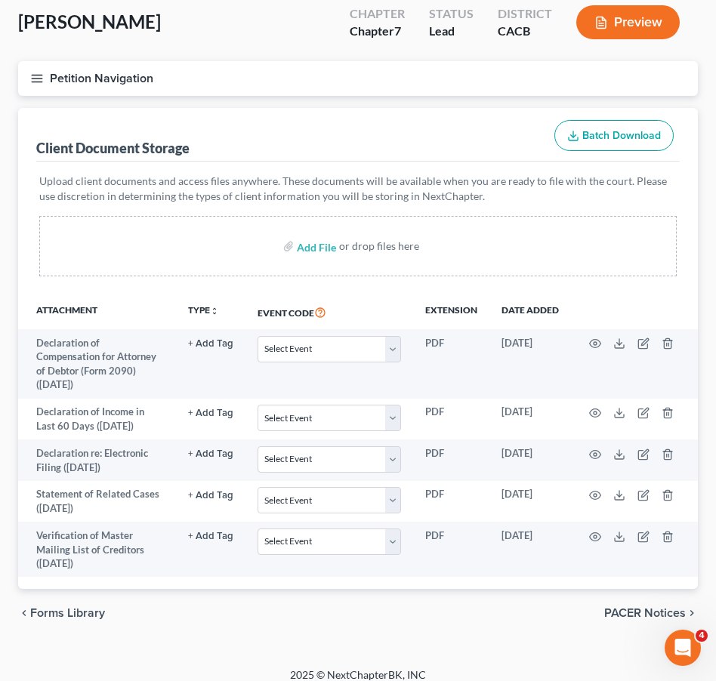
drag, startPoint x: 52, startPoint y: 594, endPoint x: 60, endPoint y: 577, distance: 18.6
click at [52, 607] on span "Forms Library" at bounding box center [67, 613] width 75 height 12
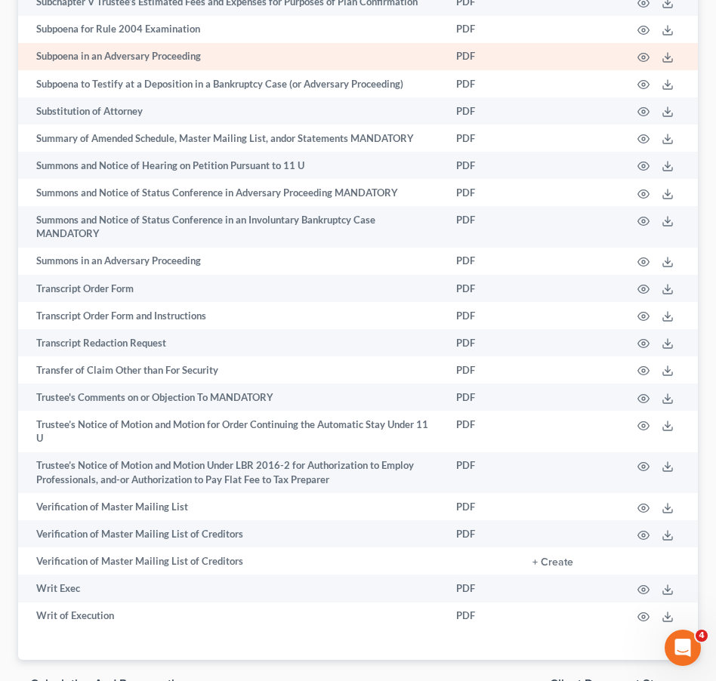
scroll to position [8907, 0]
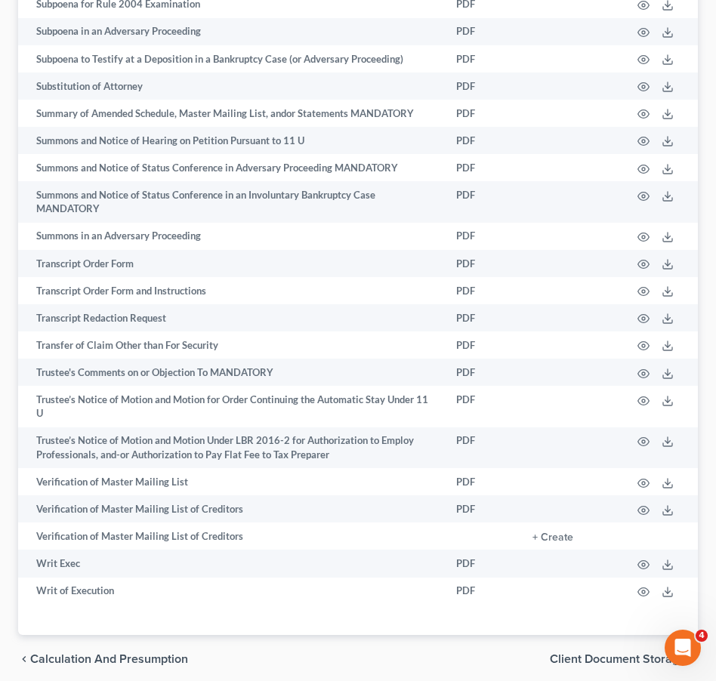
click at [577, 653] on span "Client Document Storage" at bounding box center [618, 659] width 136 height 12
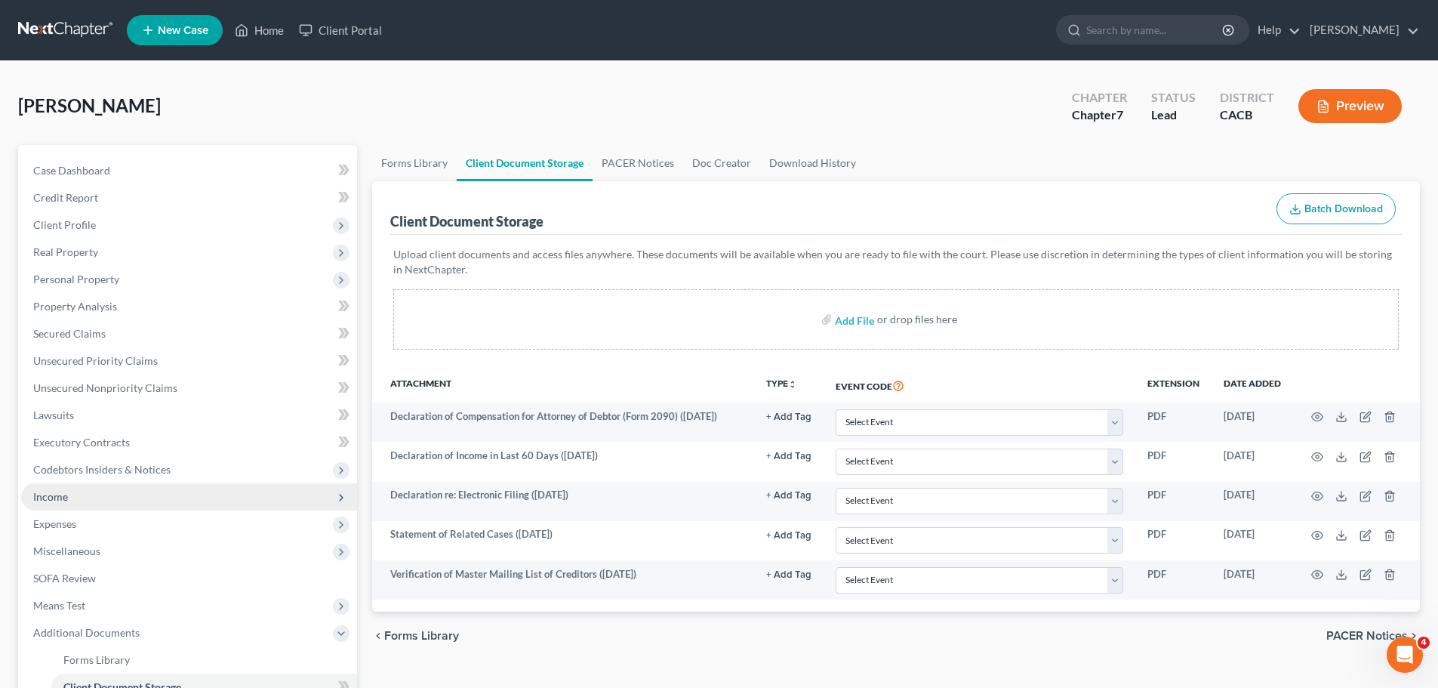
click at [53, 497] on span "Income" at bounding box center [50, 496] width 35 height 13
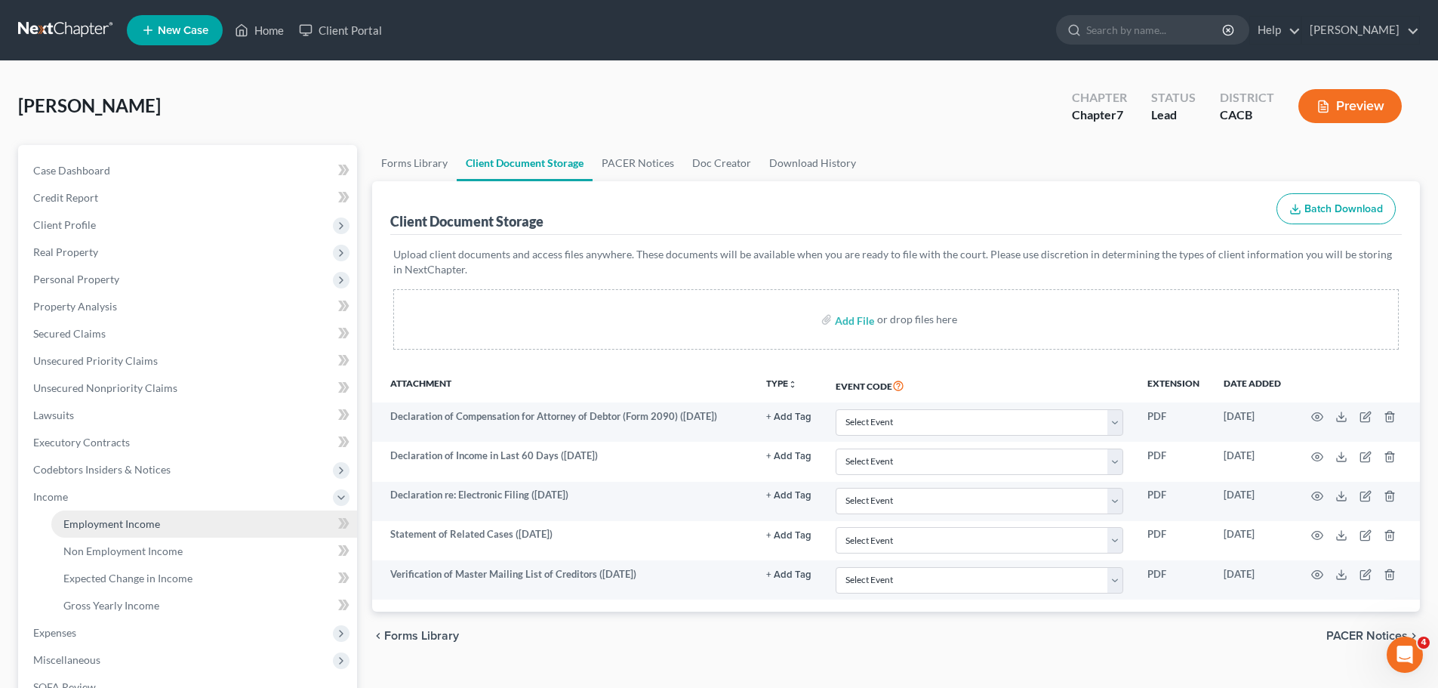
click at [110, 524] on span "Employment Income" at bounding box center [111, 523] width 97 height 13
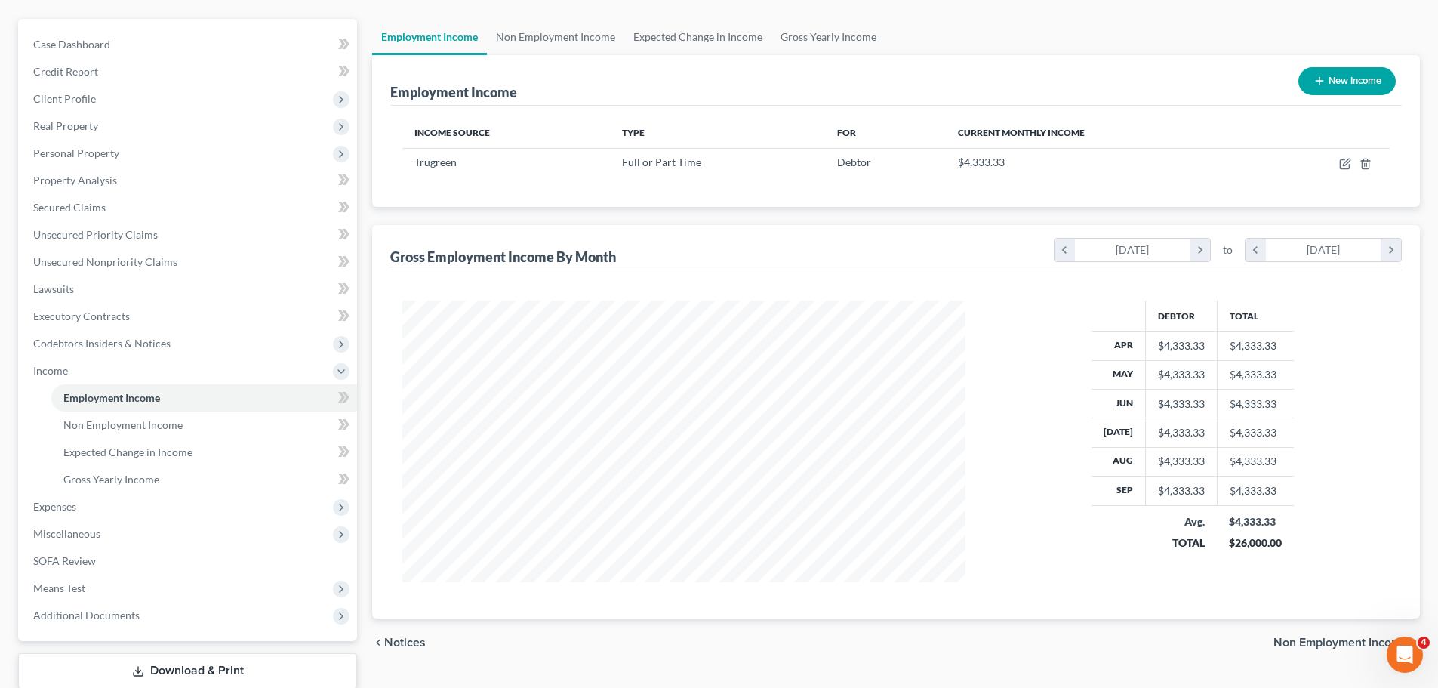
scroll to position [223, 0]
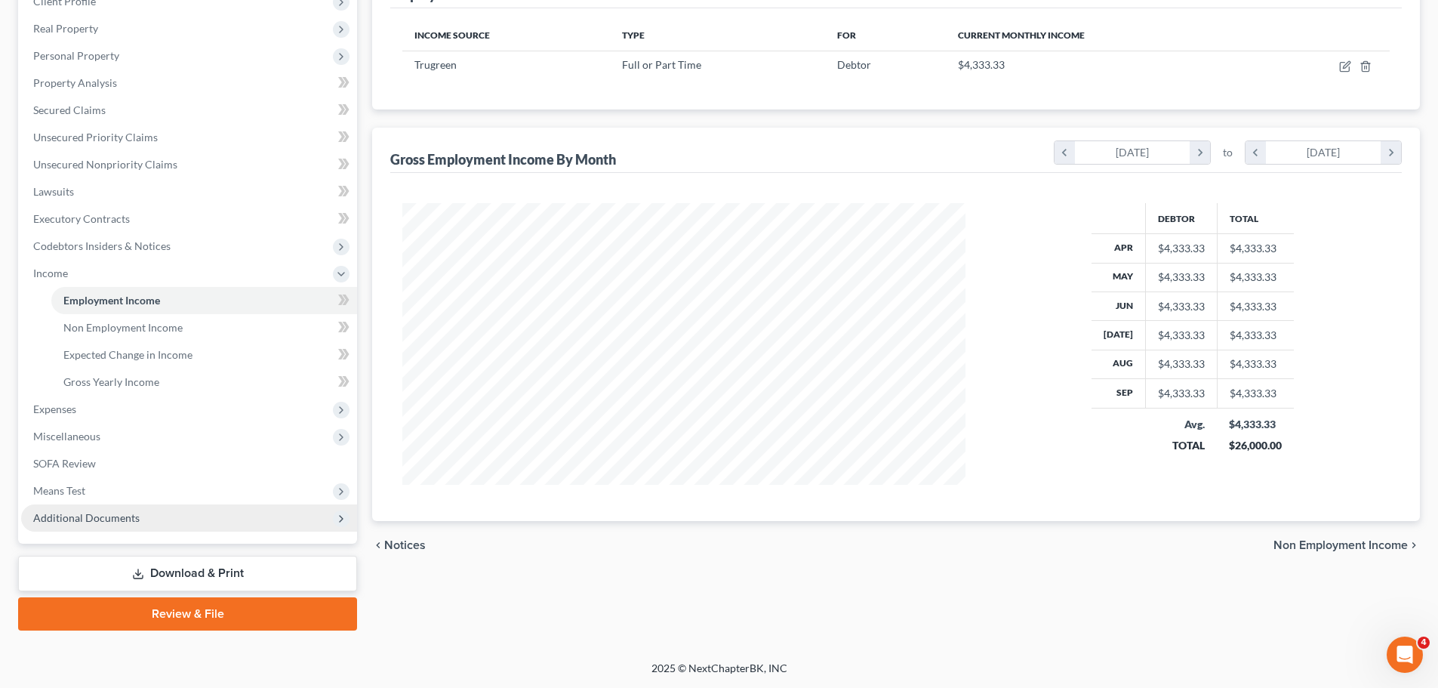
click at [82, 522] on span "Additional Documents" at bounding box center [86, 517] width 106 height 13
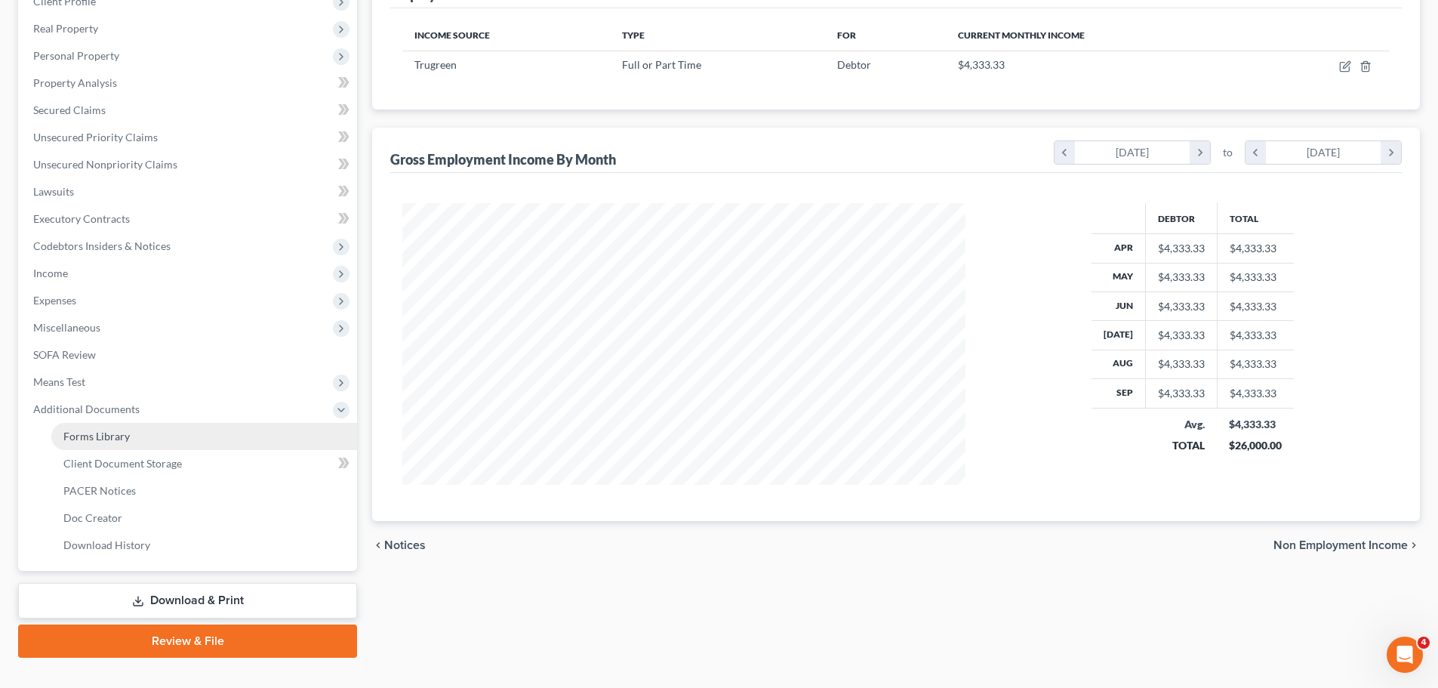
click at [97, 436] on span "Forms Library" at bounding box center [96, 435] width 66 height 13
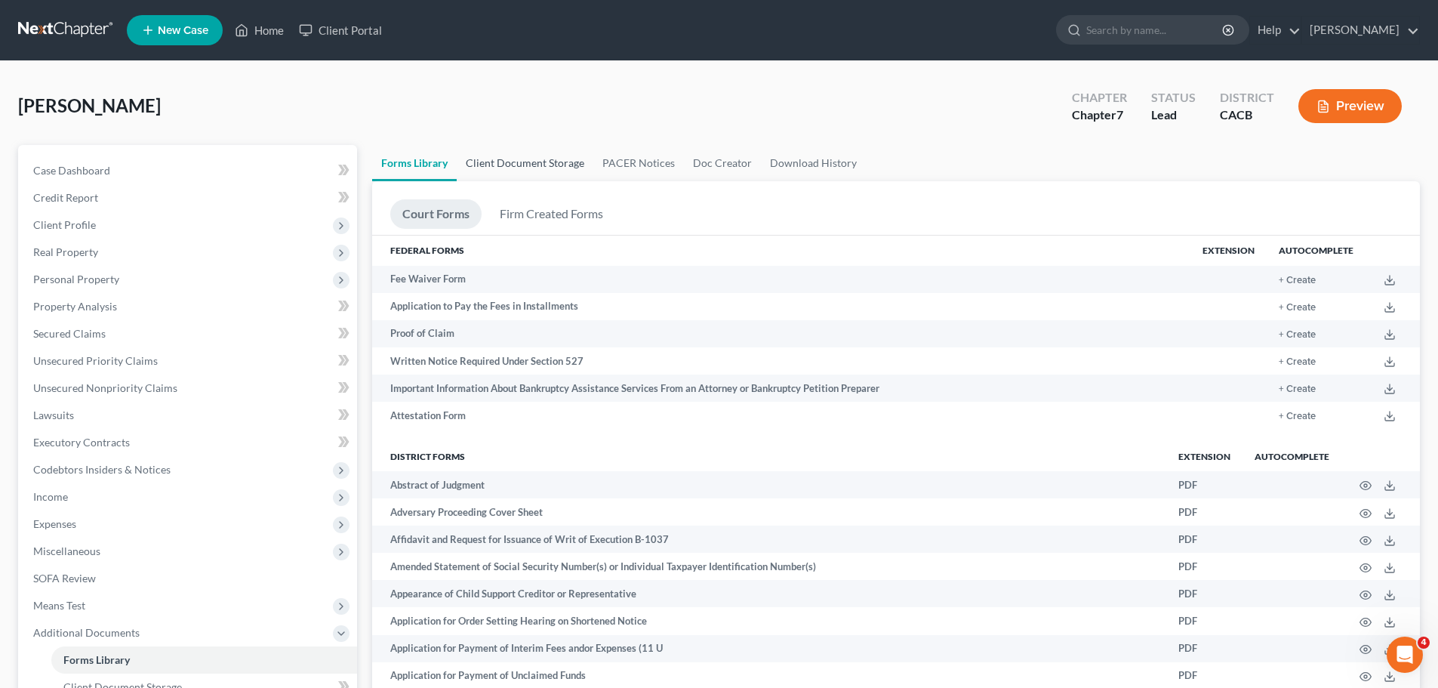
click at [515, 167] on link "Client Document Storage" at bounding box center [525, 163] width 137 height 36
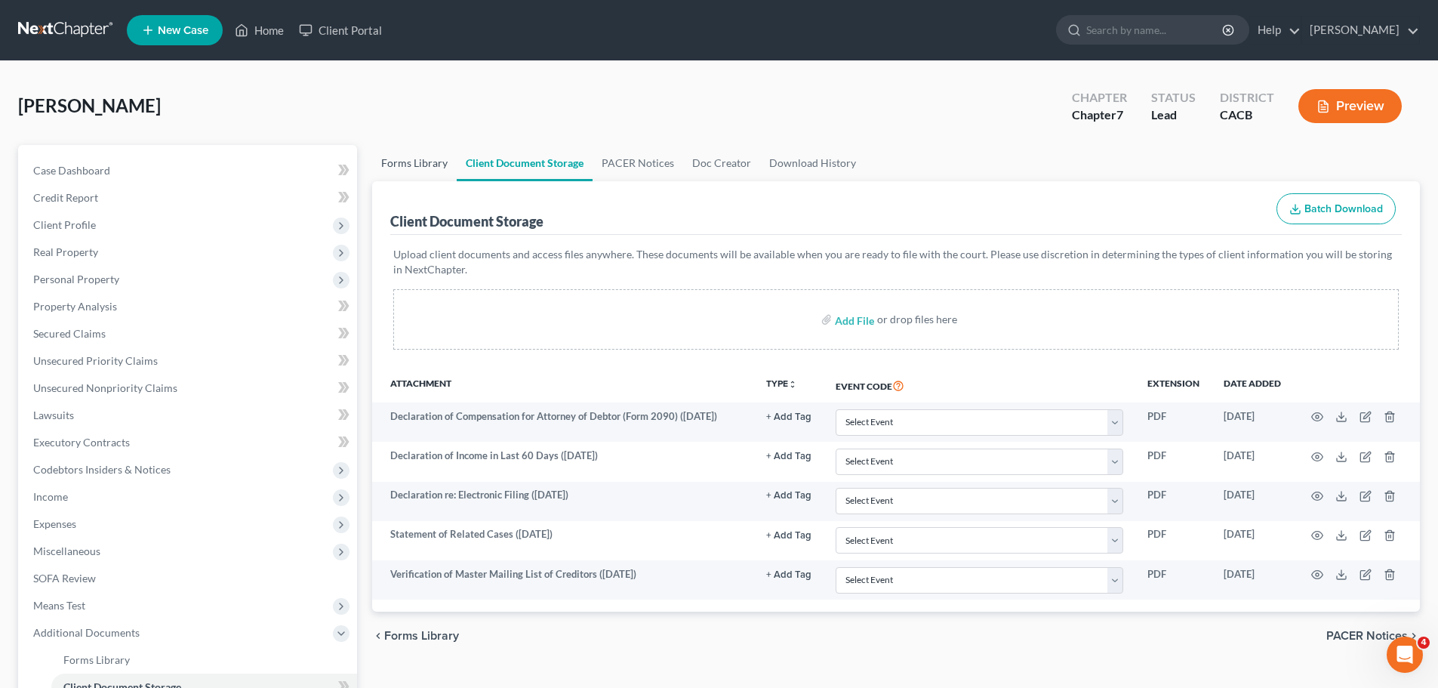
click at [405, 162] on link "Forms Library" at bounding box center [414, 163] width 85 height 36
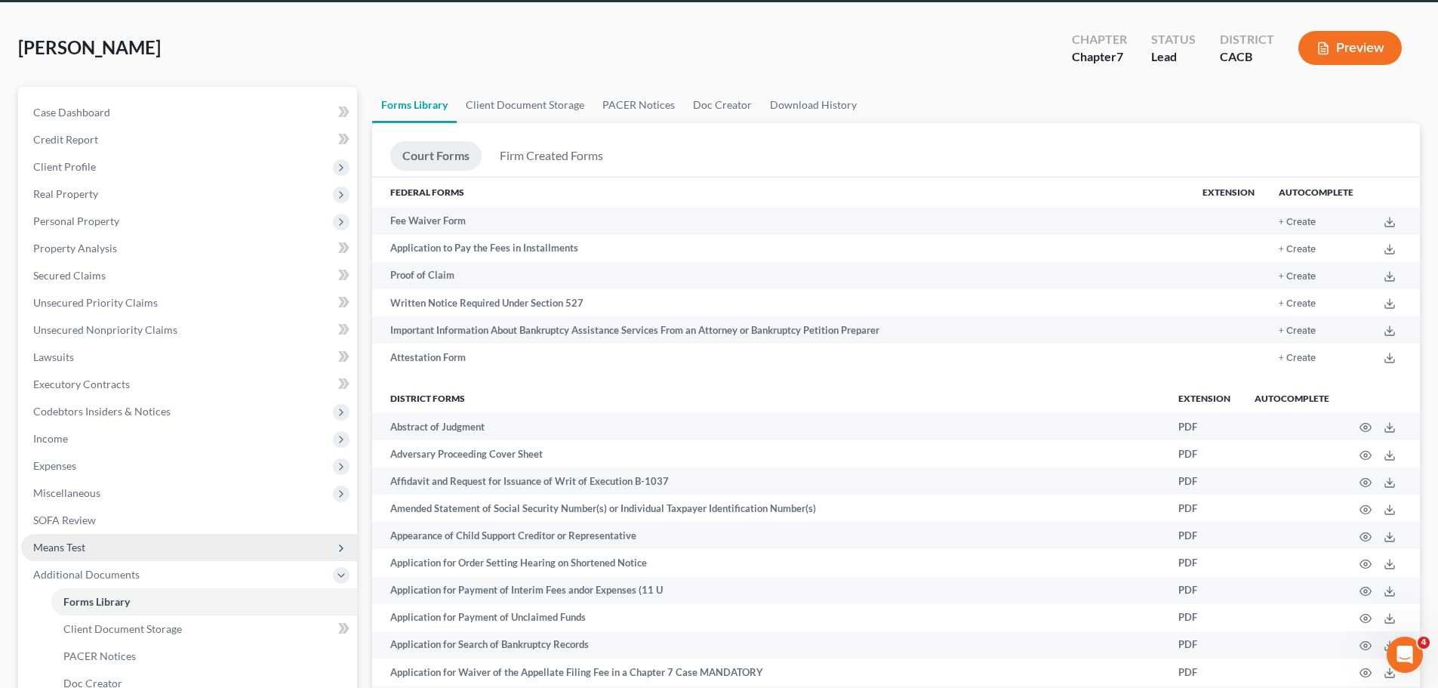
scroll to position [75, 0]
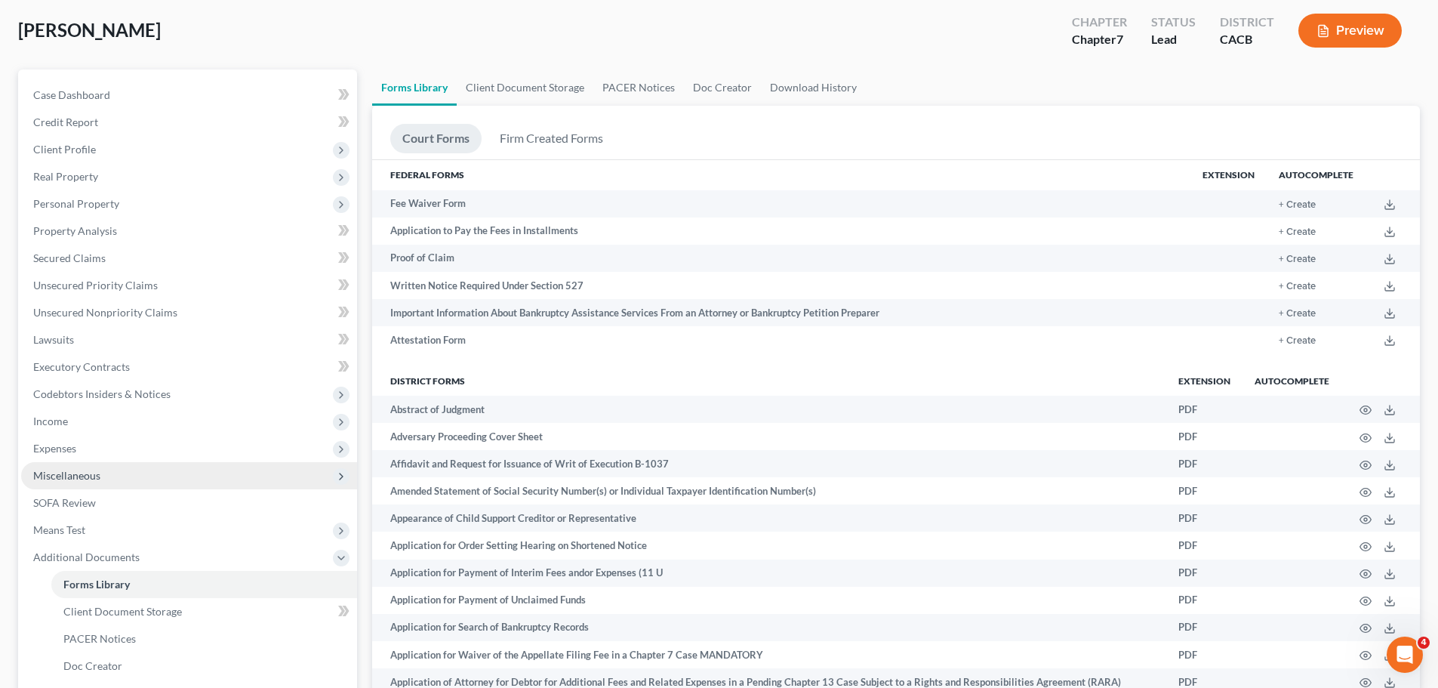
click at [55, 479] on span "Miscellaneous" at bounding box center [66, 475] width 67 height 13
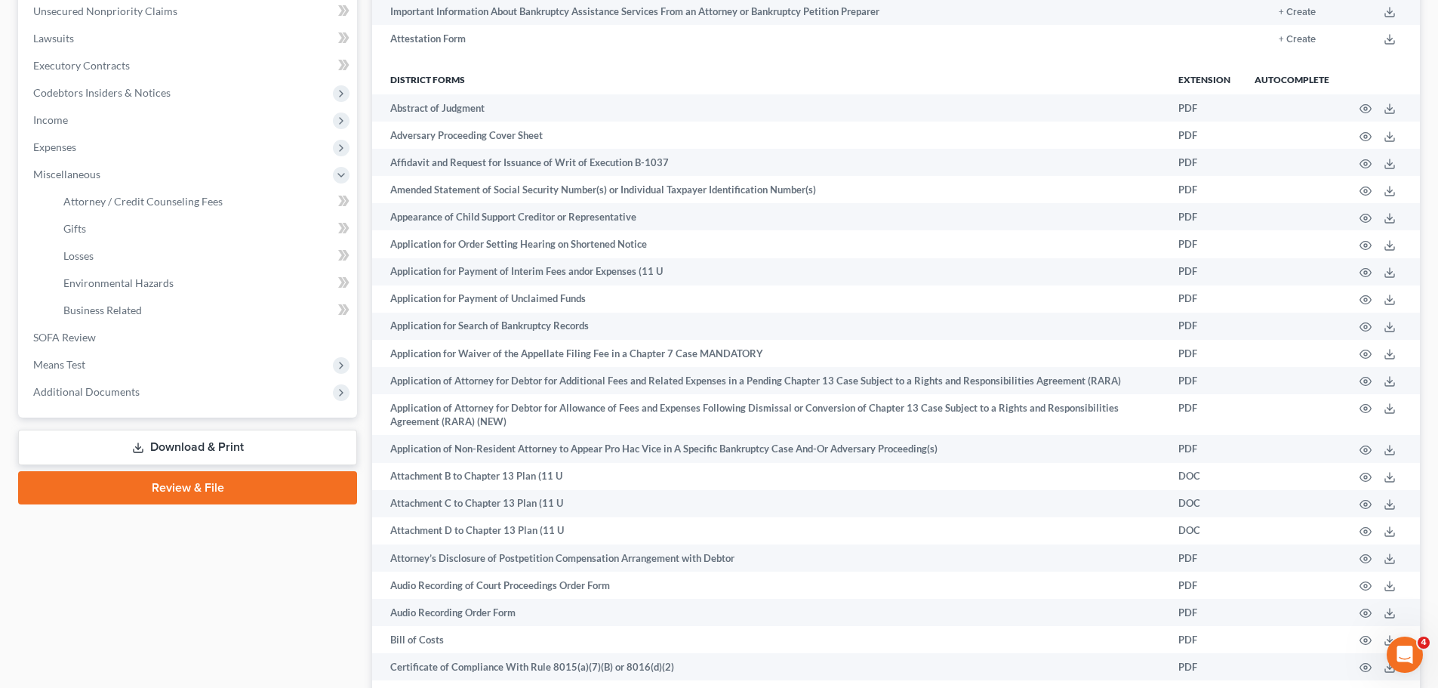
scroll to position [377, 0]
click at [174, 453] on link "Download & Print" at bounding box center [187, 446] width 339 height 35
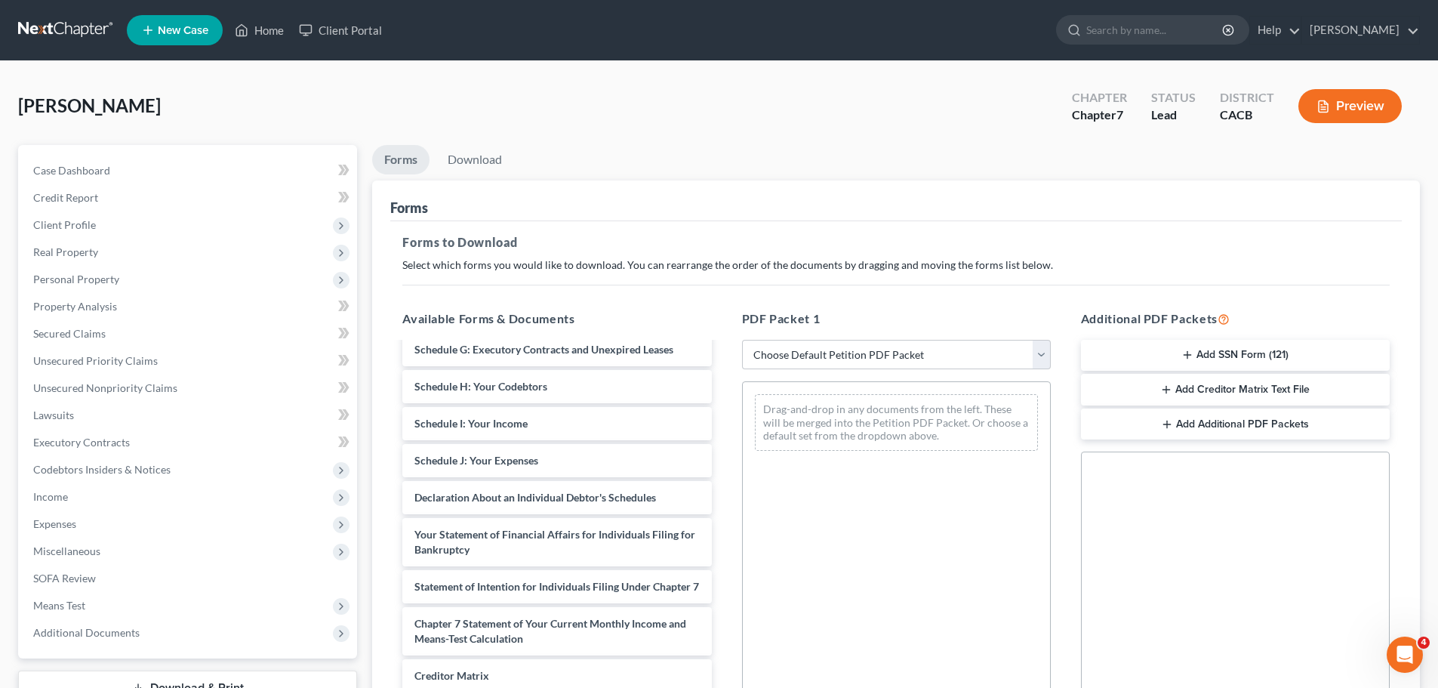
scroll to position [453, 0]
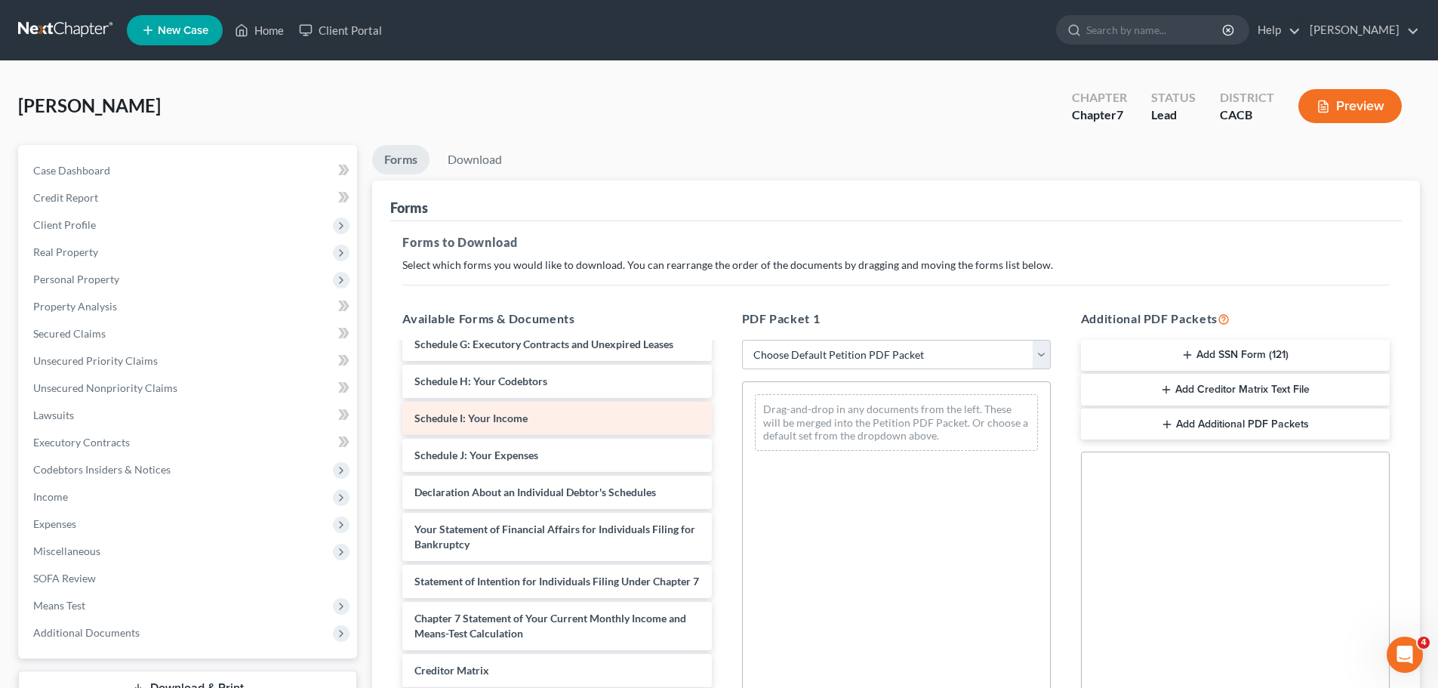
click at [485, 424] on span "Schedule I: Your Income" at bounding box center [470, 417] width 113 height 13
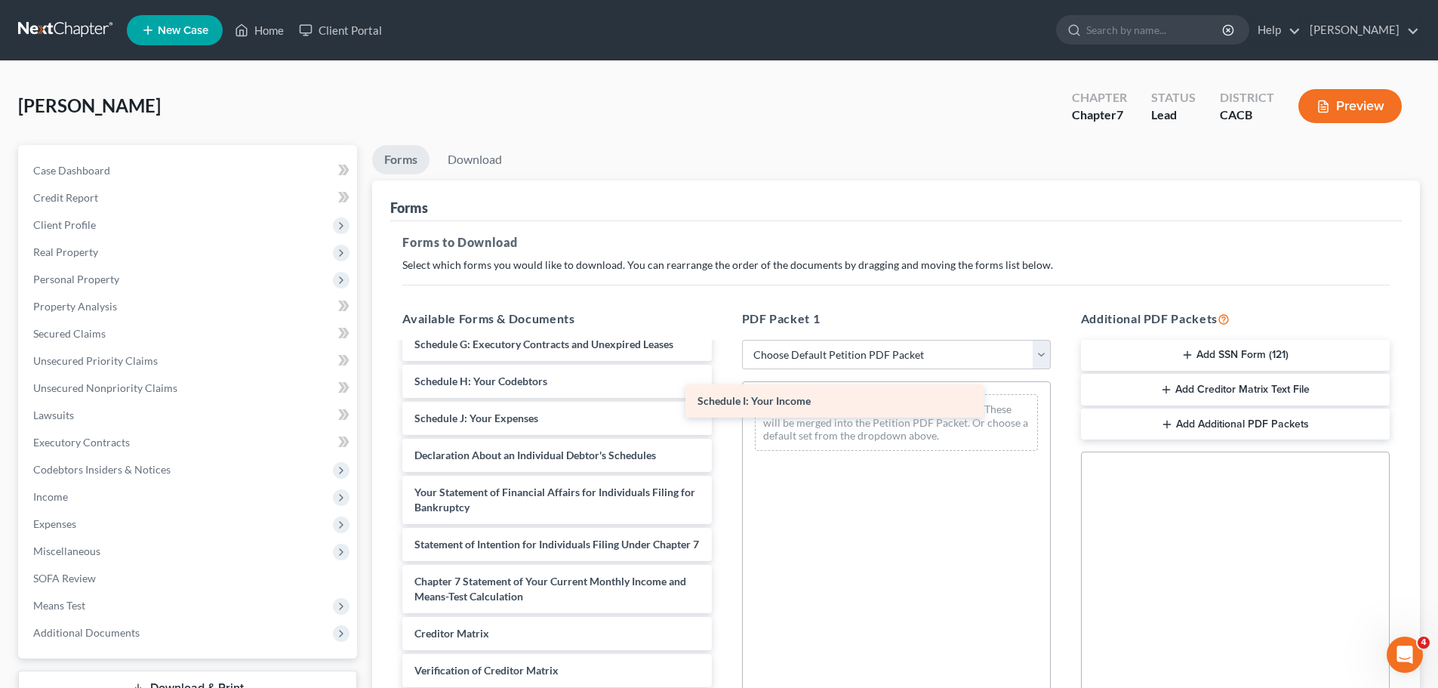
drag, startPoint x: 475, startPoint y: 439, endPoint x: 713, endPoint y: 414, distance: 239.9
click at [723, 405] on div "Schedule I: Your Income Verification of Master Mailing List of Creditors ([DATE…" at bounding box center [556, 333] width 333 height 885
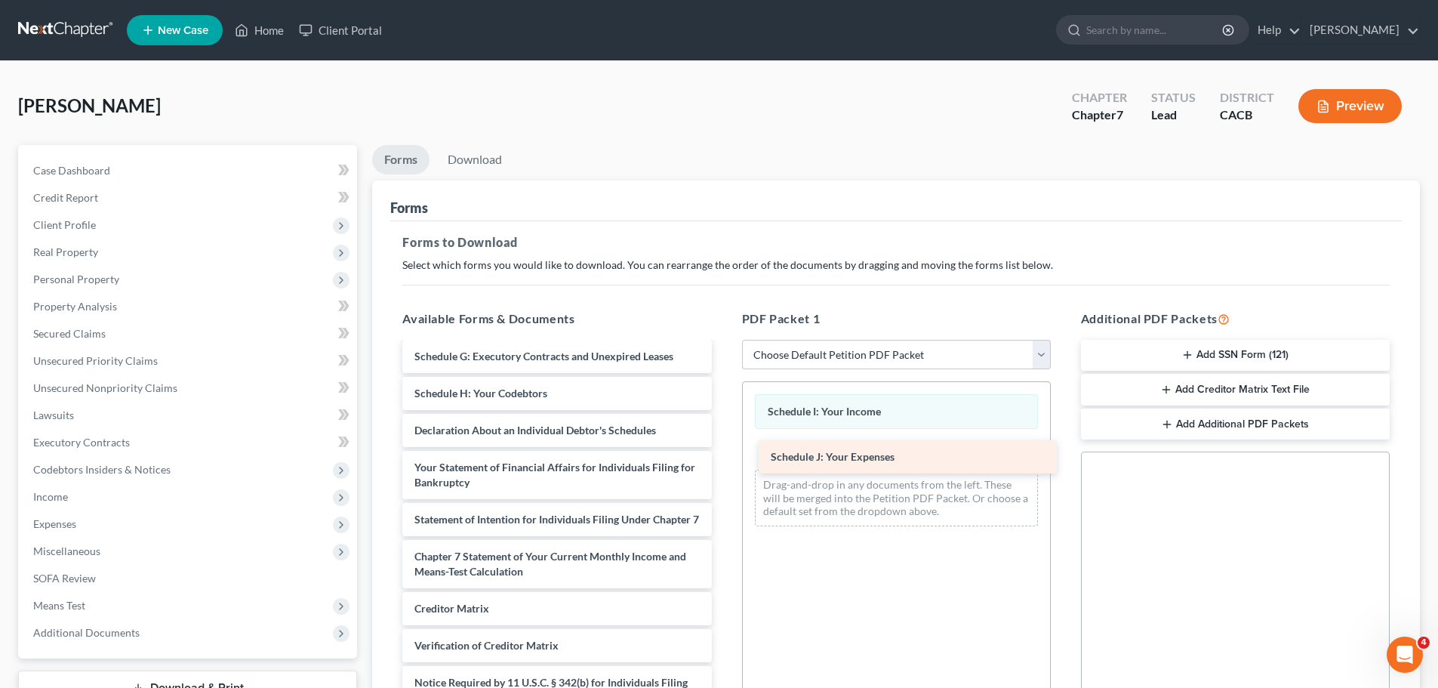
drag, startPoint x: 464, startPoint y: 438, endPoint x: 818, endPoint y: 460, distance: 354.7
click at [723, 460] on div "Schedule J: Your Expenses Verification of Master Mailing List of Creditors ([DA…" at bounding box center [556, 327] width 333 height 848
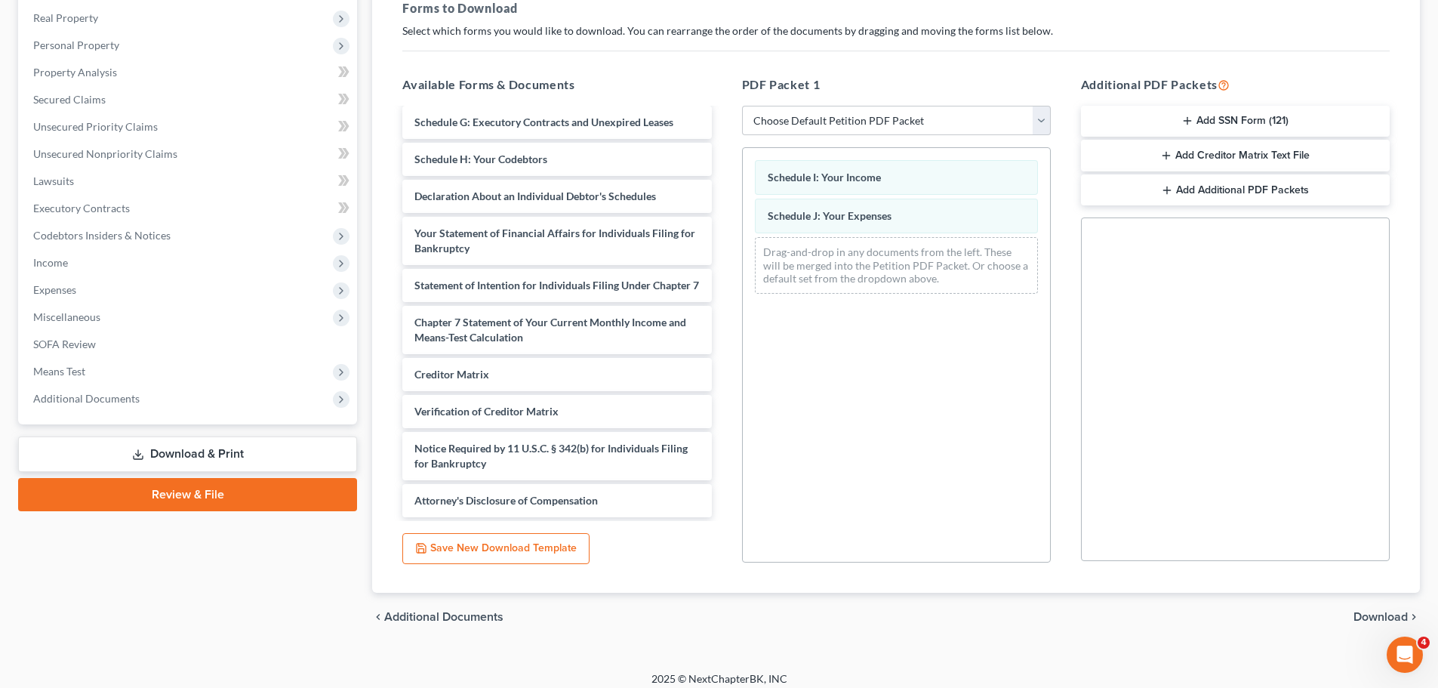
scroll to position [245, 0]
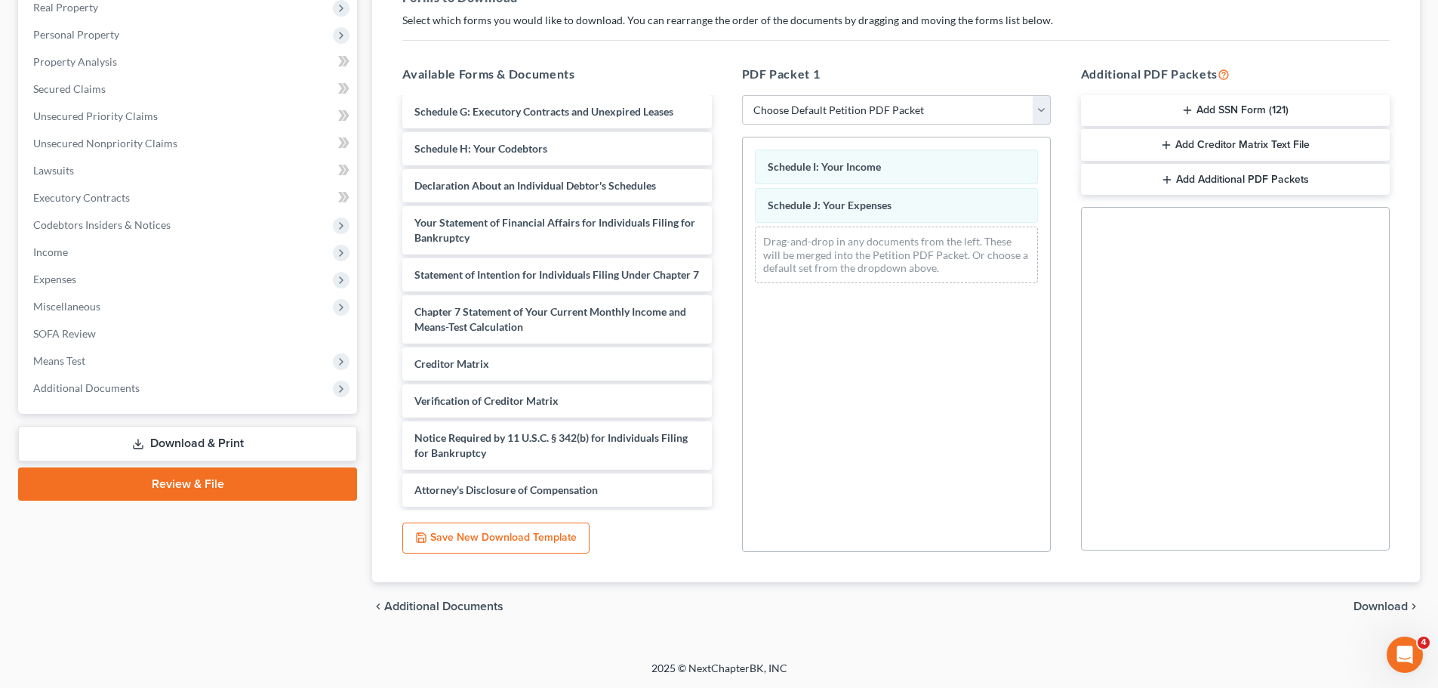
click at [1367, 605] on span "Download" at bounding box center [1380, 606] width 54 height 12
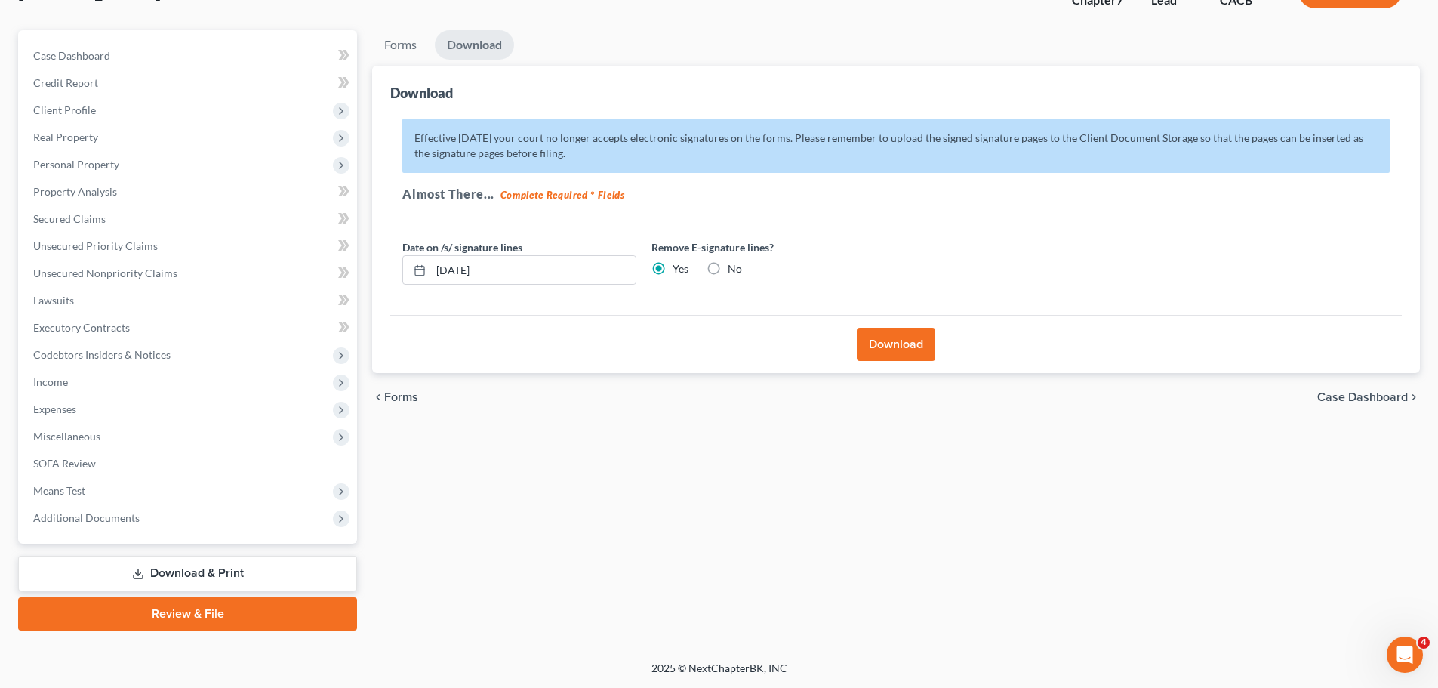
scroll to position [115, 0]
click at [899, 339] on button "Download" at bounding box center [896, 344] width 79 height 33
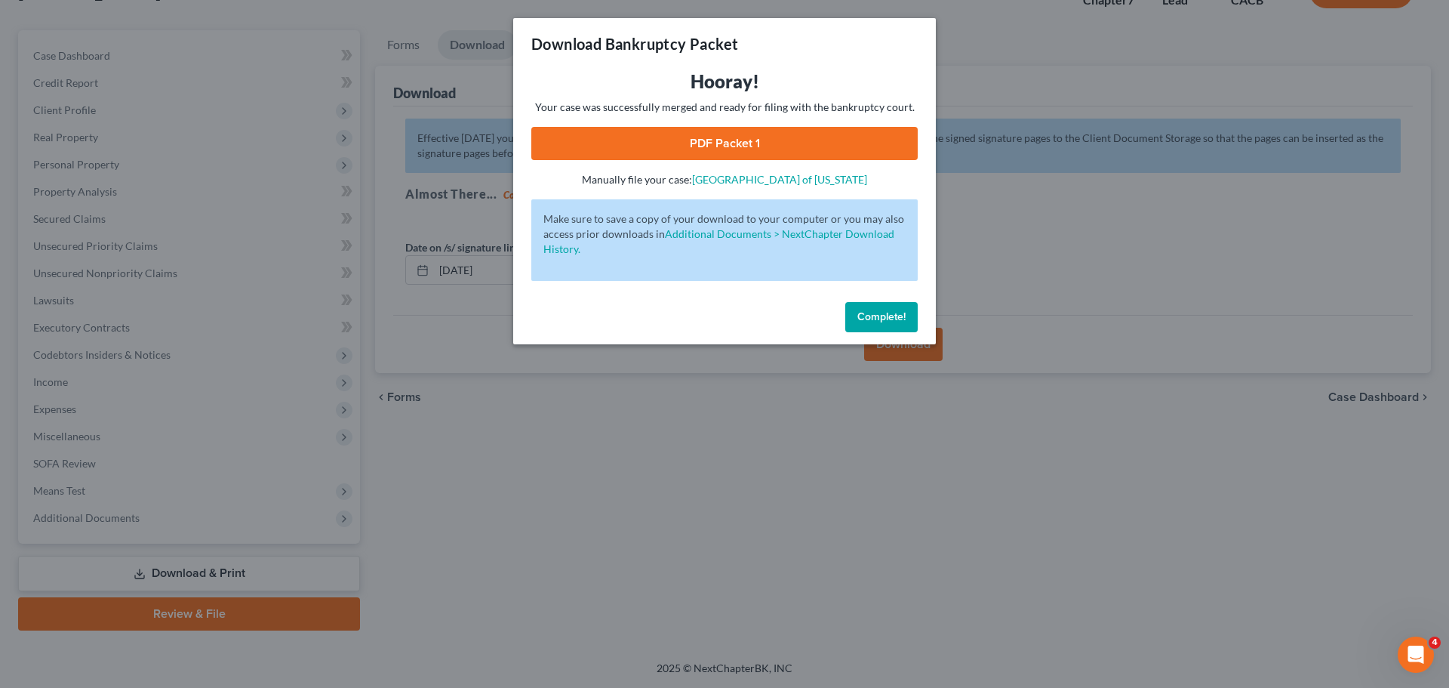
click at [725, 145] on link "PDF Packet 1" at bounding box center [724, 143] width 386 height 33
click at [888, 322] on span "Complete!" at bounding box center [881, 316] width 48 height 13
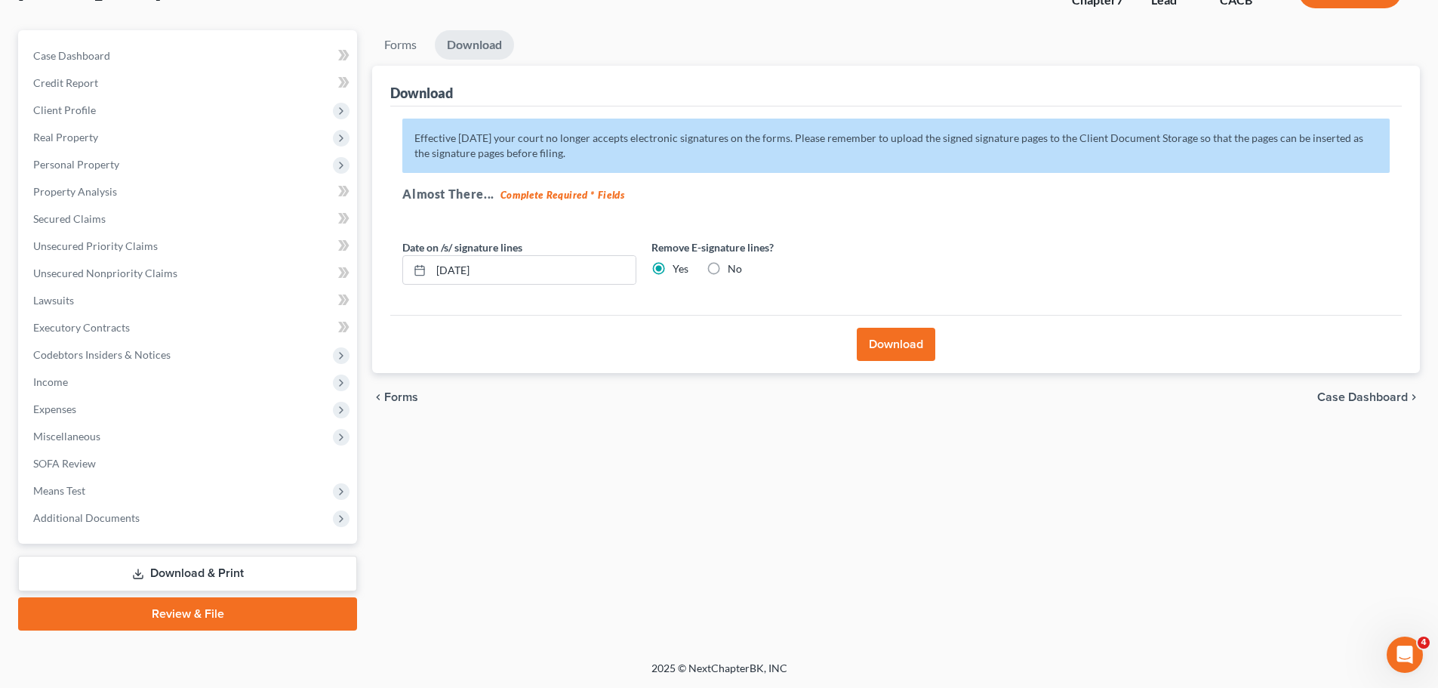
scroll to position [0, 0]
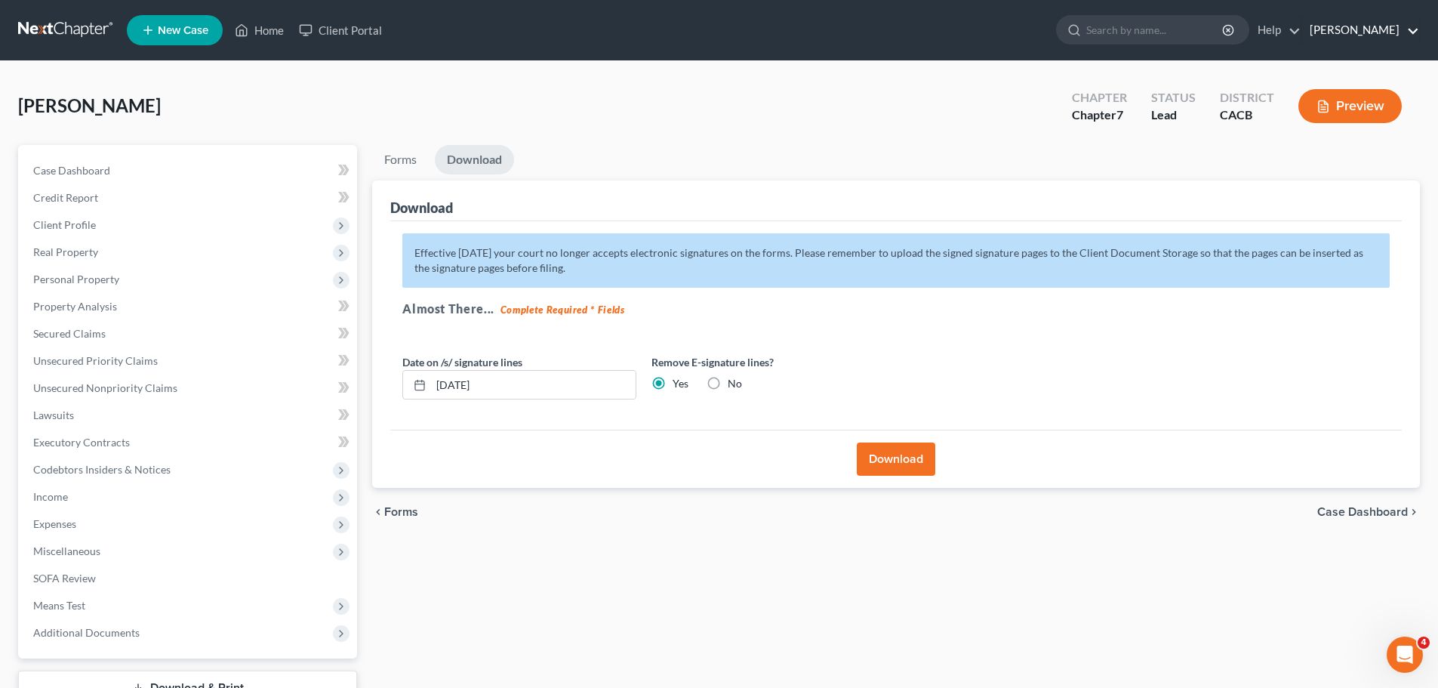
click at [1360, 28] on link "[PERSON_NAME]" at bounding box center [1360, 30] width 117 height 27
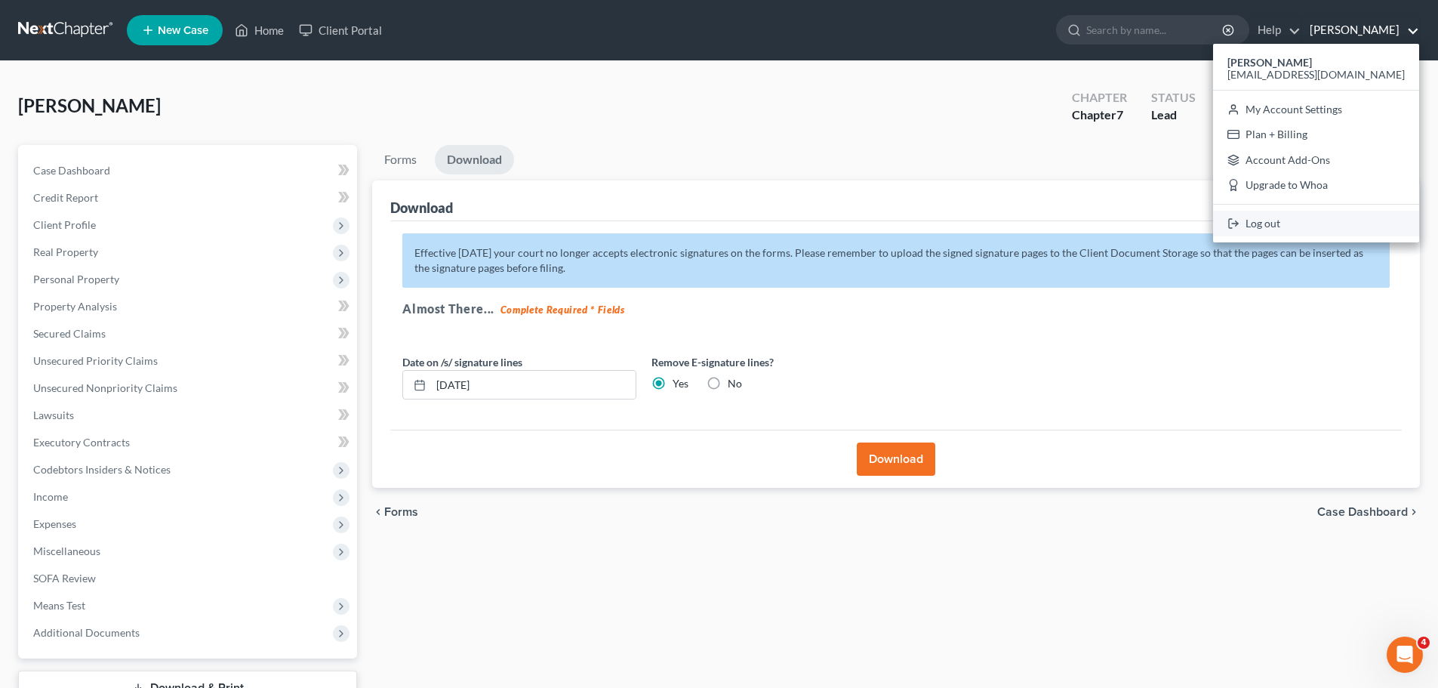
click at [1325, 229] on link "Log out" at bounding box center [1316, 224] width 206 height 26
